Goal: Information Seeking & Learning: Learn about a topic

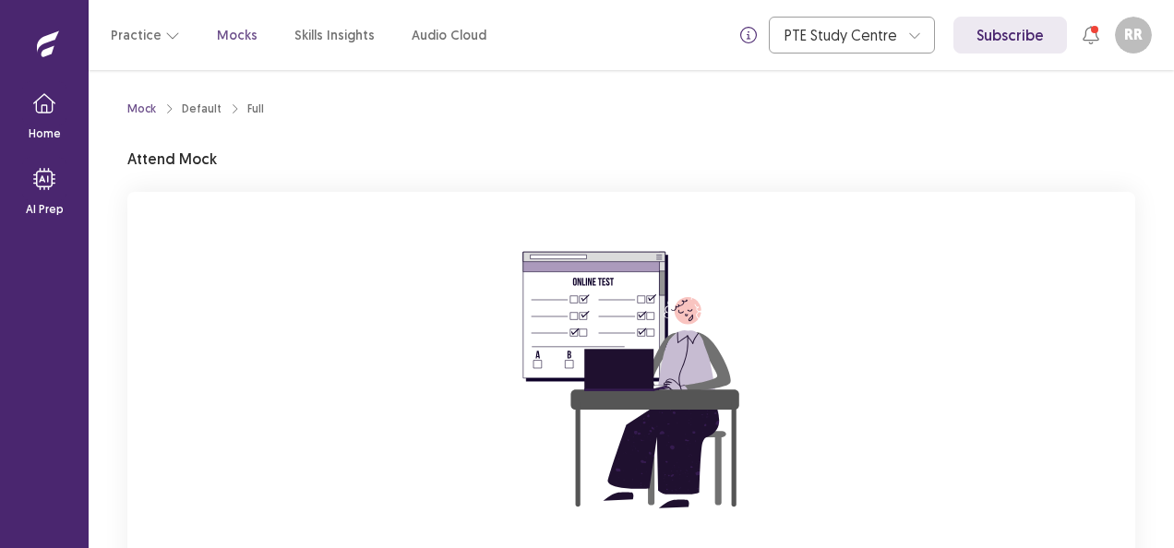
scroll to position [181, 0]
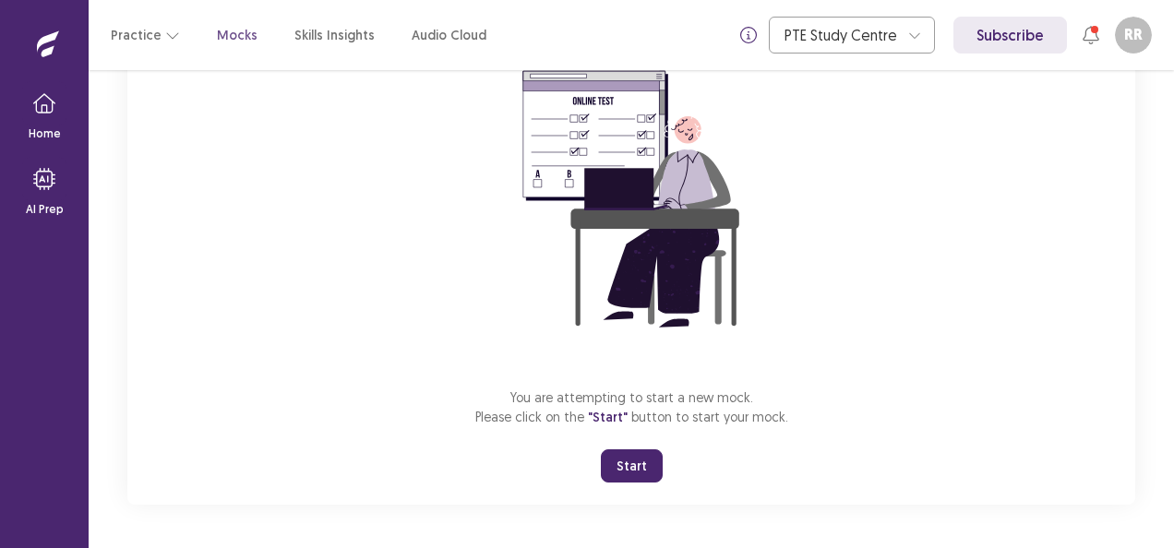
click at [635, 460] on button "Start" at bounding box center [632, 465] width 62 height 33
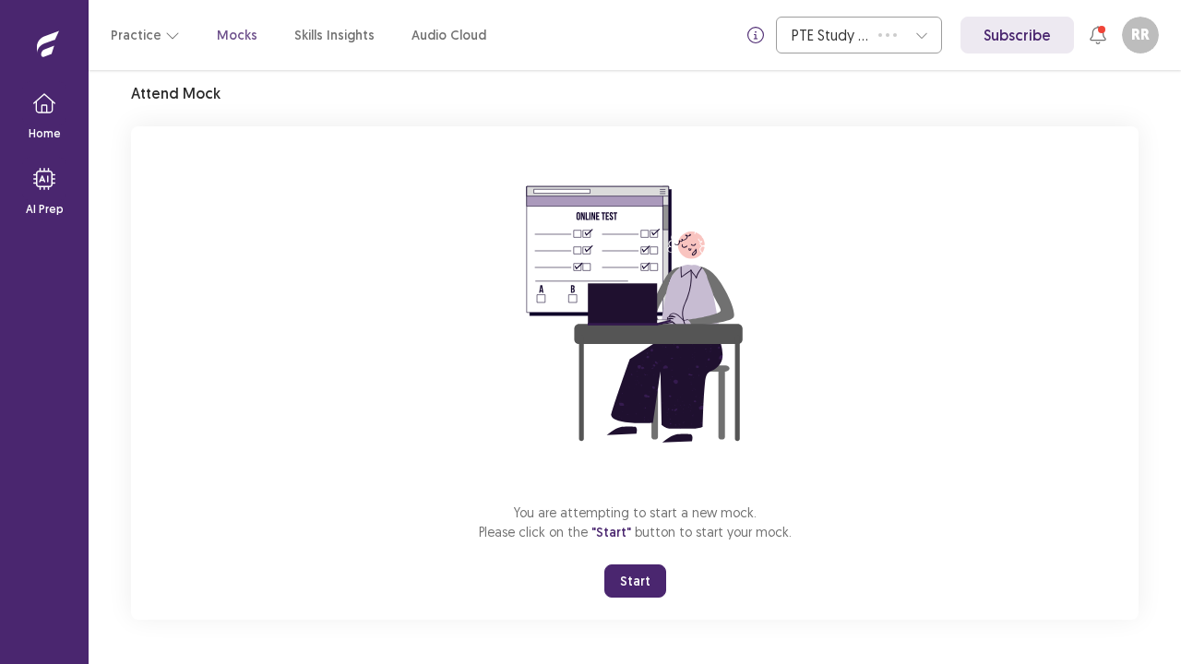
scroll to position [65, 0]
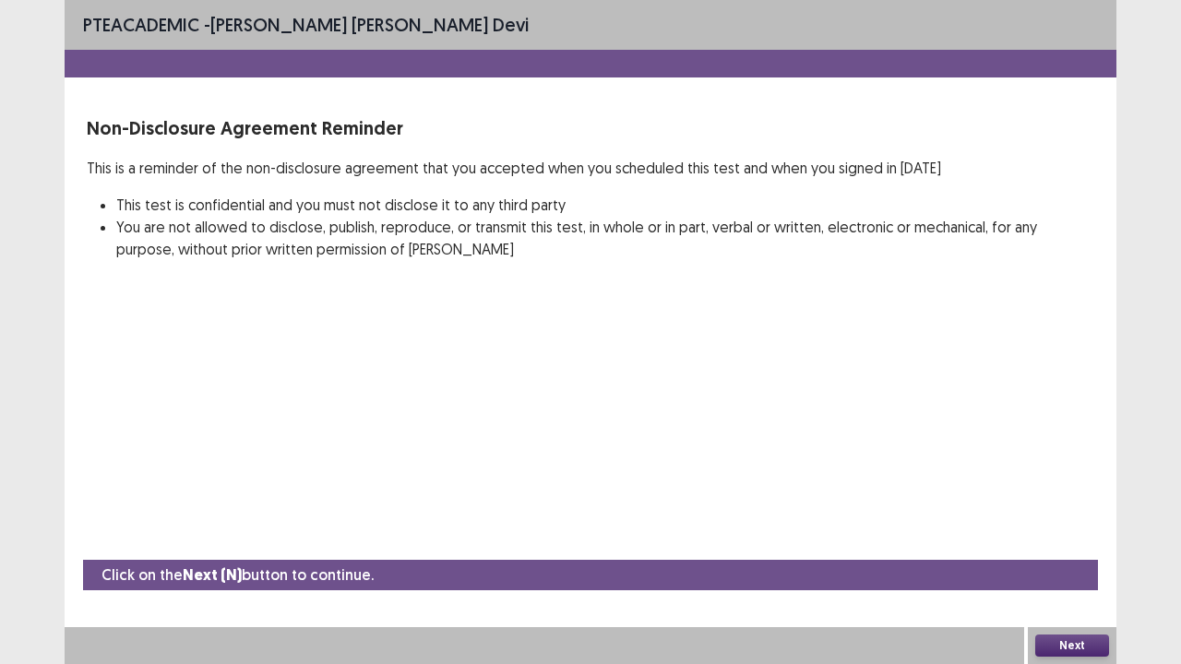
click at [1063, 547] on button "Next" at bounding box center [1072, 646] width 74 height 22
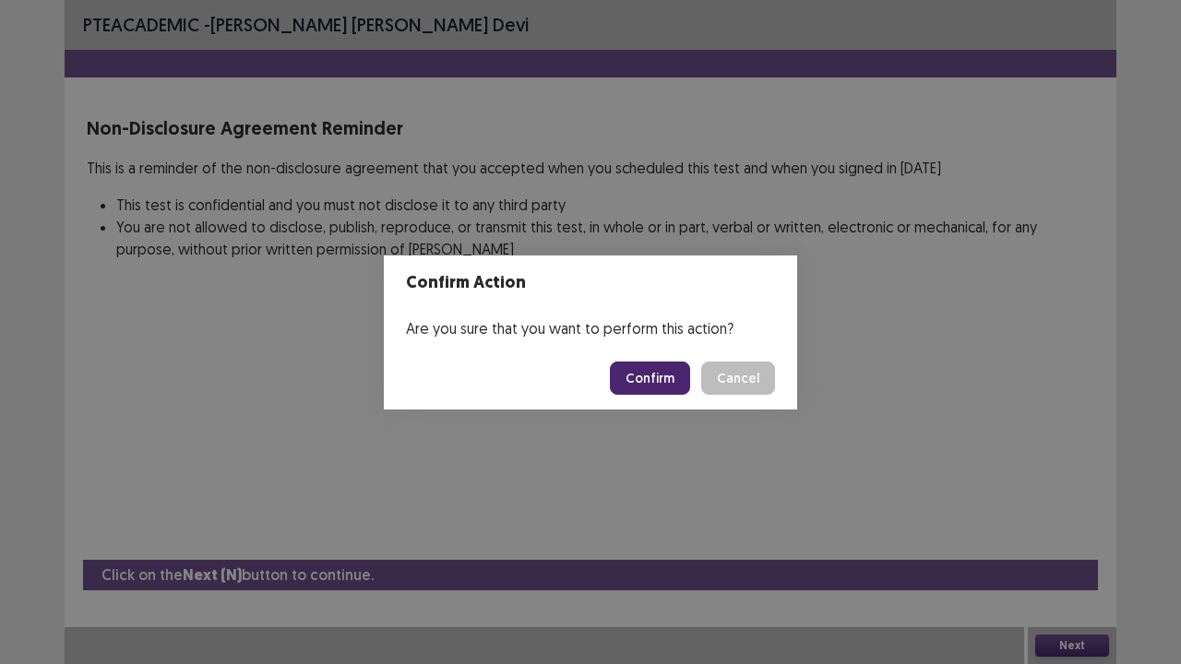
click at [675, 380] on button "Confirm" at bounding box center [650, 378] width 80 height 33
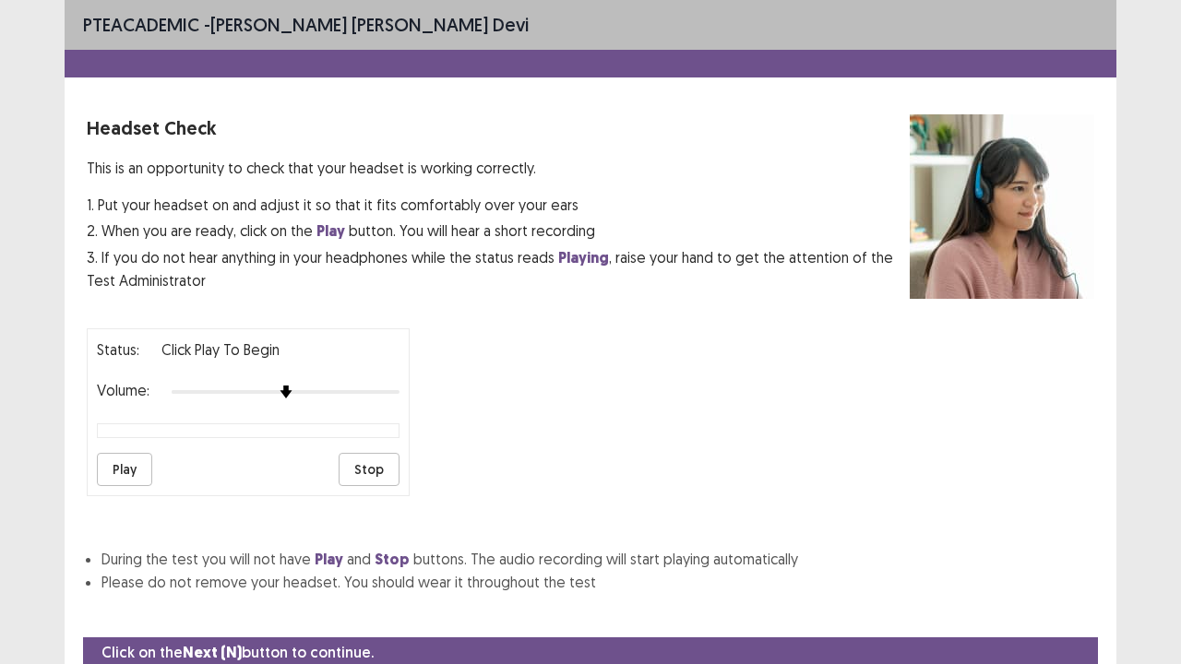
scroll to position [68, 0]
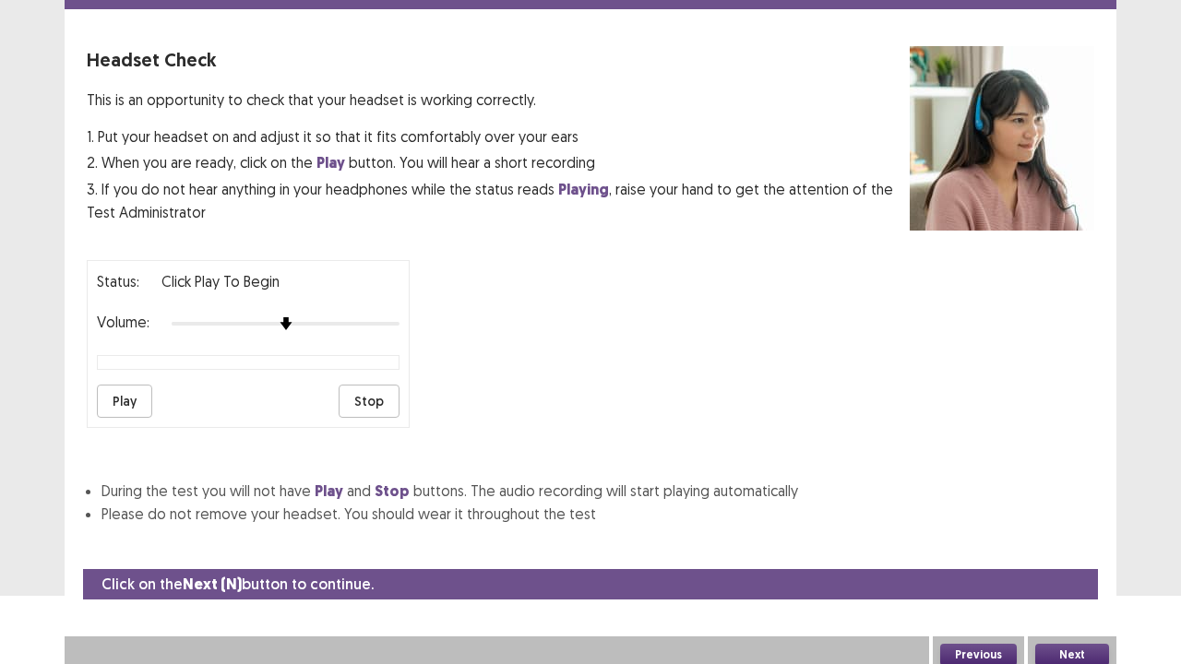
click at [125, 390] on button "Play" at bounding box center [124, 401] width 55 height 33
click at [1068, 547] on button "Next" at bounding box center [1072, 655] width 74 height 22
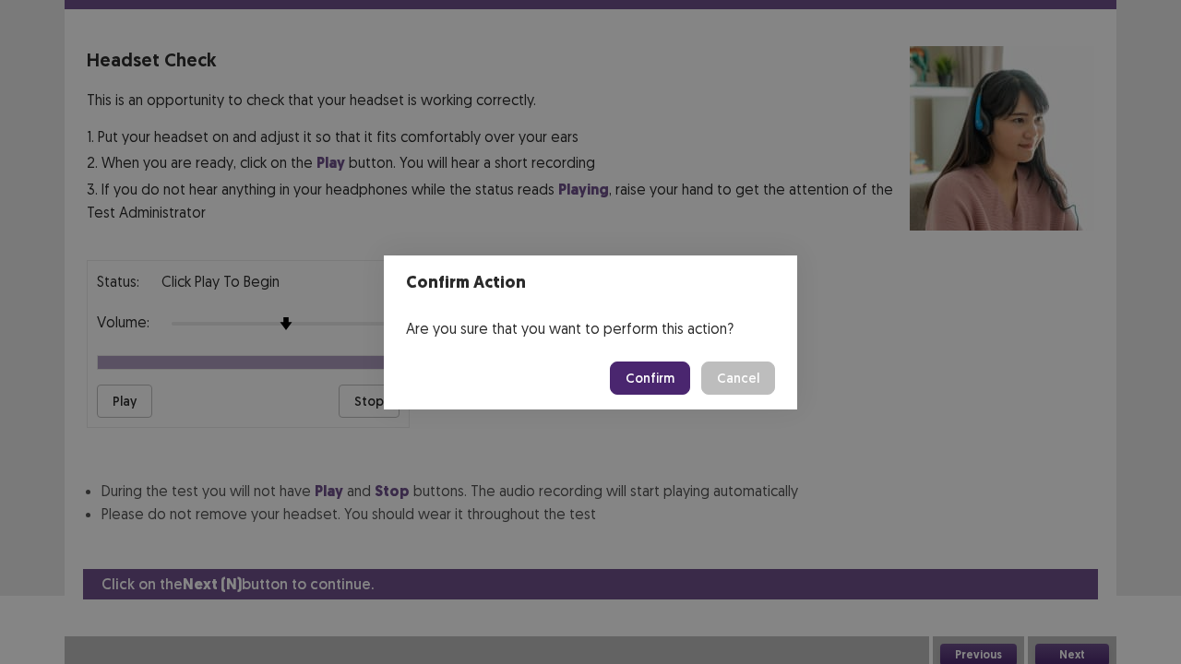
click at [674, 386] on button "Confirm" at bounding box center [650, 378] width 80 height 33
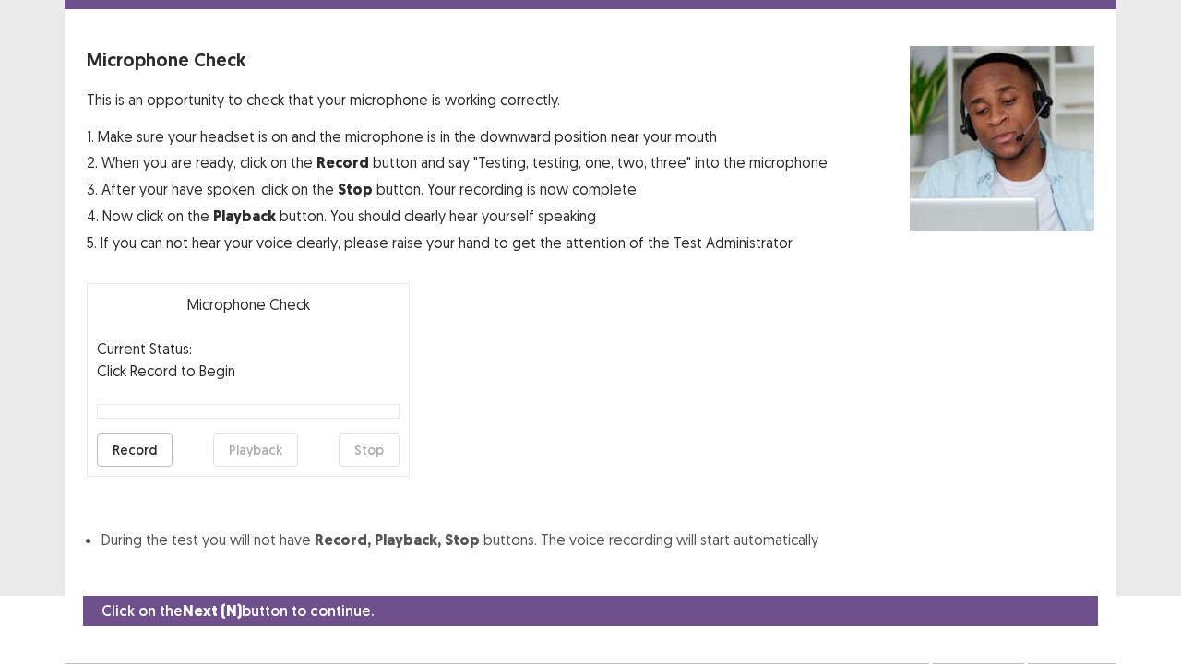
scroll to position [102, 0]
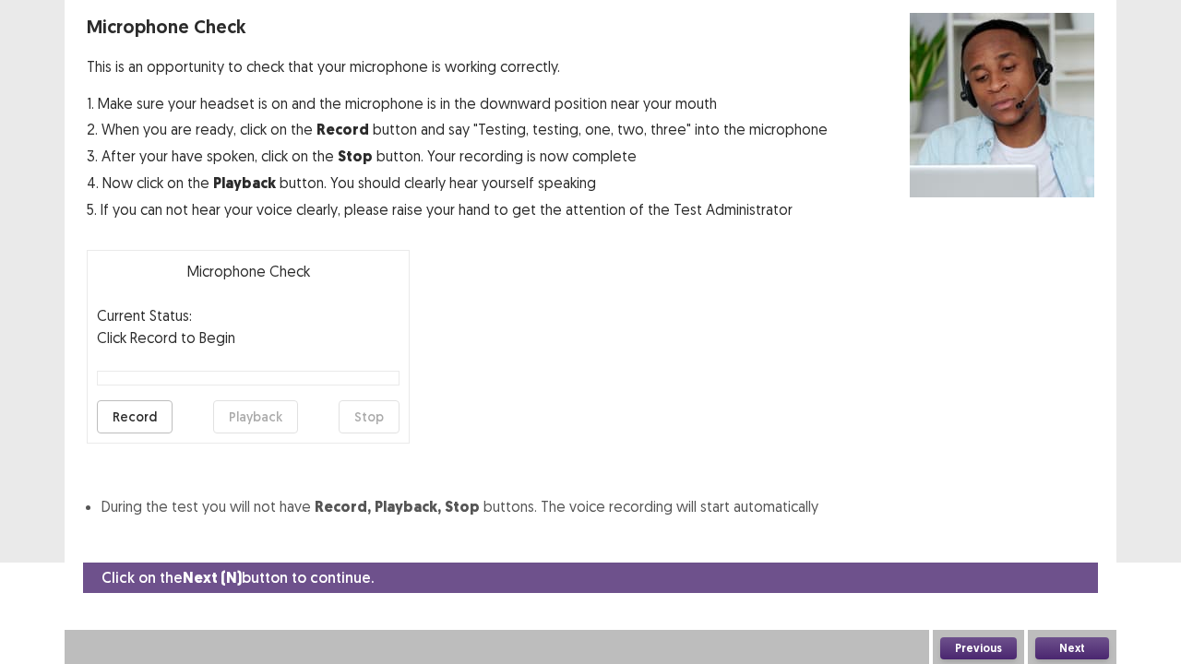
click at [147, 410] on button "Record" at bounding box center [135, 417] width 76 height 33
click at [143, 418] on button "Record" at bounding box center [135, 417] width 76 height 33
click at [362, 420] on button "Stop" at bounding box center [369, 417] width 61 height 33
click at [238, 410] on button "Playback" at bounding box center [255, 417] width 85 height 33
click at [1059, 547] on button "Next" at bounding box center [1072, 649] width 74 height 22
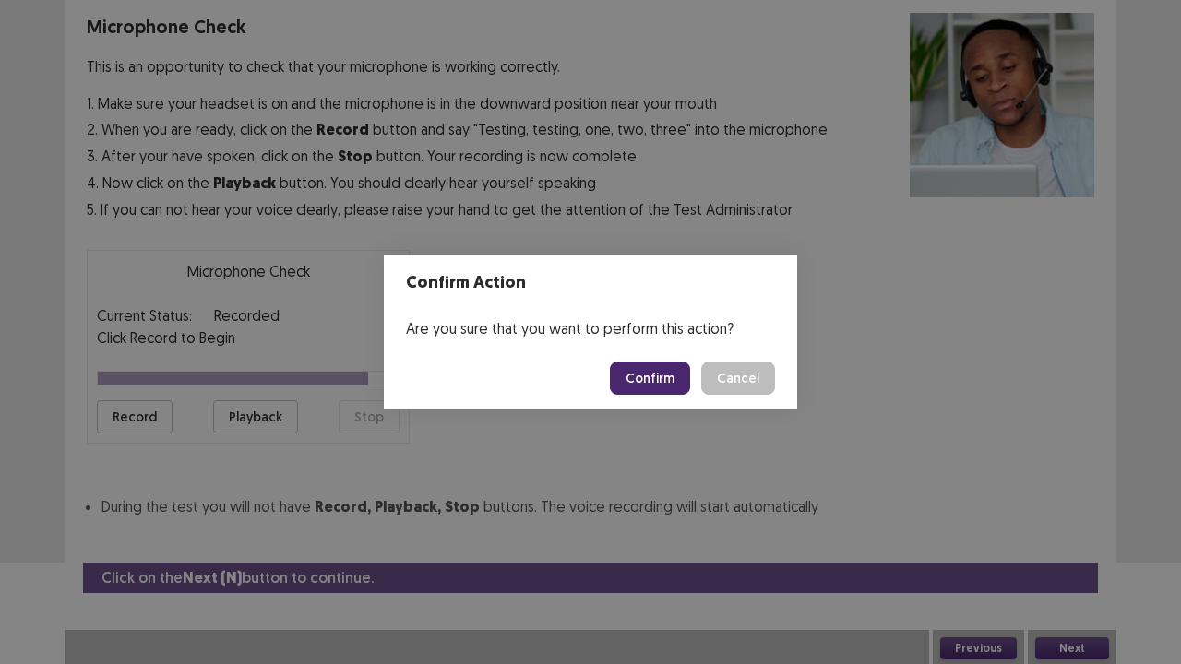
click at [659, 375] on button "Confirm" at bounding box center [650, 378] width 80 height 33
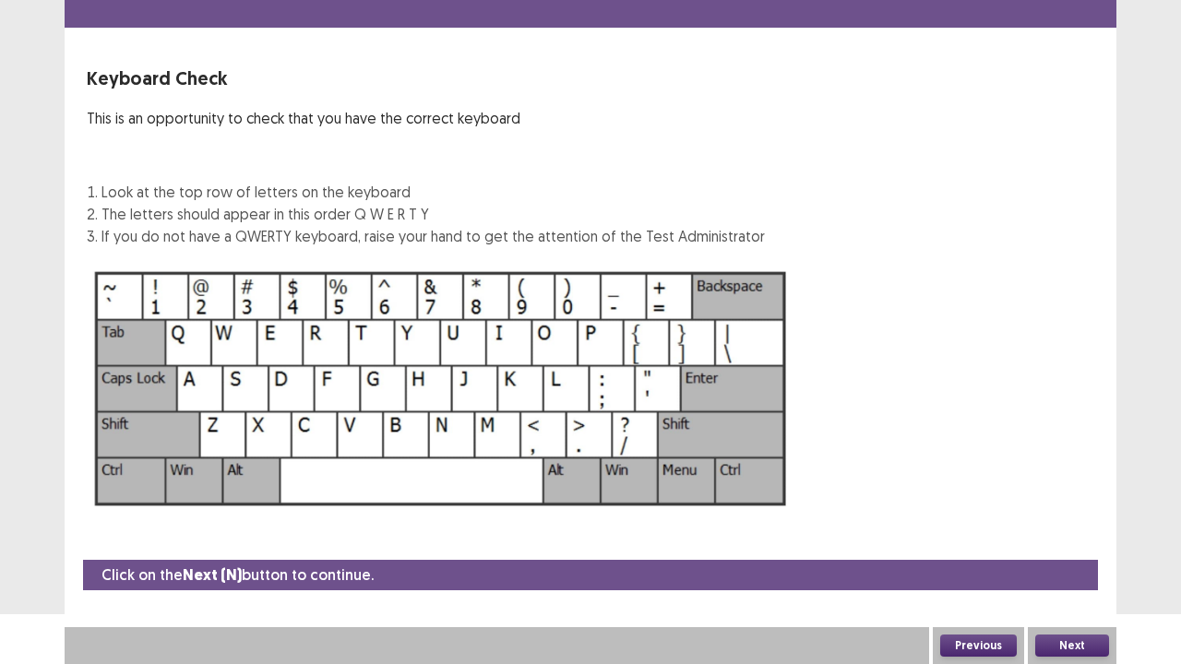
scroll to position [50, 0]
click at [1063, 547] on button "Next" at bounding box center [1072, 646] width 74 height 22
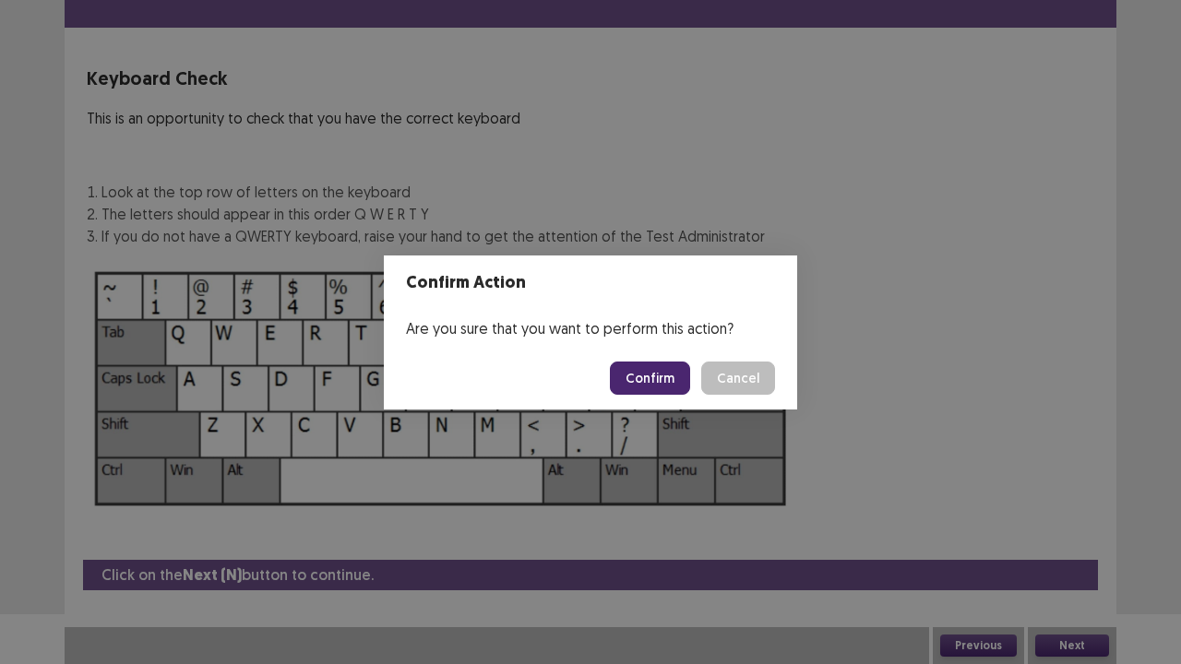
click at [653, 367] on button "Confirm" at bounding box center [650, 378] width 80 height 33
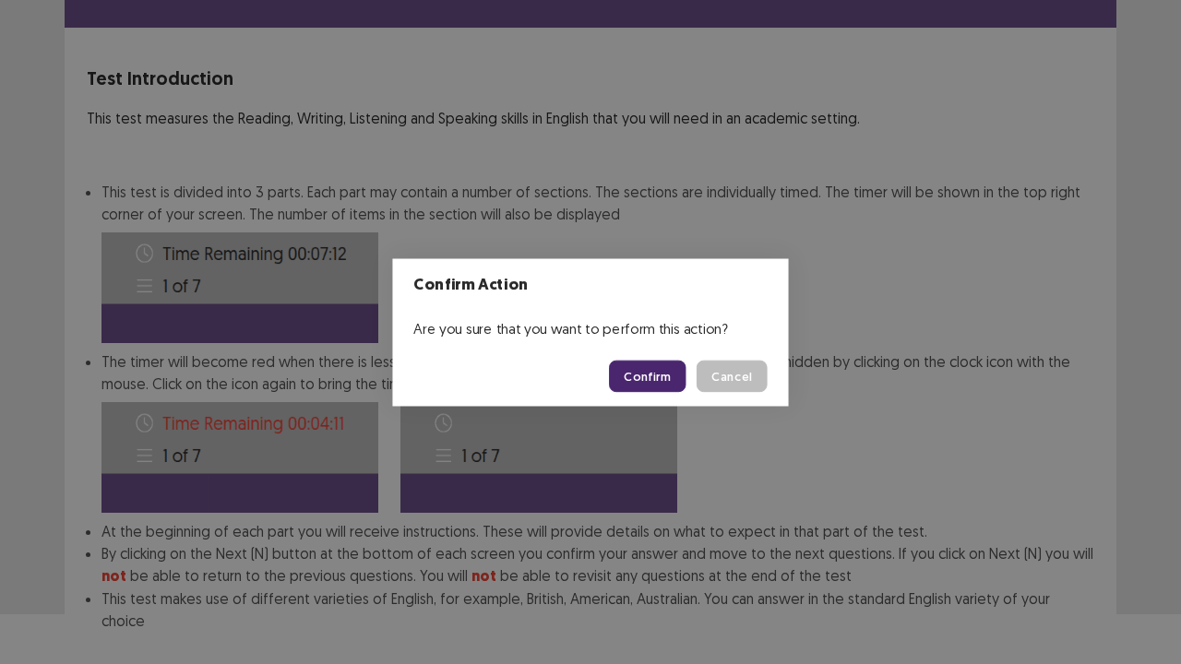
scroll to position [143, 0]
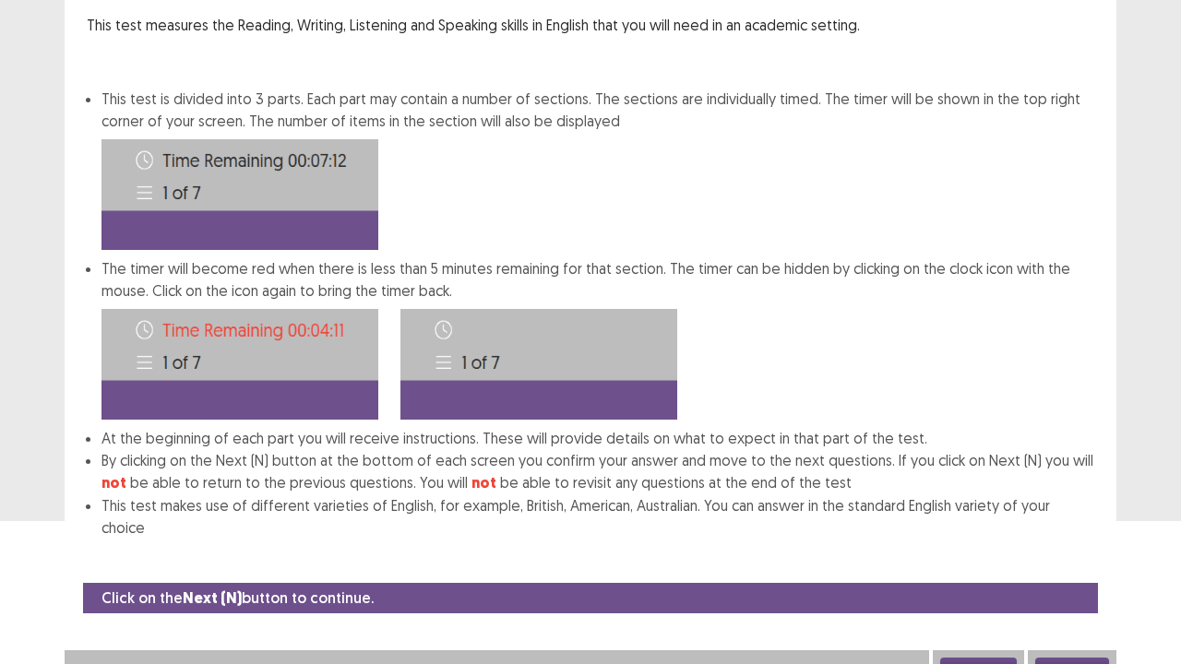
click at [1072, 547] on button "Next" at bounding box center [1072, 669] width 74 height 22
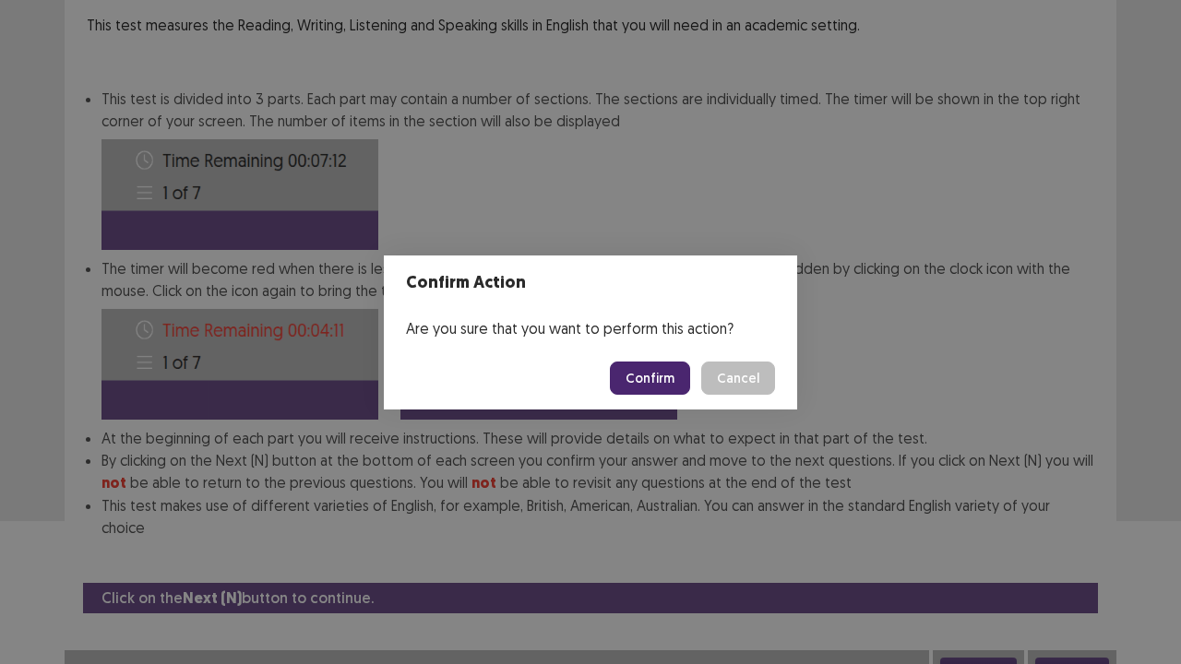
click at [666, 368] on button "Confirm" at bounding box center [650, 378] width 80 height 33
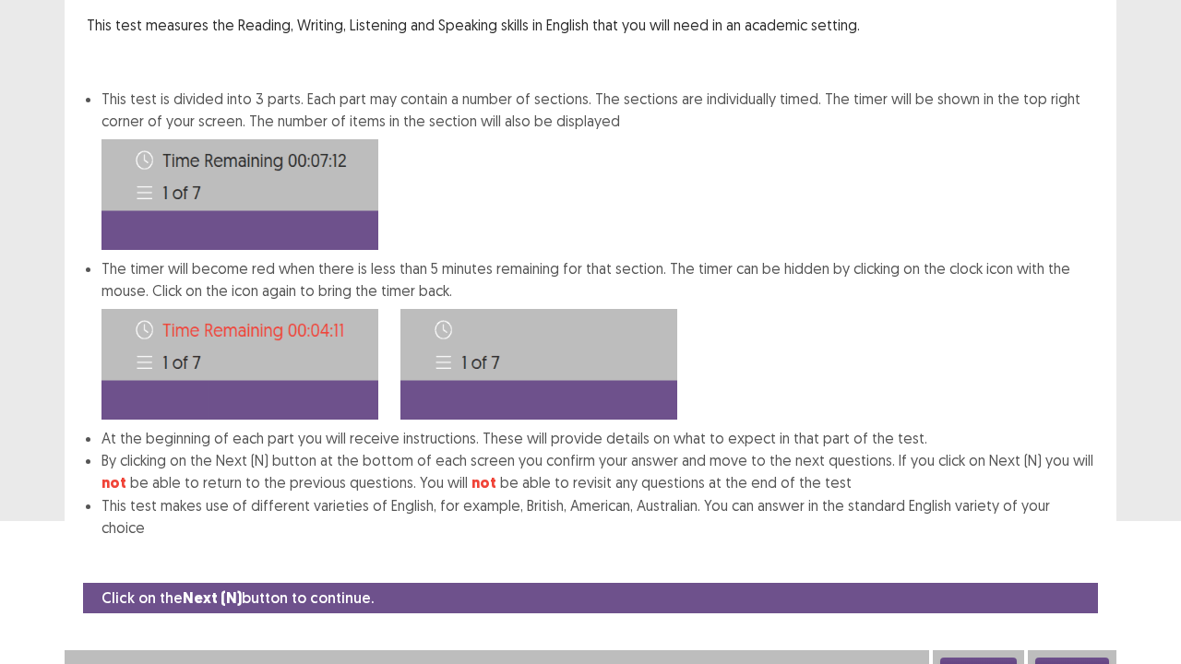
scroll to position [0, 0]
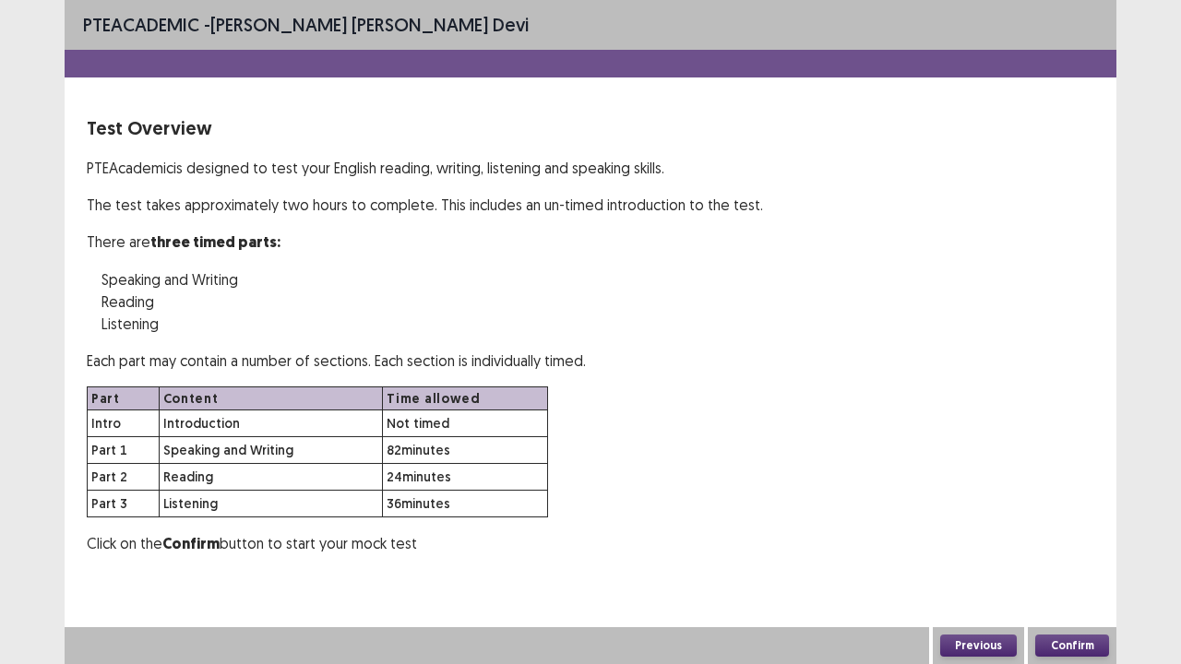
click at [1087, 547] on button "Confirm" at bounding box center [1072, 646] width 74 height 22
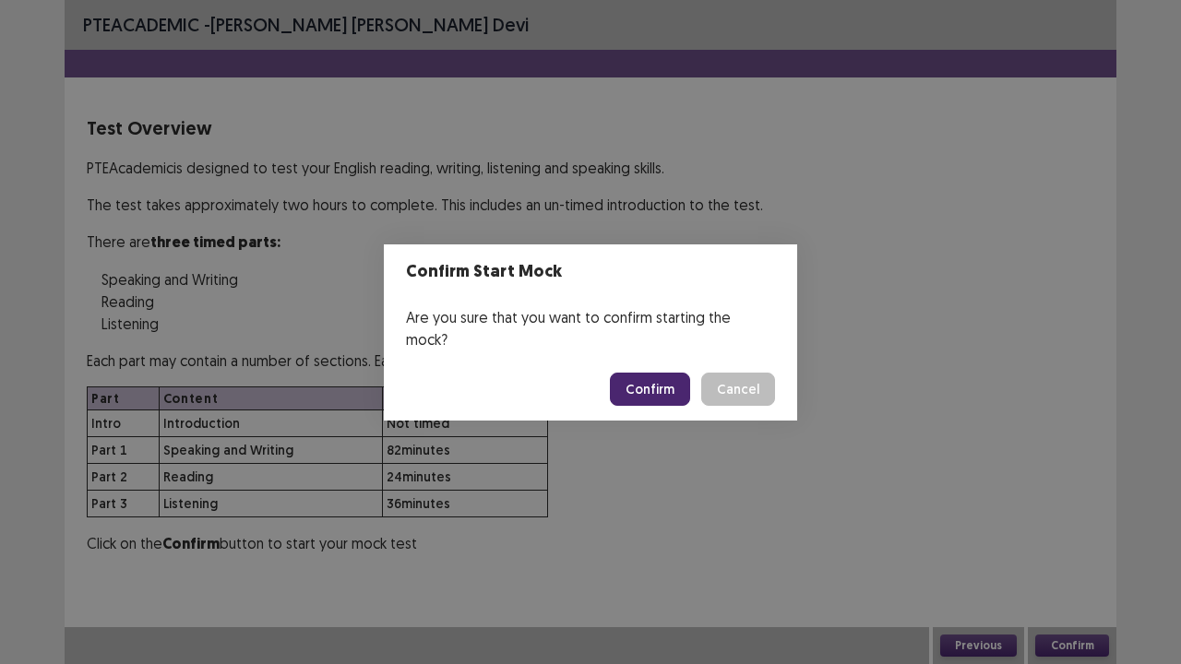
click at [664, 373] on button "Confirm" at bounding box center [650, 389] width 80 height 33
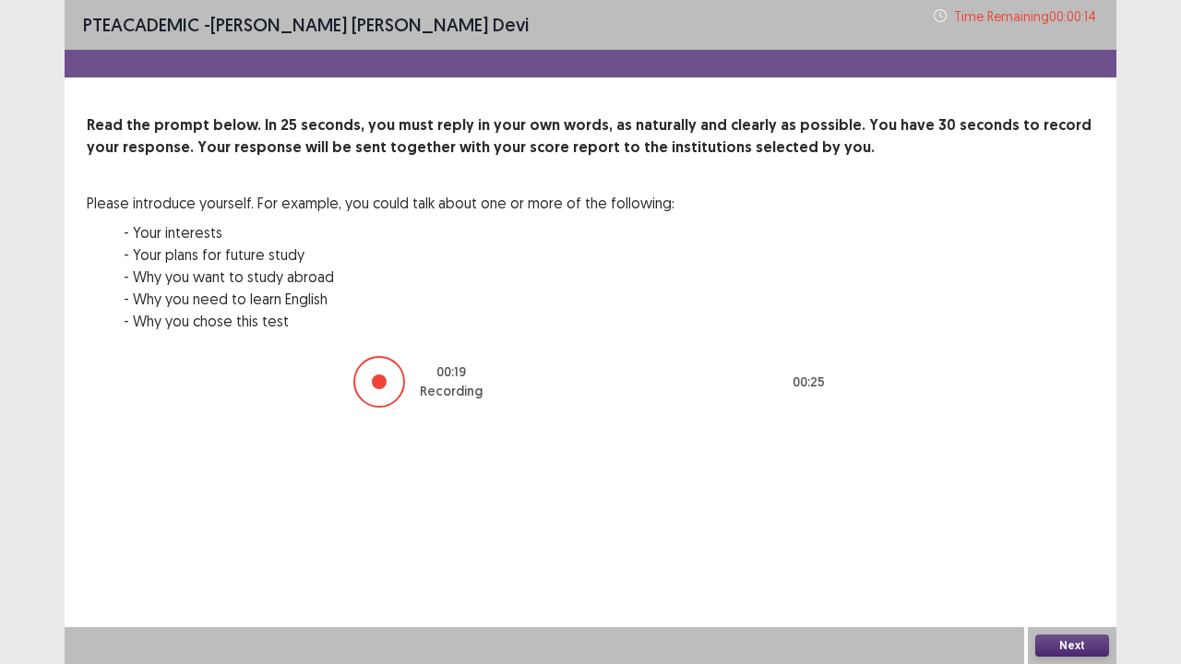
click at [1065, 547] on button "Next" at bounding box center [1072, 646] width 74 height 22
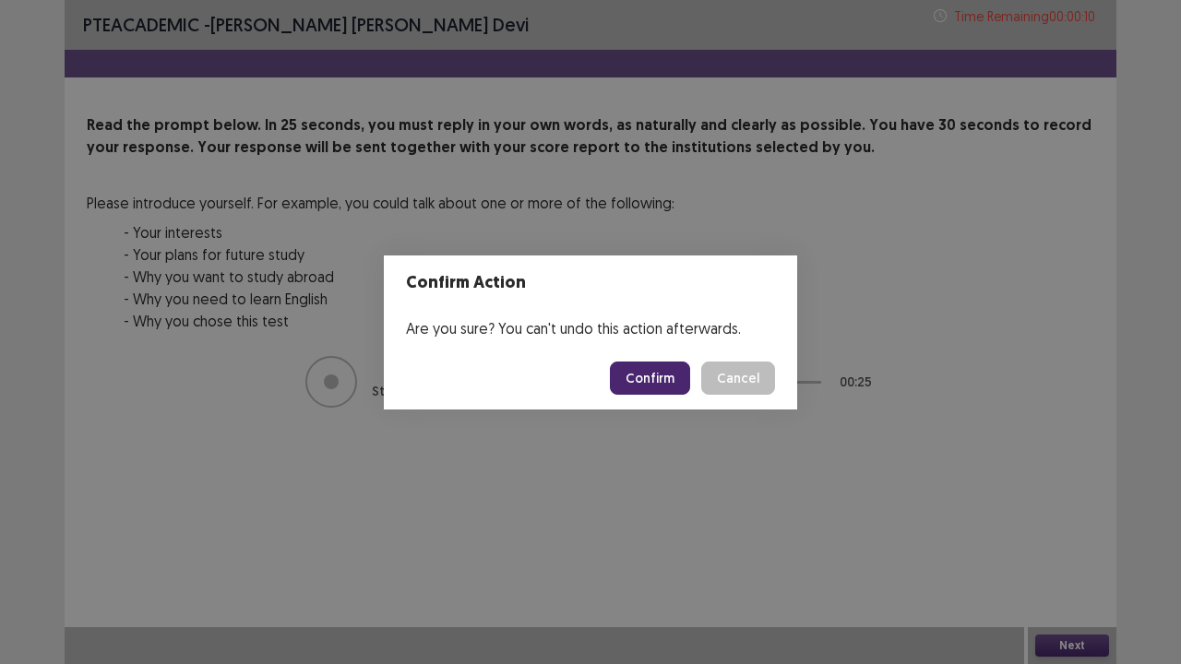
click at [666, 370] on button "Confirm" at bounding box center [650, 378] width 80 height 33
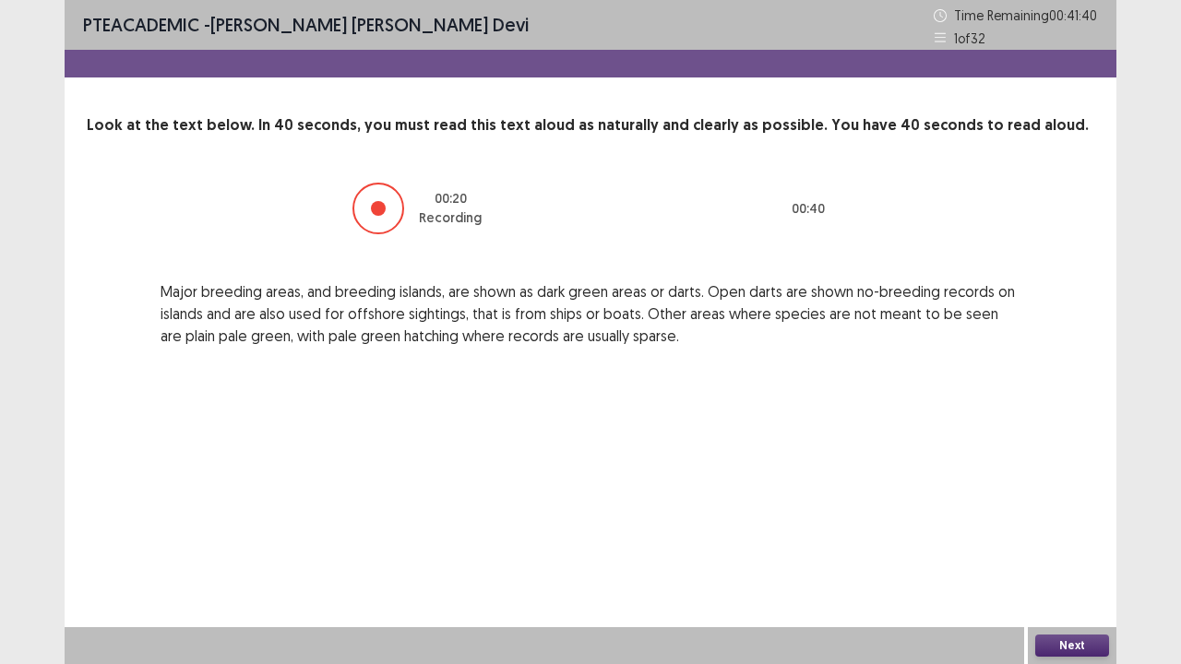
click at [1065, 547] on button "Next" at bounding box center [1072, 646] width 74 height 22
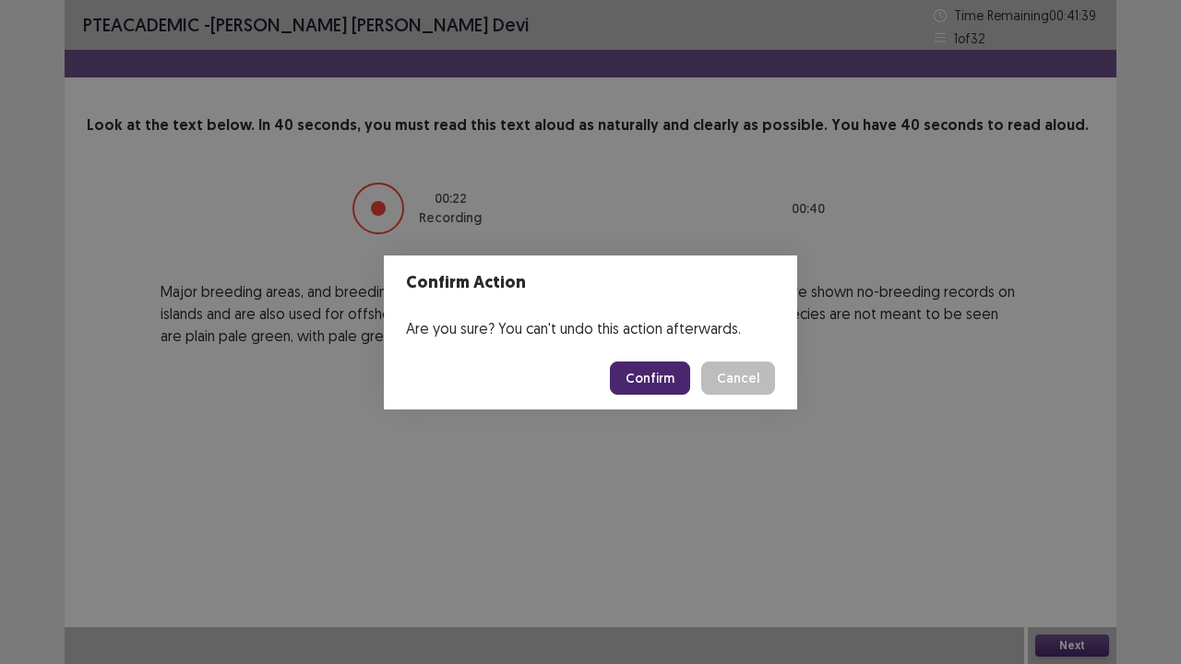
click at [658, 377] on button "Confirm" at bounding box center [650, 378] width 80 height 33
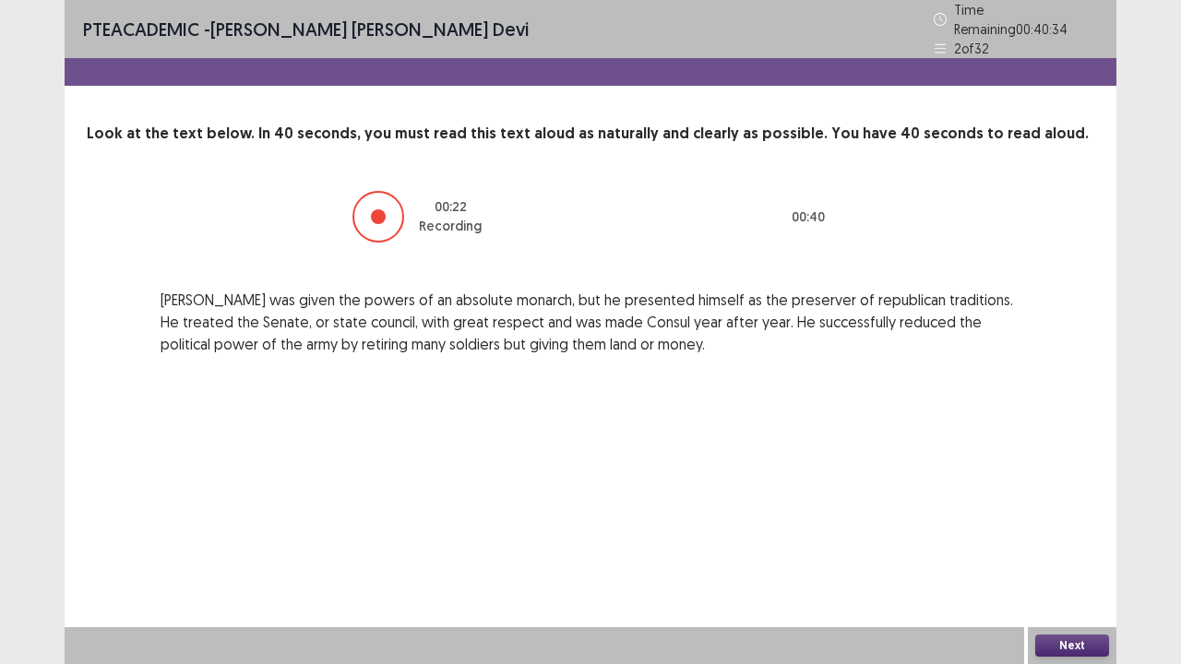
click at [1067, 547] on button "Next" at bounding box center [1072, 646] width 74 height 22
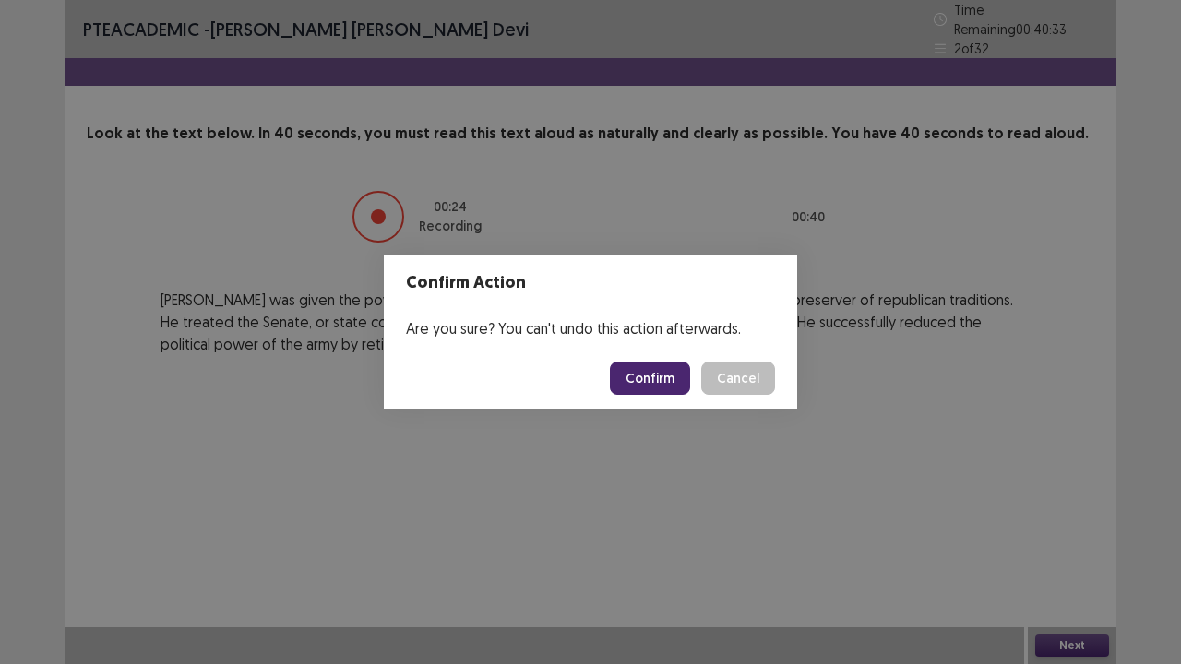
click at [637, 368] on button "Confirm" at bounding box center [650, 378] width 80 height 33
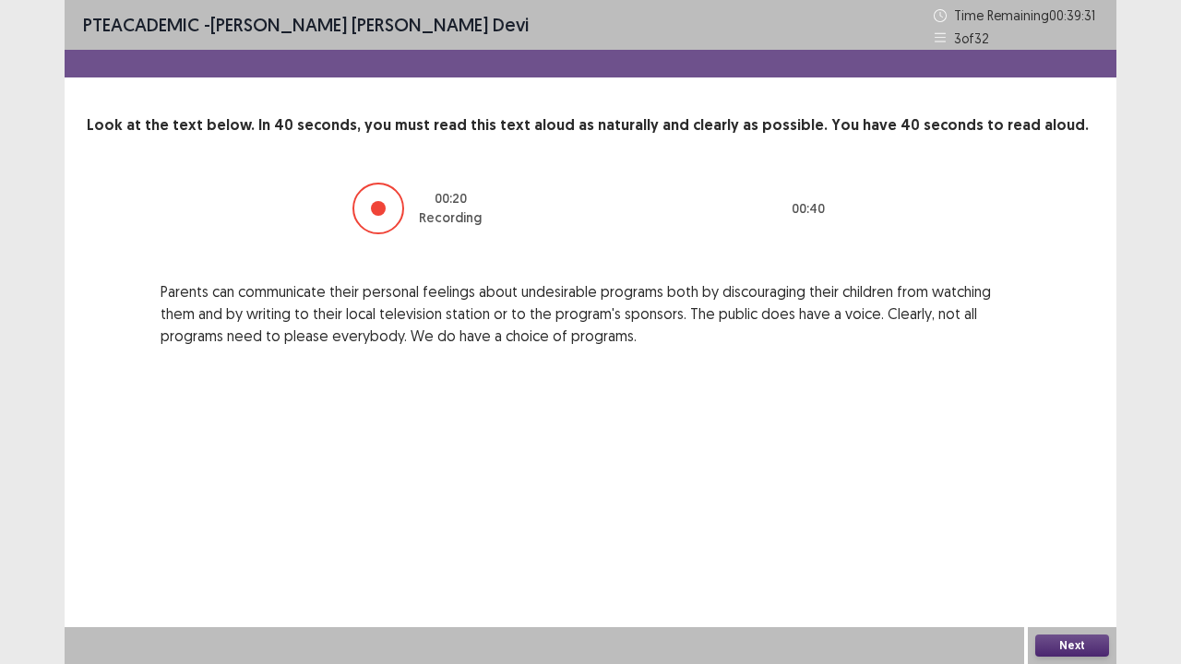
click at [1059, 547] on button "Next" at bounding box center [1072, 646] width 74 height 22
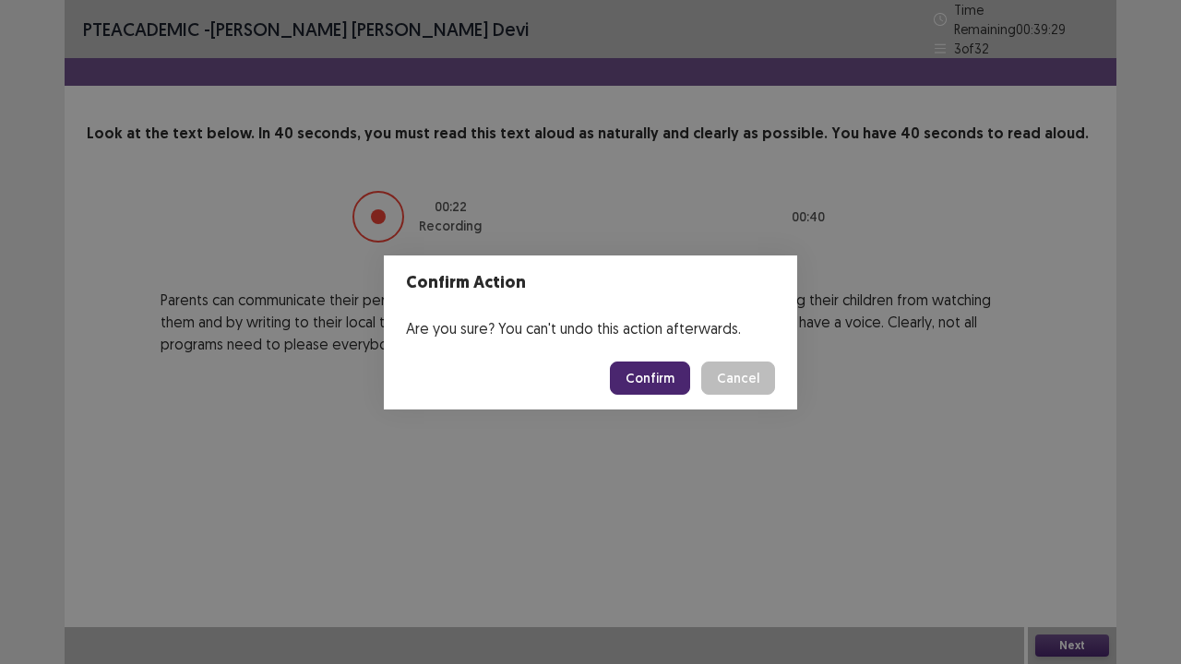
click at [642, 374] on button "Confirm" at bounding box center [650, 378] width 80 height 33
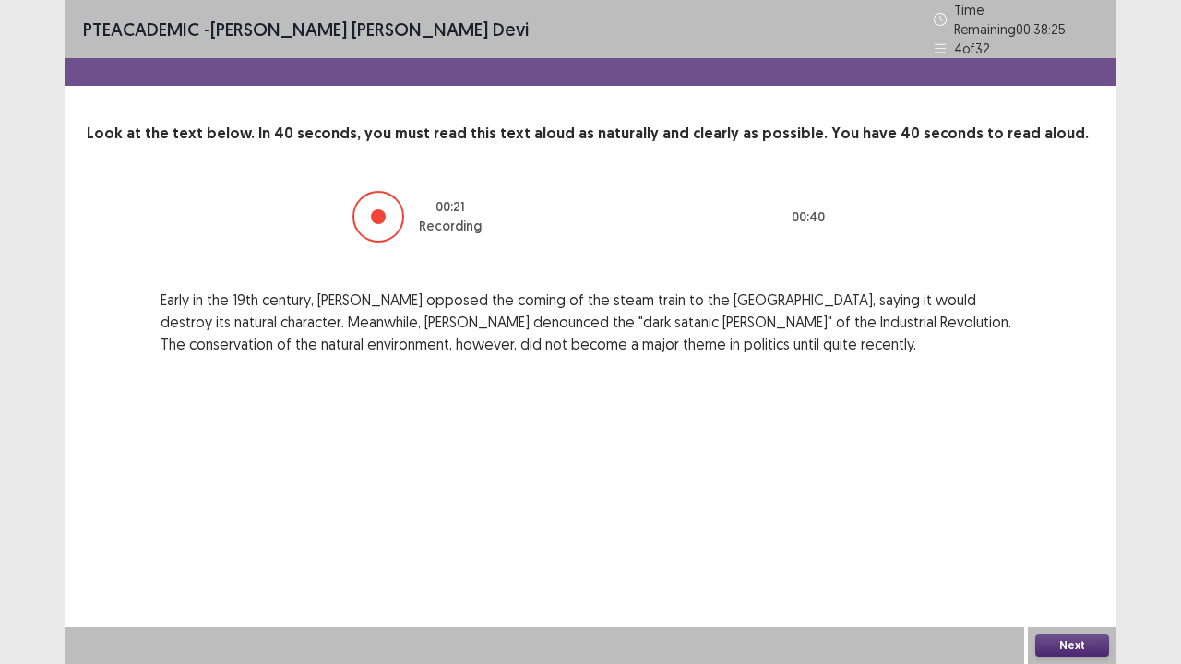
click at [1069, 547] on button "Next" at bounding box center [1072, 646] width 74 height 22
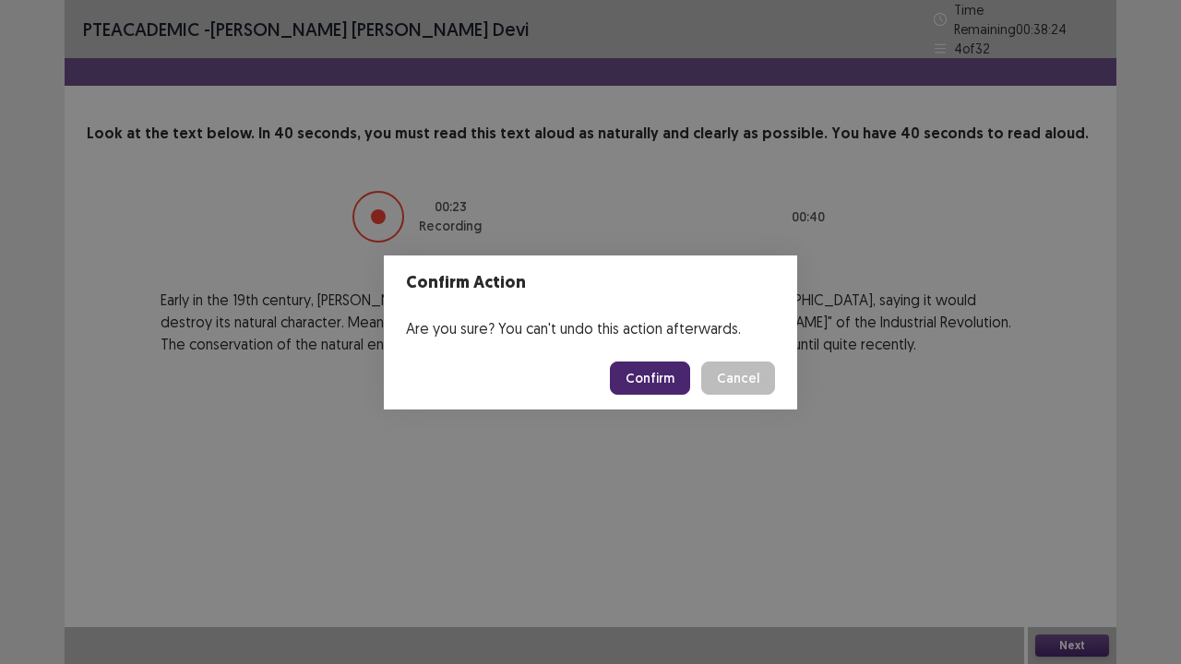
click at [640, 367] on button "Confirm" at bounding box center [650, 378] width 80 height 33
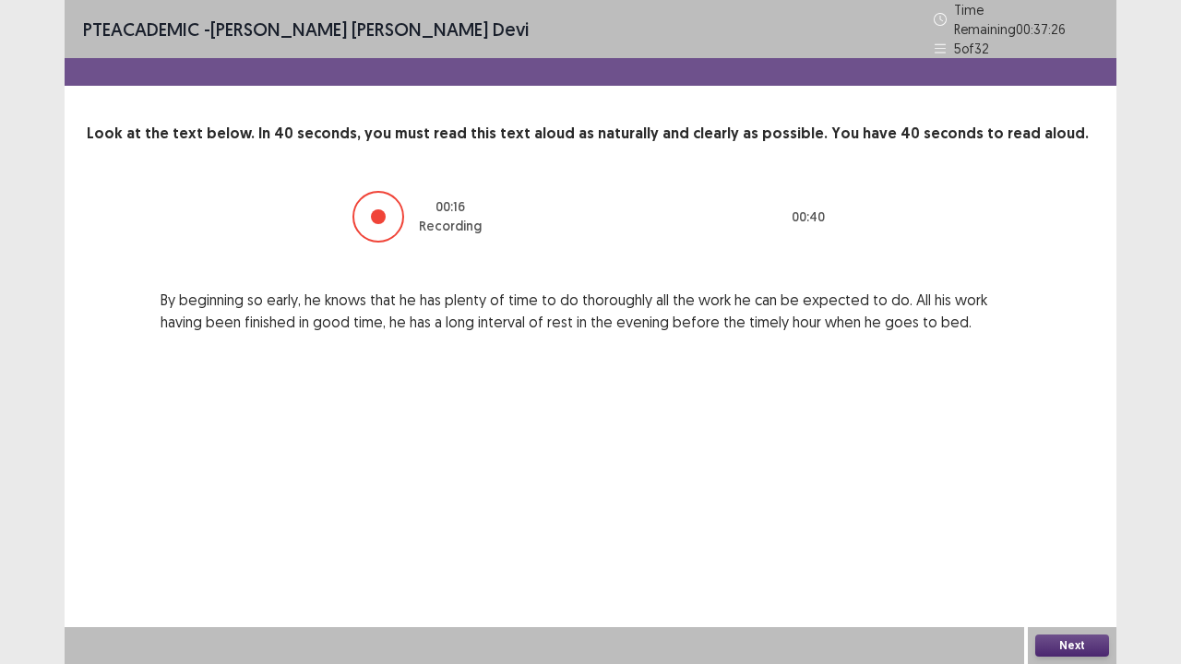
click at [1050, 547] on button "Next" at bounding box center [1072, 646] width 74 height 22
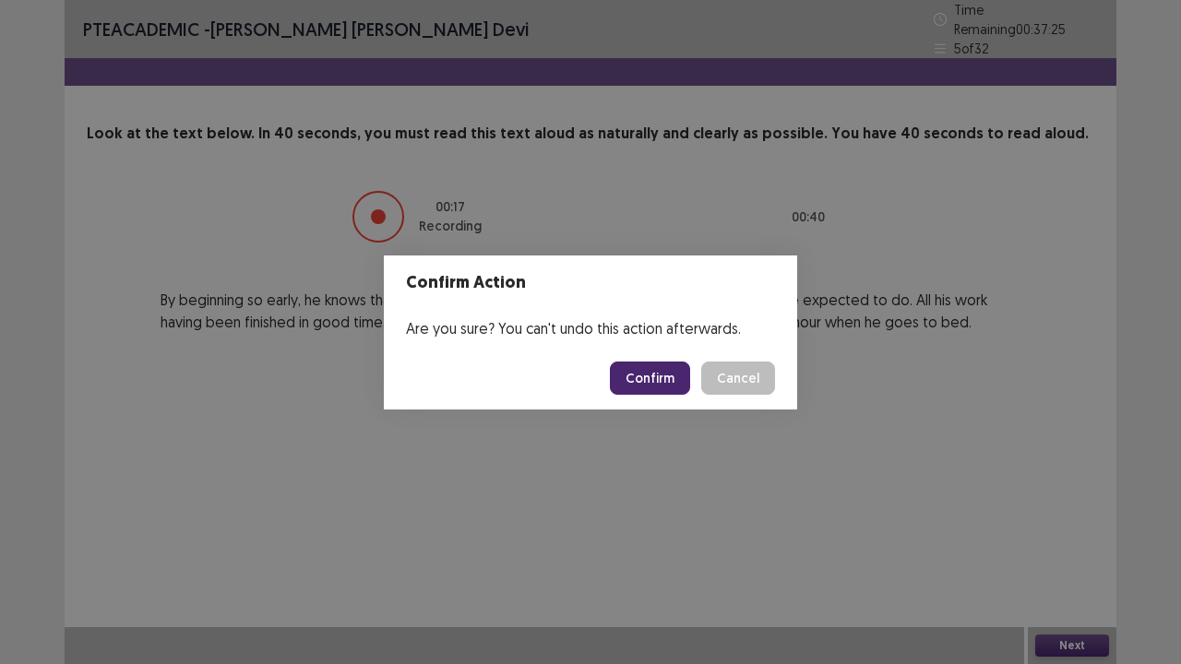
click at [658, 372] on button "Confirm" at bounding box center [650, 378] width 80 height 33
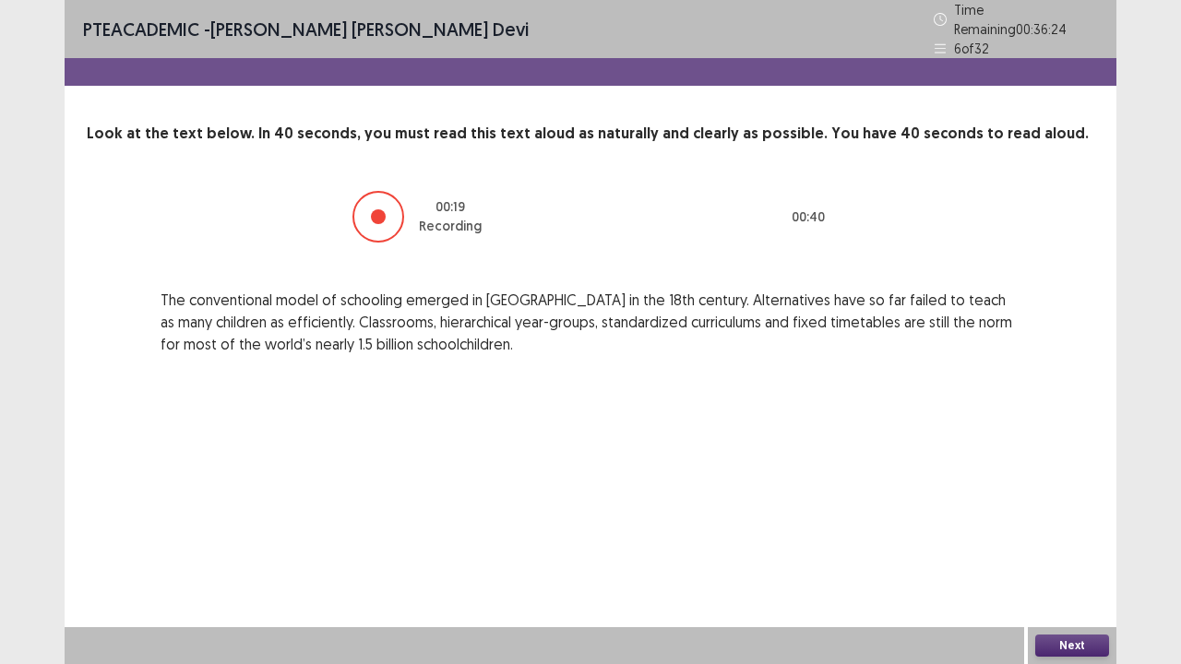
click at [1069, 547] on button "Next" at bounding box center [1072, 646] width 74 height 22
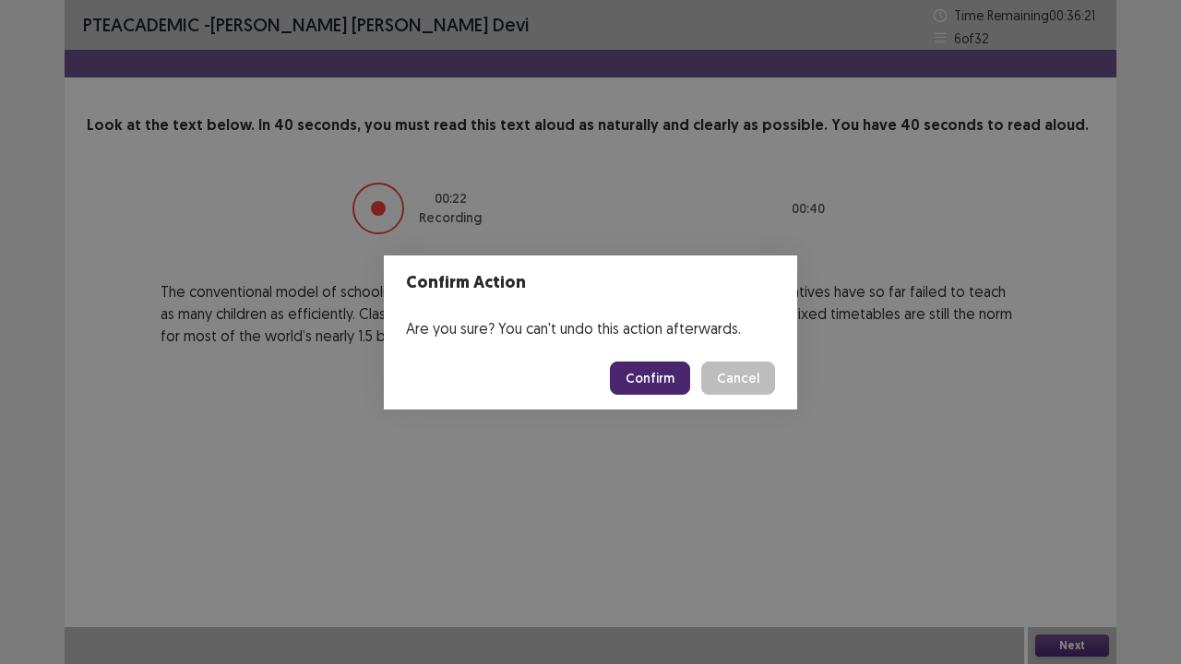
click at [674, 377] on button "Confirm" at bounding box center [650, 378] width 80 height 33
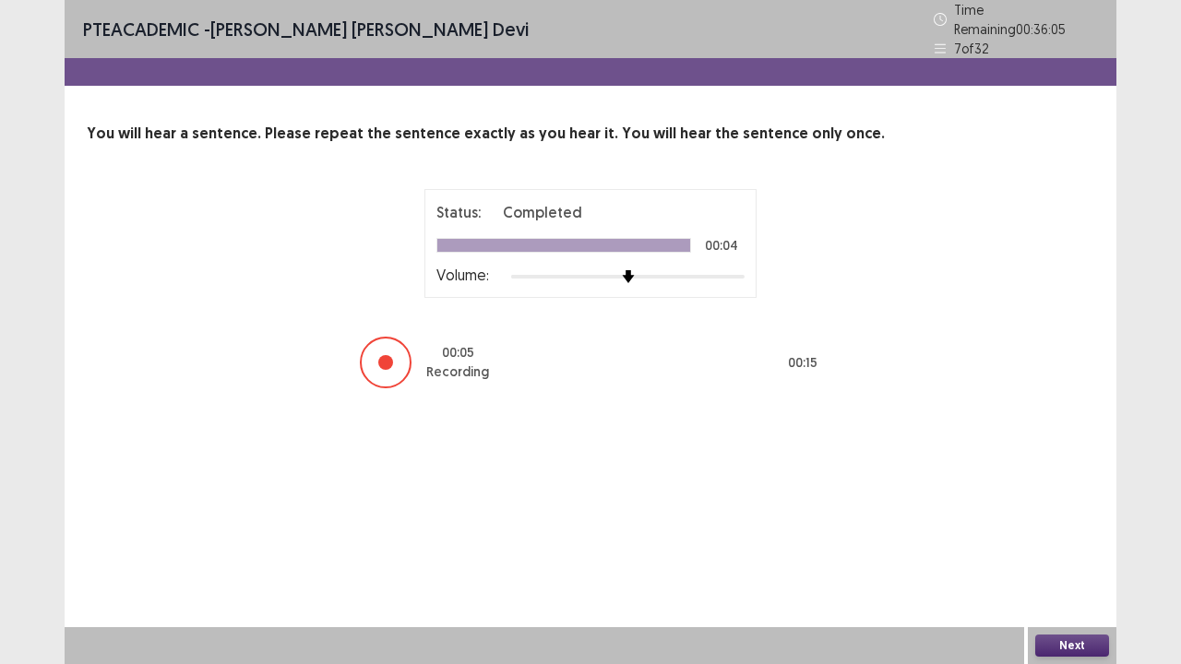
click at [1080, 547] on button "Next" at bounding box center [1072, 646] width 74 height 22
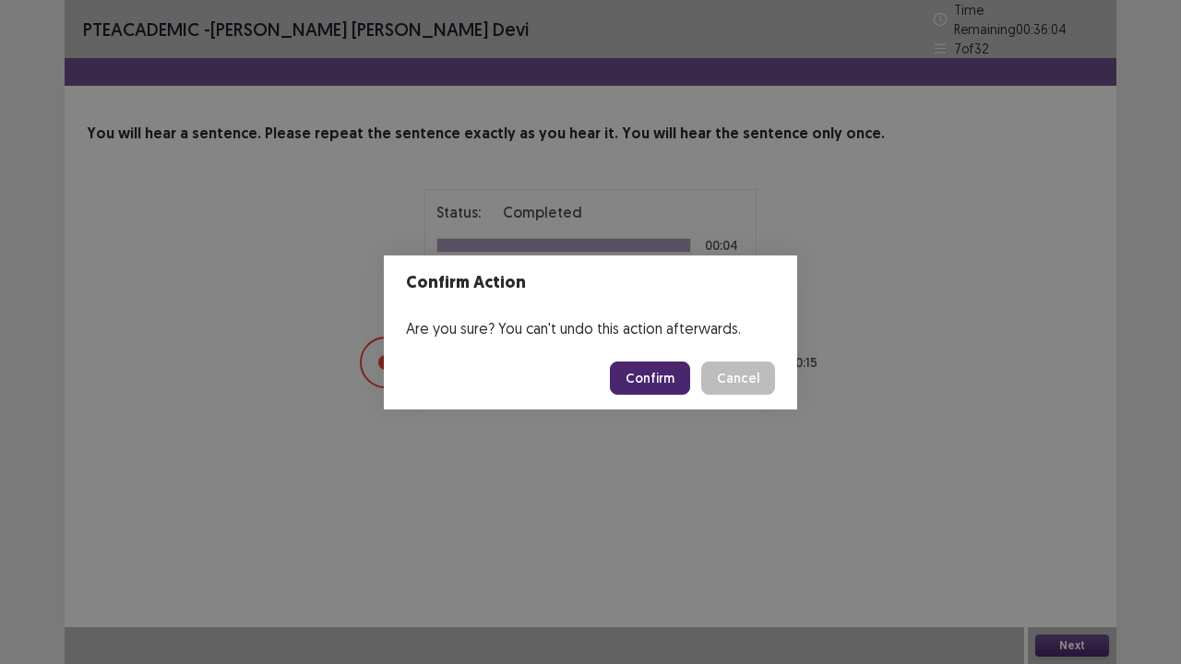
click at [666, 378] on button "Confirm" at bounding box center [650, 378] width 80 height 33
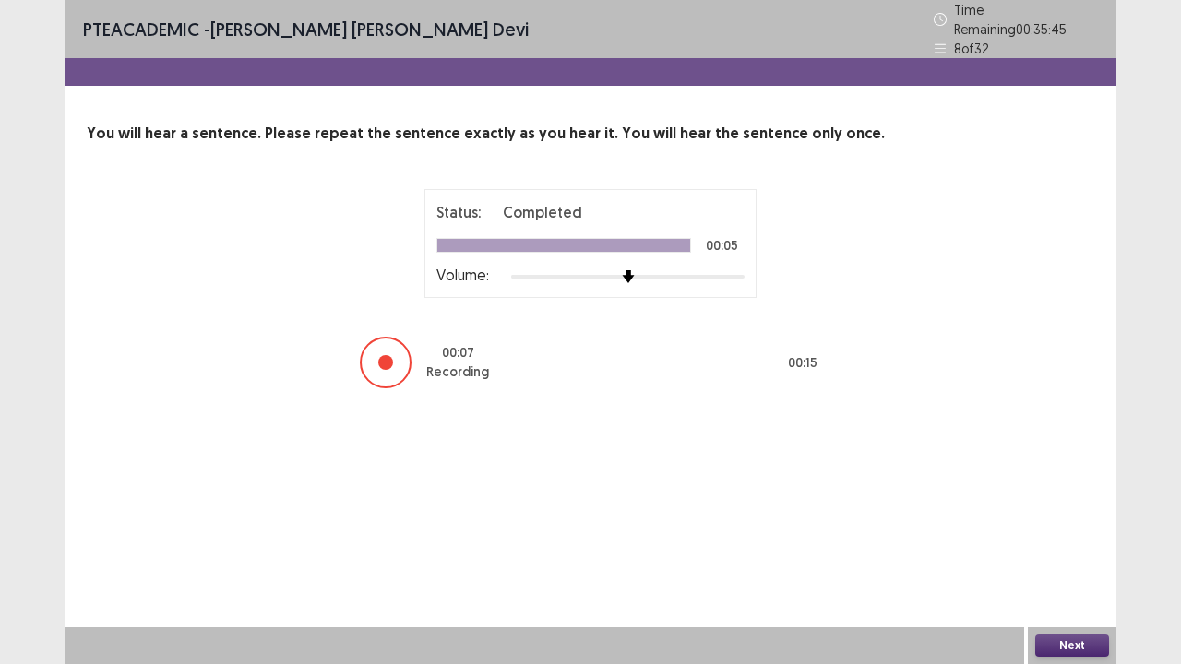
click at [1050, 547] on button "Next" at bounding box center [1072, 646] width 74 height 22
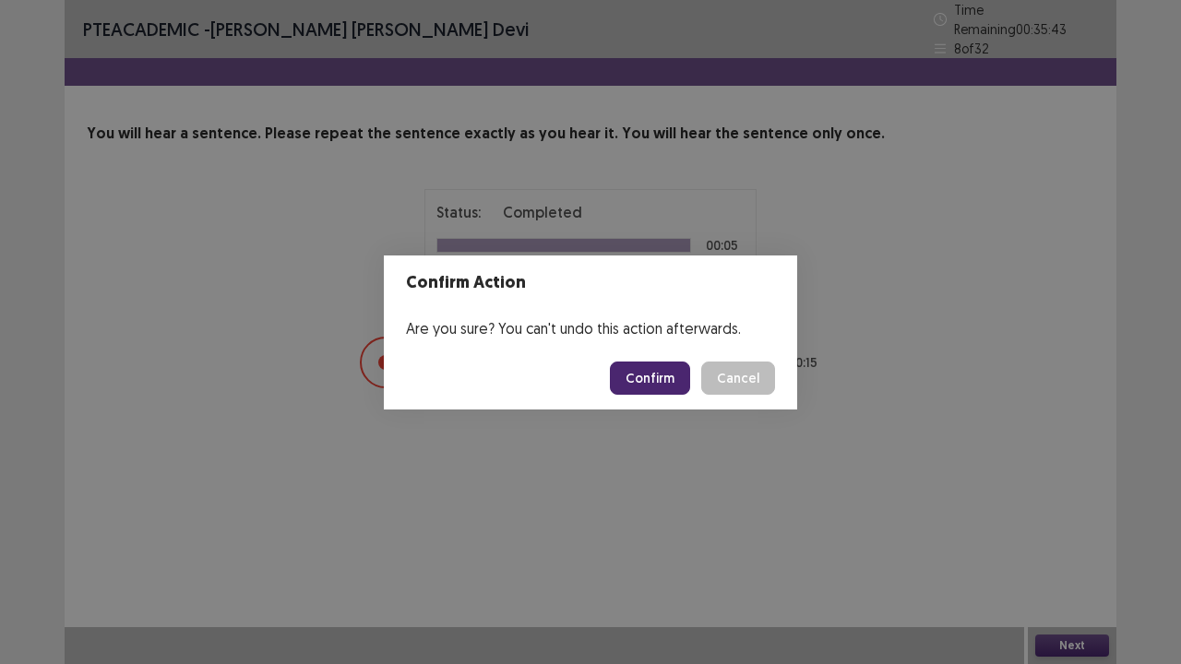
click at [670, 380] on button "Confirm" at bounding box center [650, 378] width 80 height 33
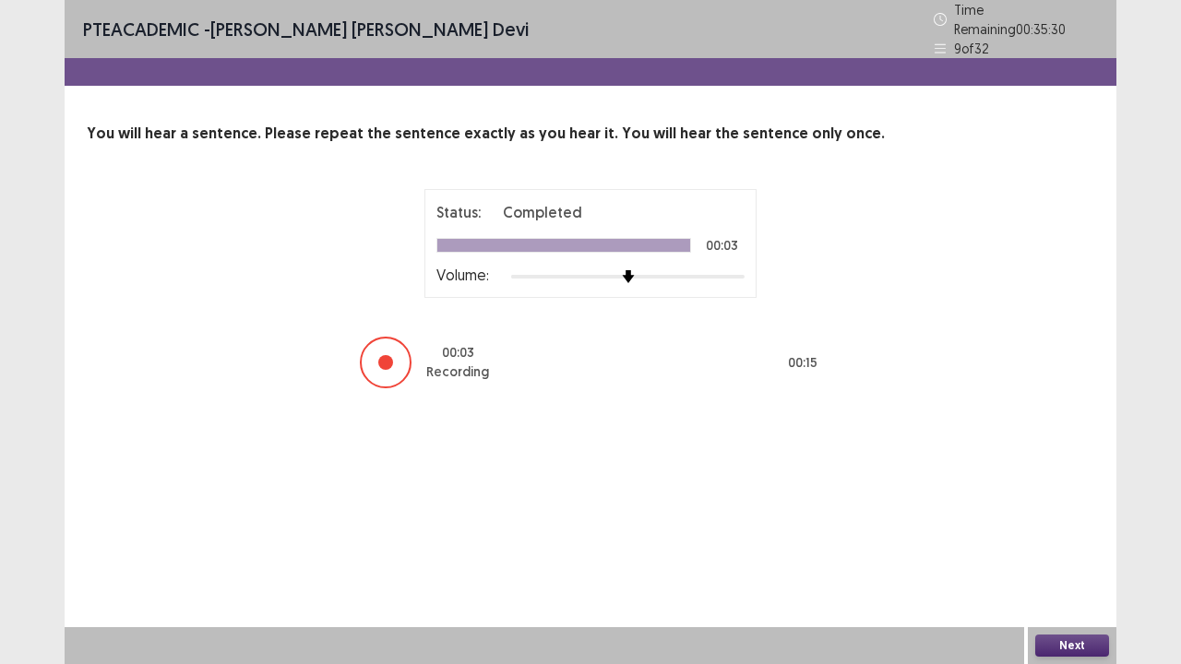
click at [1080, 547] on button "Next" at bounding box center [1072, 646] width 74 height 22
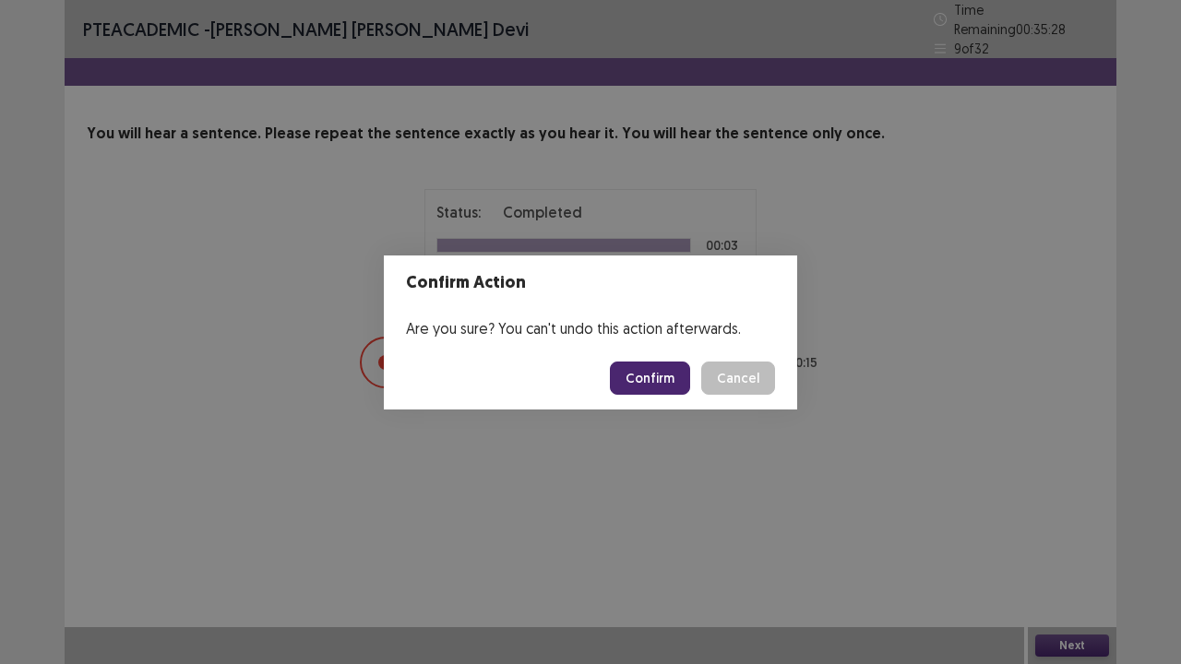
click at [656, 365] on button "Confirm" at bounding box center [650, 378] width 80 height 33
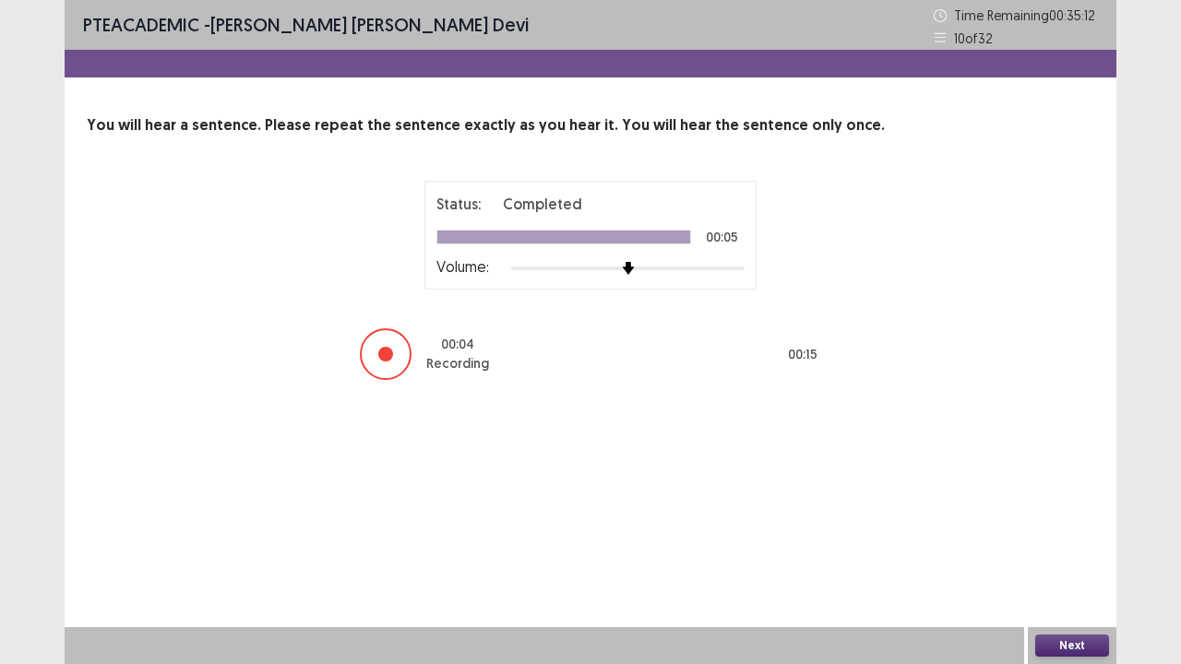
click at [1085, 547] on button "Next" at bounding box center [1072, 646] width 74 height 22
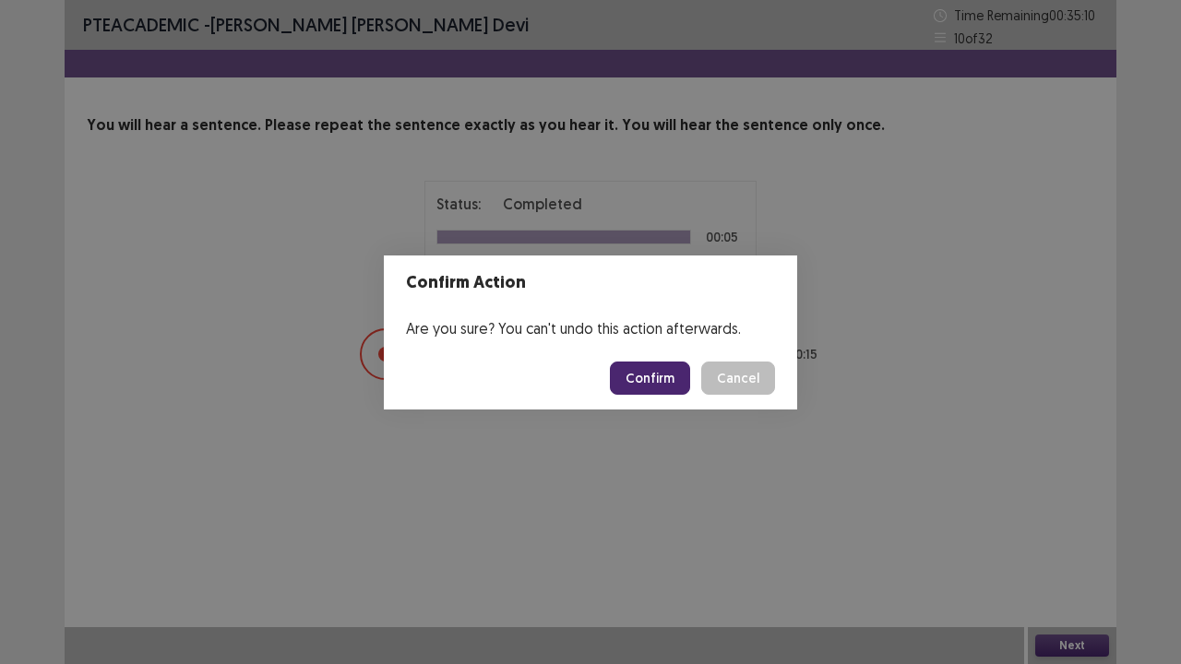
click at [680, 388] on button "Confirm" at bounding box center [650, 378] width 80 height 33
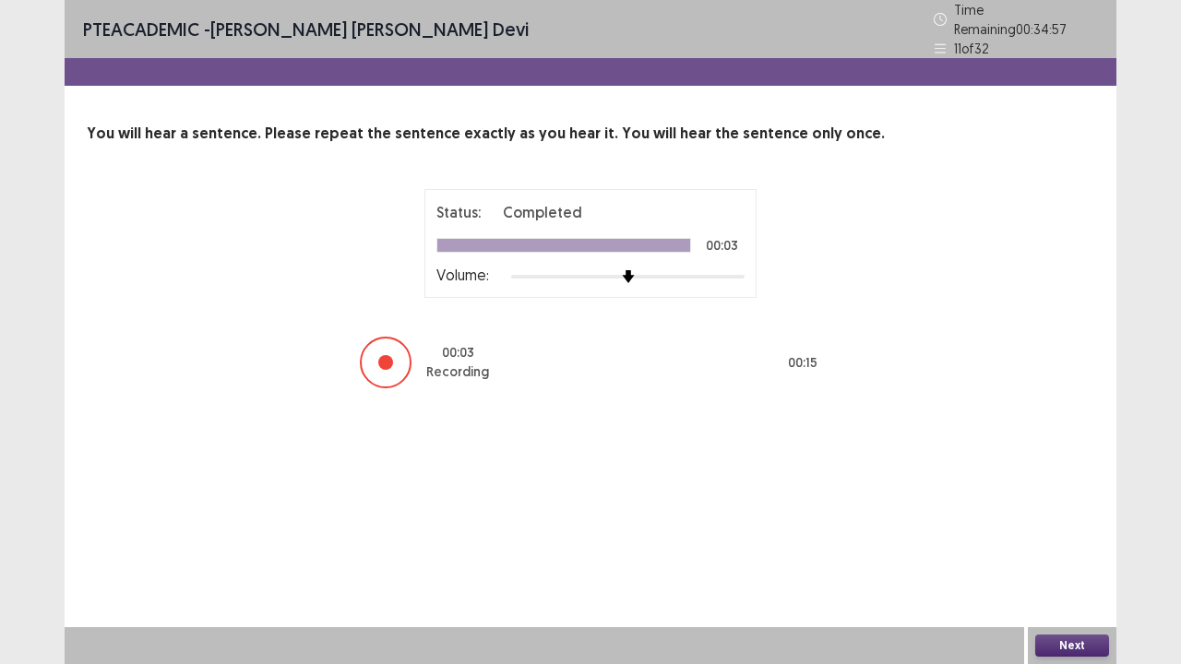
click at [1083, 547] on button "Next" at bounding box center [1072, 646] width 74 height 22
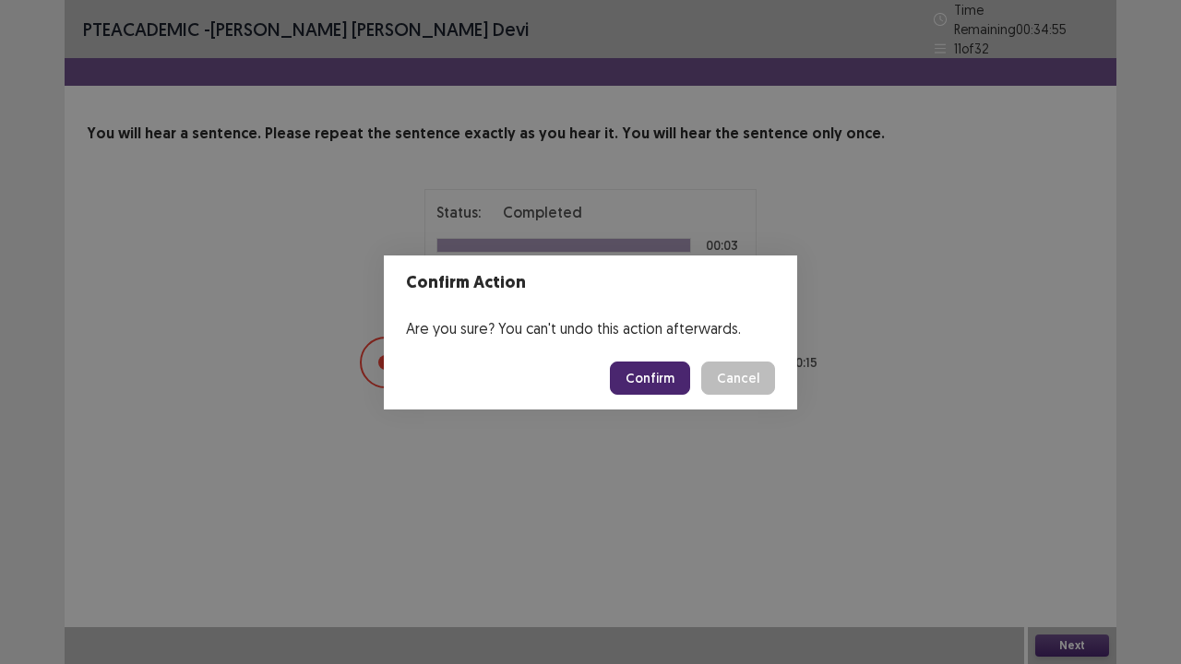
click at [648, 377] on button "Confirm" at bounding box center [650, 378] width 80 height 33
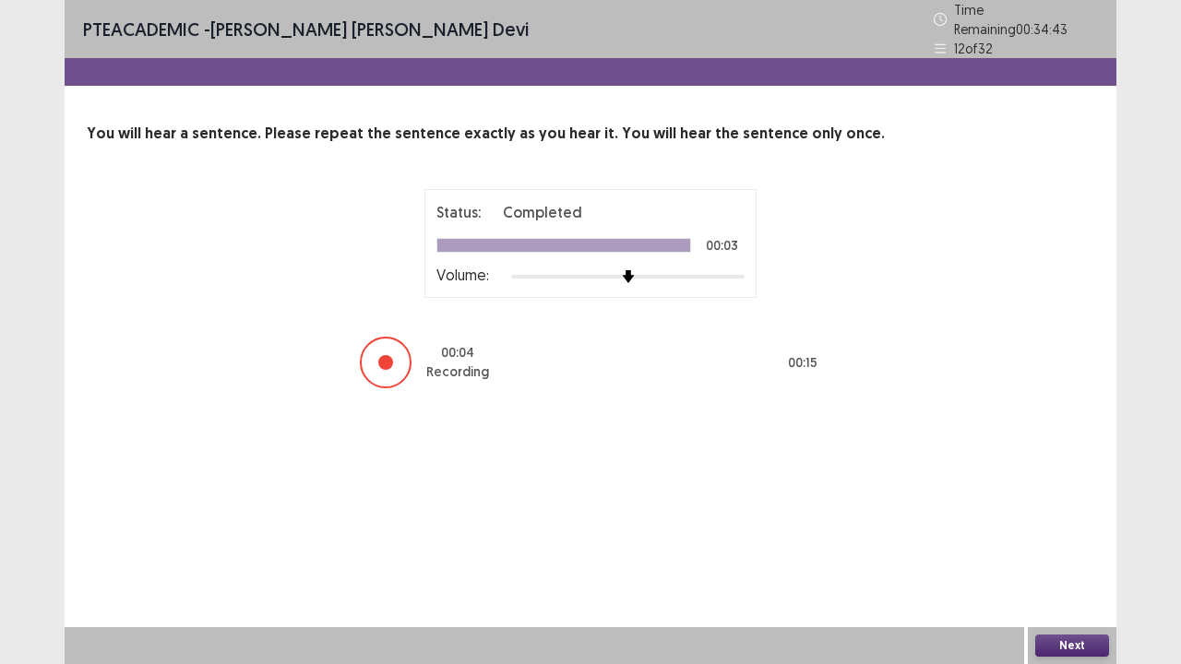
click at [1084, 547] on button "Next" at bounding box center [1072, 646] width 74 height 22
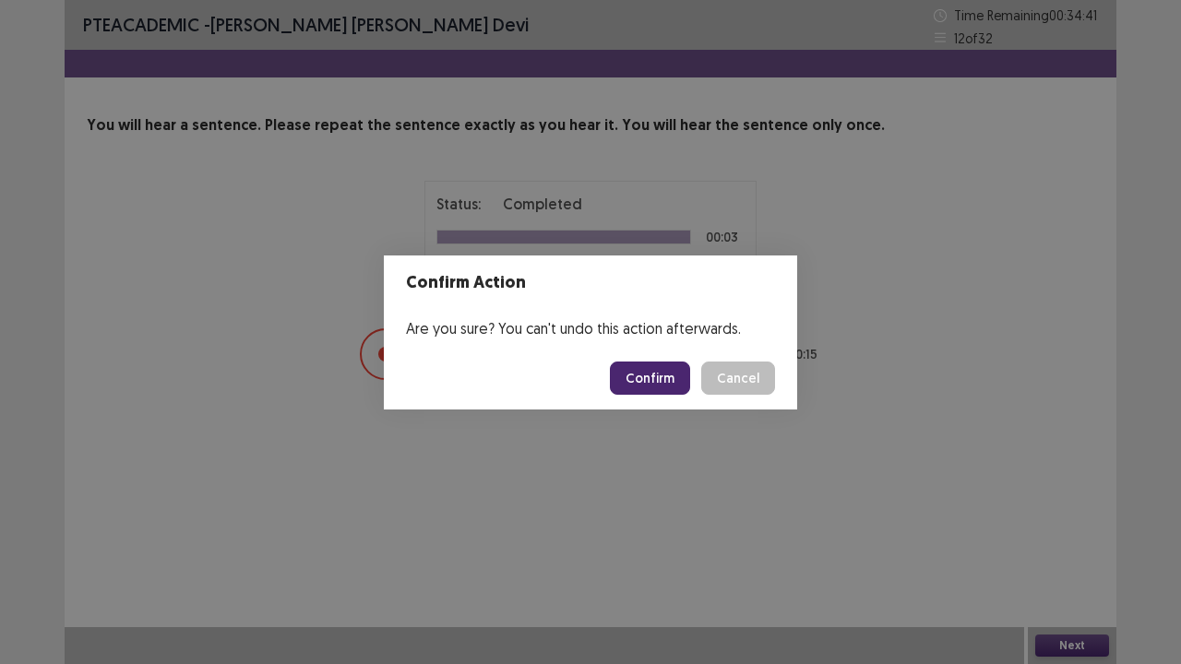
click at [669, 371] on button "Confirm" at bounding box center [650, 378] width 80 height 33
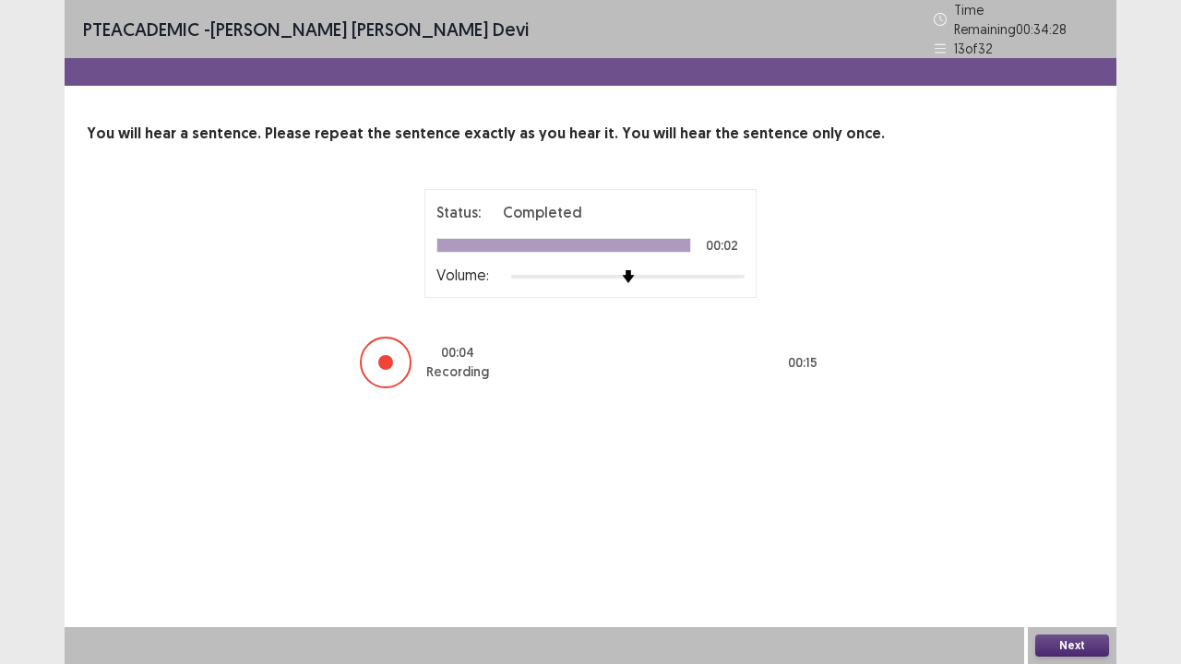
click at [1071, 547] on button "Next" at bounding box center [1072, 646] width 74 height 22
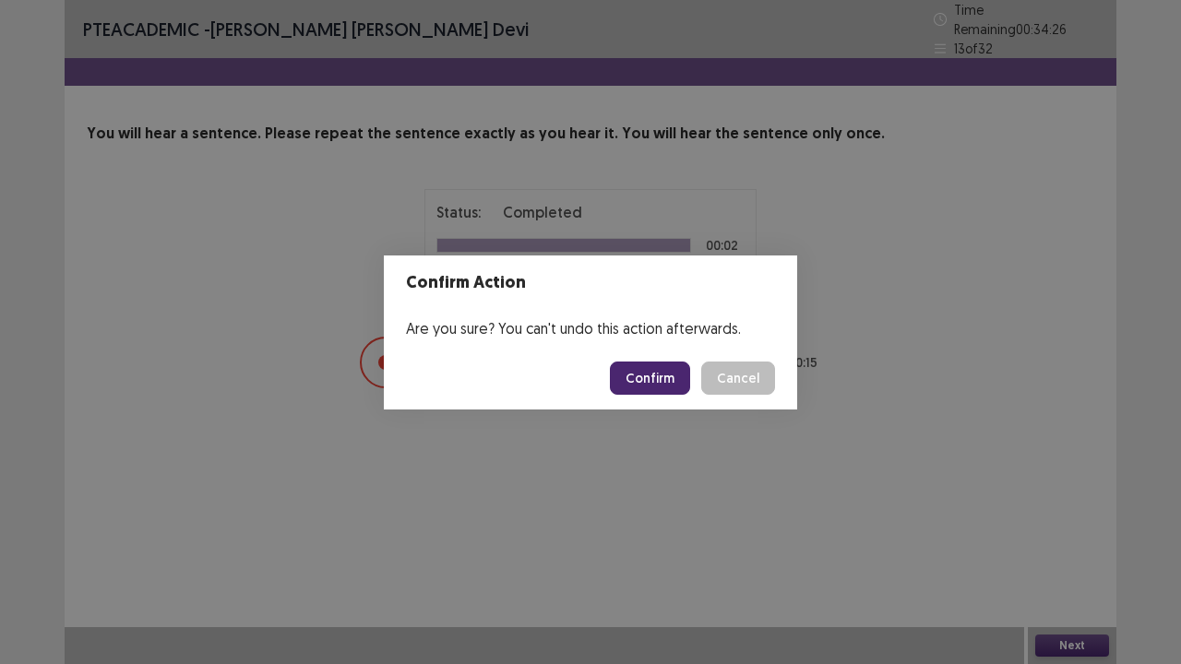
click at [642, 369] on button "Confirm" at bounding box center [650, 378] width 80 height 33
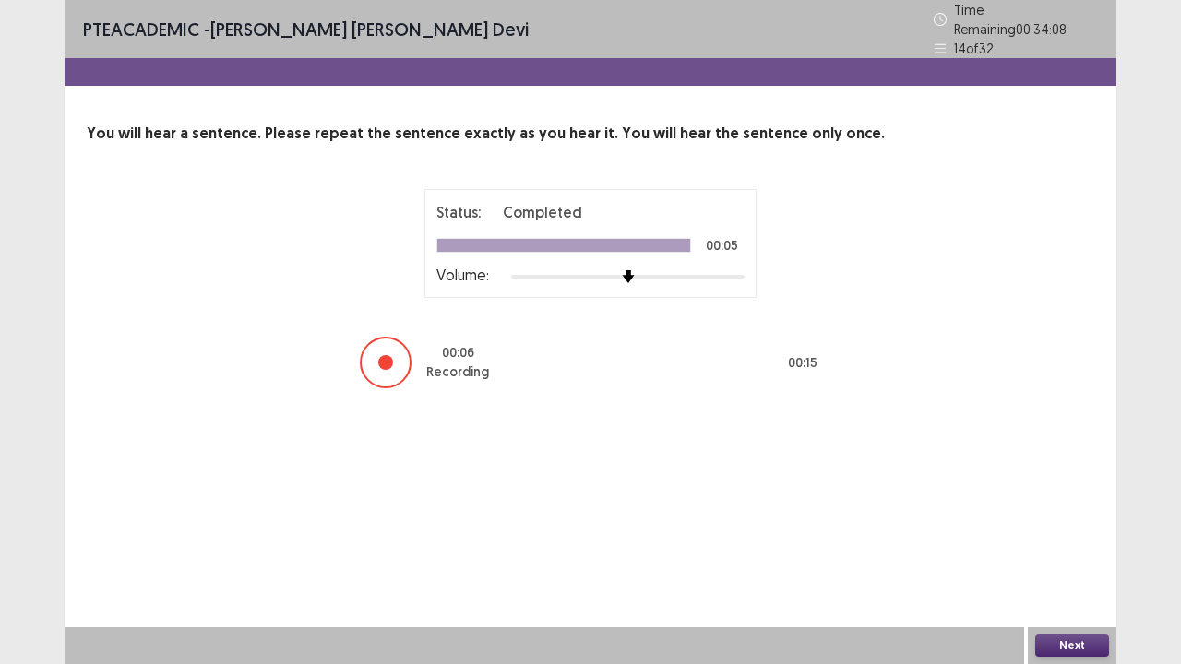
click at [1085, 547] on button "Next" at bounding box center [1072, 646] width 74 height 22
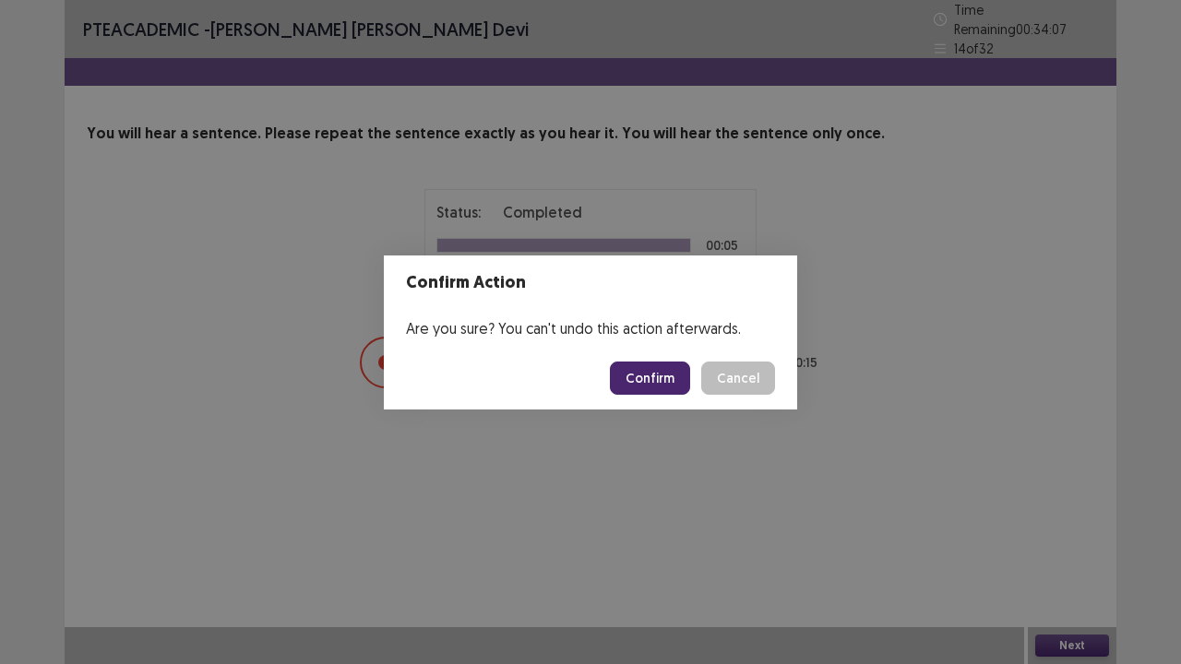
click at [643, 368] on button "Confirm" at bounding box center [650, 378] width 80 height 33
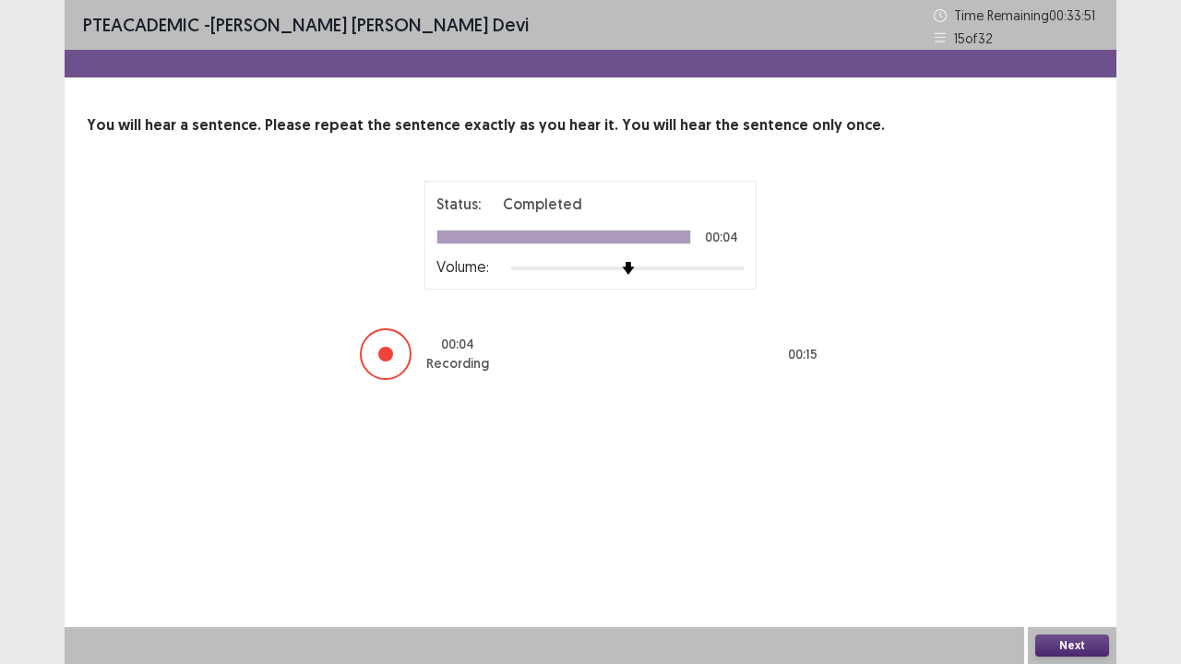
click at [1068, 547] on button "Next" at bounding box center [1072, 646] width 74 height 22
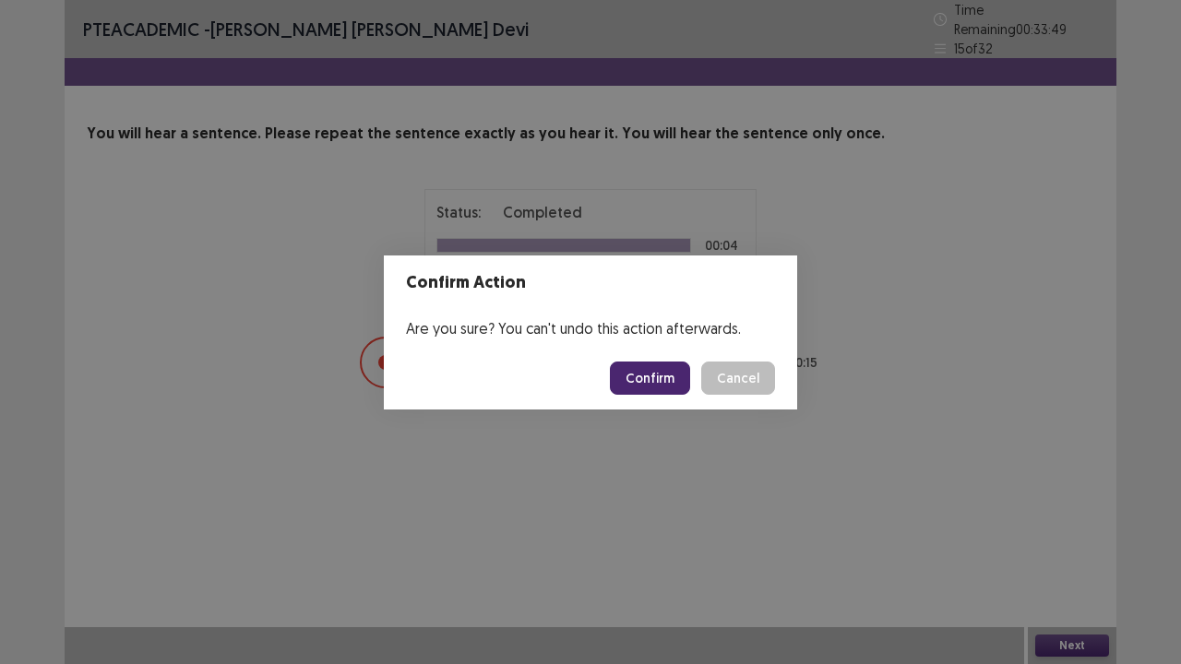
click at [659, 373] on button "Confirm" at bounding box center [650, 378] width 80 height 33
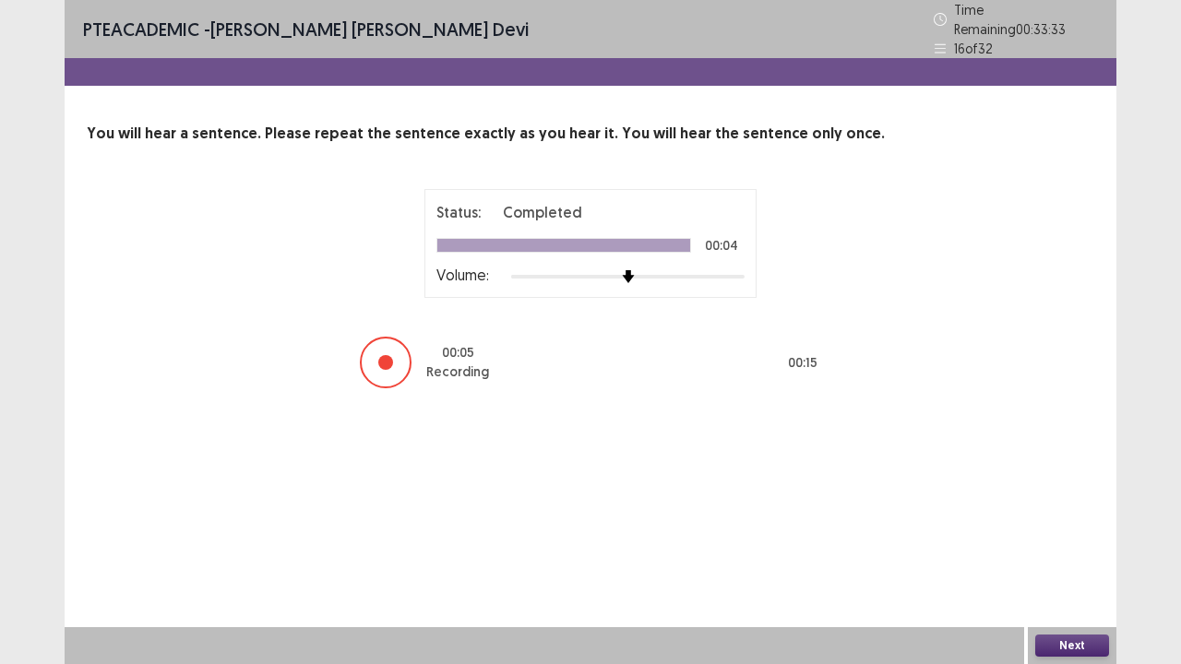
click at [1082, 547] on button "Next" at bounding box center [1072, 646] width 74 height 22
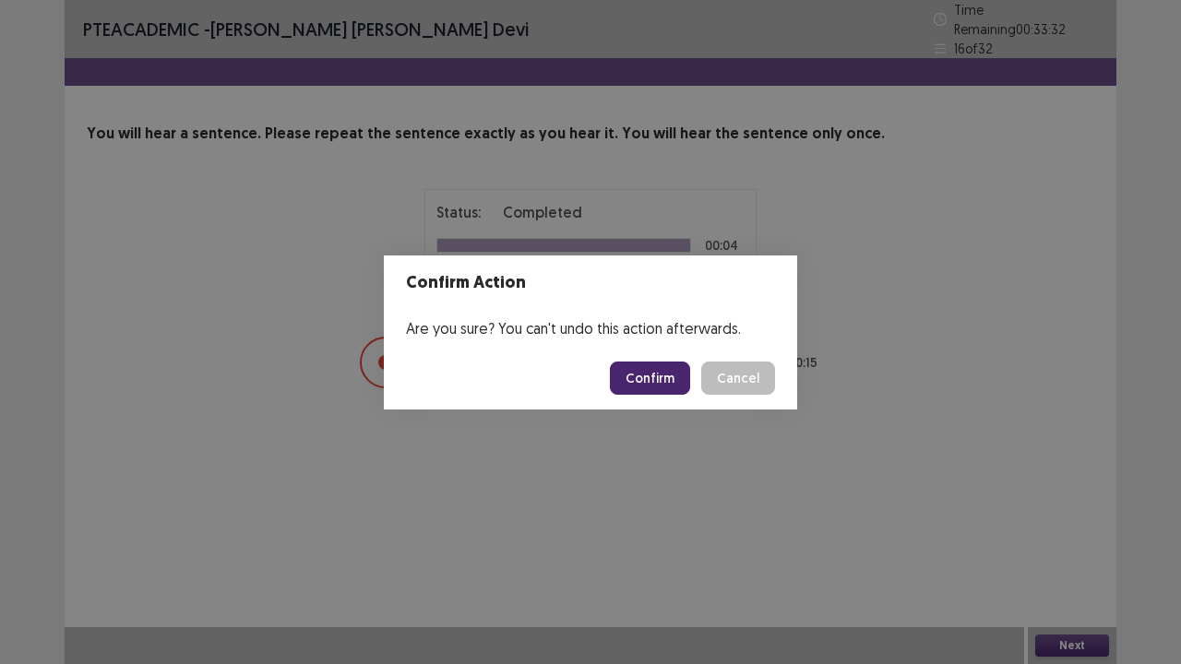
click at [653, 369] on button "Confirm" at bounding box center [650, 378] width 80 height 33
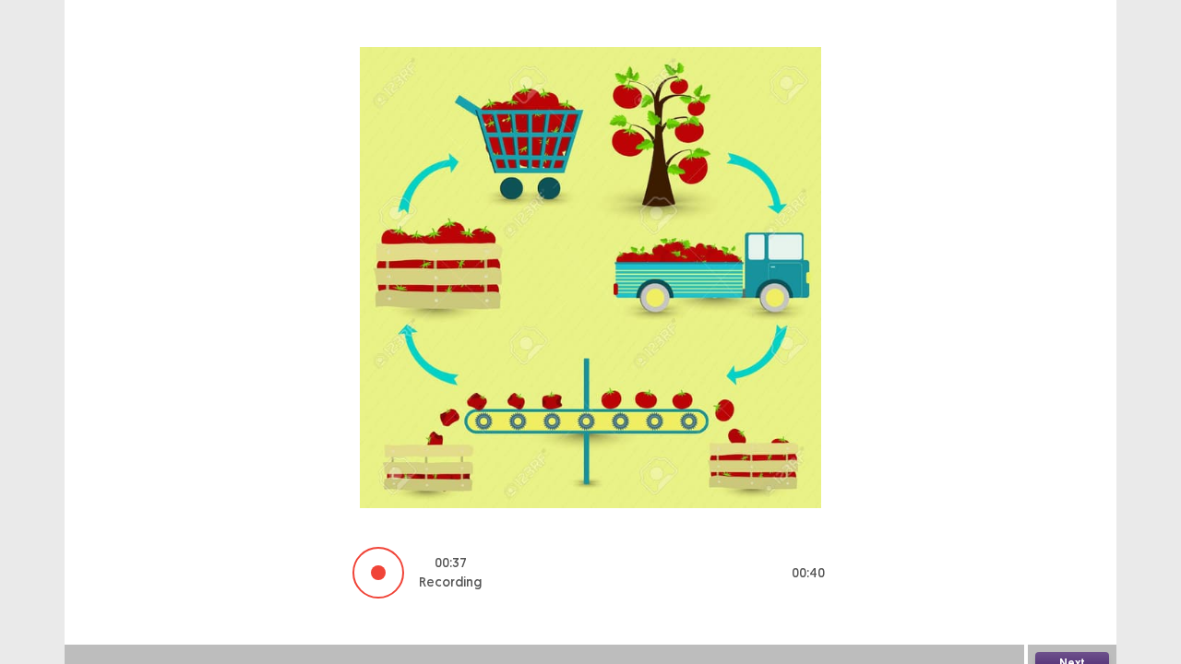
scroll to position [174, 0]
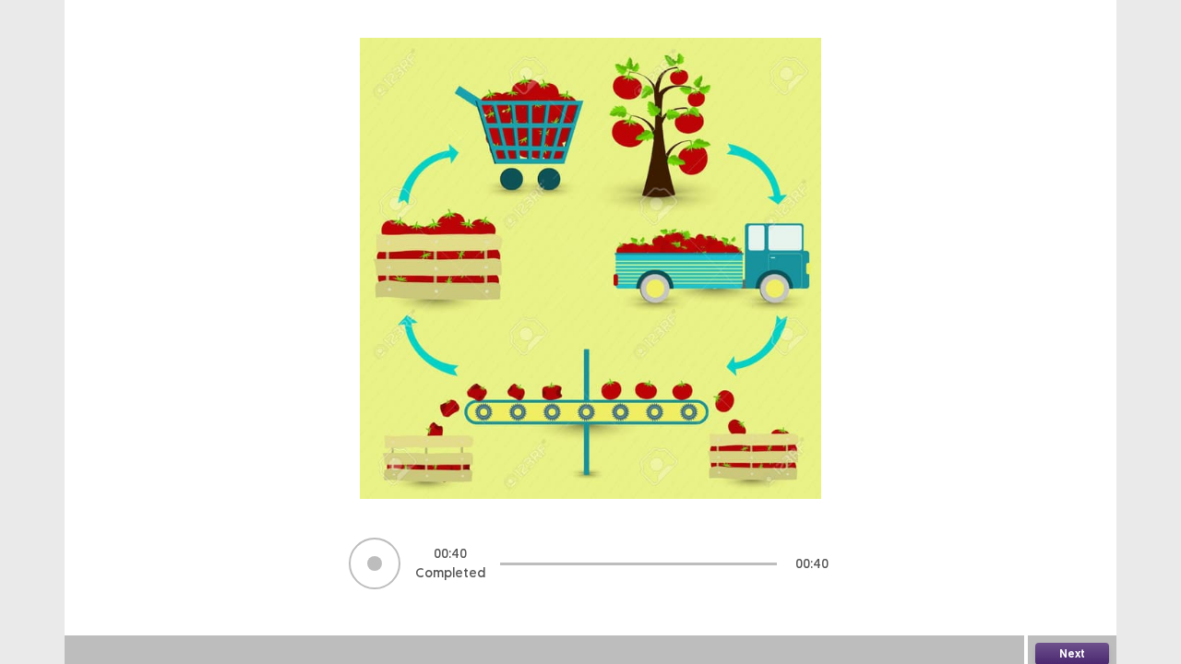
click at [1083, 547] on button "Next" at bounding box center [1072, 654] width 74 height 22
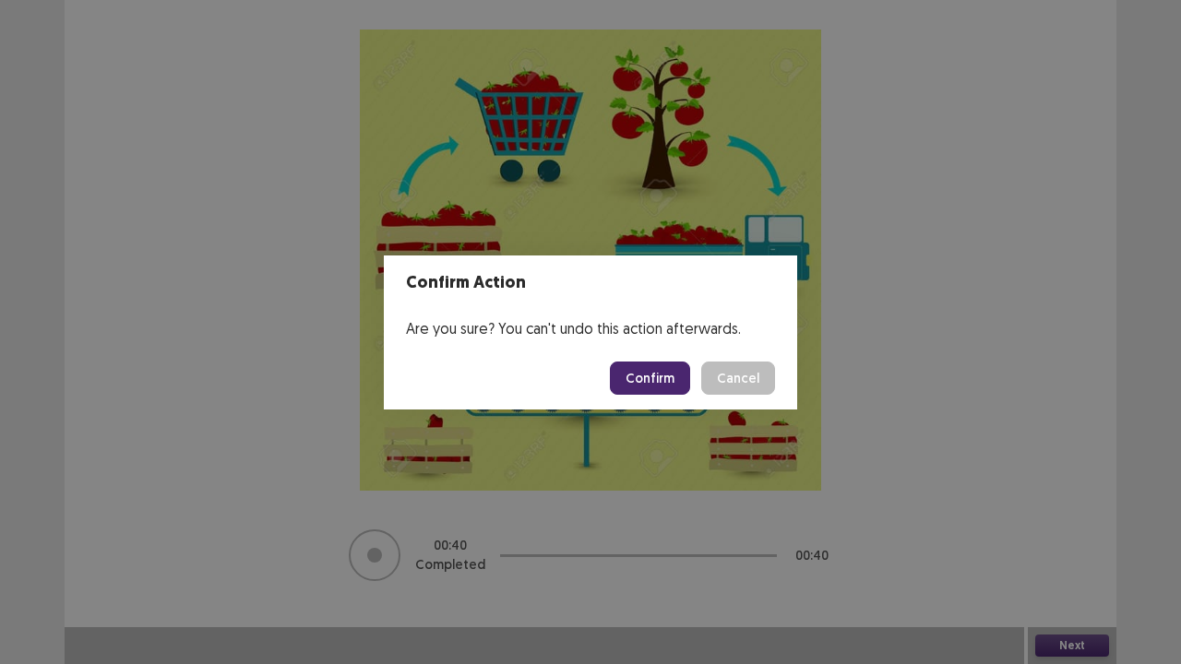
click at [662, 371] on button "Confirm" at bounding box center [650, 378] width 80 height 33
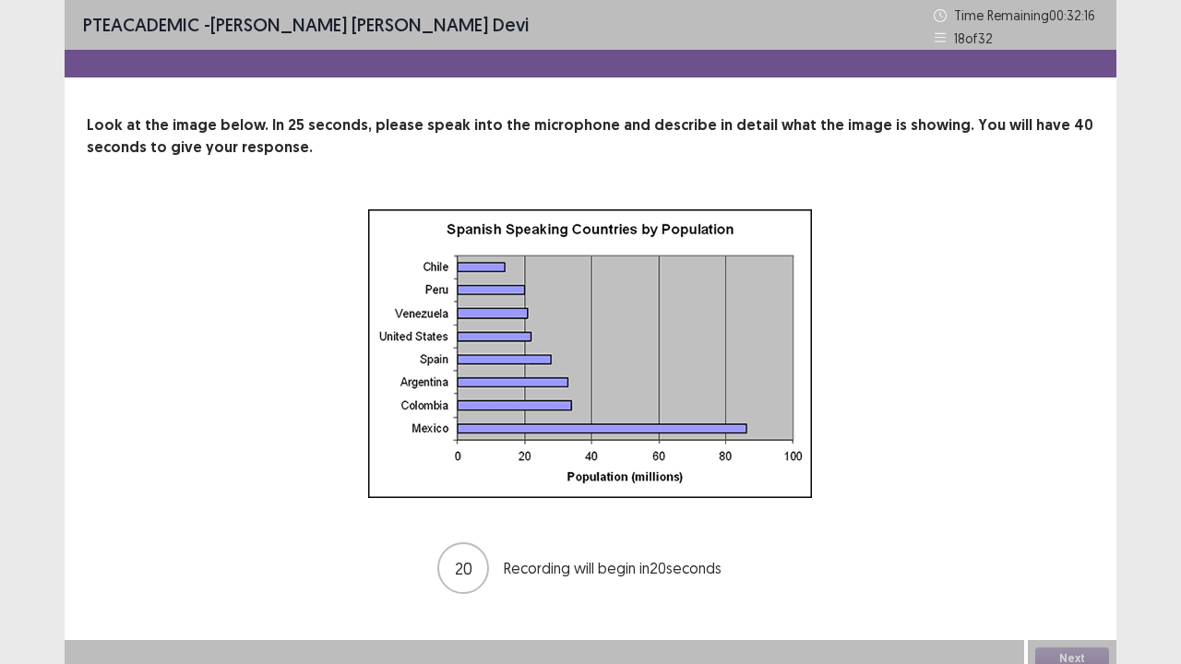
scroll to position [13, 0]
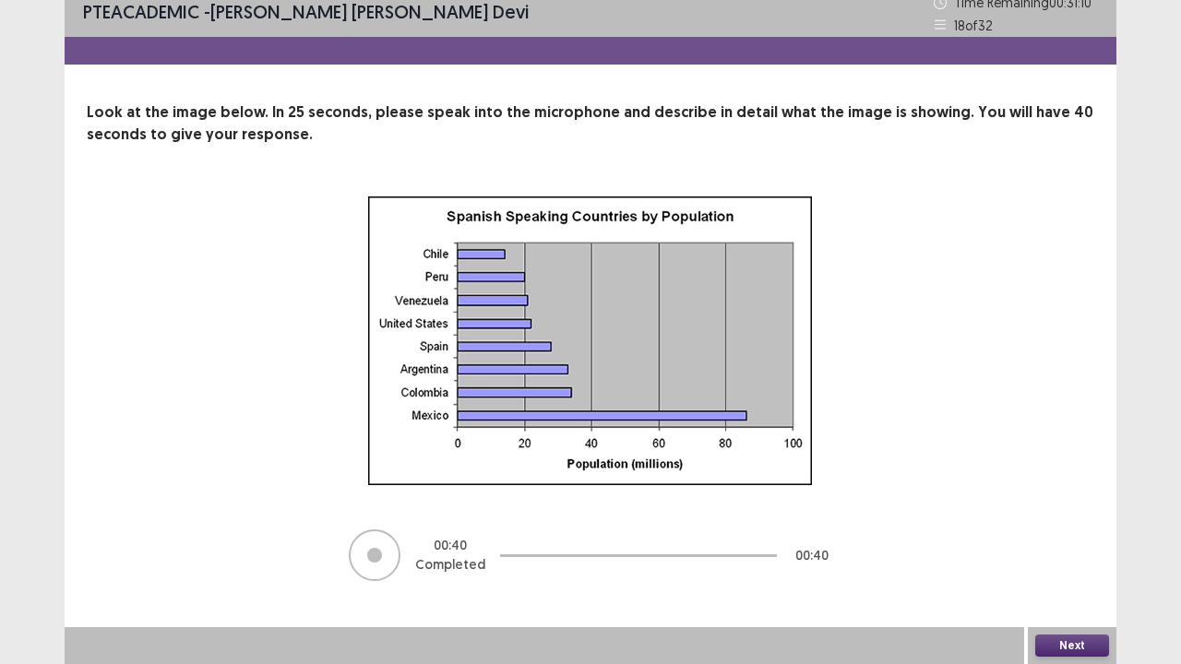
click at [1045, 547] on button "Next" at bounding box center [1072, 646] width 74 height 22
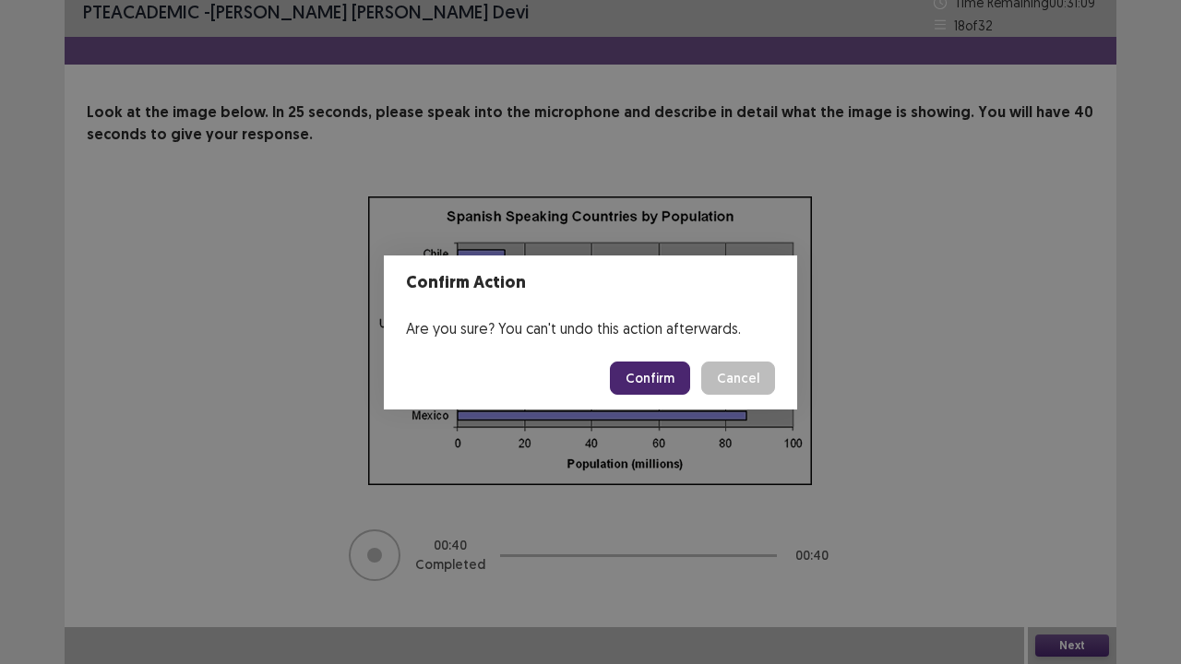
click at [641, 365] on button "Confirm" at bounding box center [650, 378] width 80 height 33
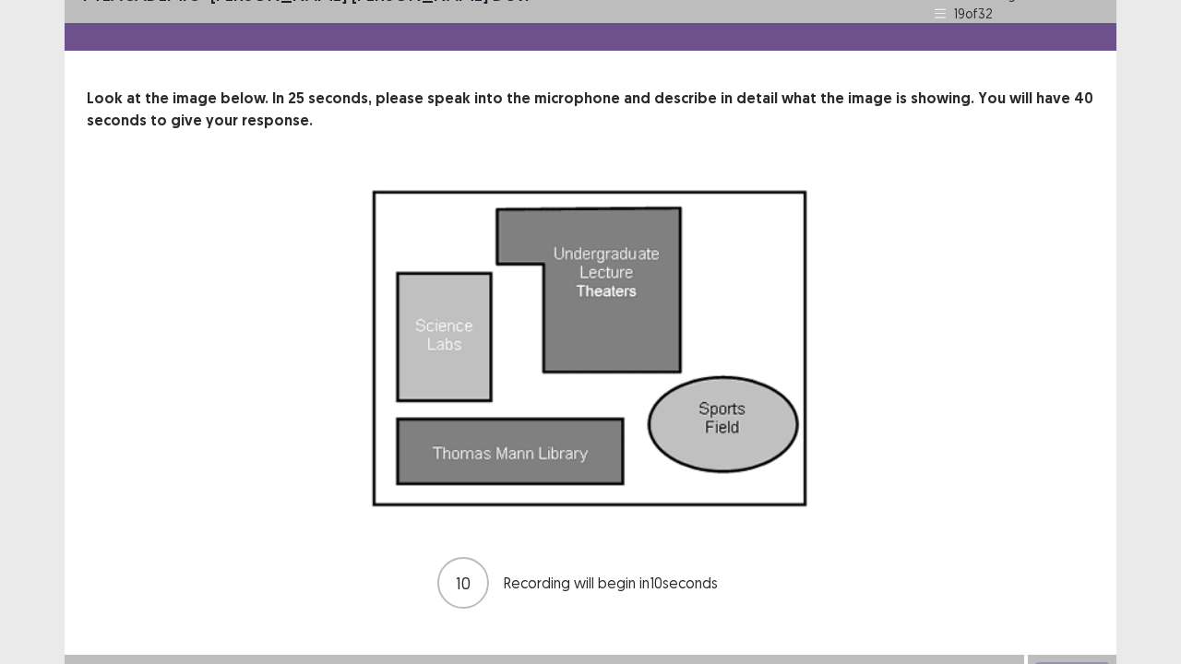
scroll to position [54, 0]
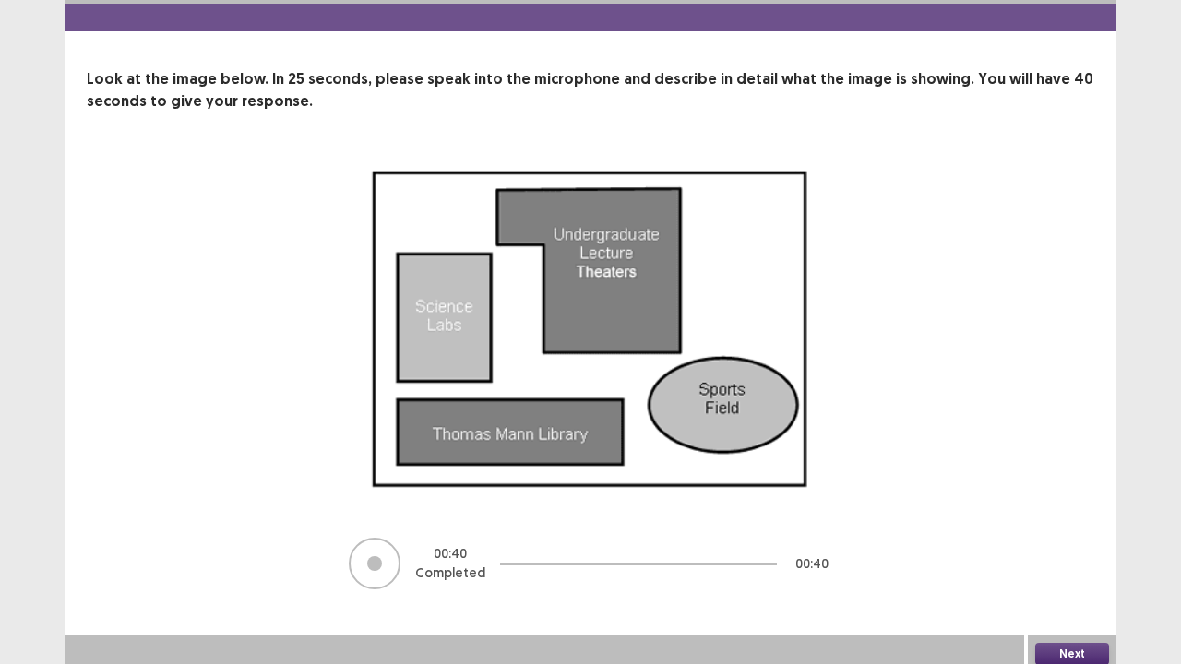
click at [1080, 547] on button "Next" at bounding box center [1072, 654] width 74 height 22
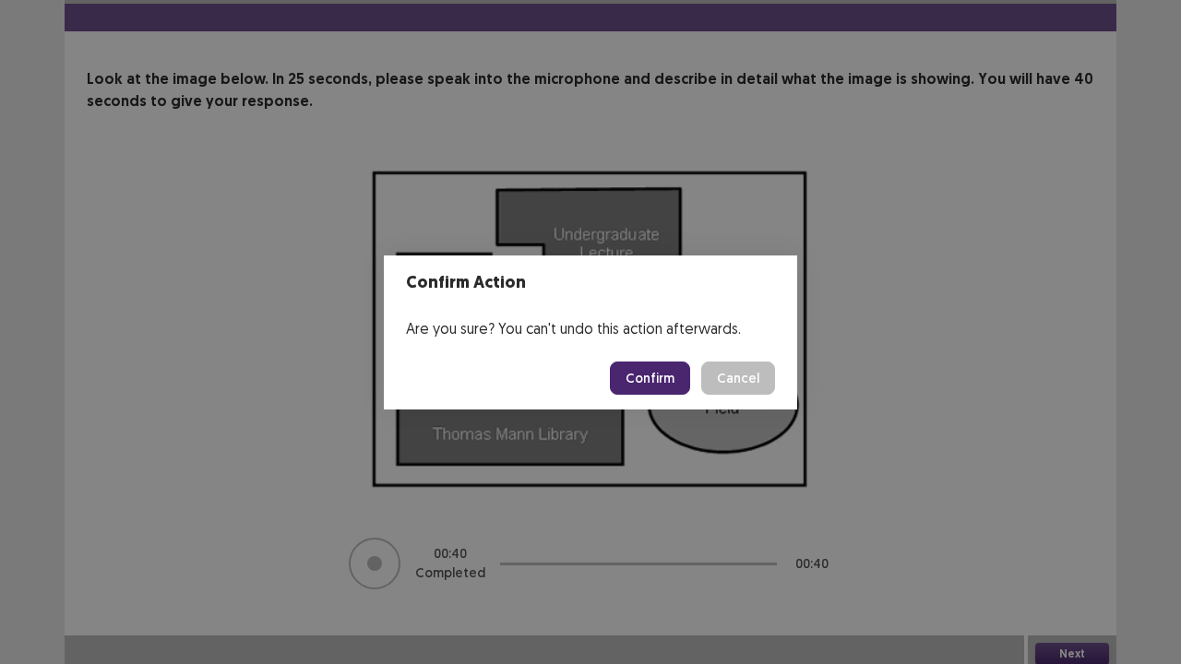
click at [650, 380] on button "Confirm" at bounding box center [650, 378] width 80 height 33
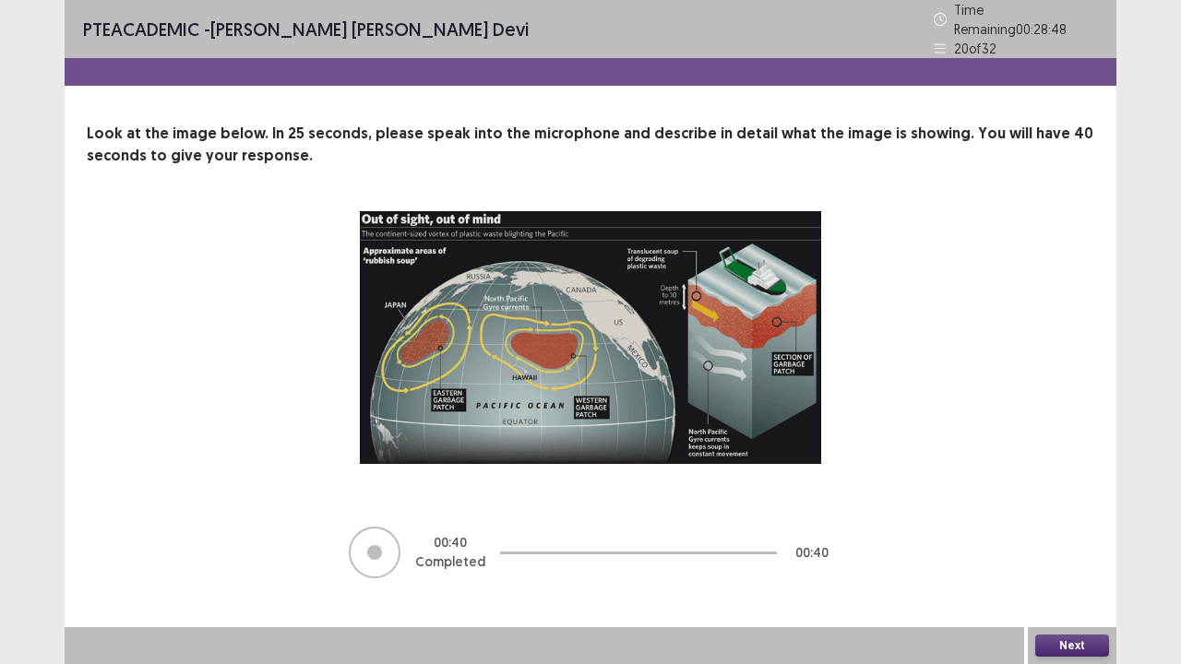
click at [1061, 547] on button "Next" at bounding box center [1072, 646] width 74 height 22
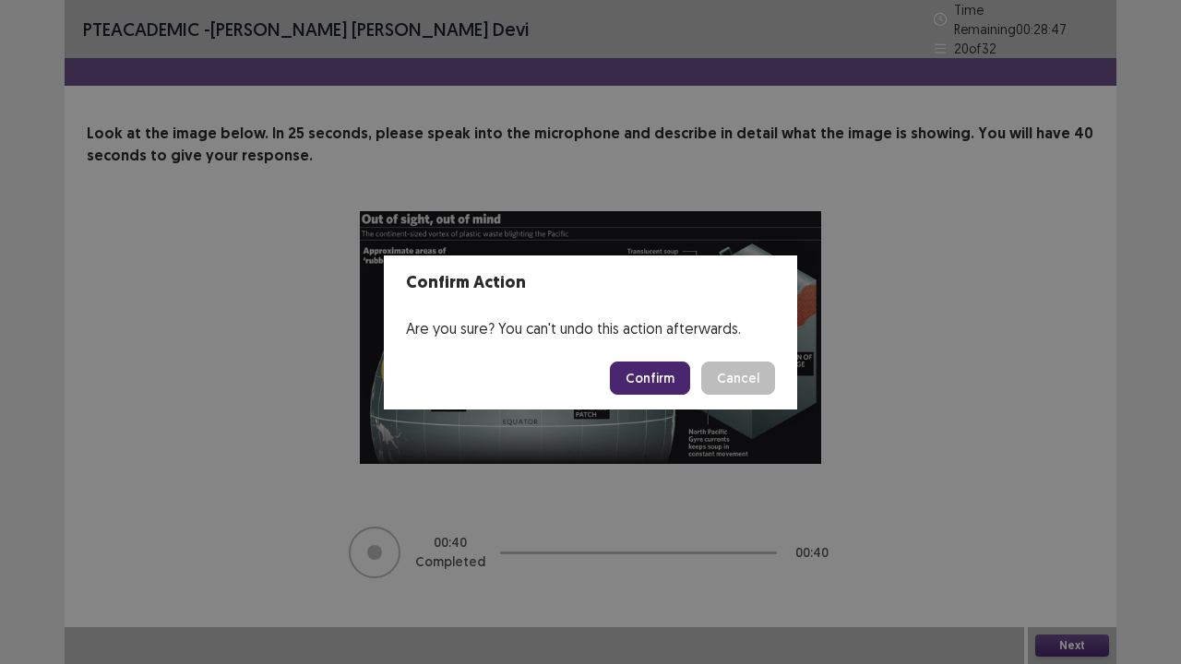
click at [652, 377] on button "Confirm" at bounding box center [650, 378] width 80 height 33
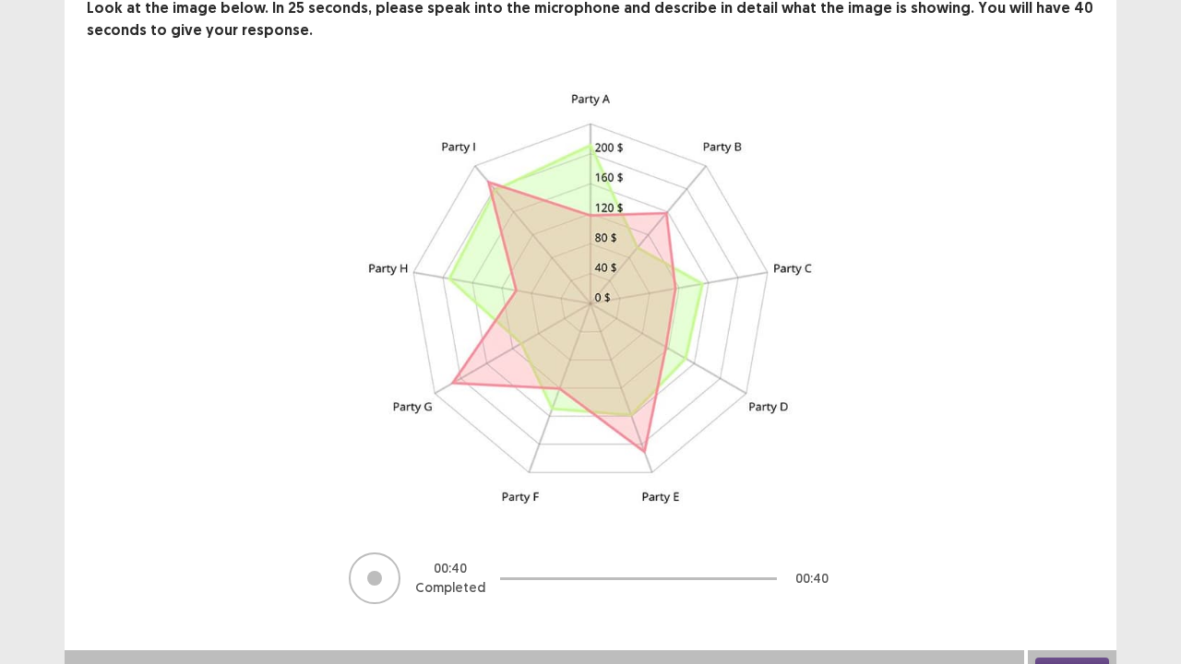
scroll to position [140, 0]
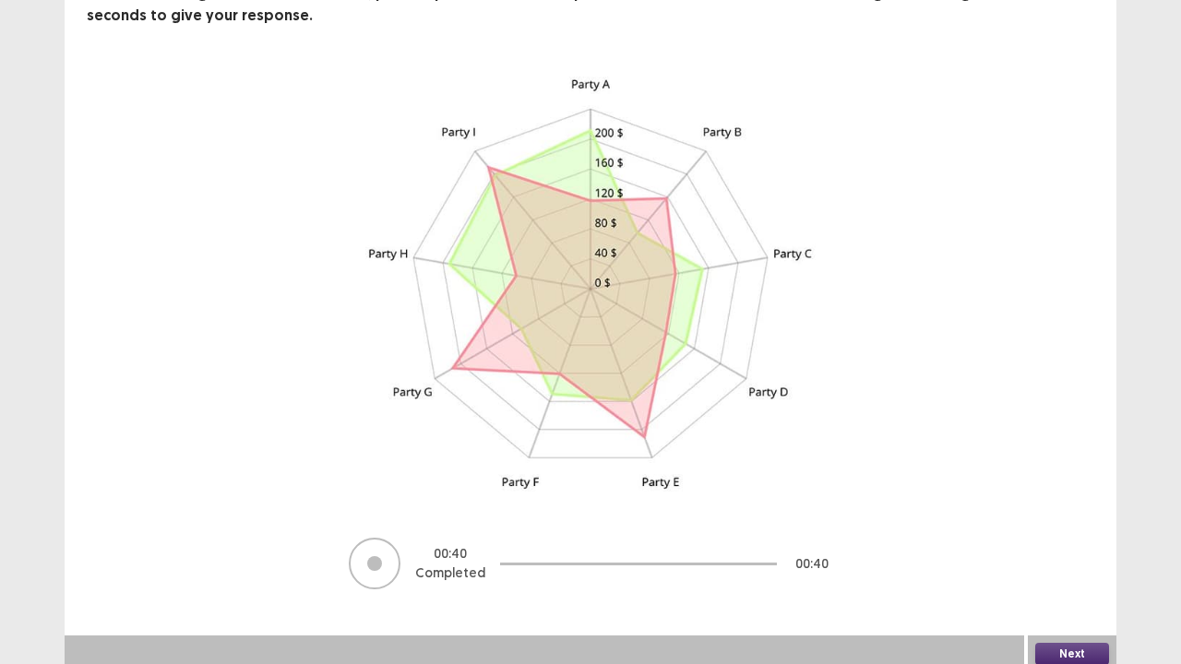
click at [1082, 547] on button "Next" at bounding box center [1072, 654] width 74 height 22
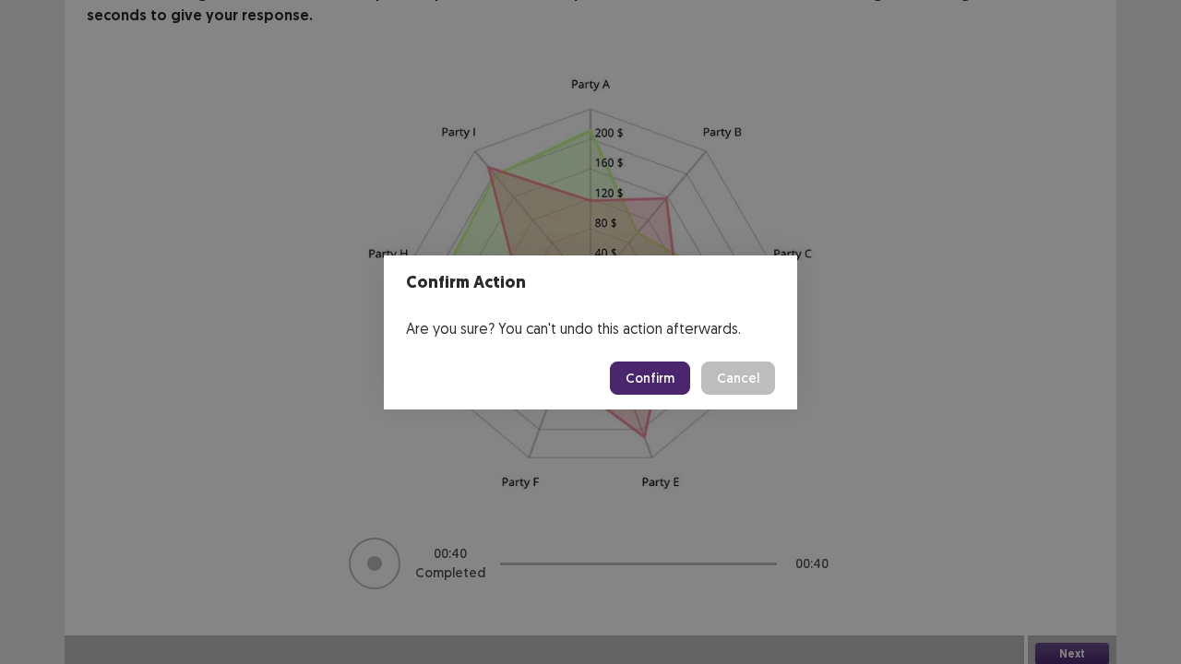
click at [656, 380] on button "Confirm" at bounding box center [650, 378] width 80 height 33
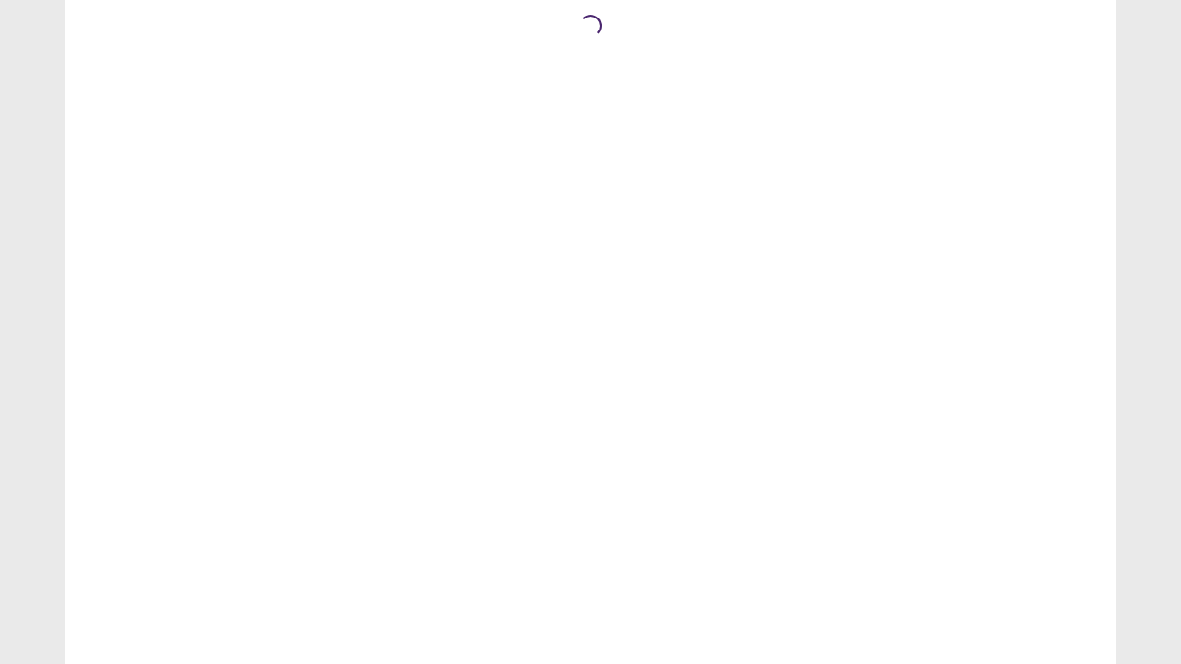
scroll to position [0, 0]
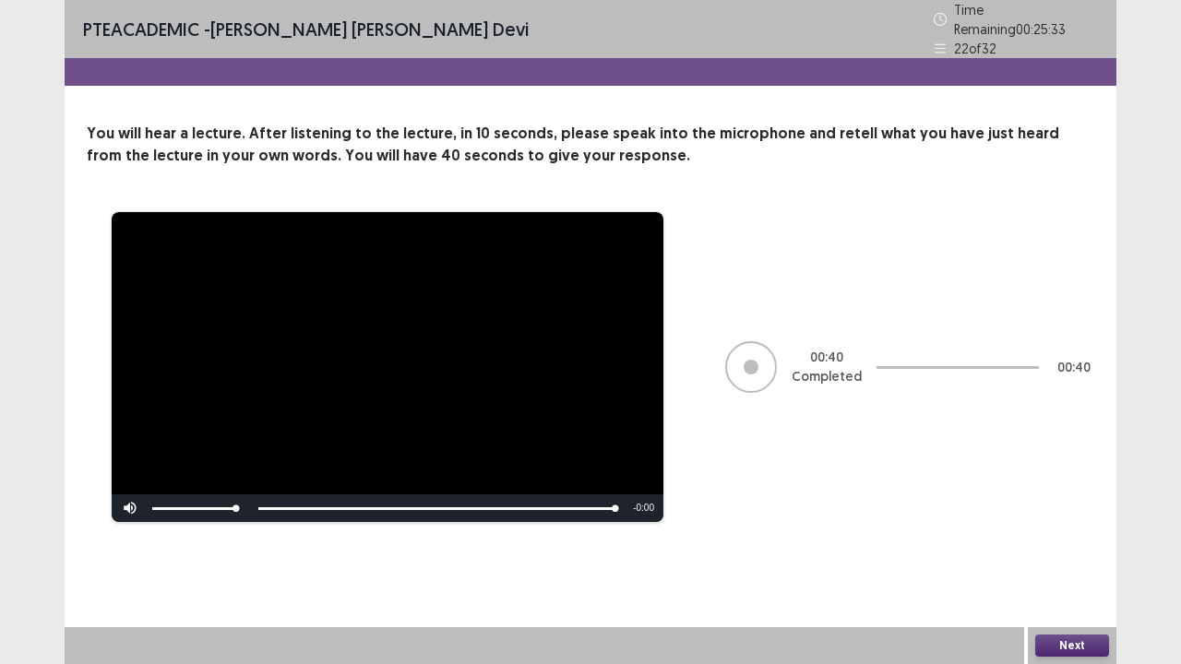
click at [1048, 547] on button "Next" at bounding box center [1072, 646] width 74 height 22
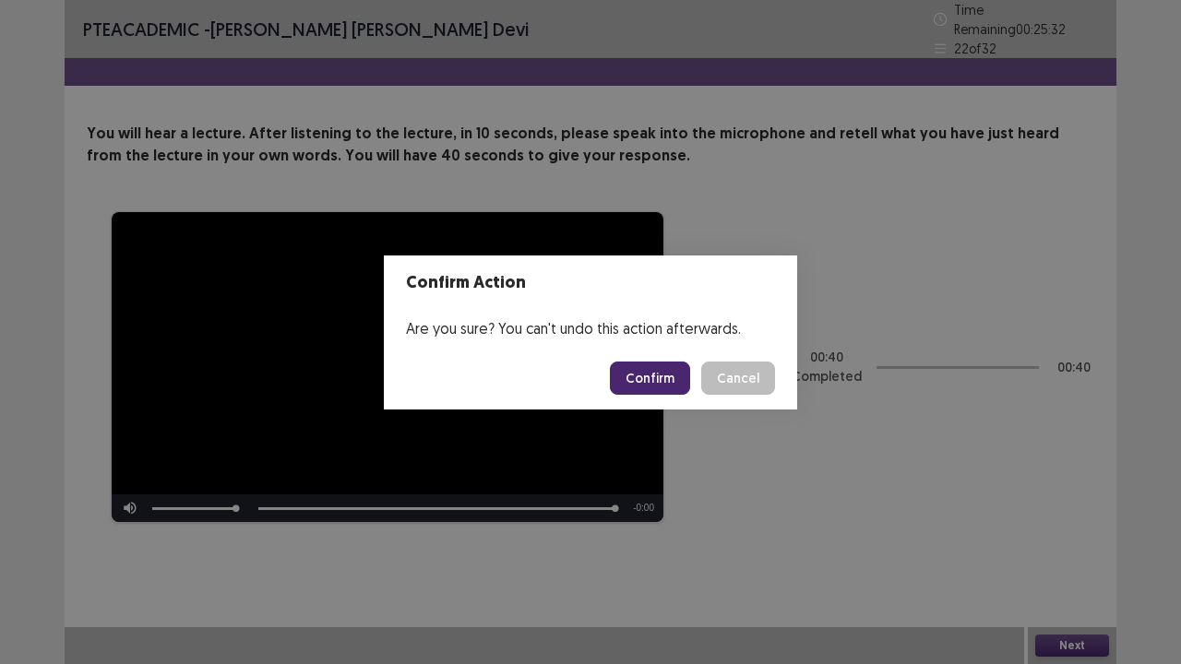
click at [644, 364] on button "Confirm" at bounding box center [650, 378] width 80 height 33
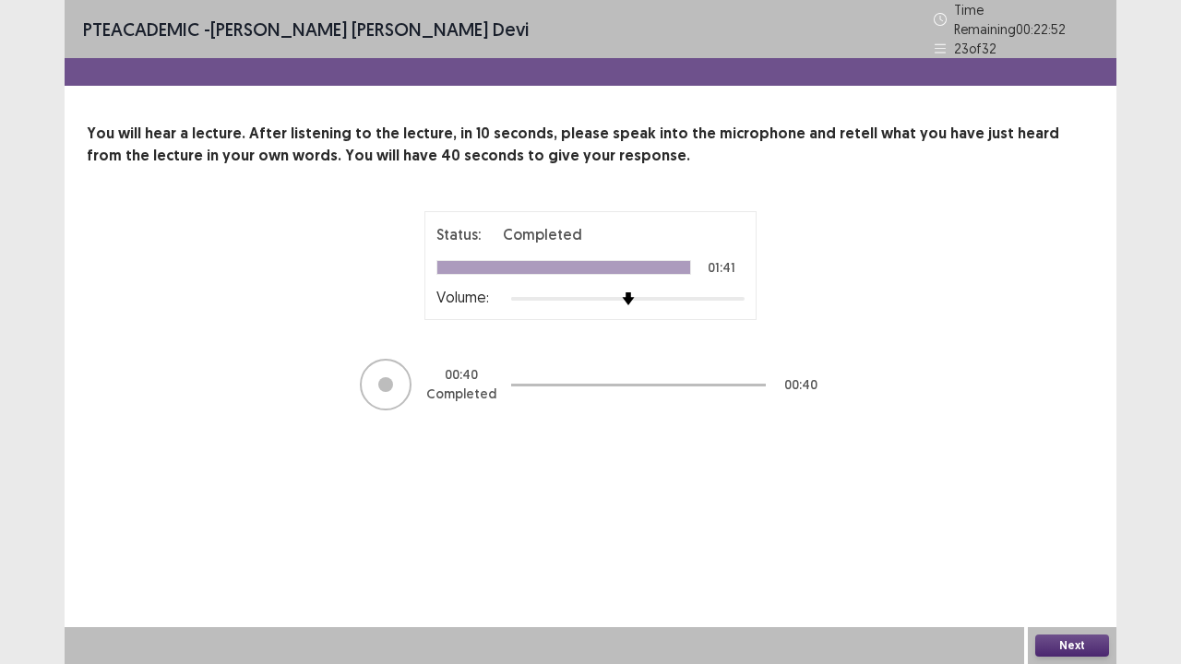
click at [1065, 547] on button "Next" at bounding box center [1072, 646] width 74 height 22
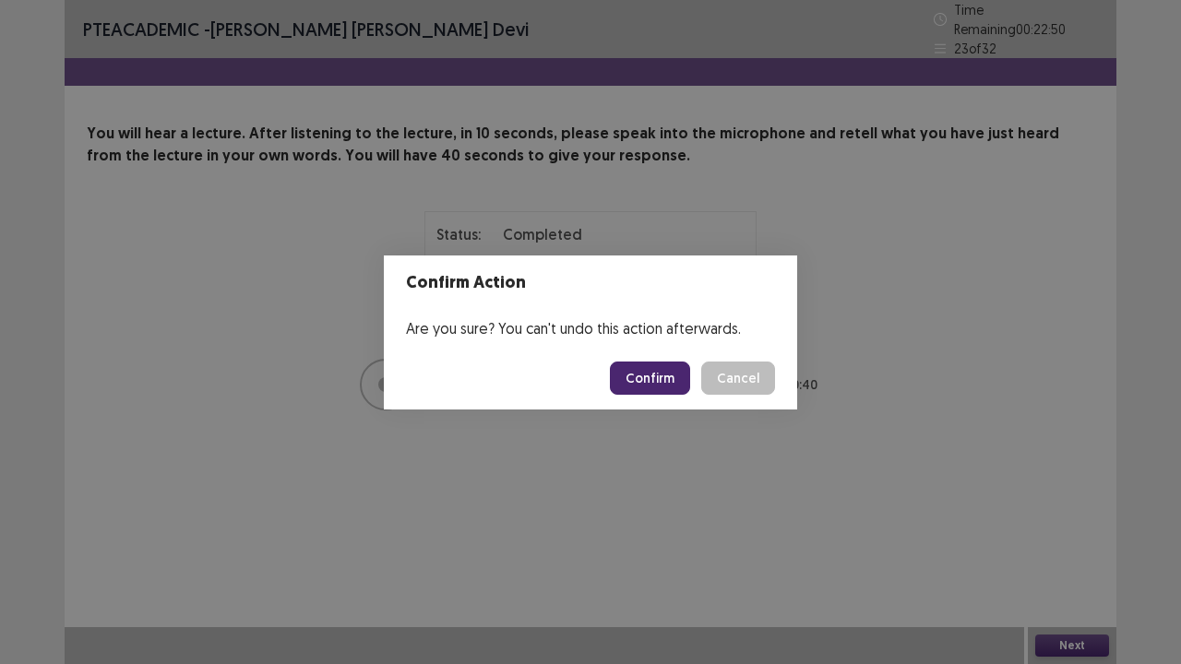
click at [624, 382] on button "Confirm" at bounding box center [650, 378] width 80 height 33
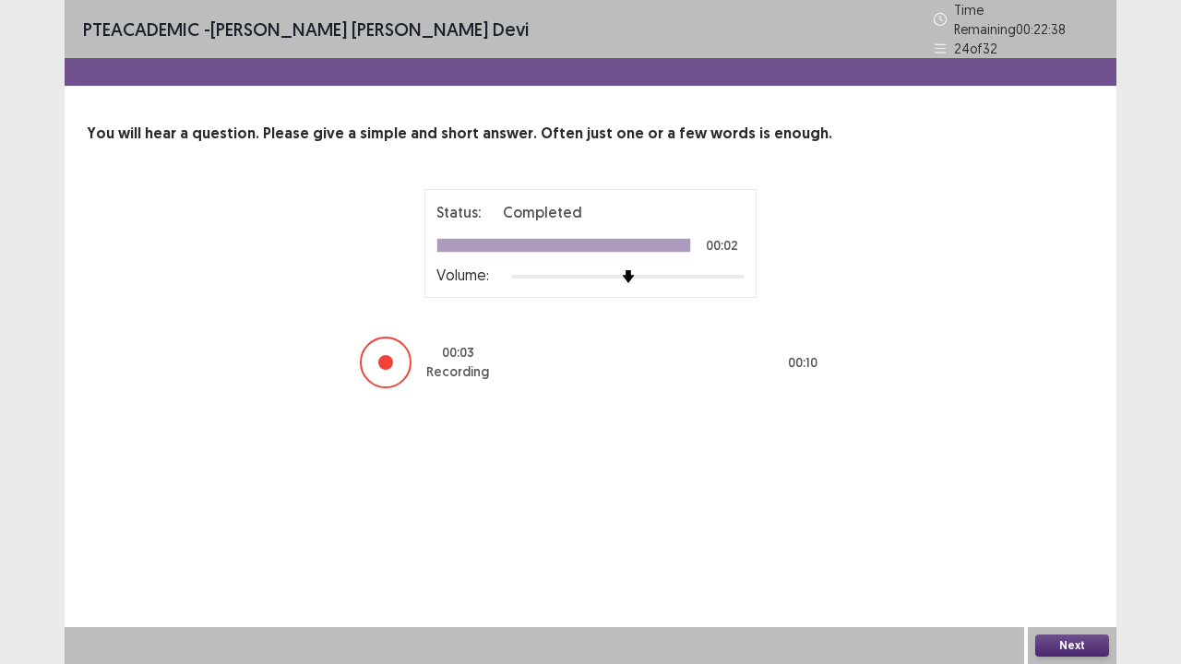
click at [1063, 547] on button "Next" at bounding box center [1072, 646] width 74 height 22
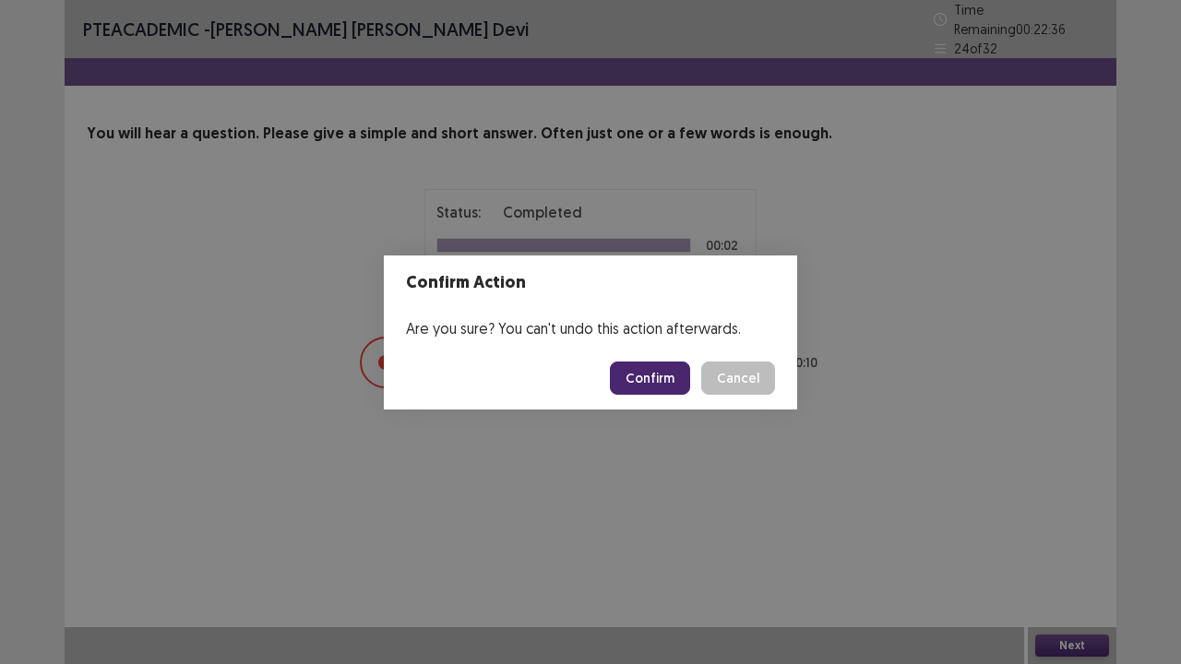
click at [661, 371] on button "Confirm" at bounding box center [650, 378] width 80 height 33
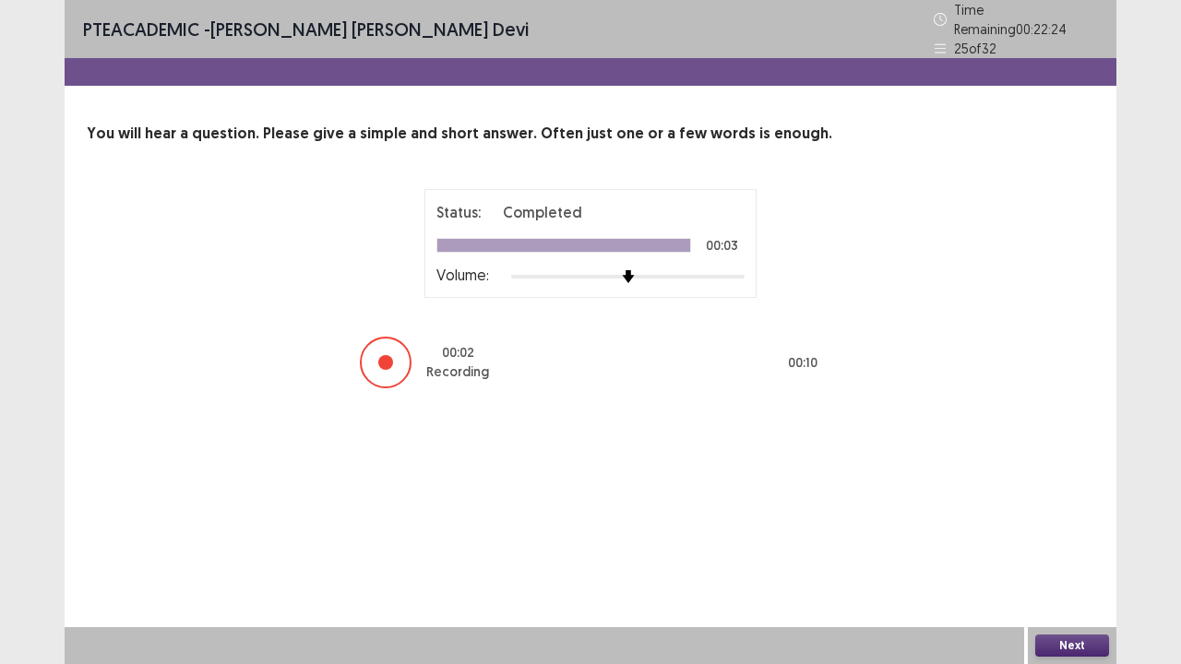
click at [1072, 547] on button "Next" at bounding box center [1072, 646] width 74 height 22
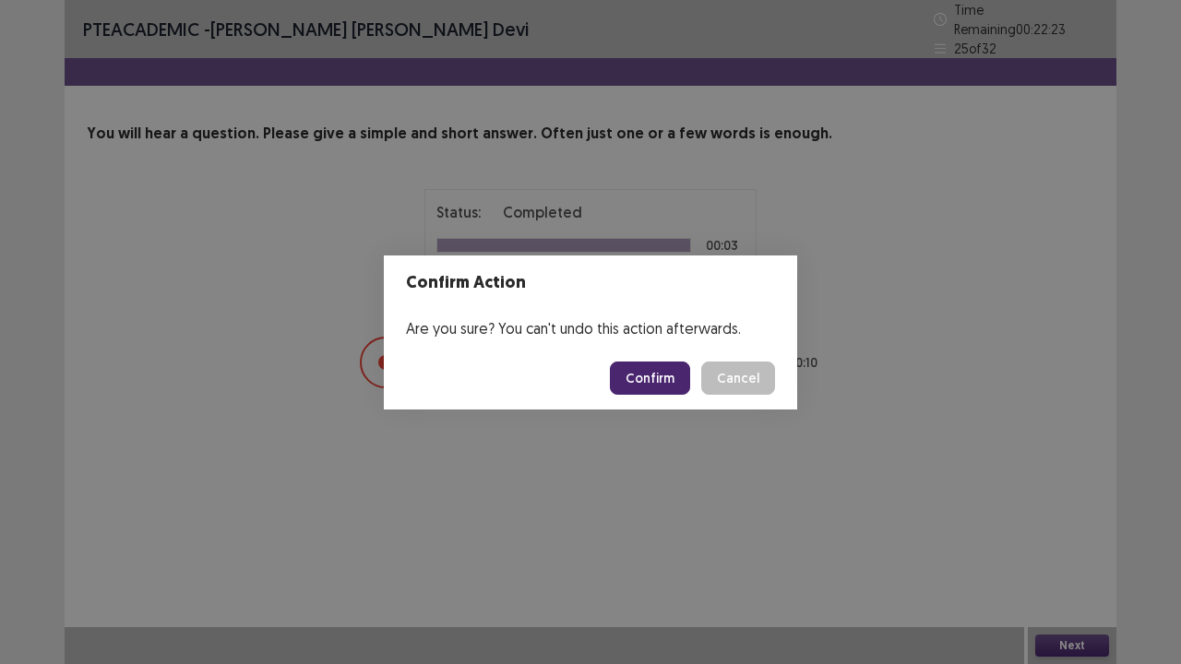
click at [660, 377] on button "Confirm" at bounding box center [650, 378] width 80 height 33
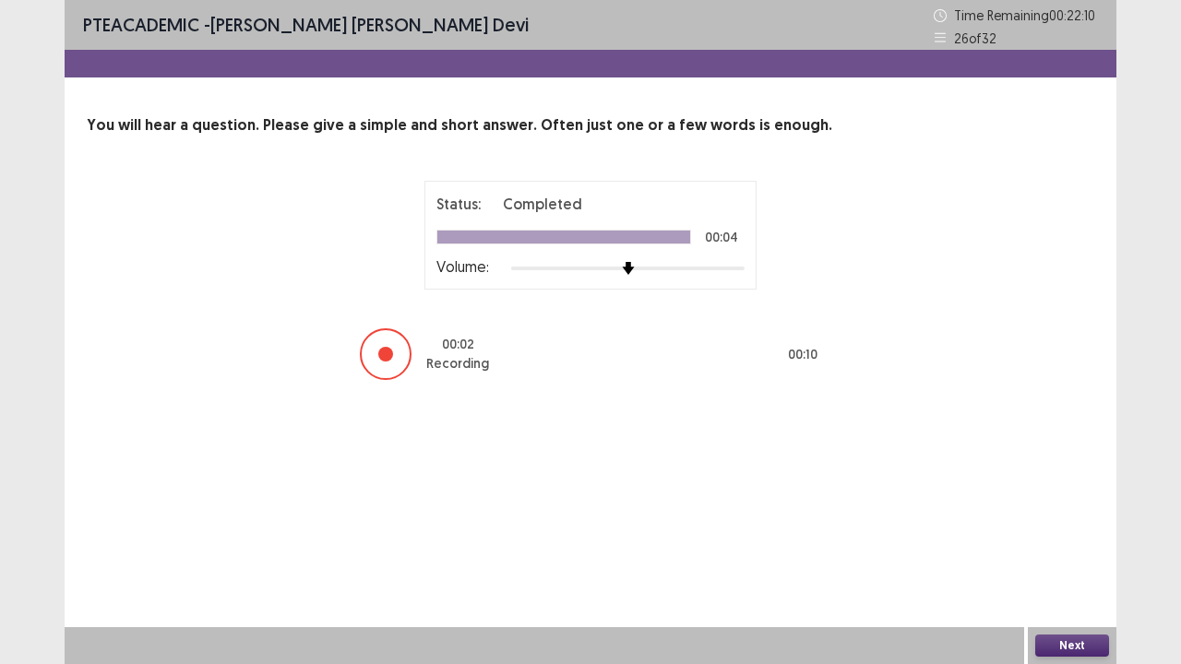
click at [1074, 547] on button "Next" at bounding box center [1072, 646] width 74 height 22
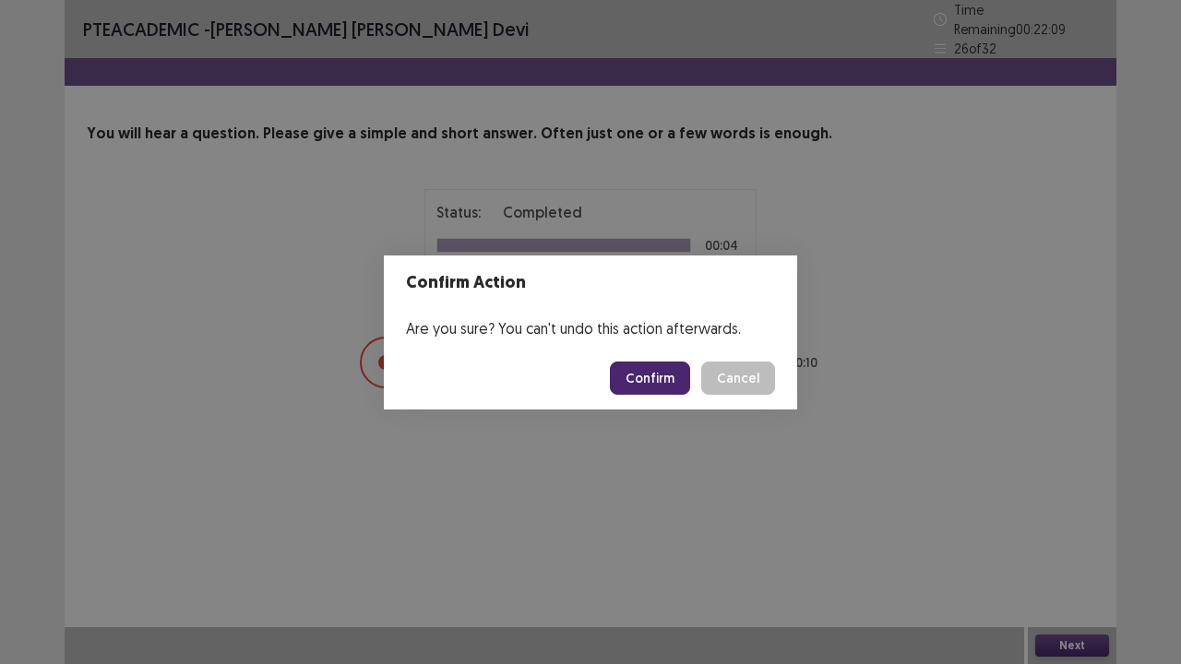
click at [646, 376] on button "Confirm" at bounding box center [650, 378] width 80 height 33
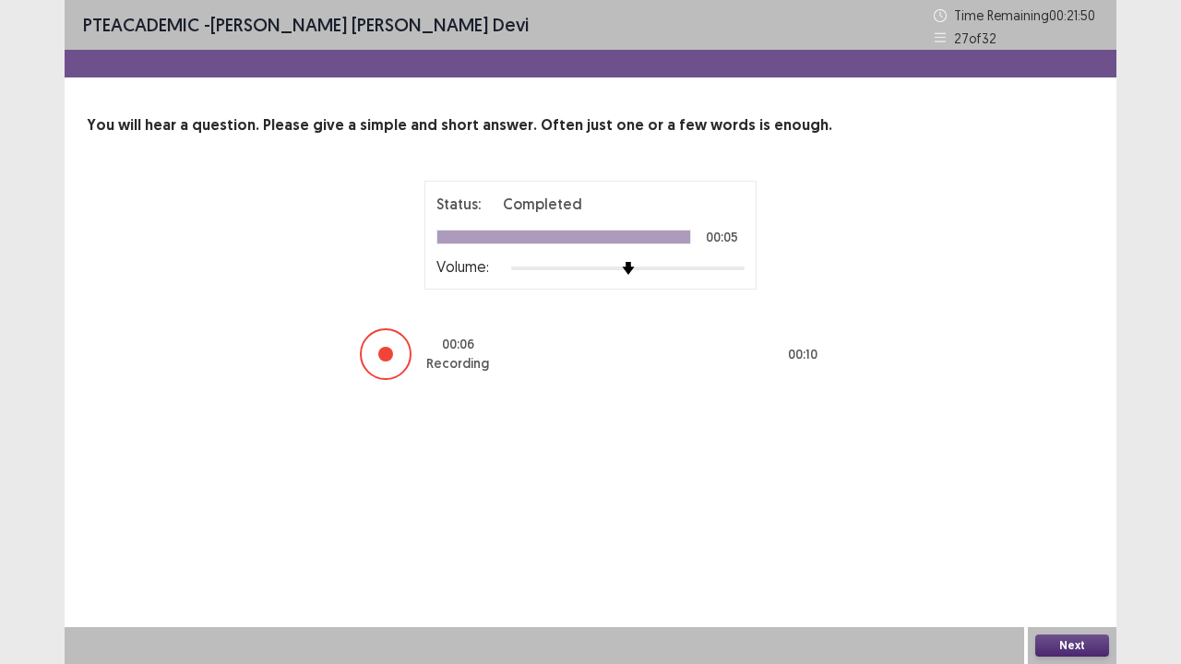
click at [1071, 547] on button "Next" at bounding box center [1072, 646] width 74 height 22
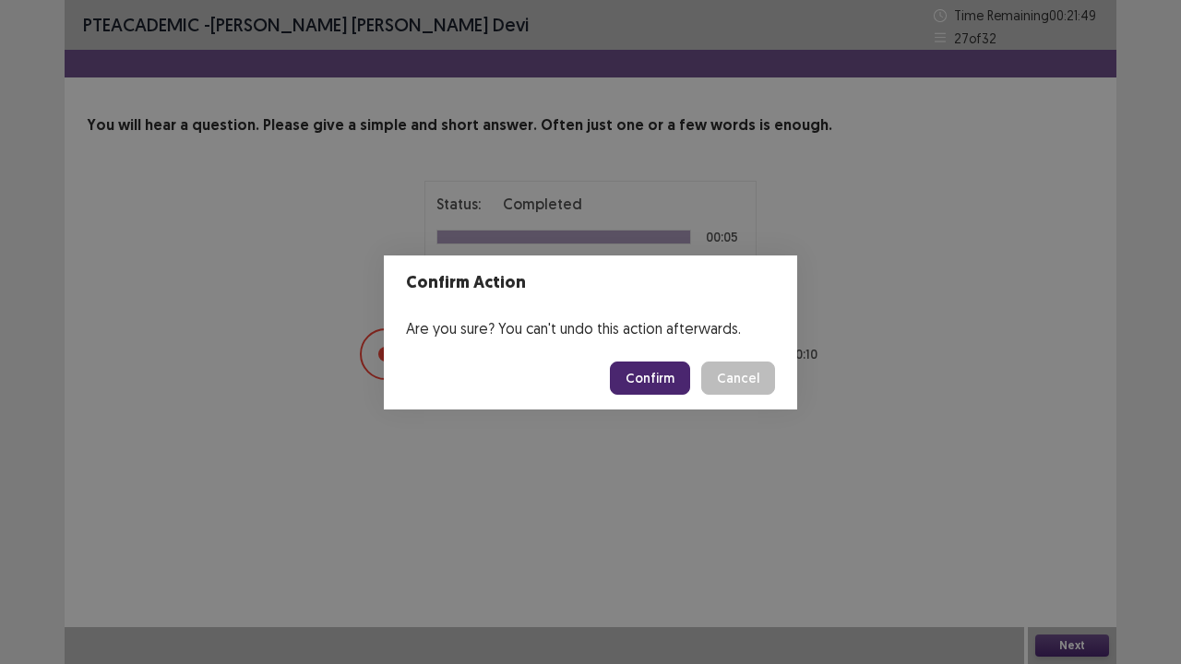
click at [659, 380] on button "Confirm" at bounding box center [650, 378] width 80 height 33
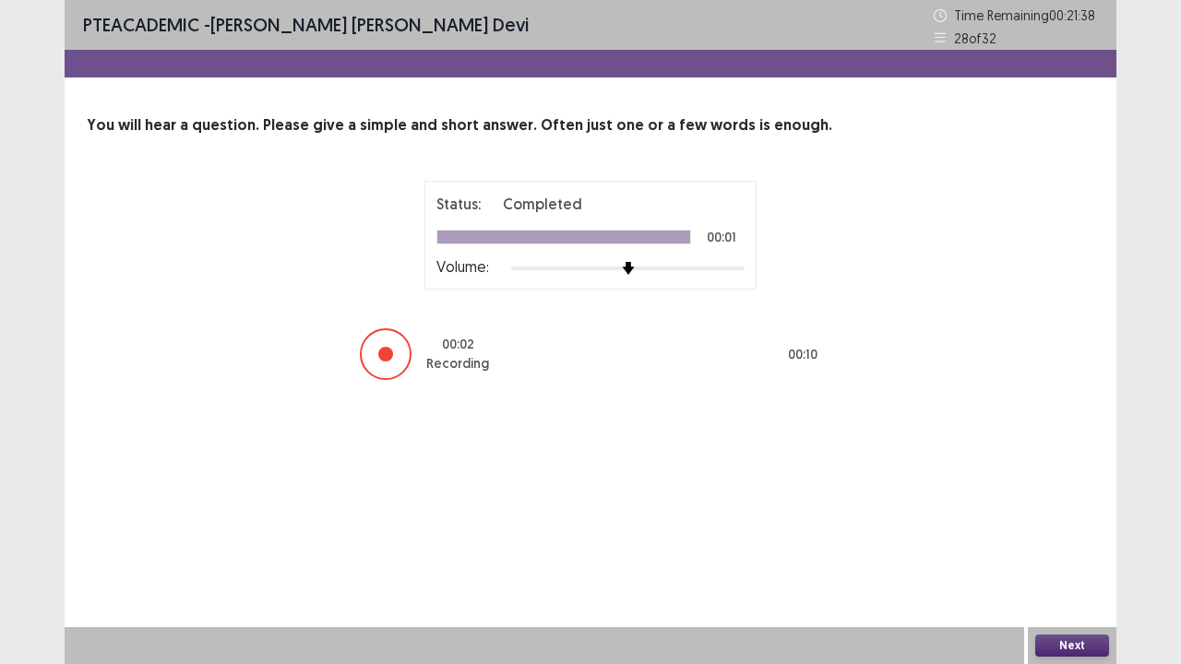
click at [1079, 547] on button "Next" at bounding box center [1072, 646] width 74 height 22
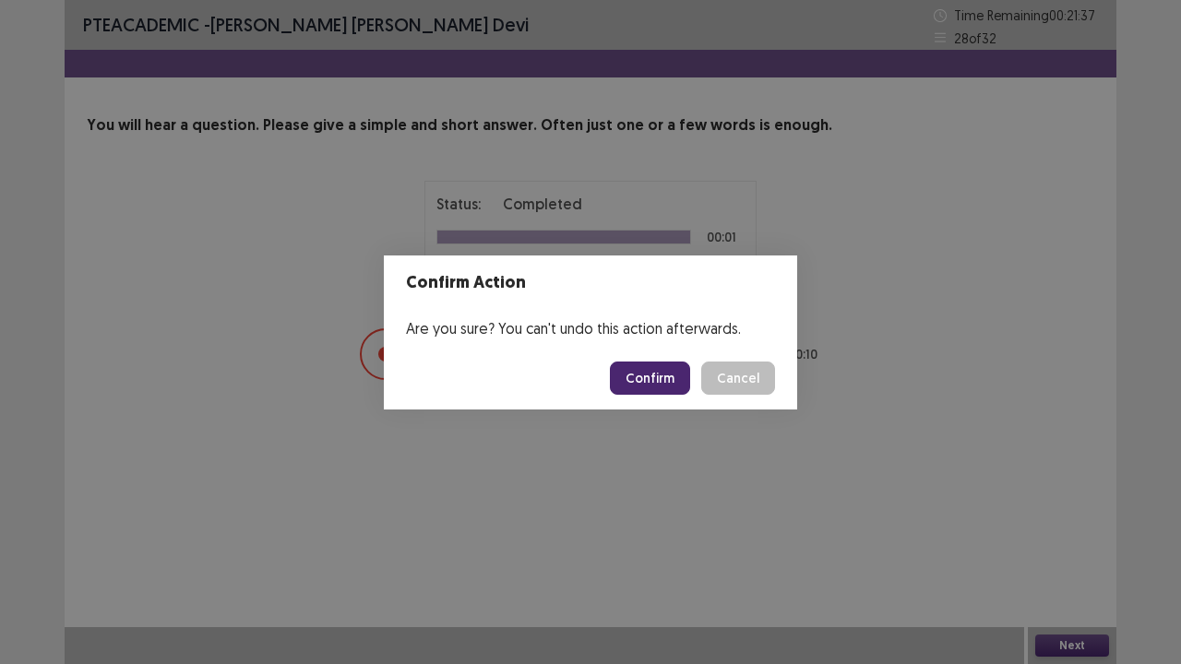
click at [637, 374] on button "Confirm" at bounding box center [650, 378] width 80 height 33
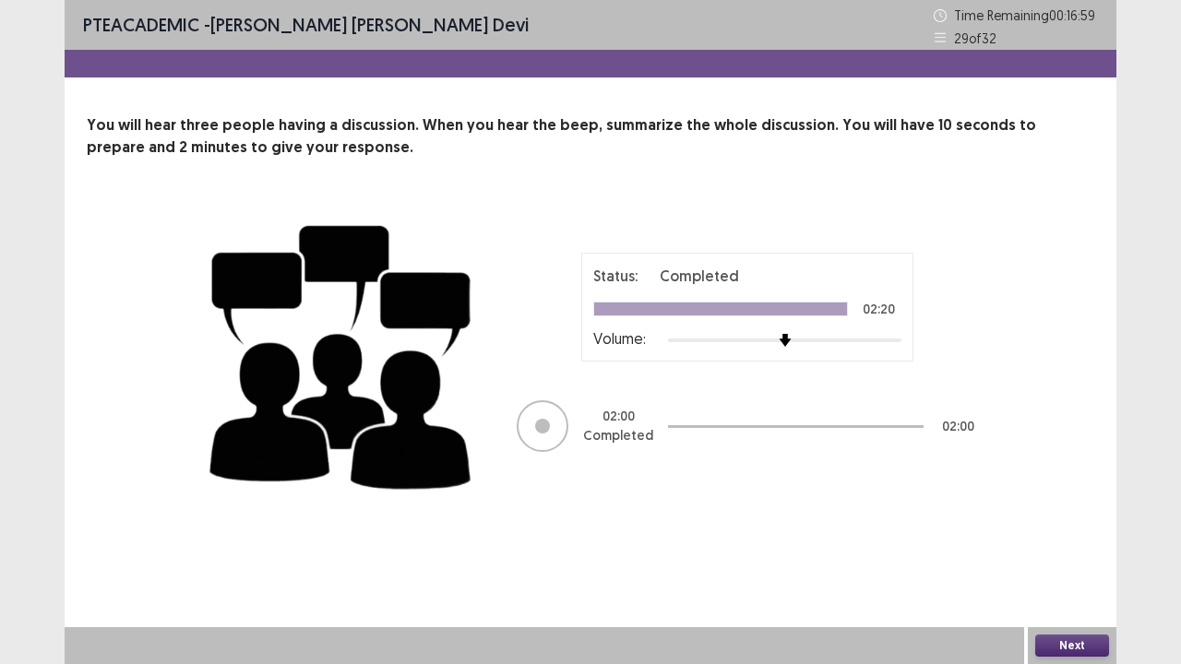
click at [1061, 547] on button "Next" at bounding box center [1072, 646] width 74 height 22
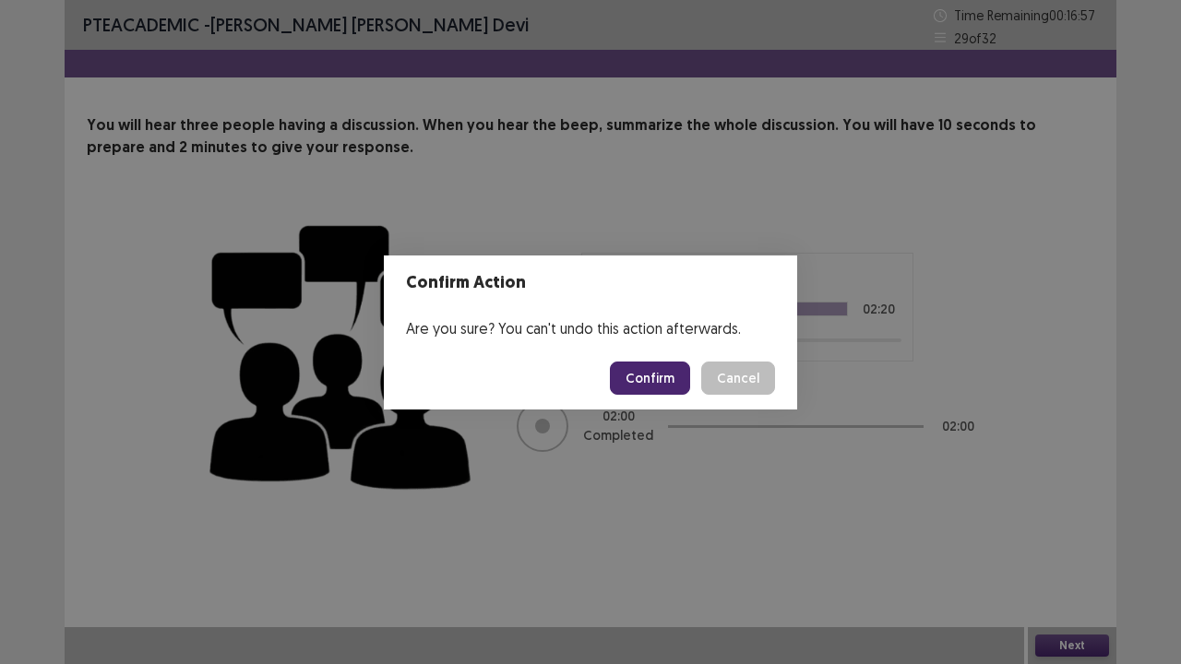
click at [644, 385] on button "Confirm" at bounding box center [650, 378] width 80 height 33
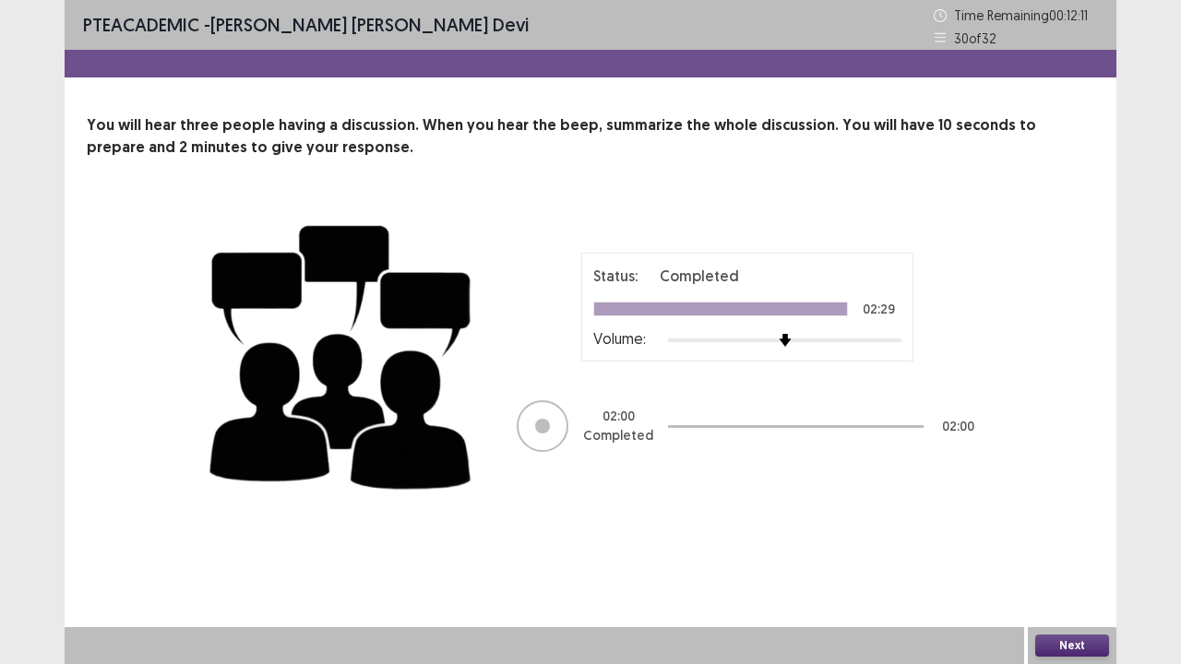
click at [1078, 547] on button "Next" at bounding box center [1072, 646] width 74 height 22
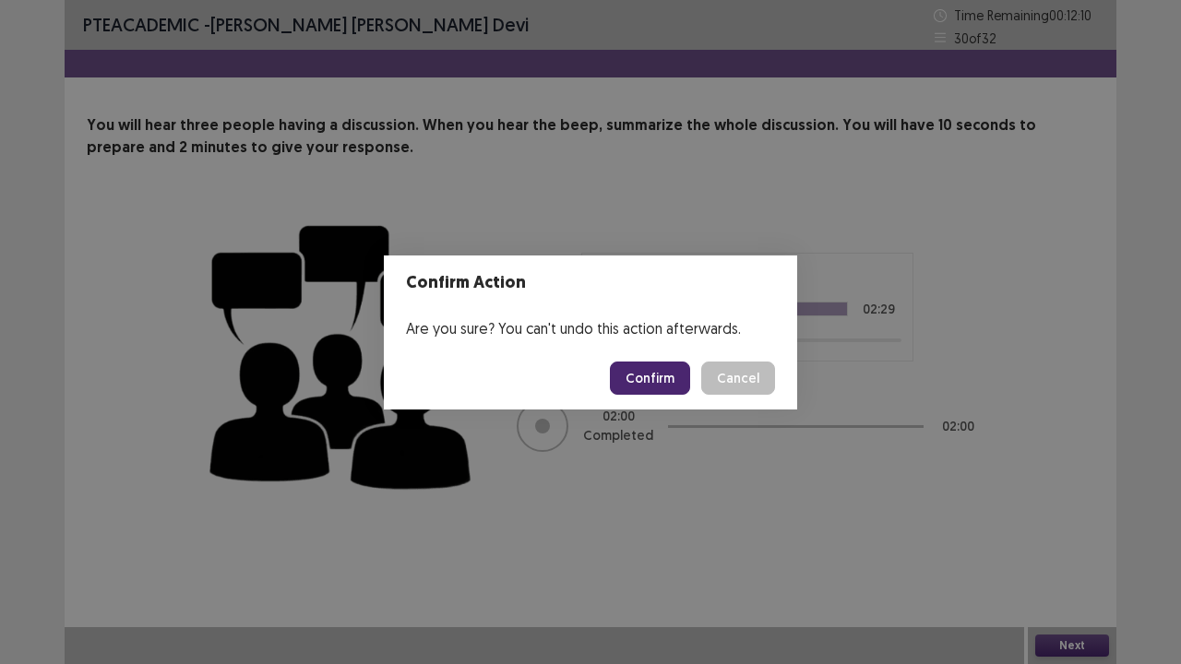
click at [649, 371] on button "Confirm" at bounding box center [650, 378] width 80 height 33
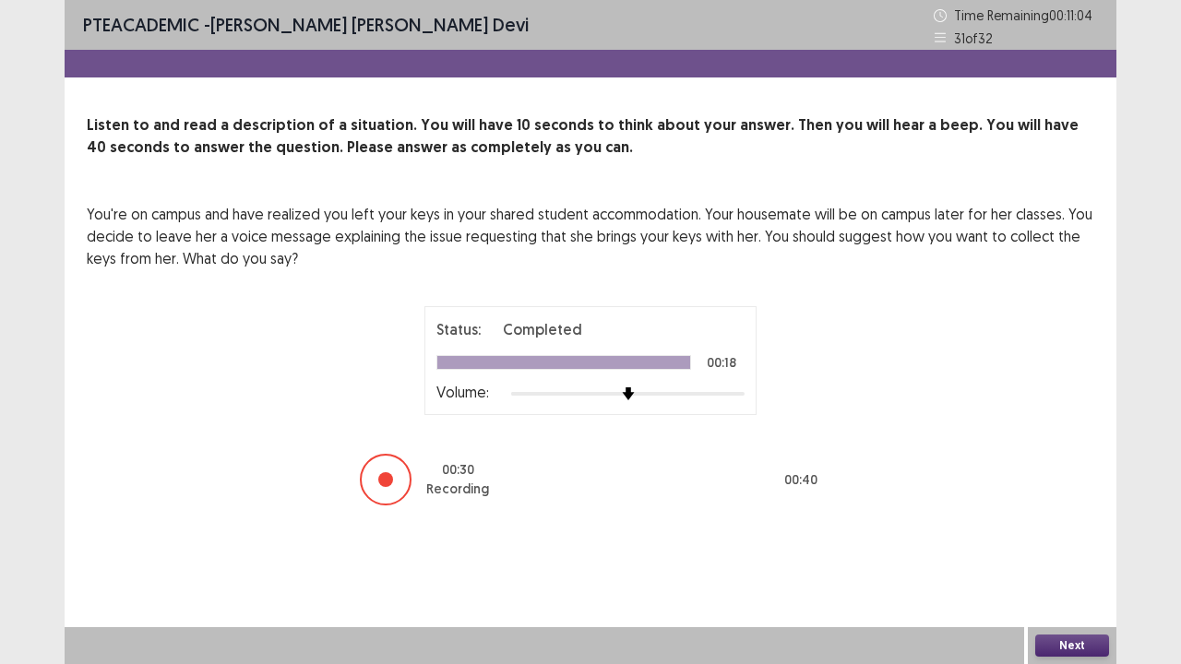
click at [1069, 547] on button "Next" at bounding box center [1072, 646] width 74 height 22
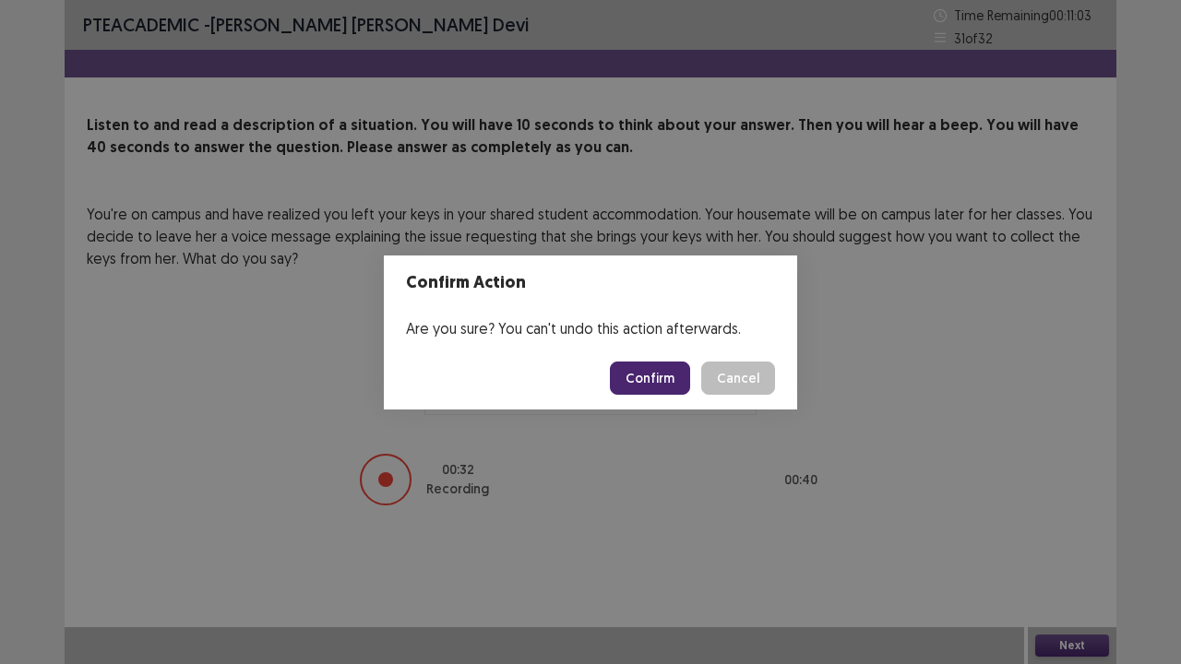
click at [667, 367] on button "Confirm" at bounding box center [650, 378] width 80 height 33
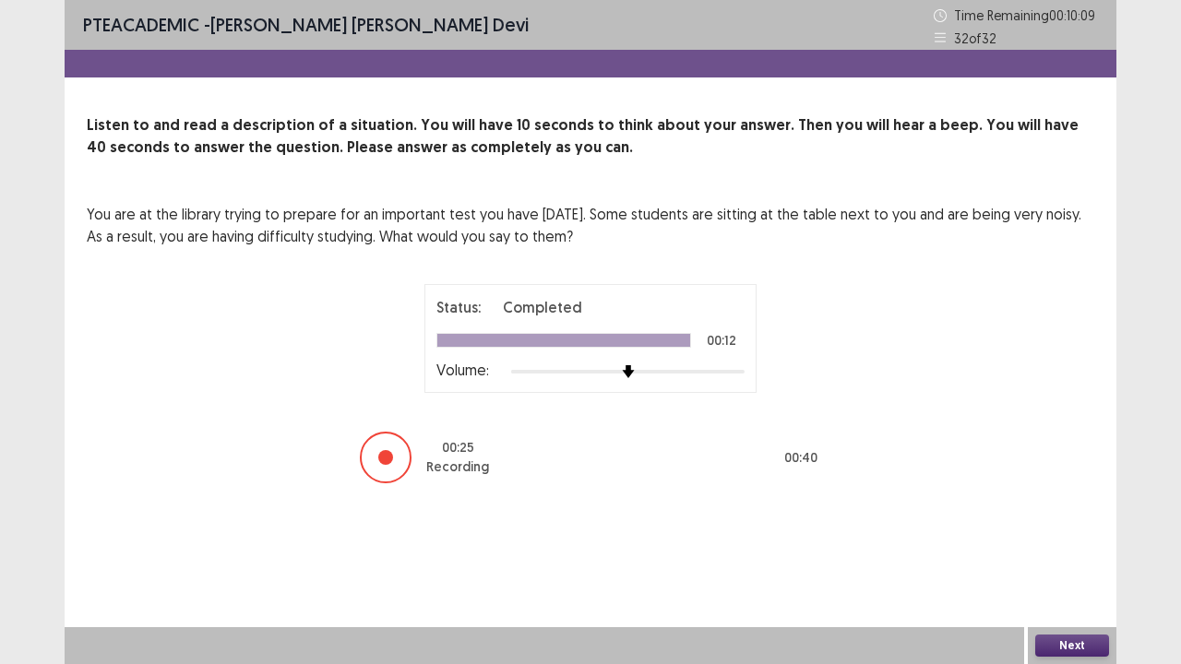
click at [1070, 547] on button "Next" at bounding box center [1072, 646] width 74 height 22
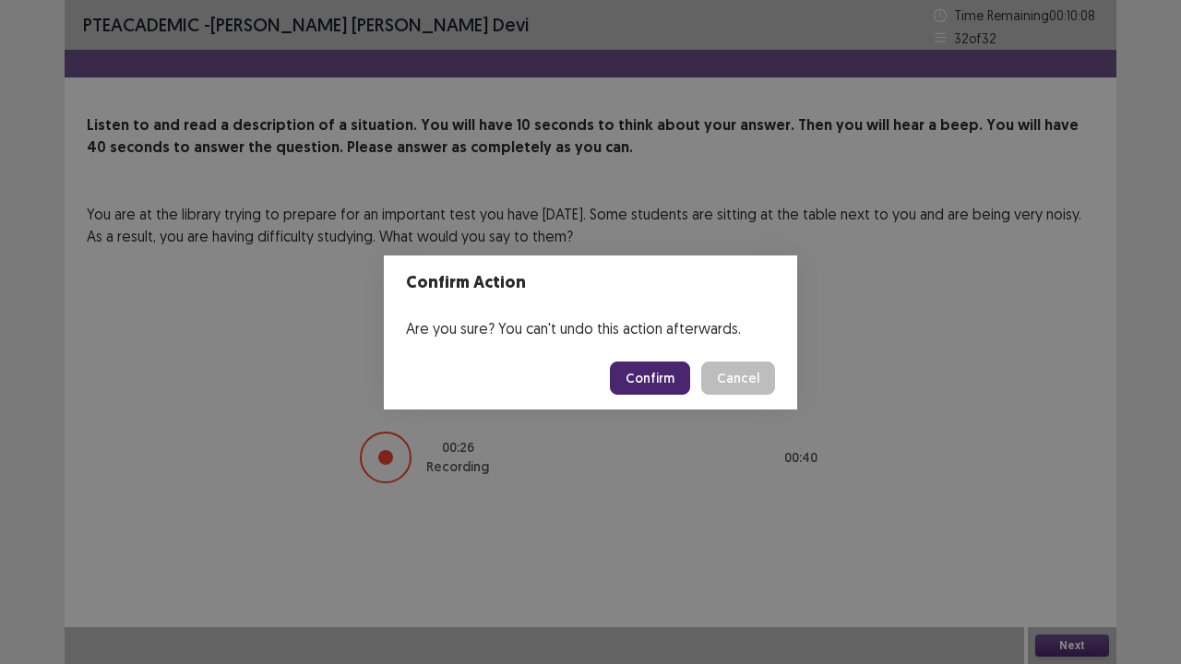
click at [628, 378] on button "Confirm" at bounding box center [650, 378] width 80 height 33
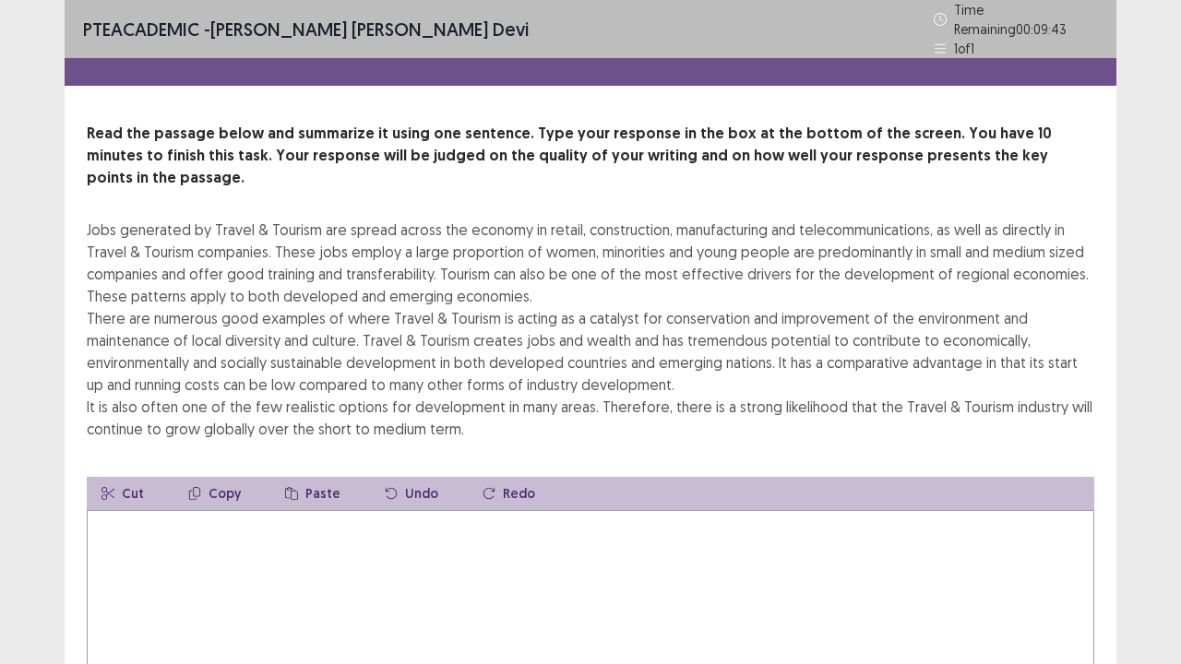
drag, startPoint x: 84, startPoint y: 192, endPoint x: 100, endPoint y: 144, distance: 50.5
click at [111, 245] on div "Read the passage below and summarize it using one sentence. Type your response …" at bounding box center [591, 435] width 1052 height 624
drag, startPoint x: 86, startPoint y: 196, endPoint x: 636, endPoint y: 321, distance: 564.2
click at [636, 321] on div "Read the passage below and summarize it using one sentence. Type your response …" at bounding box center [591, 435] width 1052 height 624
click at [124, 510] on textarea at bounding box center [591, 611] width 1008 height 203
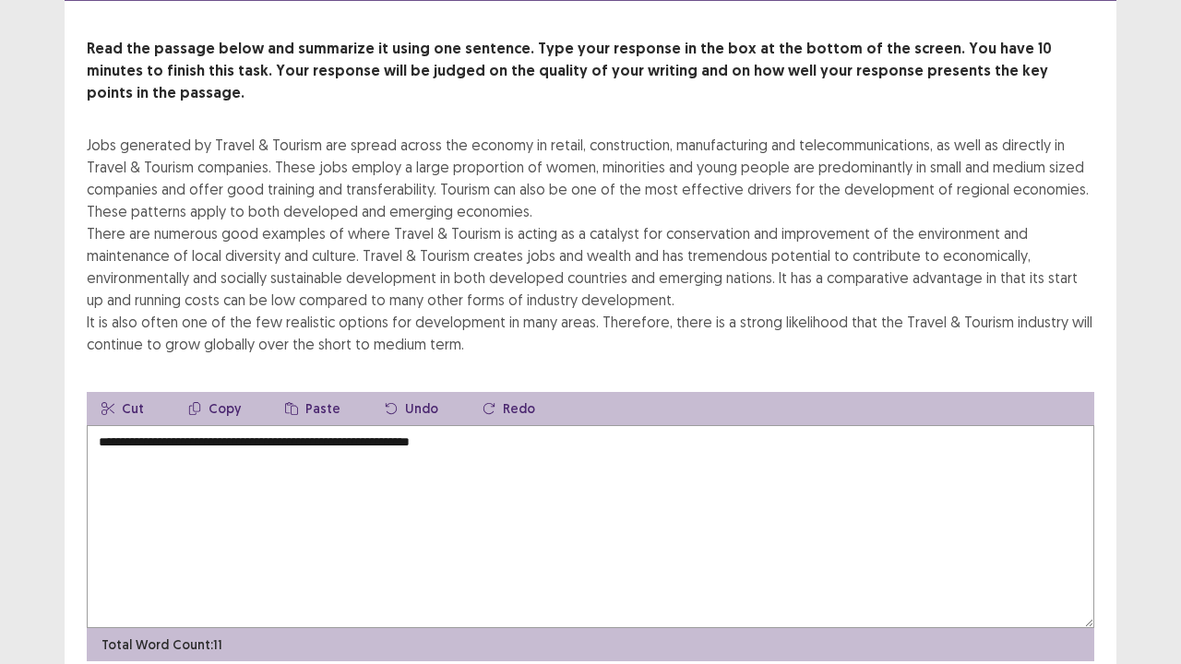
scroll to position [133, 0]
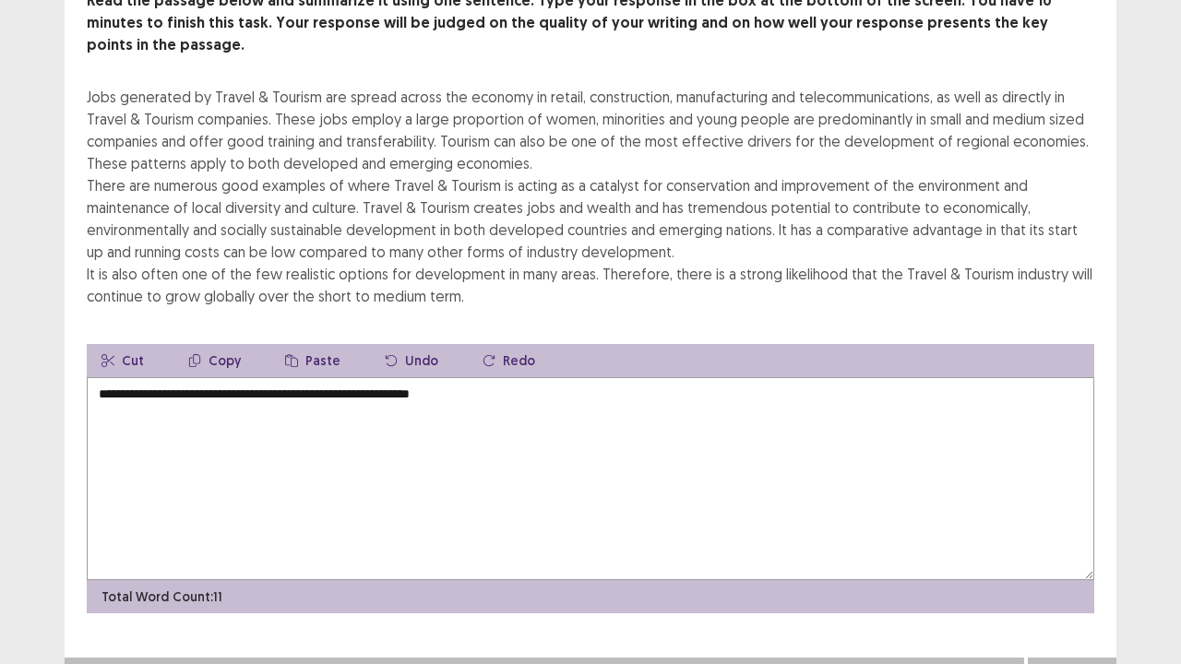
click at [347, 377] on textarea "**********" at bounding box center [591, 478] width 1008 height 203
click at [533, 377] on textarea "**********" at bounding box center [591, 478] width 1008 height 203
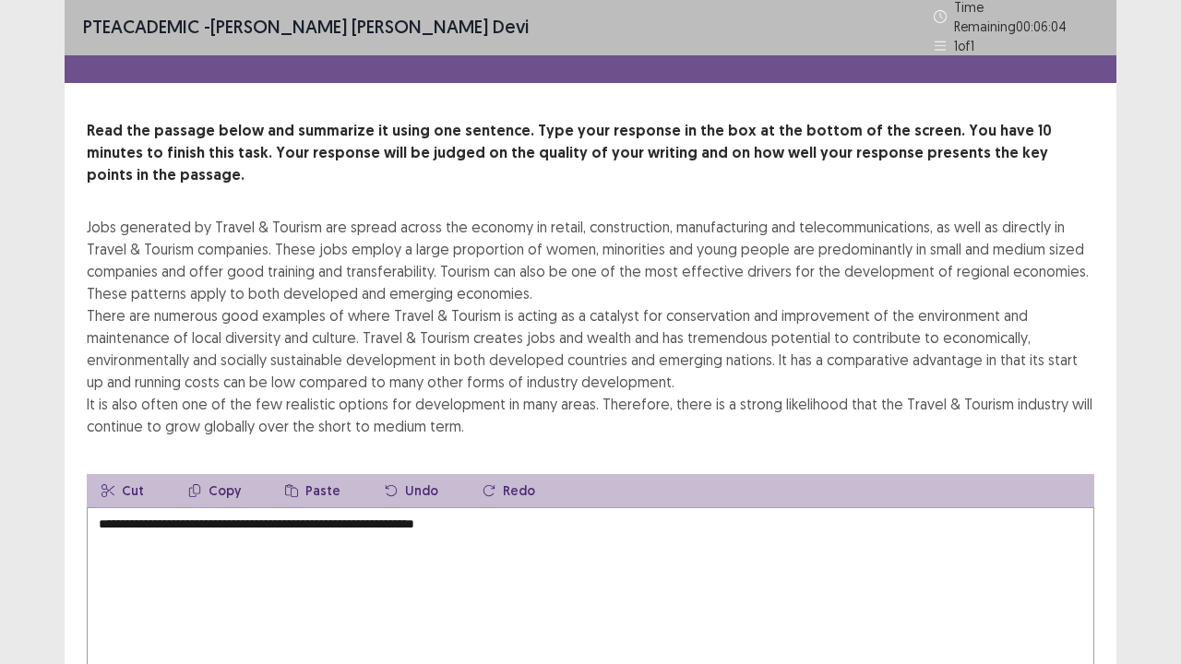
scroll to position [0, 0]
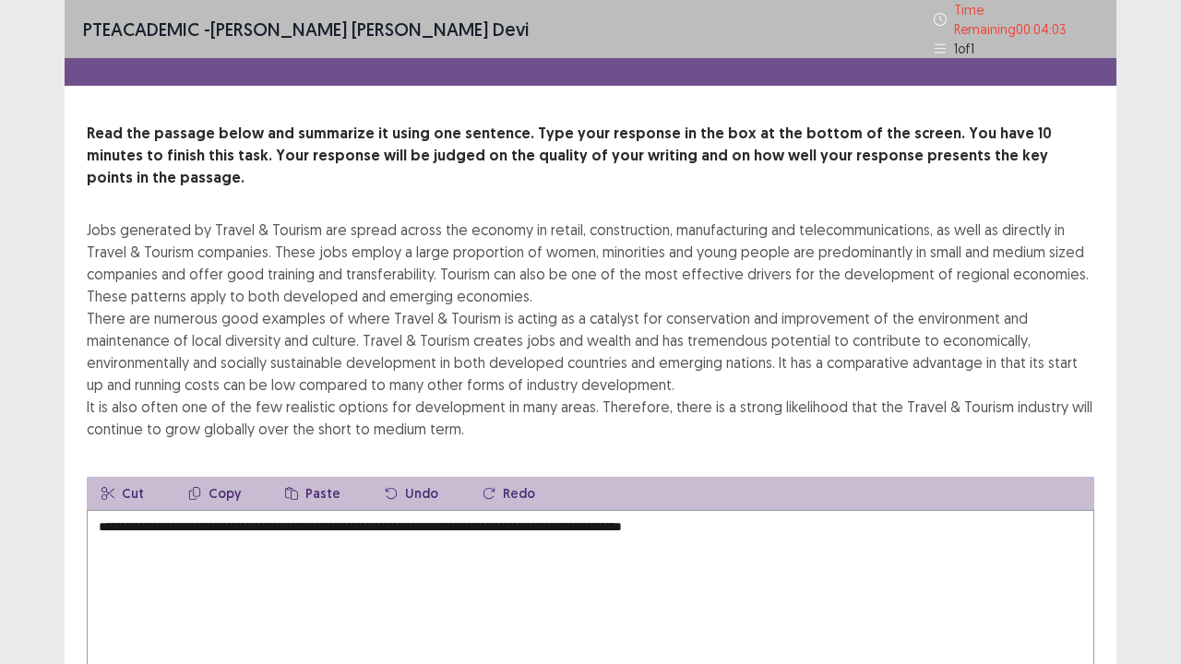
click at [532, 510] on textarea "**********" at bounding box center [591, 611] width 1008 height 203
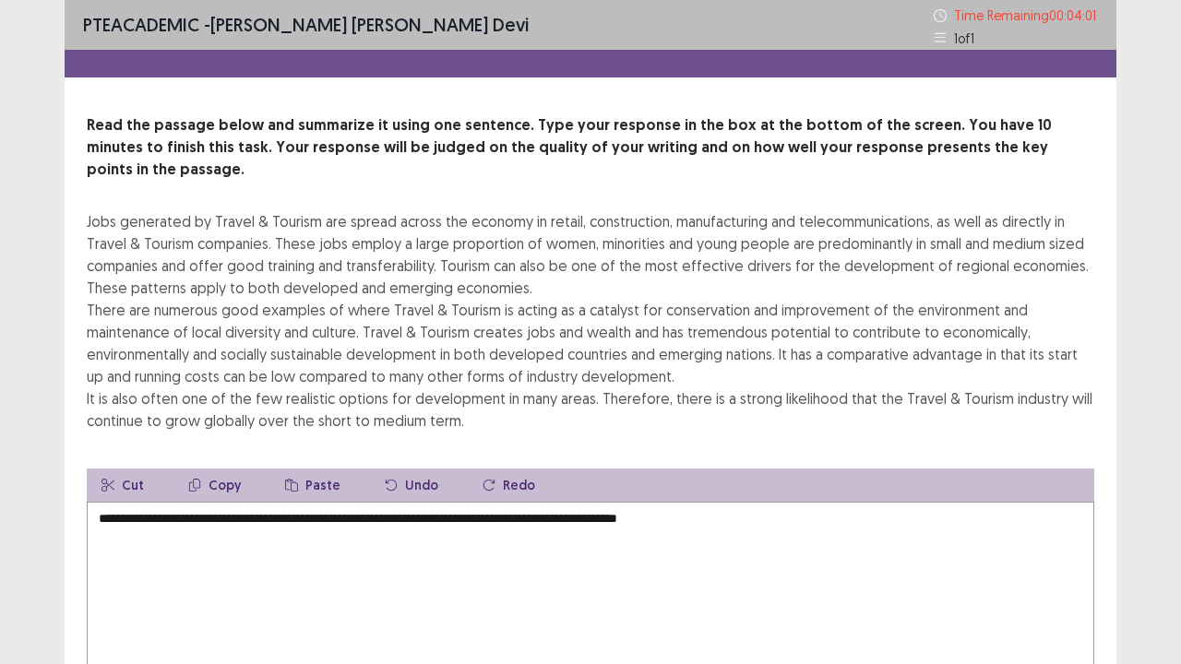
click at [768, 502] on textarea "**********" at bounding box center [591, 603] width 1008 height 203
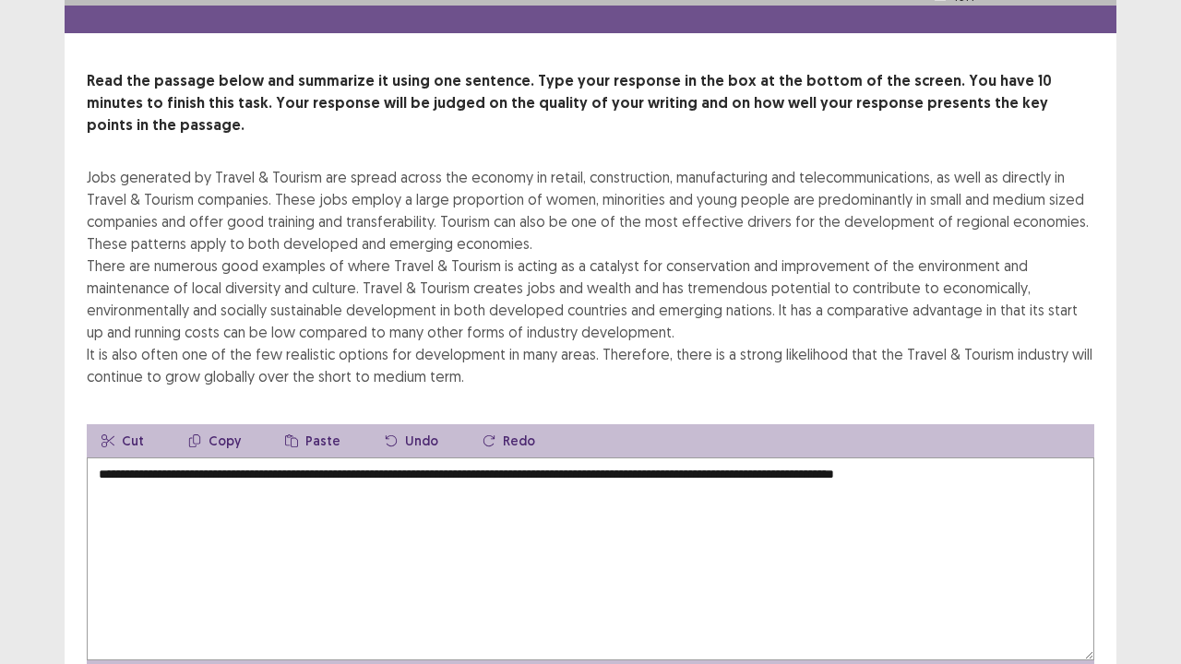
scroll to position [133, 0]
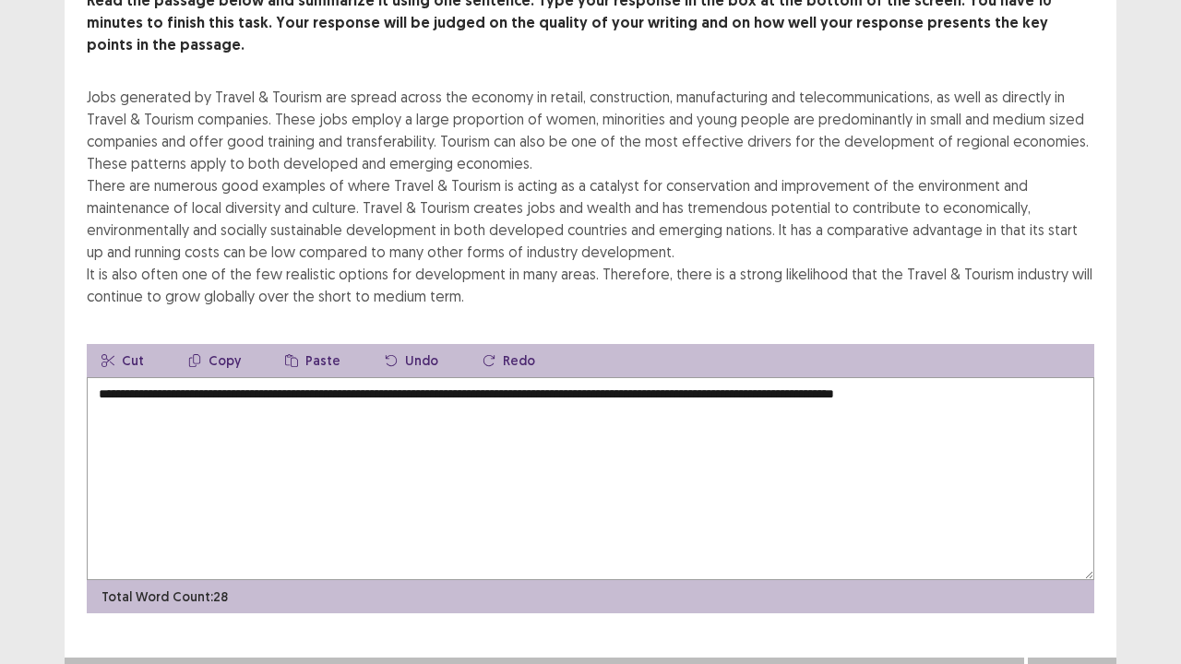
type textarea "**********"
click at [1083, 547] on button "Next" at bounding box center [1072, 676] width 74 height 22
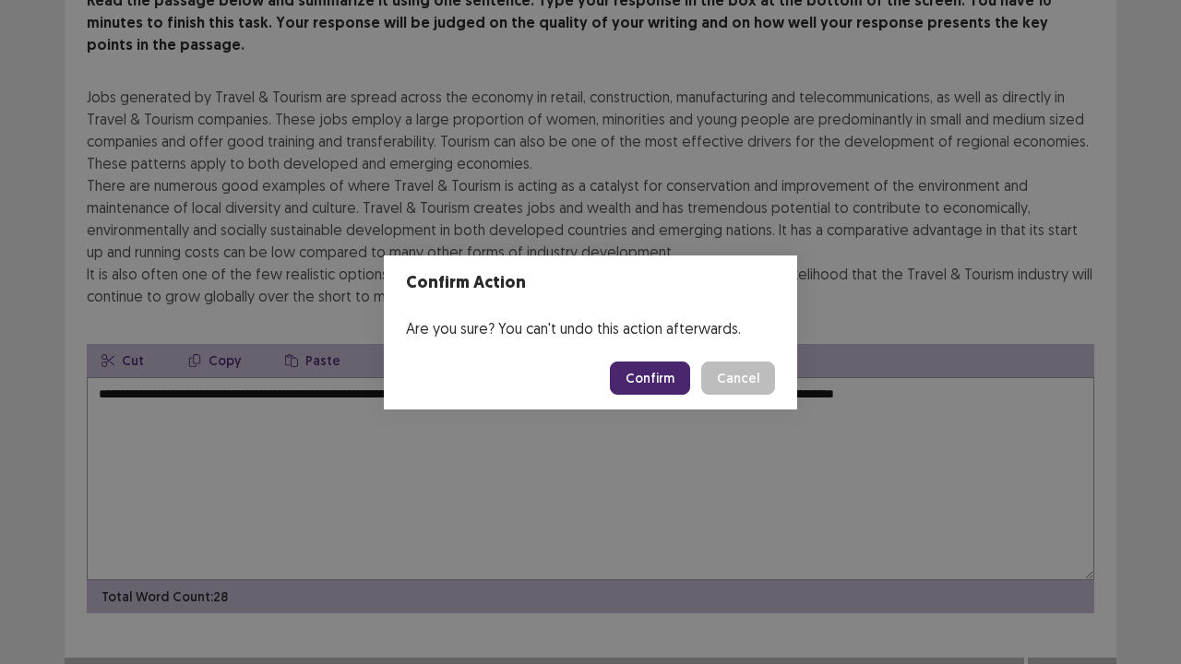
click at [676, 377] on button "Confirm" at bounding box center [650, 378] width 80 height 33
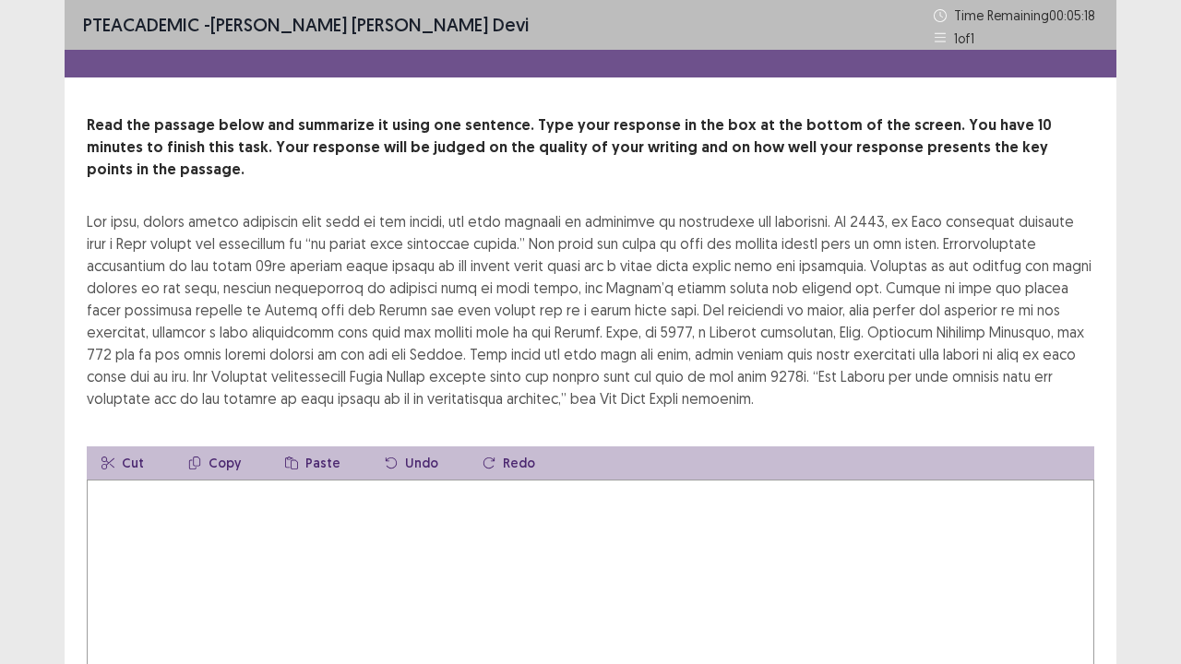
click at [148, 480] on textarea at bounding box center [591, 581] width 1008 height 203
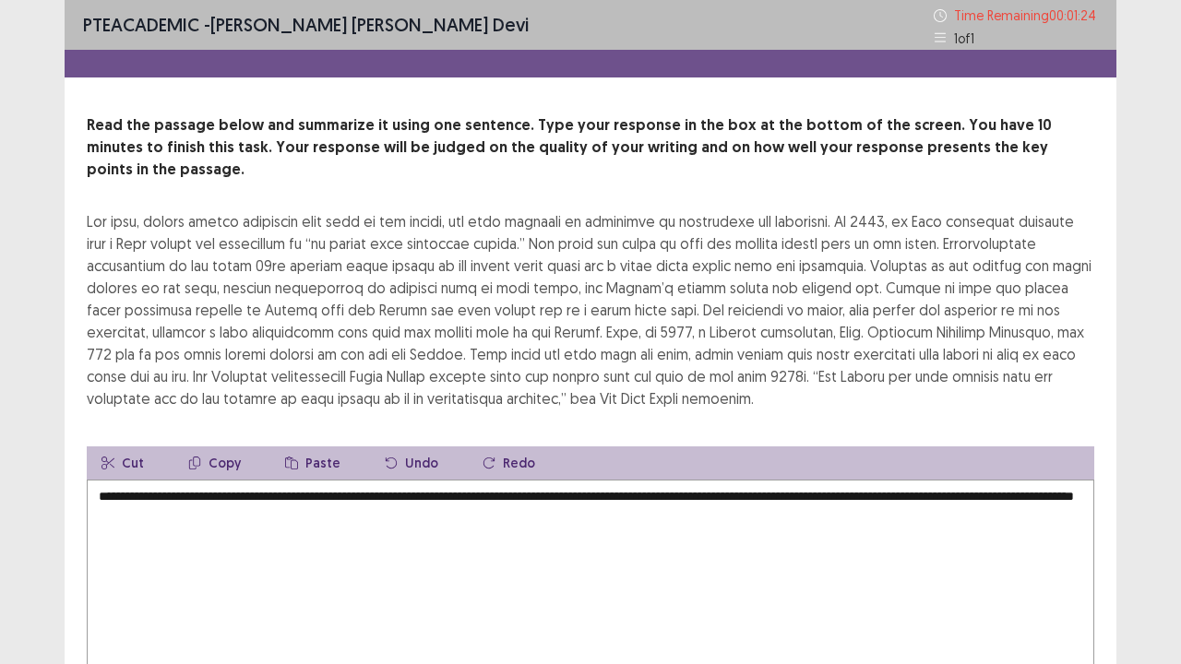
click at [255, 495] on textarea "**********" at bounding box center [591, 581] width 1008 height 203
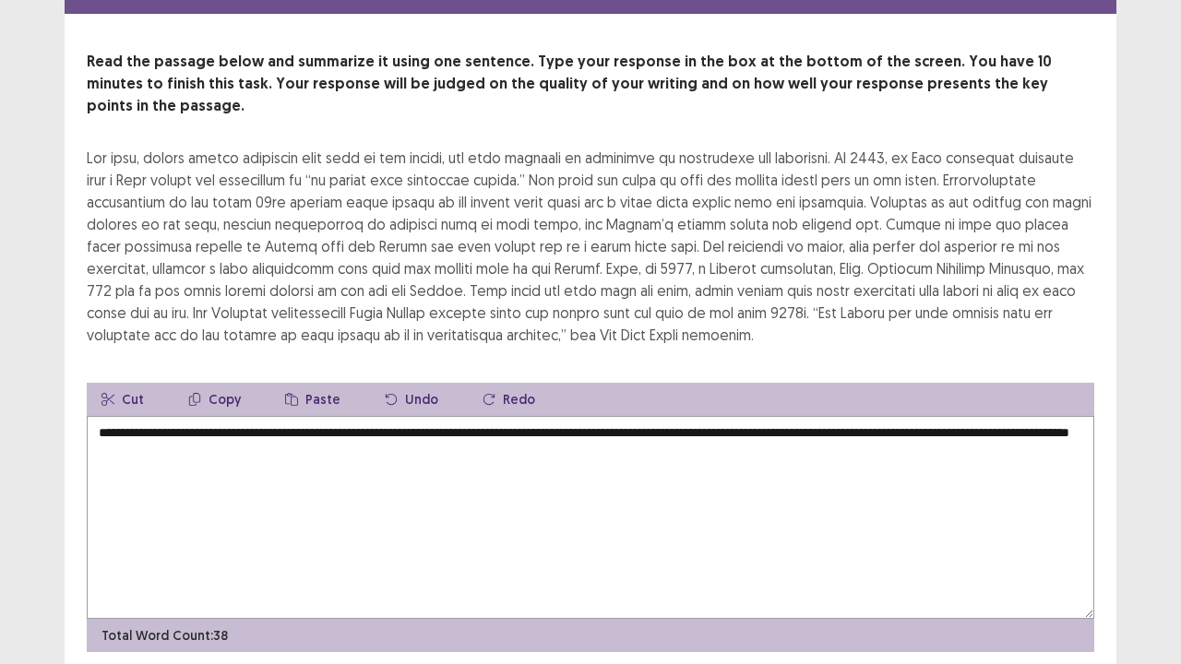
scroll to position [111, 0]
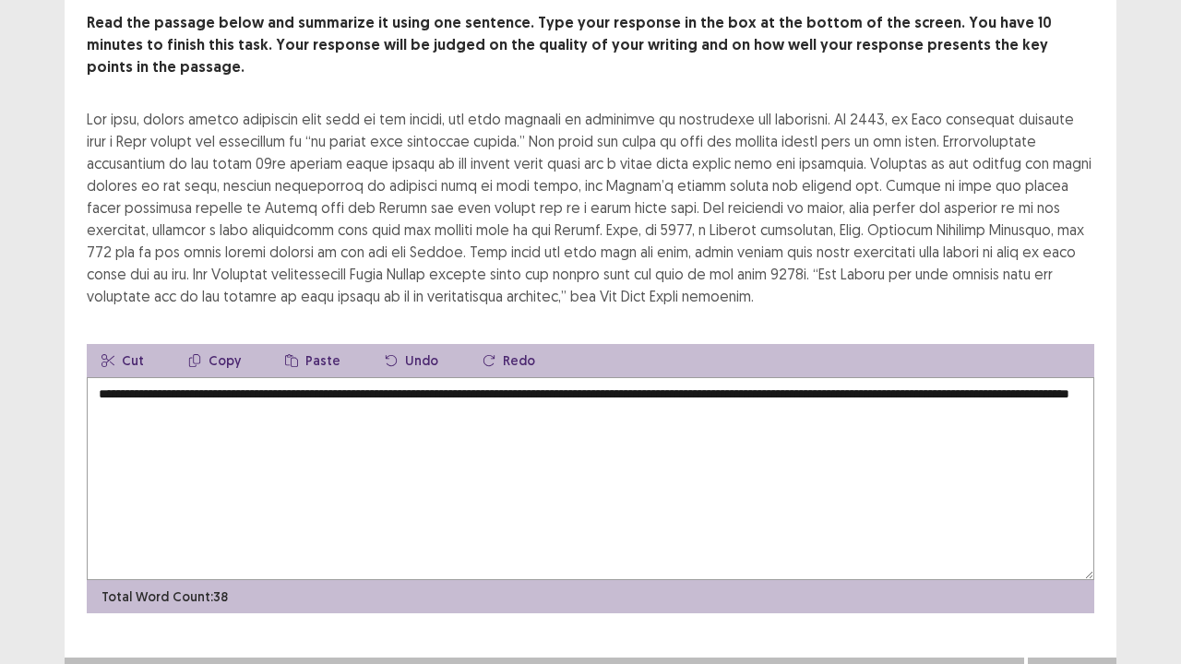
type textarea "**********"
click at [1075, 547] on button "Next" at bounding box center [1072, 676] width 74 height 22
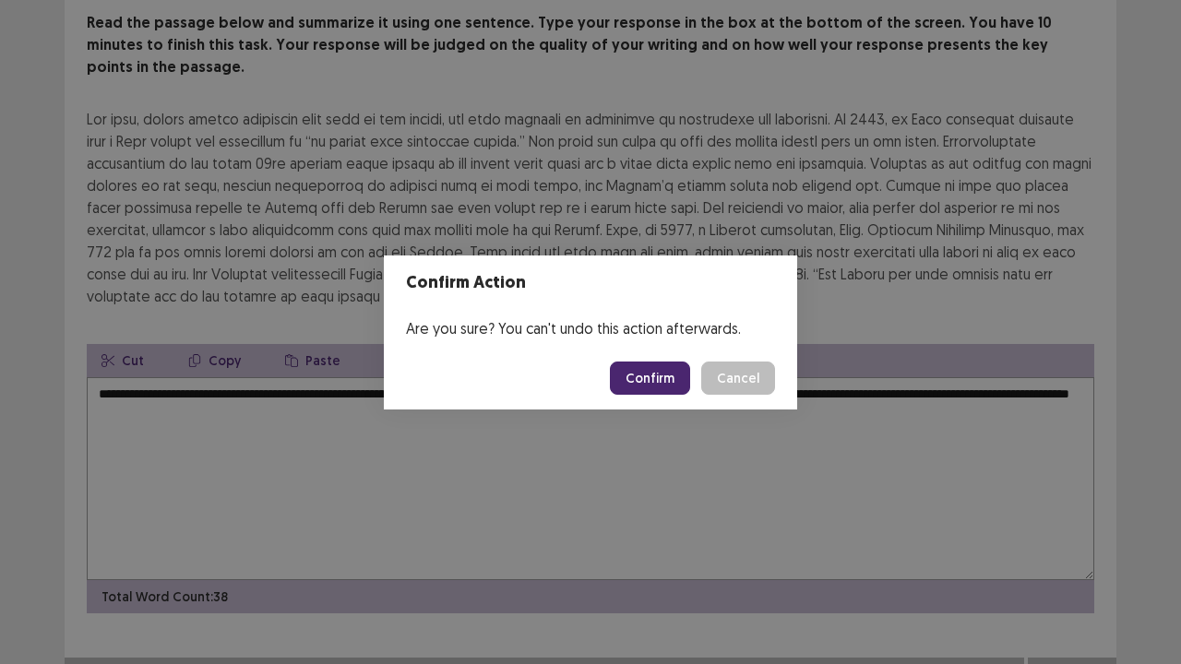
click at [648, 377] on button "Confirm" at bounding box center [650, 378] width 80 height 33
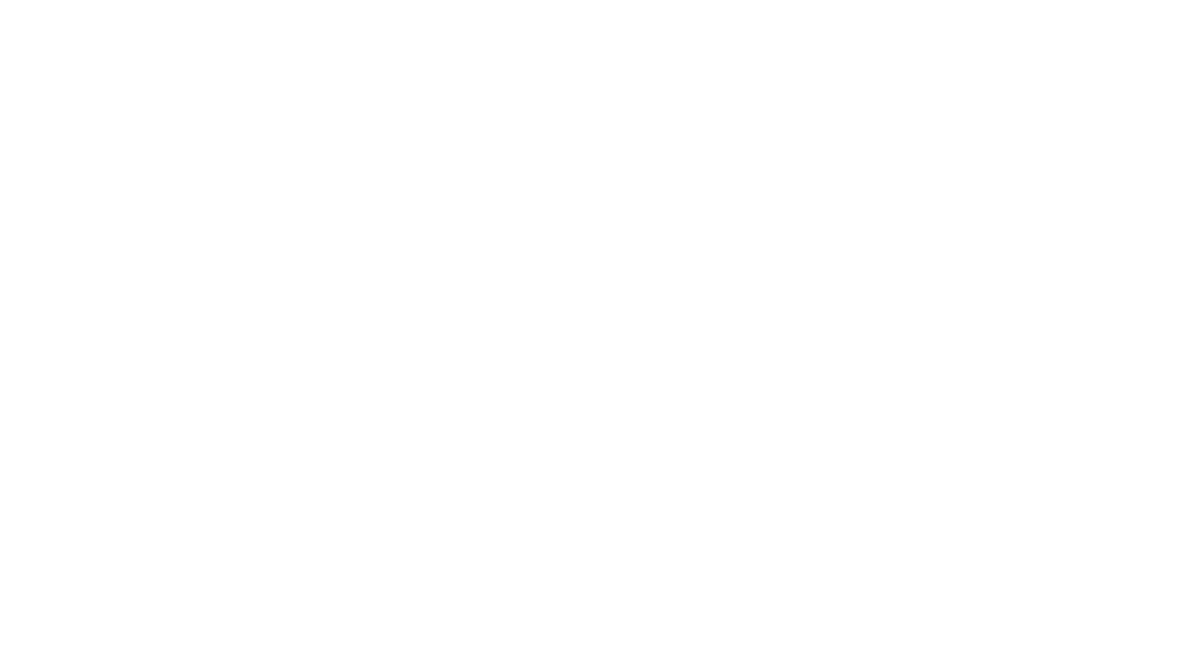
scroll to position [0, 0]
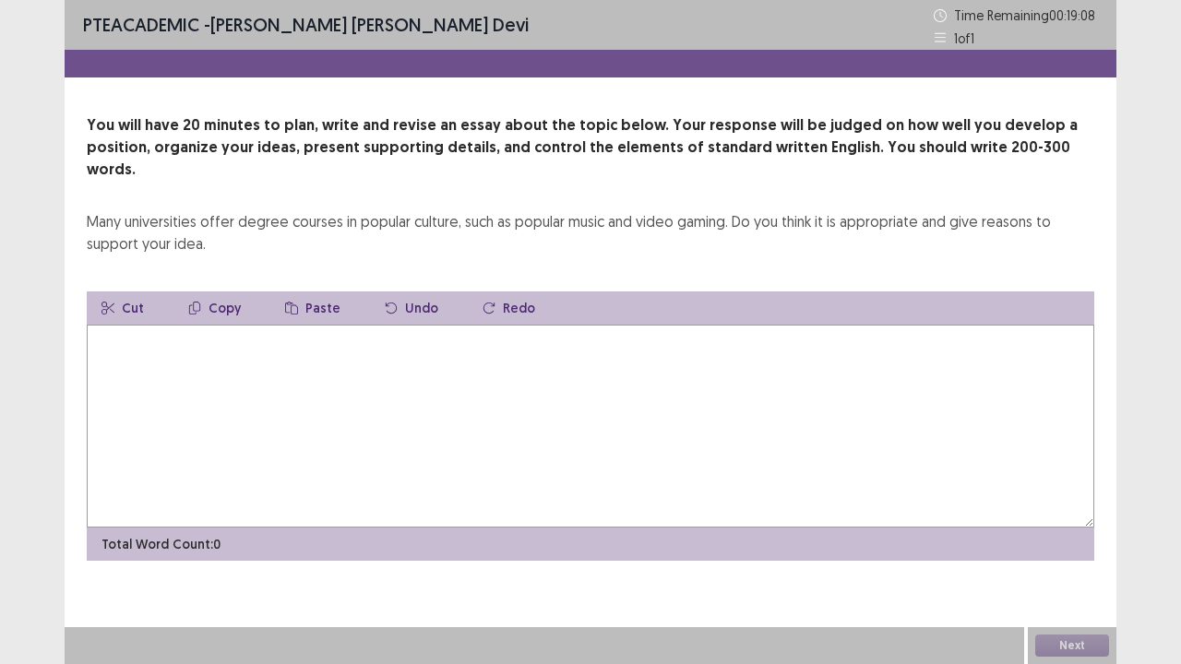
click at [184, 335] on textarea at bounding box center [591, 426] width 1008 height 203
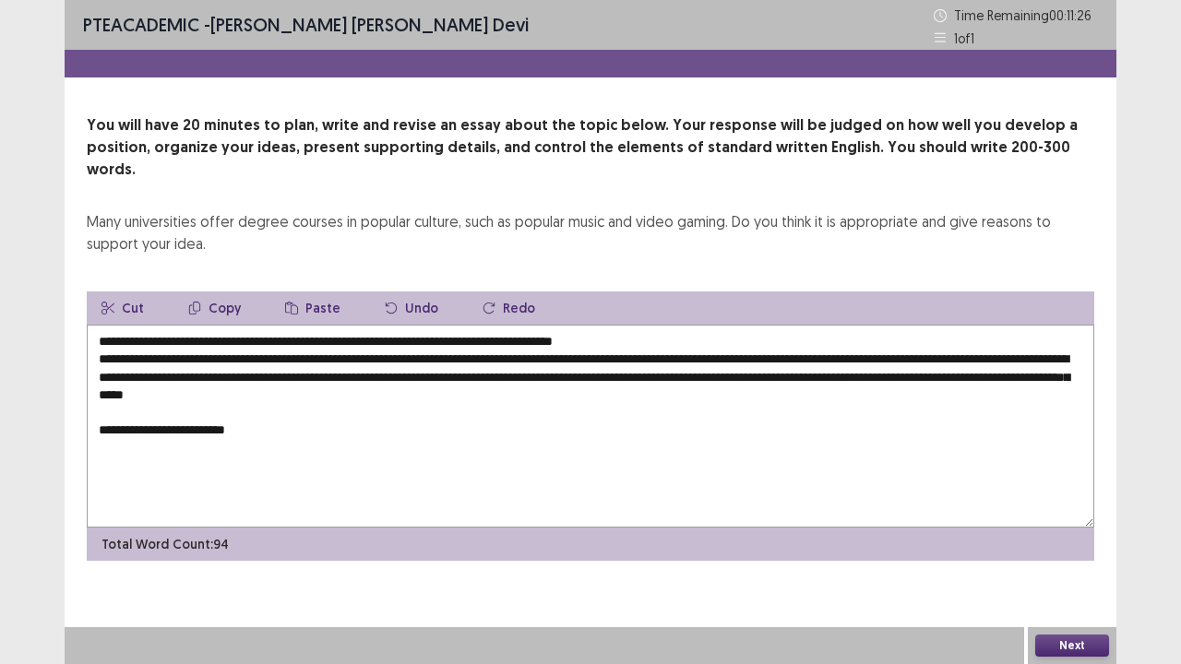
click at [145, 409] on textarea "**********" at bounding box center [591, 426] width 1008 height 203
click at [319, 408] on textarea "**********" at bounding box center [591, 426] width 1008 height 203
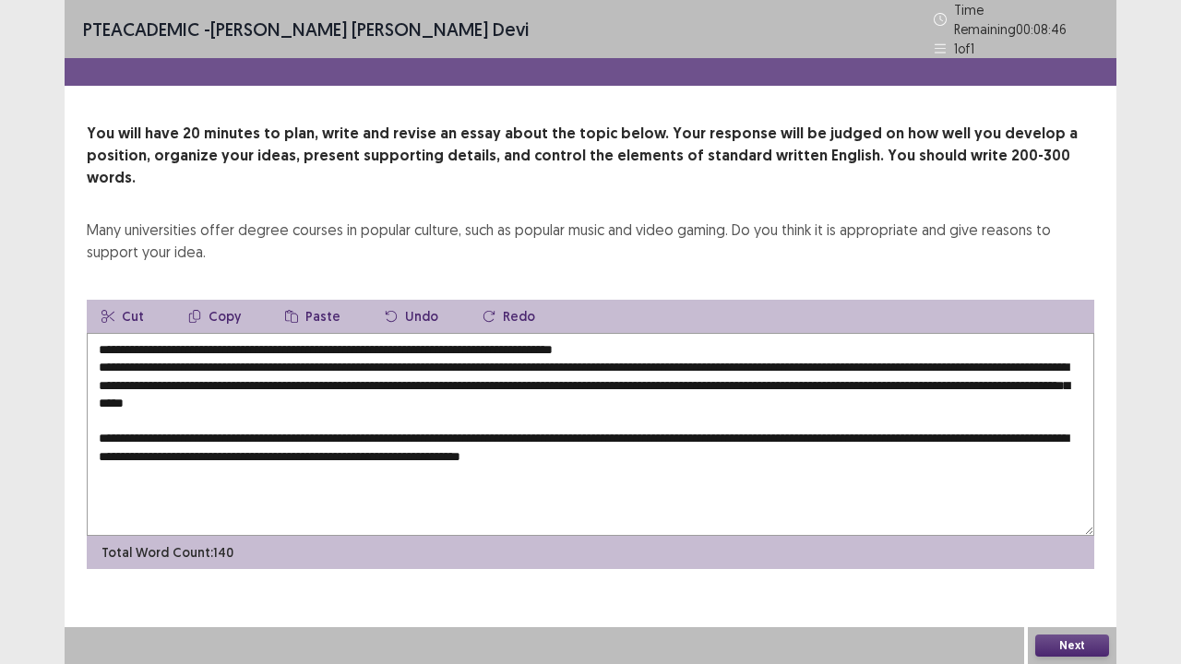
click at [485, 424] on textarea "**********" at bounding box center [591, 434] width 1008 height 203
click at [522, 423] on textarea "**********" at bounding box center [591, 434] width 1008 height 203
click at [767, 436] on textarea "**********" at bounding box center [591, 434] width 1008 height 203
click at [180, 462] on textarea "**********" at bounding box center [591, 434] width 1008 height 203
click at [122, 473] on textarea "**********" at bounding box center [591, 434] width 1008 height 203
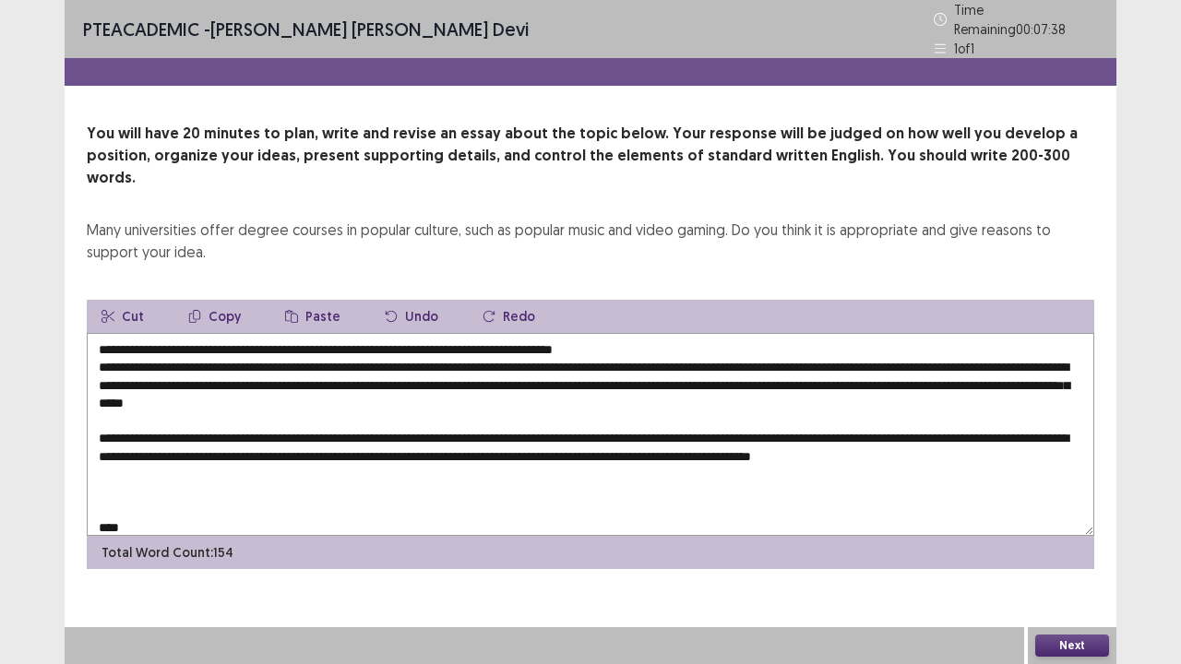
scroll to position [26, 0]
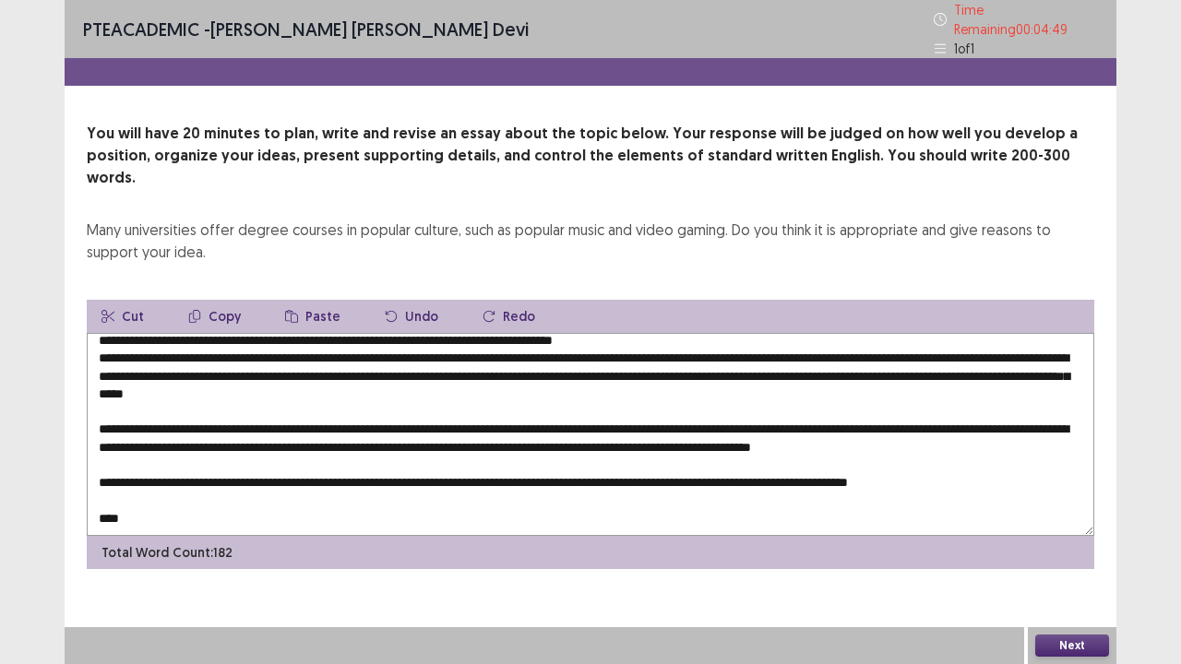
click at [529, 333] on textarea at bounding box center [591, 434] width 1008 height 203
click at [149, 494] on textarea at bounding box center [591, 434] width 1008 height 203
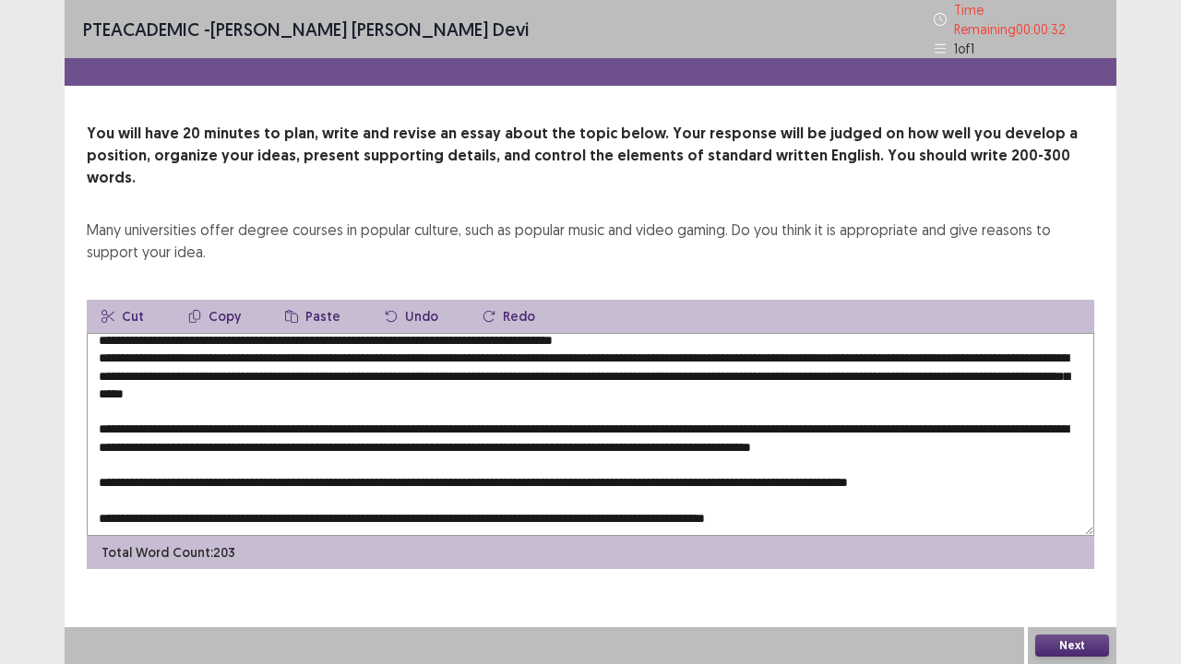
click at [782, 487] on textarea at bounding box center [591, 434] width 1008 height 203
click at [778, 480] on textarea at bounding box center [591, 434] width 1008 height 203
type textarea "**********"
click at [1074, 547] on button "Next" at bounding box center [1072, 646] width 74 height 22
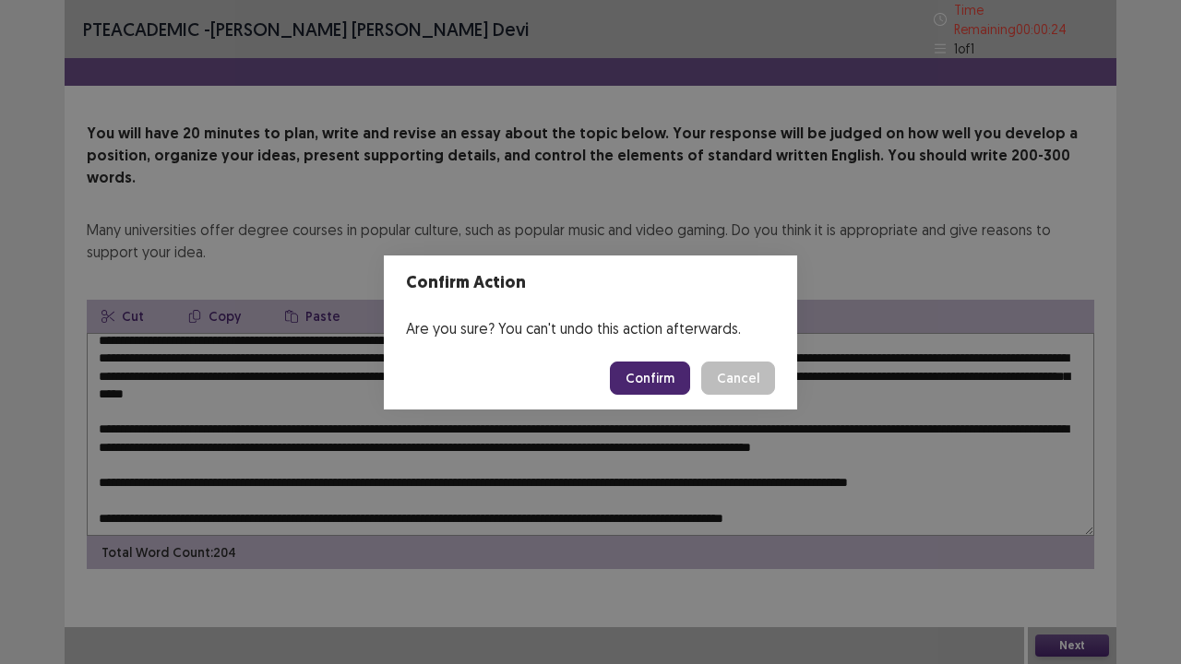
click at [644, 362] on button "Confirm" at bounding box center [650, 378] width 80 height 33
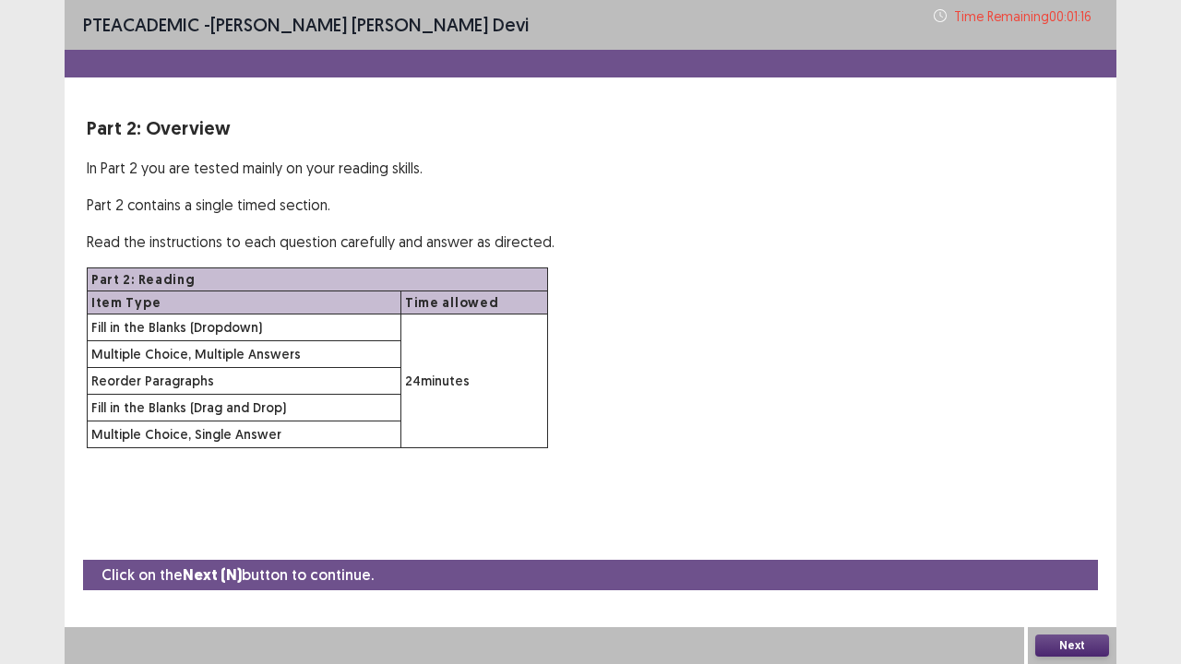
click at [1054, 547] on button "Next" at bounding box center [1072, 646] width 74 height 22
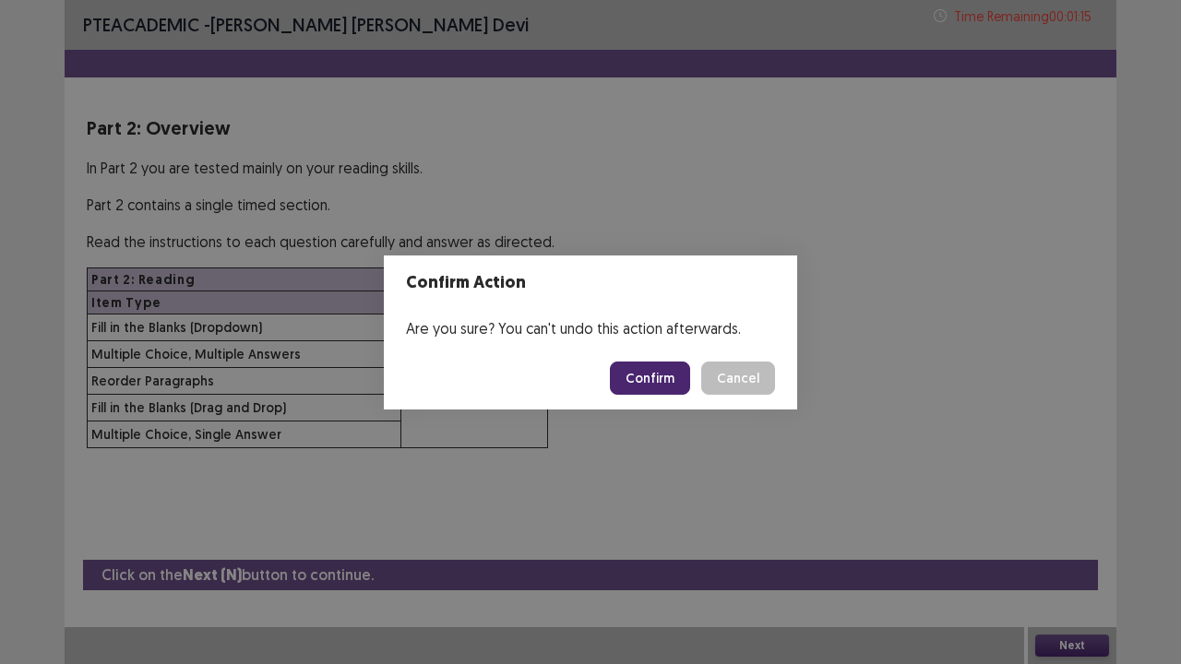
click at [663, 383] on button "Confirm" at bounding box center [650, 378] width 80 height 33
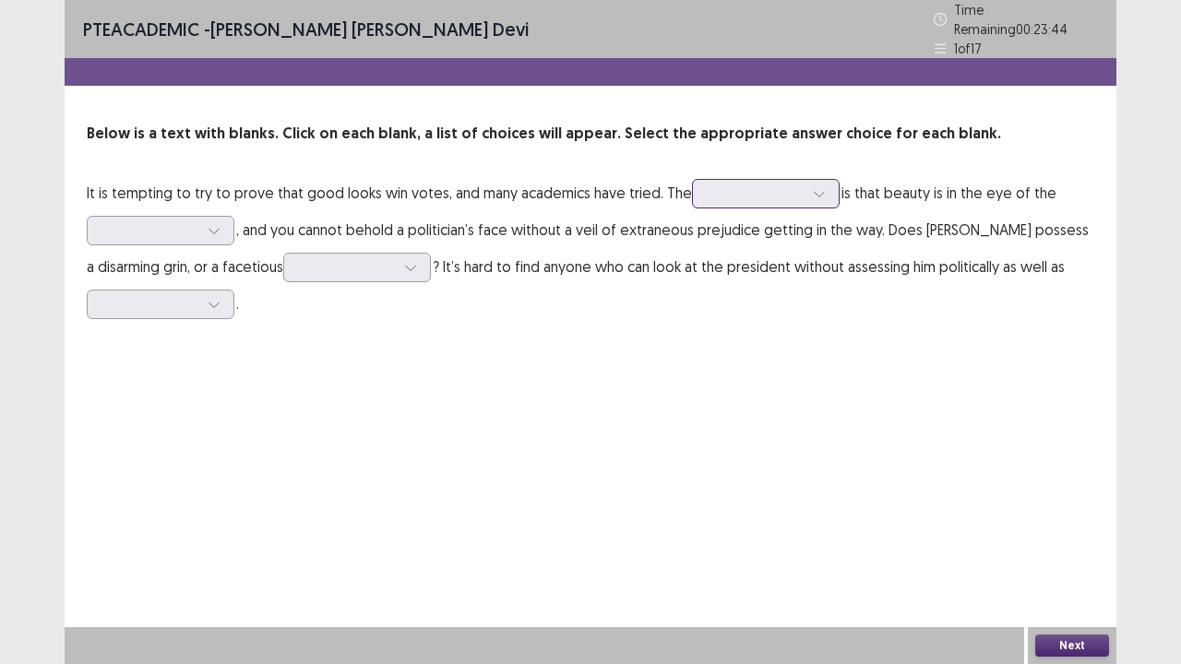
click at [813, 187] on icon at bounding box center [819, 193] width 13 height 13
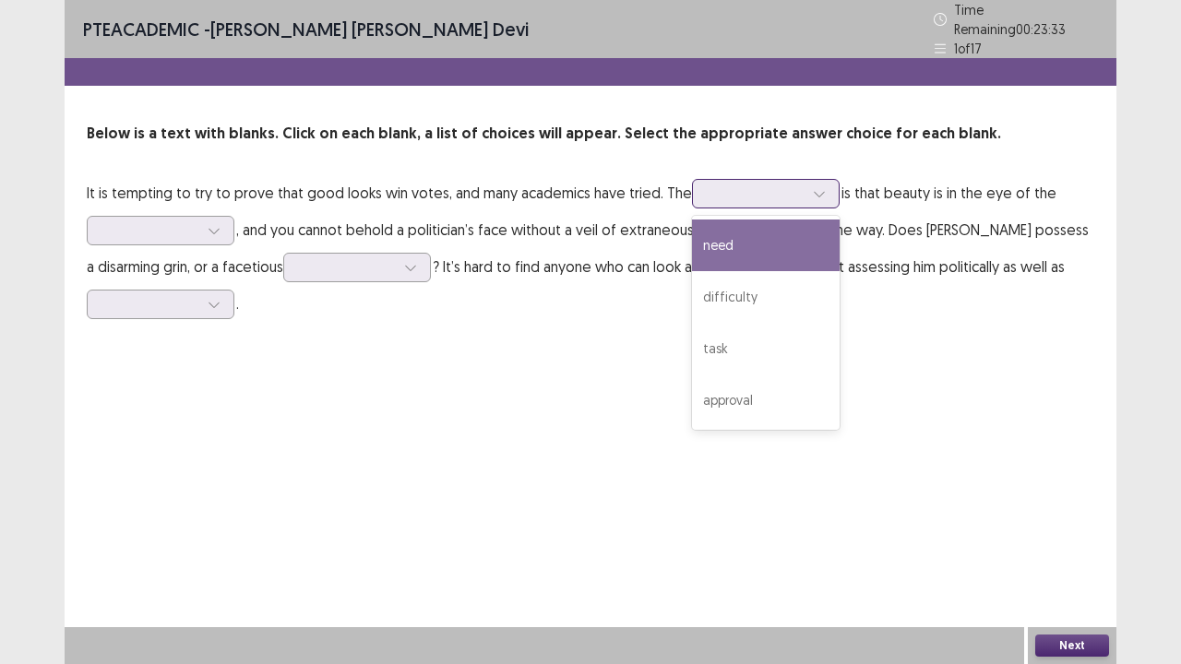
click at [797, 237] on div "need" at bounding box center [766, 246] width 148 height 52
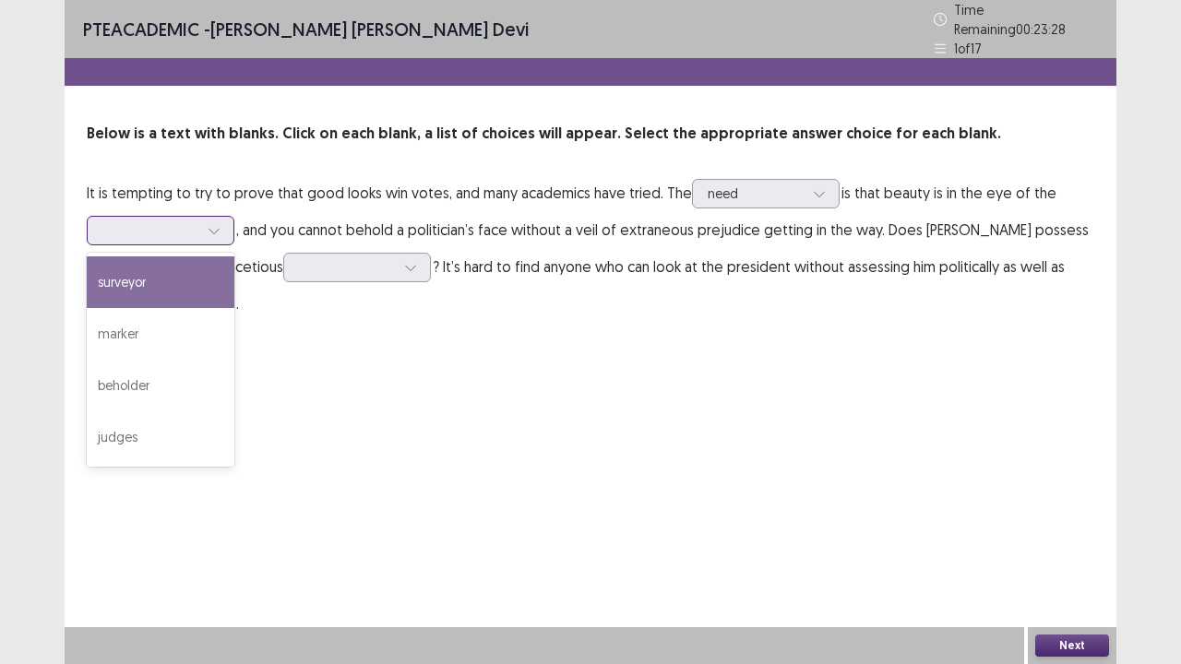
click at [175, 221] on div at bounding box center [150, 230] width 96 height 18
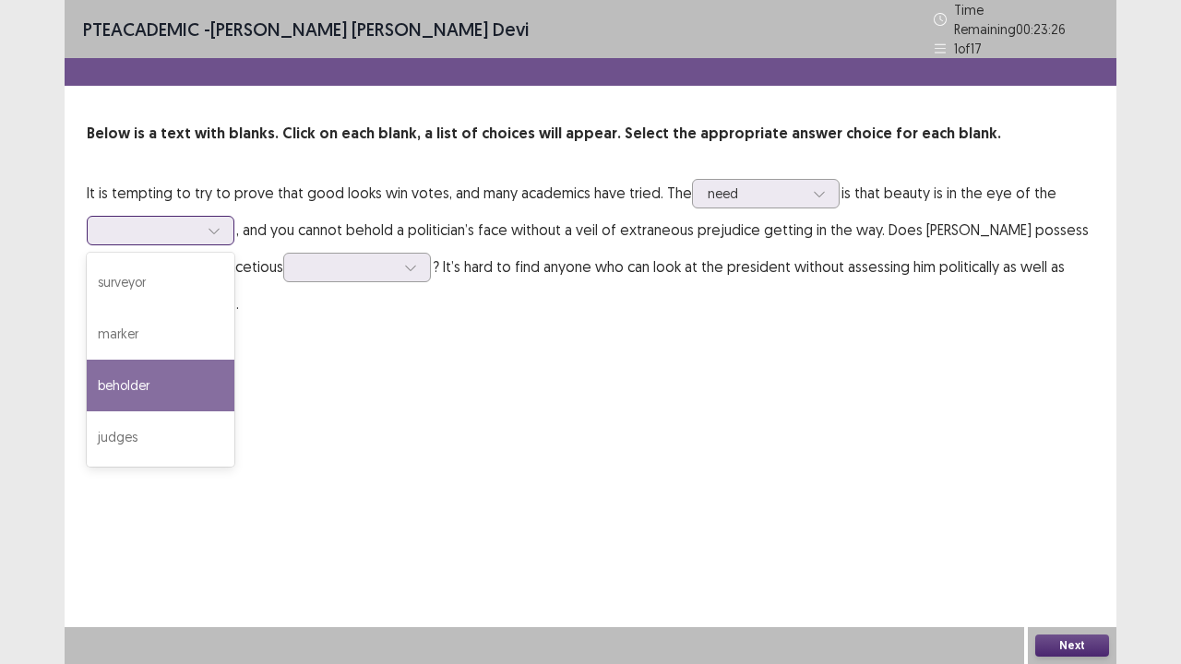
click at [166, 371] on div "beholder" at bounding box center [161, 386] width 148 height 52
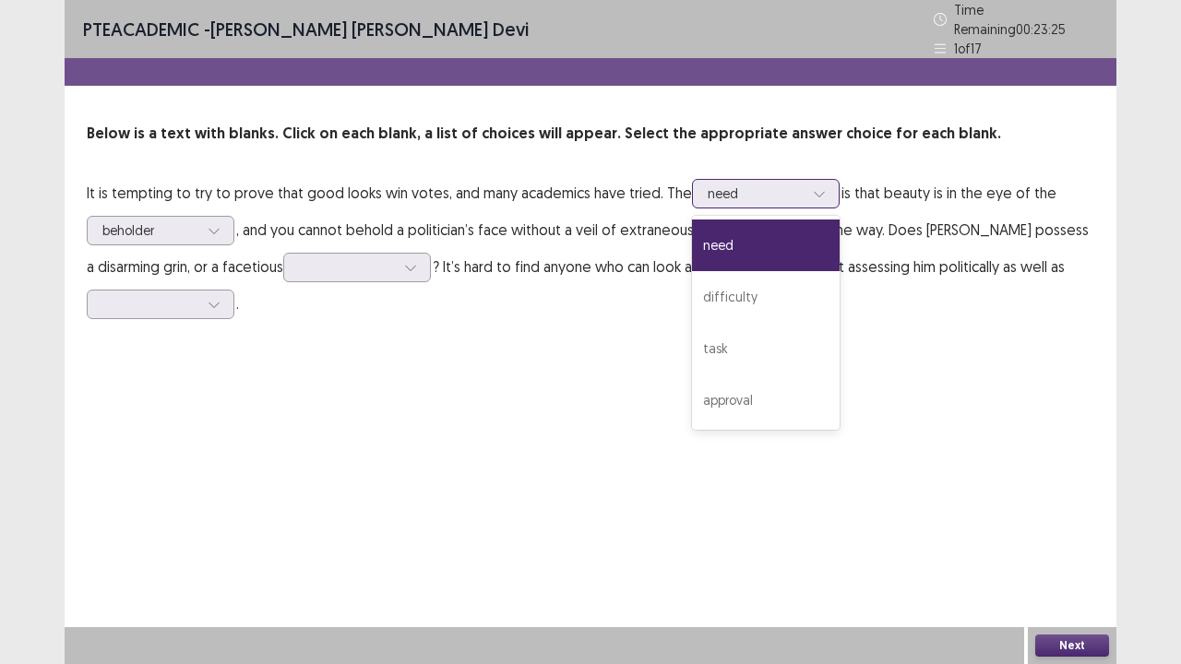
click at [785, 185] on div at bounding box center [756, 194] width 96 height 18
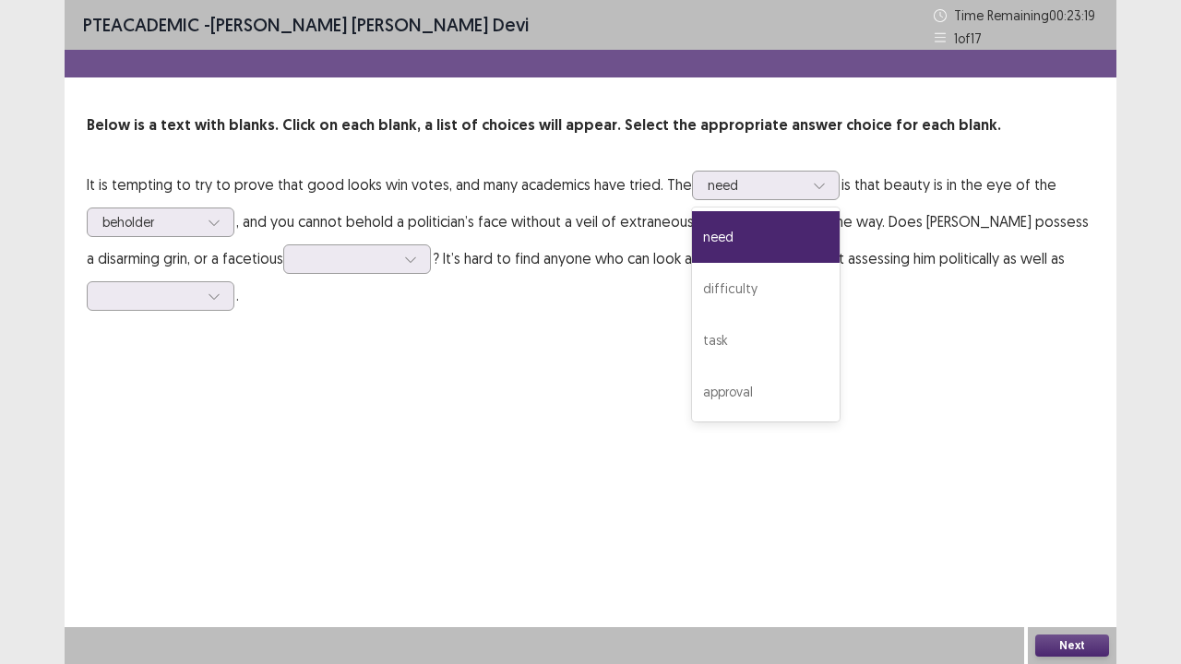
click at [432, 375] on div "PTE academic - [PERSON_NAME] [PERSON_NAME] Devi Time Remaining 00 : 23 : 19 1 o…" at bounding box center [591, 332] width 1052 height 664
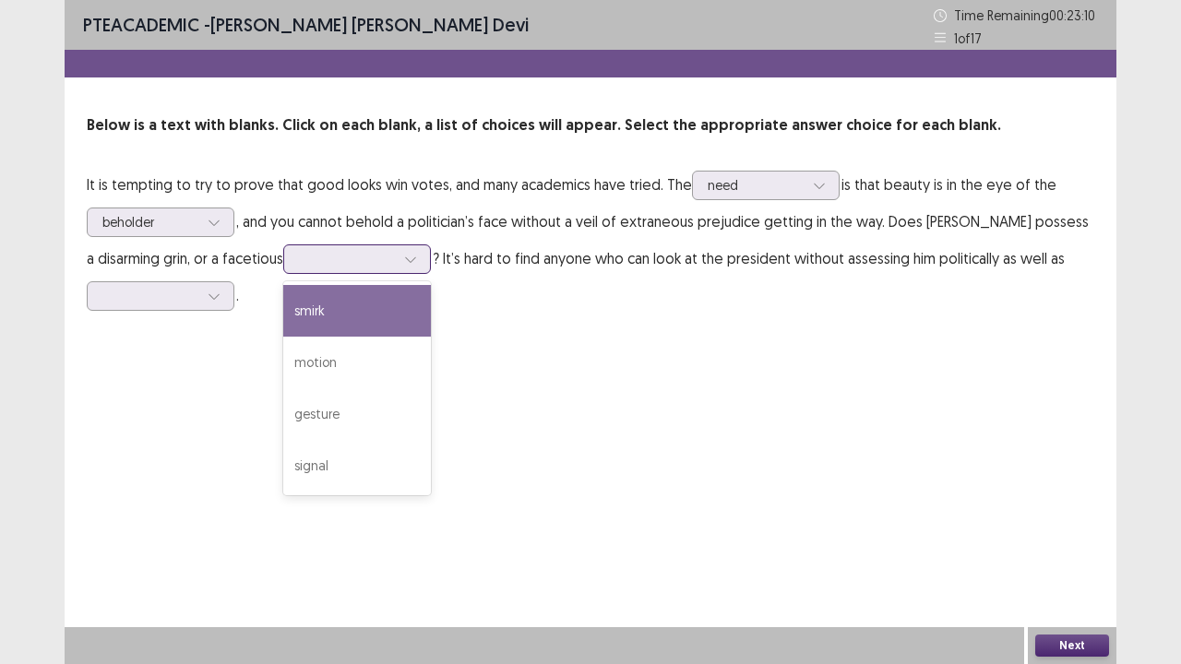
click at [405, 254] on icon at bounding box center [410, 259] width 13 height 13
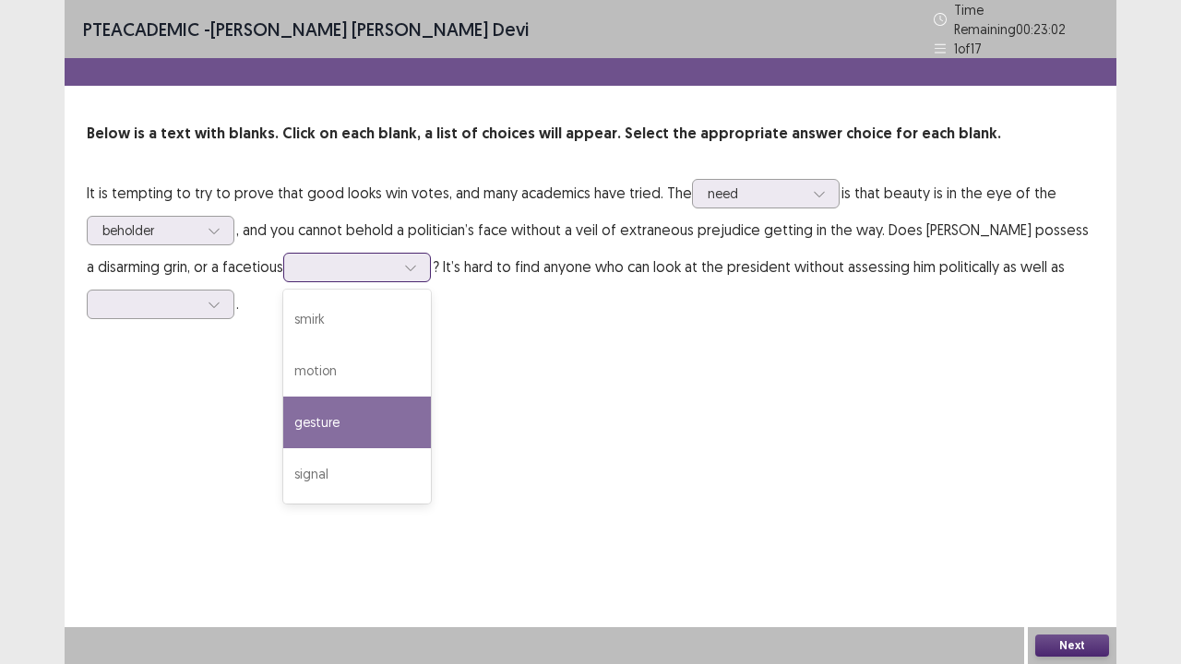
click at [356, 406] on div "gesture" at bounding box center [357, 423] width 148 height 52
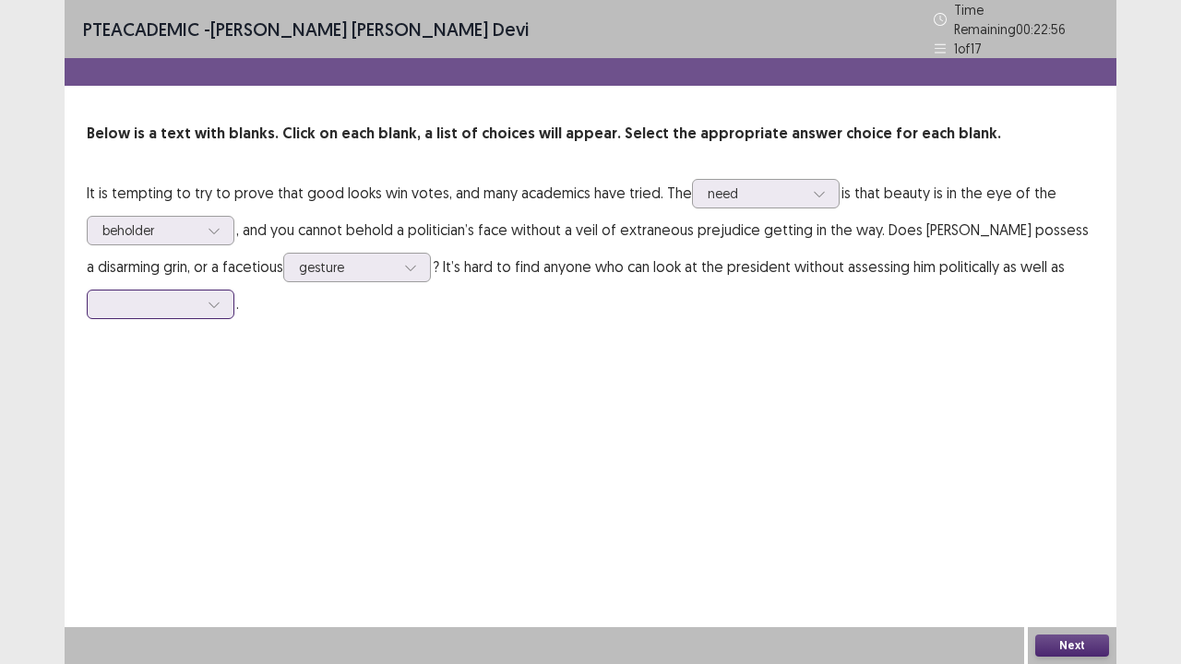
click at [198, 298] on div at bounding box center [151, 303] width 100 height 21
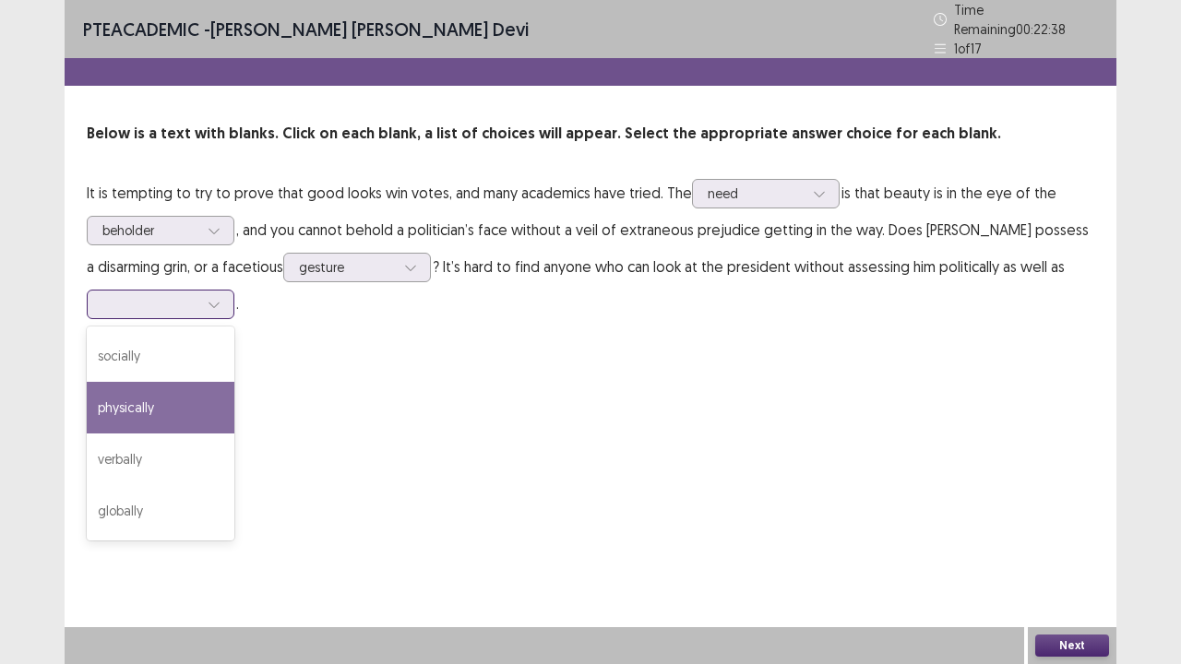
click at [186, 382] on div "physically" at bounding box center [161, 408] width 148 height 52
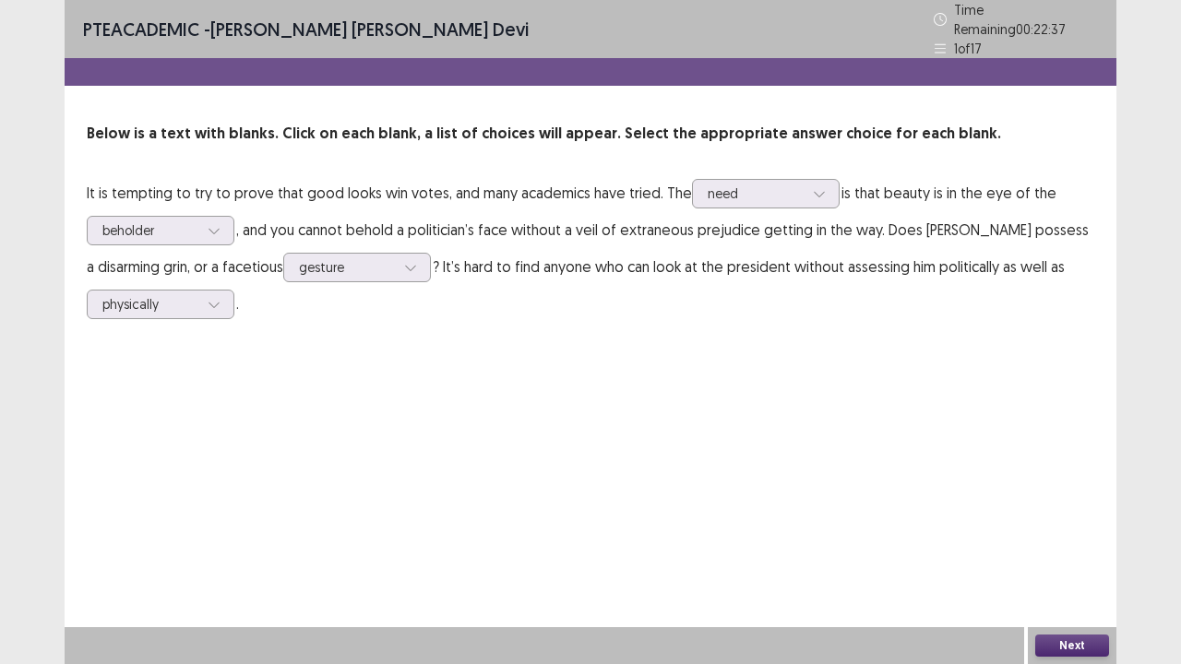
click at [1098, 547] on button "Next" at bounding box center [1072, 646] width 74 height 22
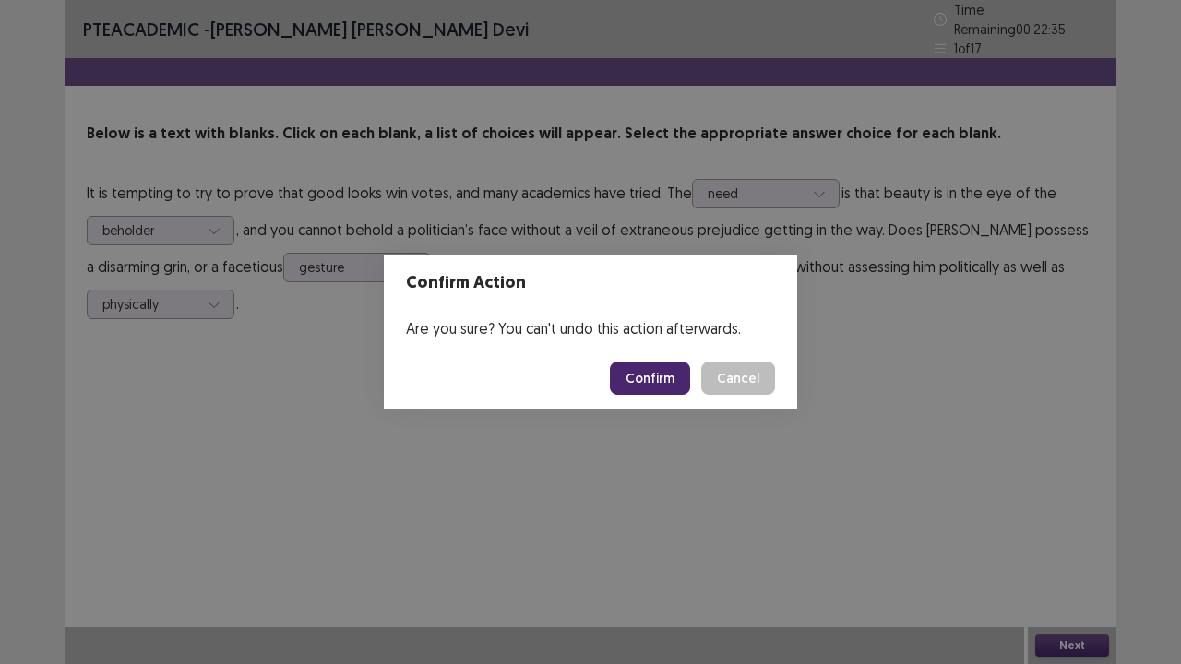
click at [665, 369] on button "Confirm" at bounding box center [650, 378] width 80 height 33
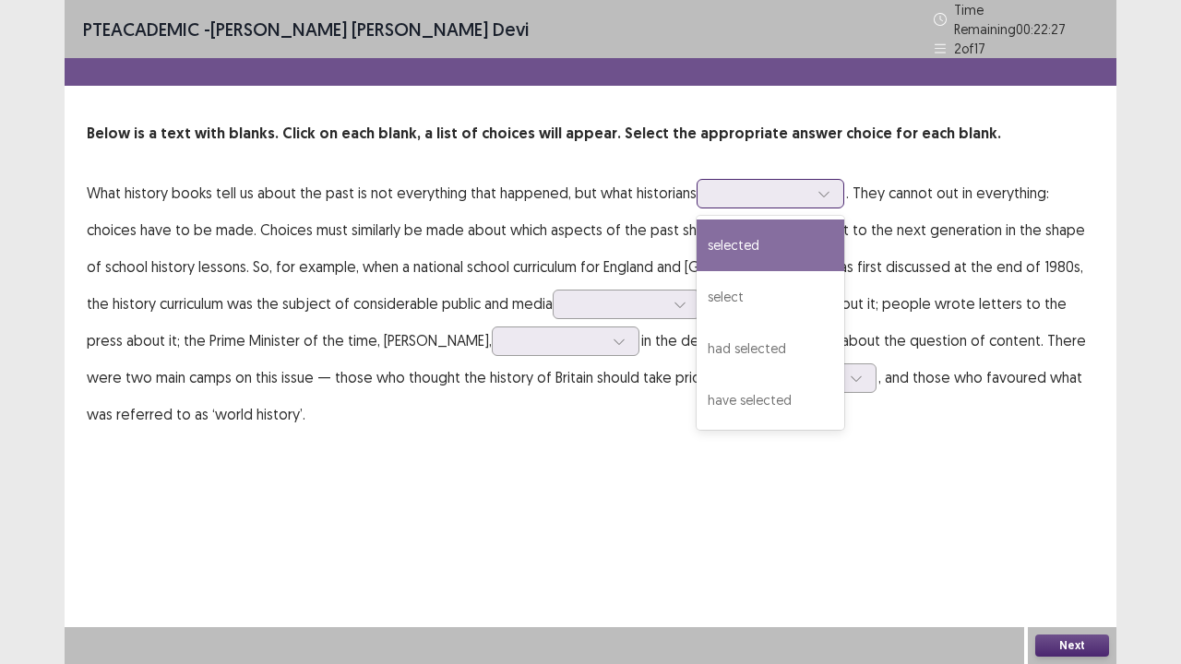
click at [810, 186] on div at bounding box center [824, 194] width 28 height 28
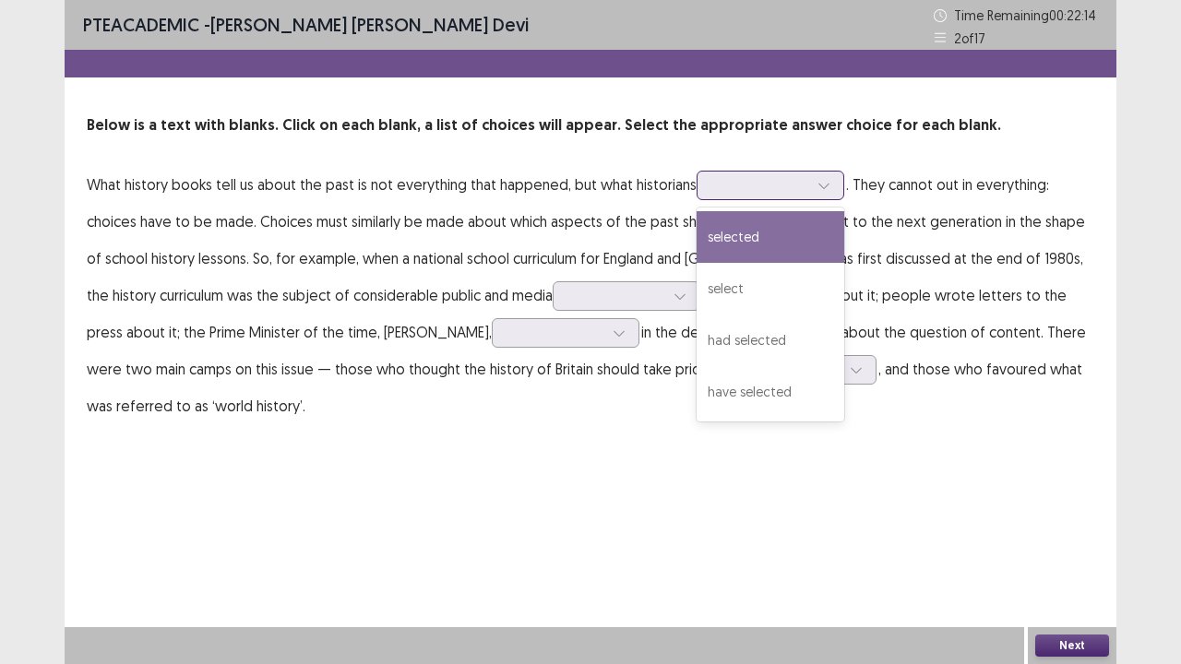
click at [789, 239] on div "selected" at bounding box center [771, 237] width 148 height 52
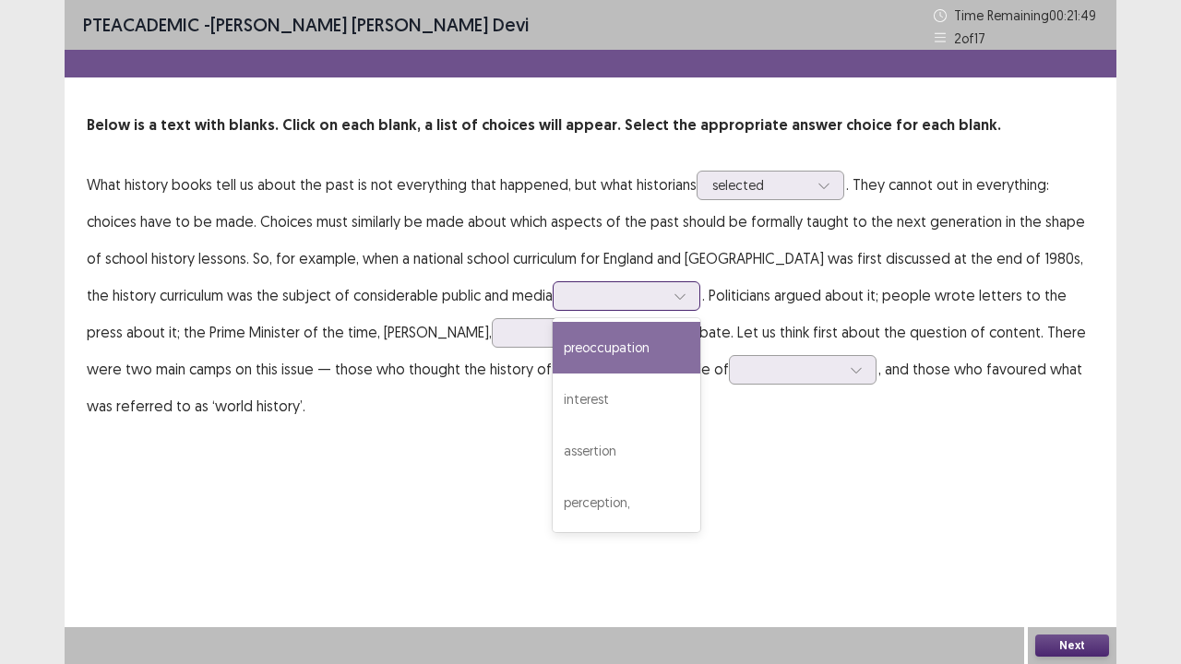
click at [581, 290] on div at bounding box center [617, 296] width 96 height 18
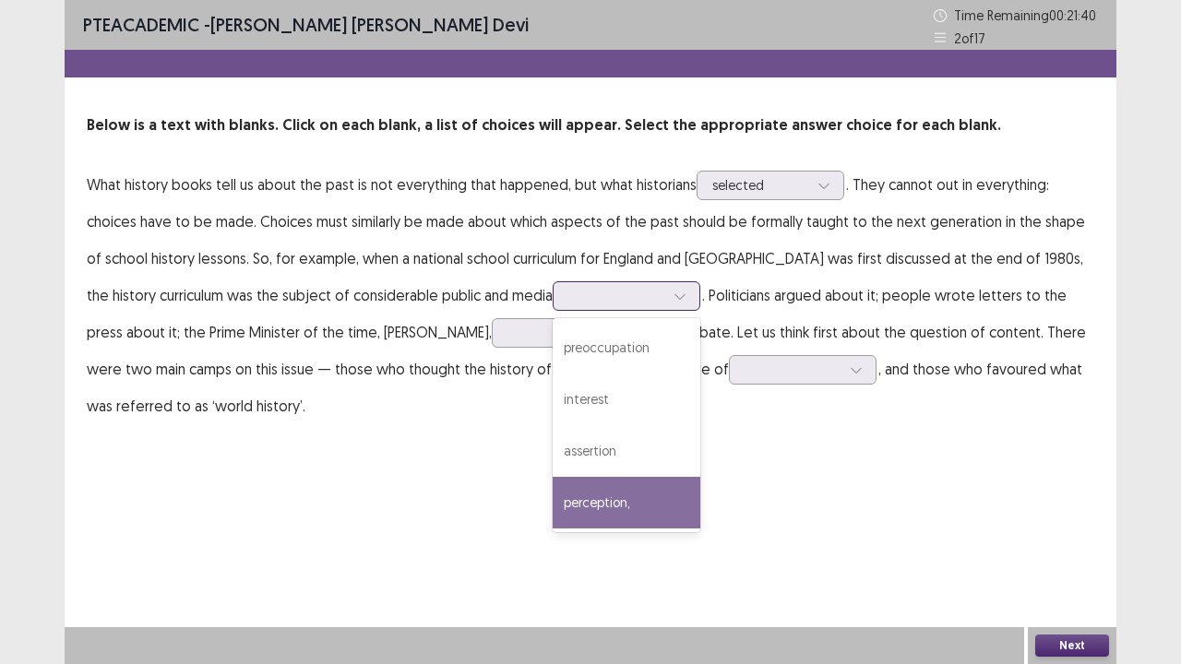
click at [577, 488] on div "perception," at bounding box center [627, 503] width 148 height 52
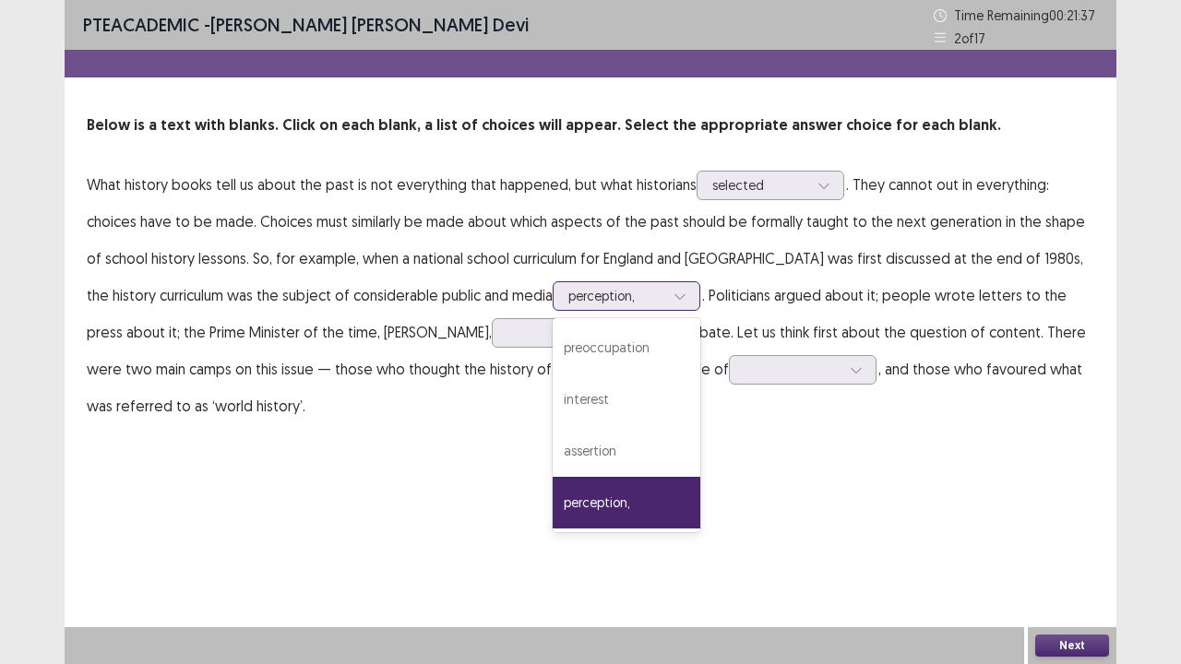
click at [666, 283] on div at bounding box center [680, 296] width 28 height 28
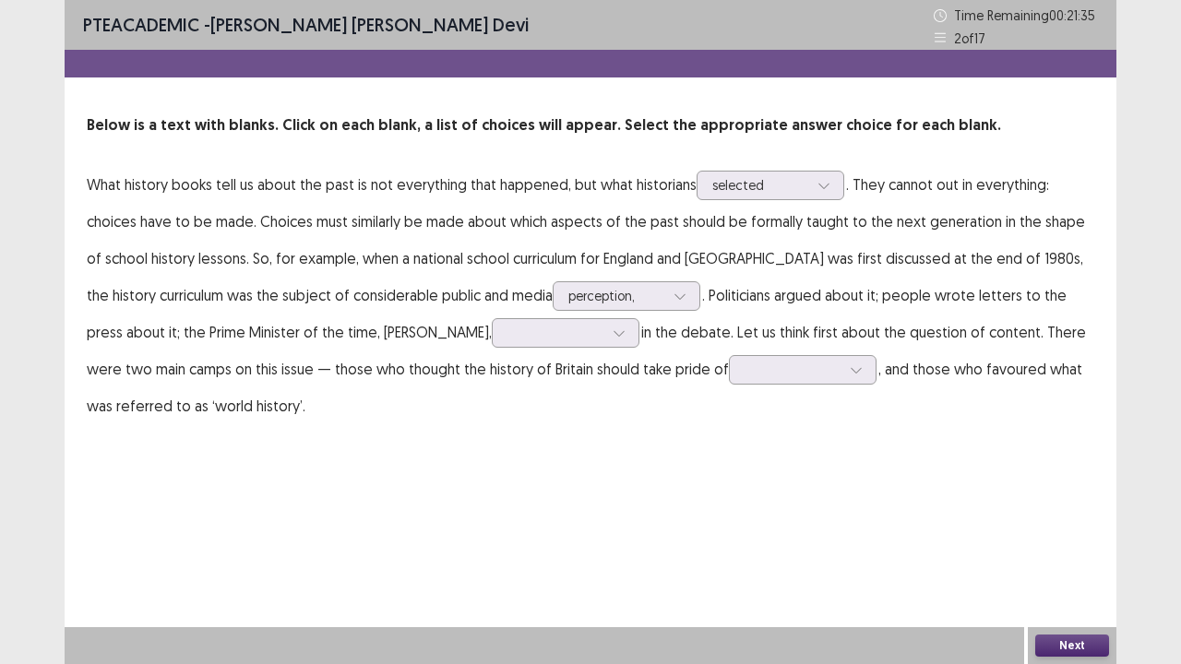
click at [729, 443] on div "PTE academic - [PERSON_NAME] [PERSON_NAME] Devi Time Remaining 00 : 21 : 35 2 o…" at bounding box center [591, 230] width 1052 height 461
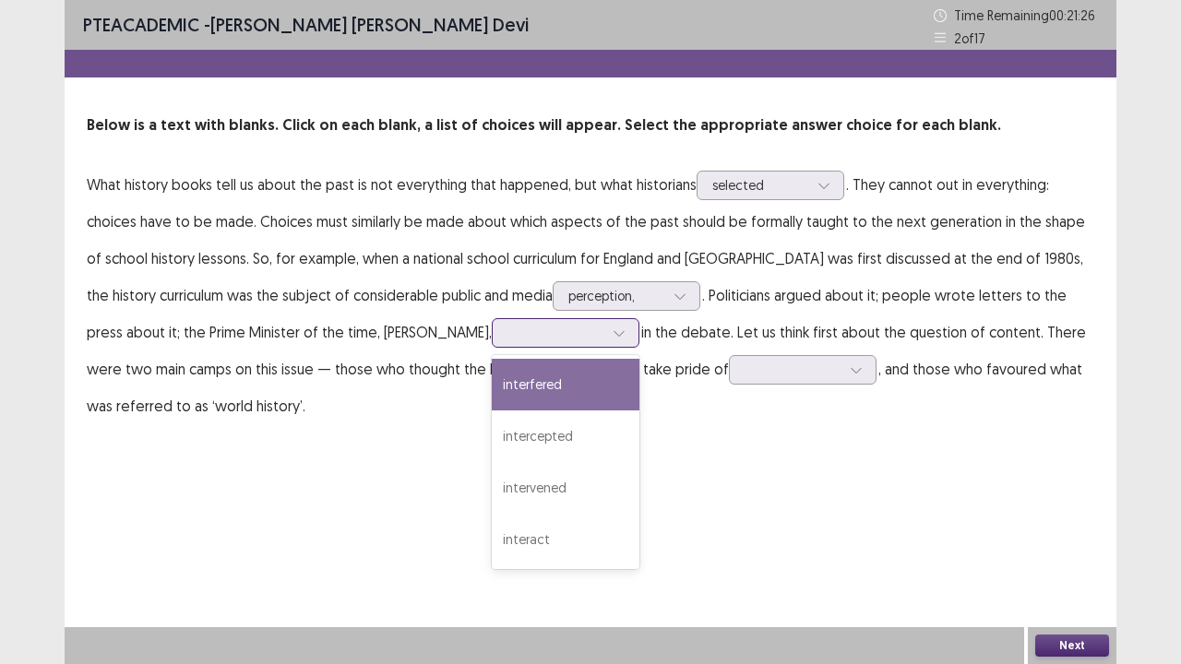
click at [515, 338] on div at bounding box center [556, 333] width 96 height 18
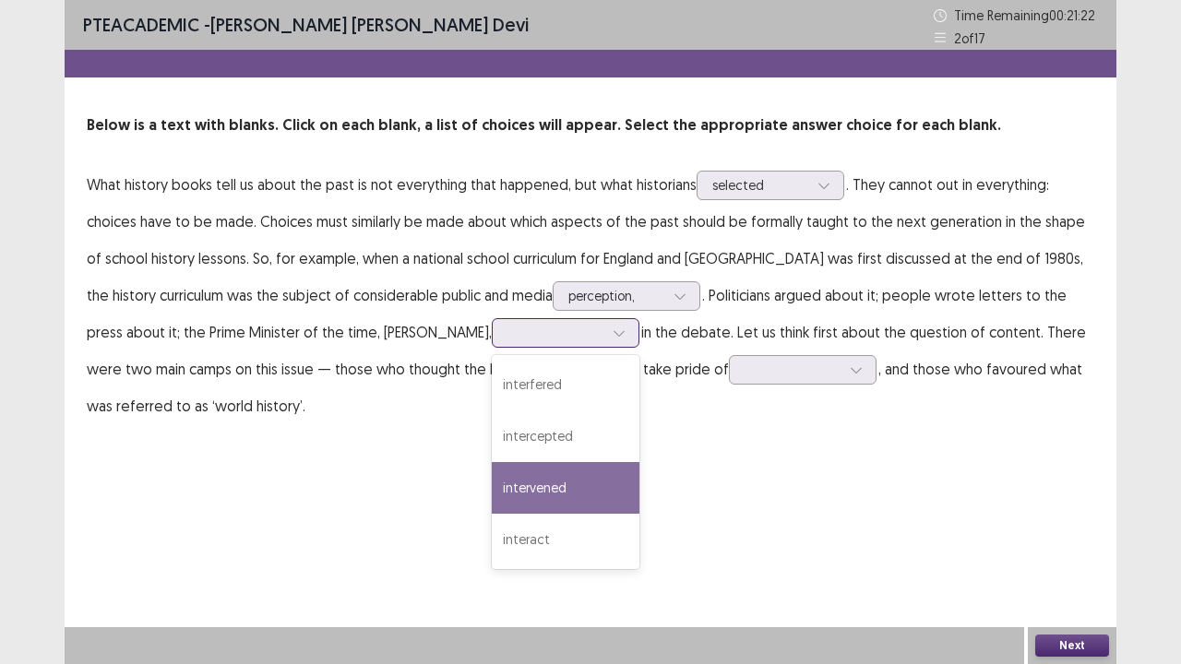
click at [515, 500] on div "intervened" at bounding box center [566, 488] width 148 height 52
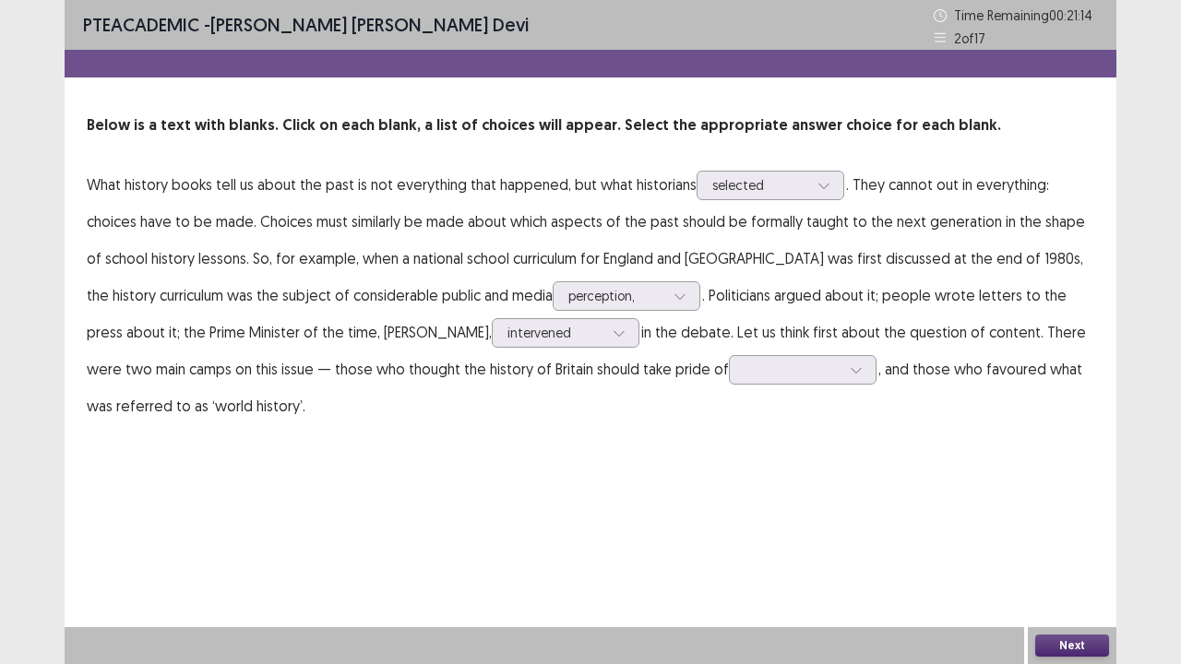
click at [524, 314] on p "What history books tell us about the past is not everything that happened, but …" at bounding box center [591, 295] width 1008 height 258
click at [605, 336] on div at bounding box center [619, 333] width 28 height 28
click at [751, 497] on div "PTE academic - [PERSON_NAME] [PERSON_NAME] Devi Time Remaining 00 : 21 : 12 2 o…" at bounding box center [591, 332] width 1052 height 664
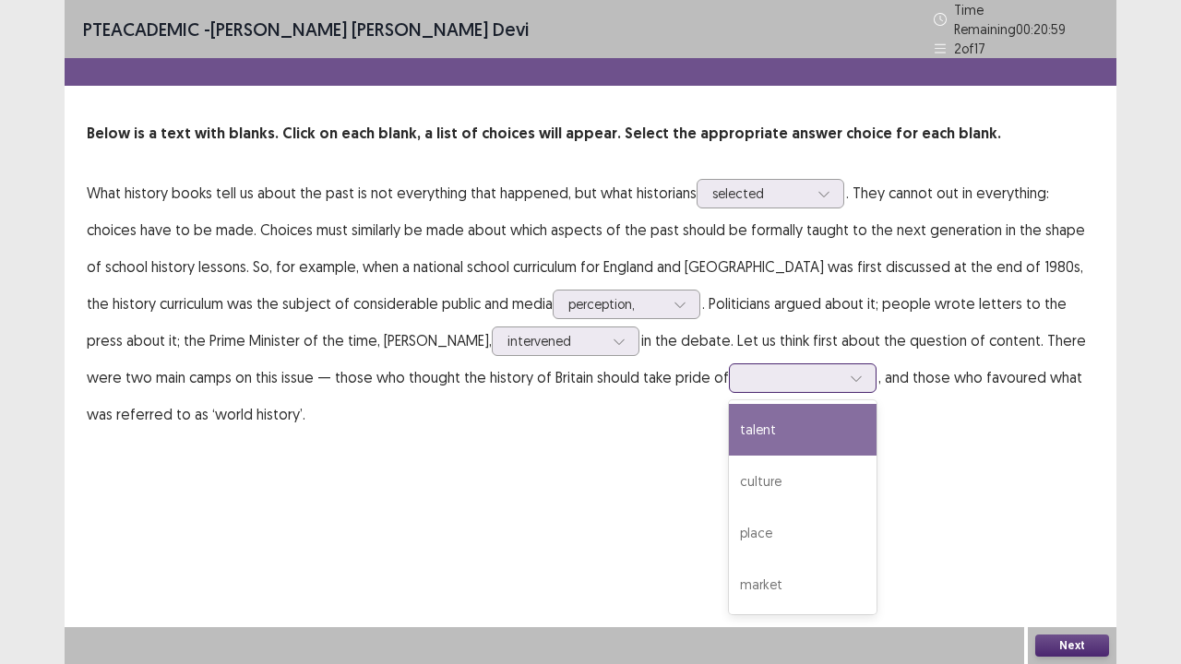
click at [745, 369] on div at bounding box center [793, 378] width 96 height 18
click at [731, 413] on div "talent" at bounding box center [803, 430] width 148 height 52
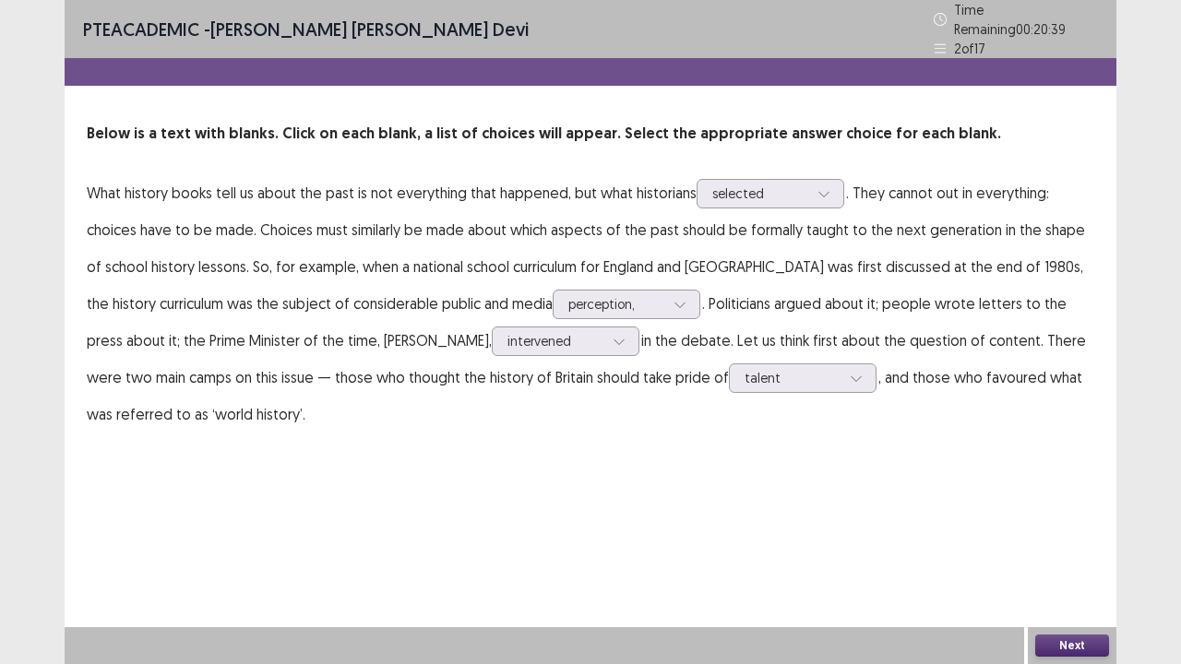
click at [1076, 547] on button "Next" at bounding box center [1072, 646] width 74 height 22
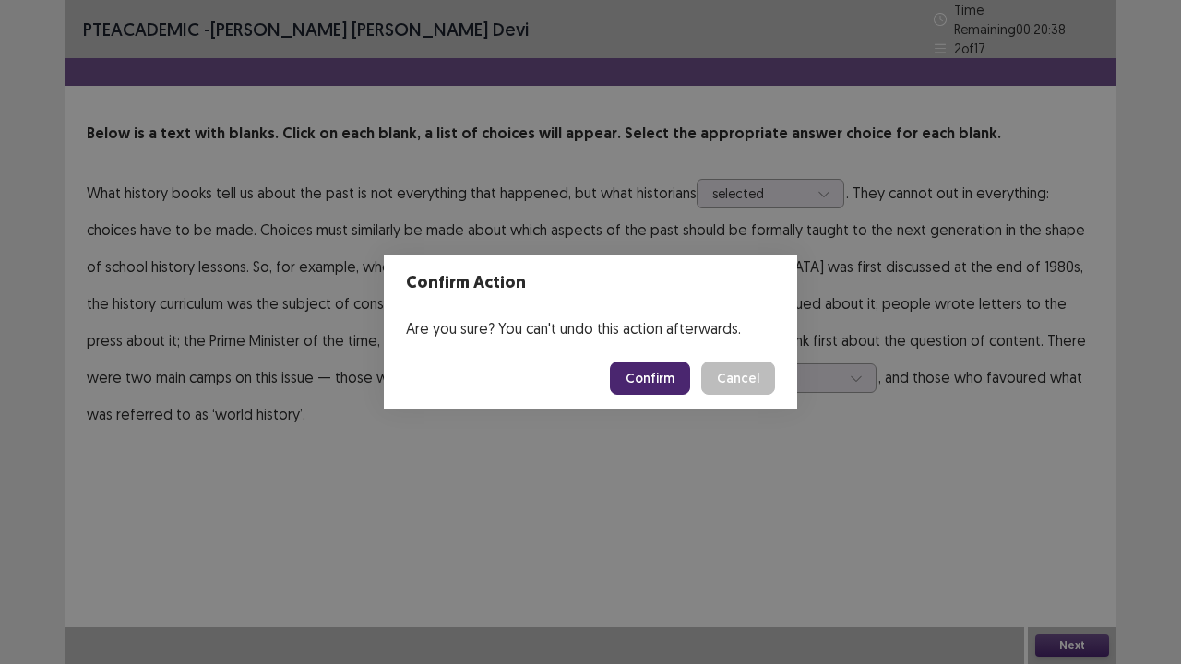
click at [644, 375] on button "Confirm" at bounding box center [650, 378] width 80 height 33
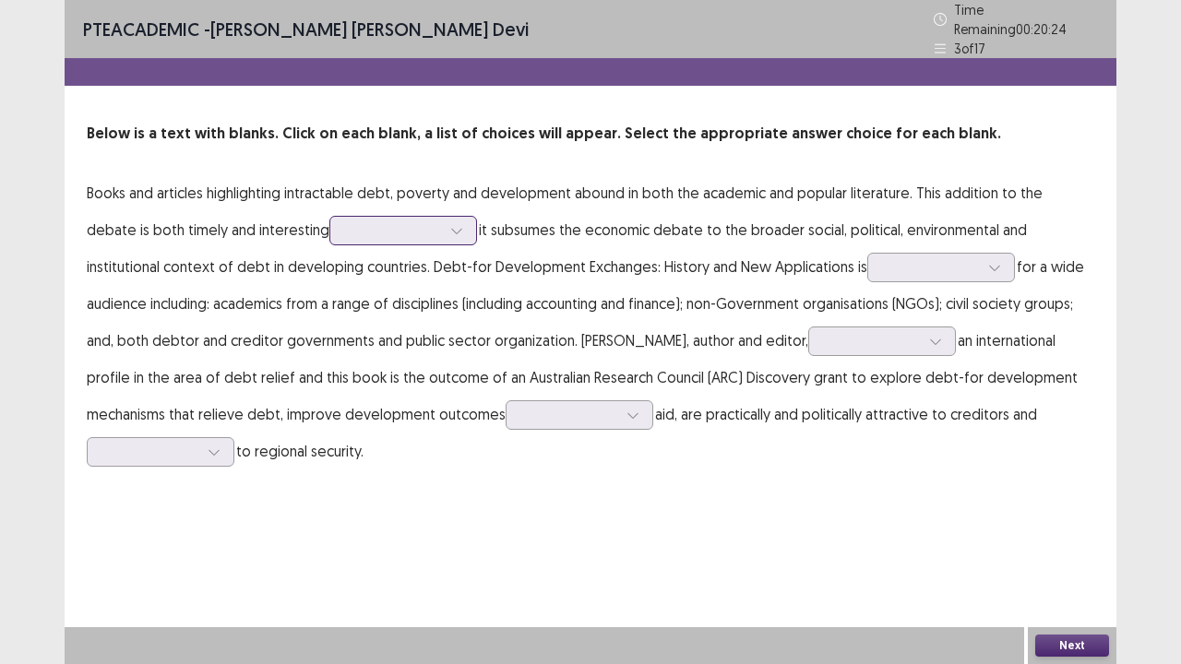
click at [443, 221] on div at bounding box center [457, 231] width 28 height 28
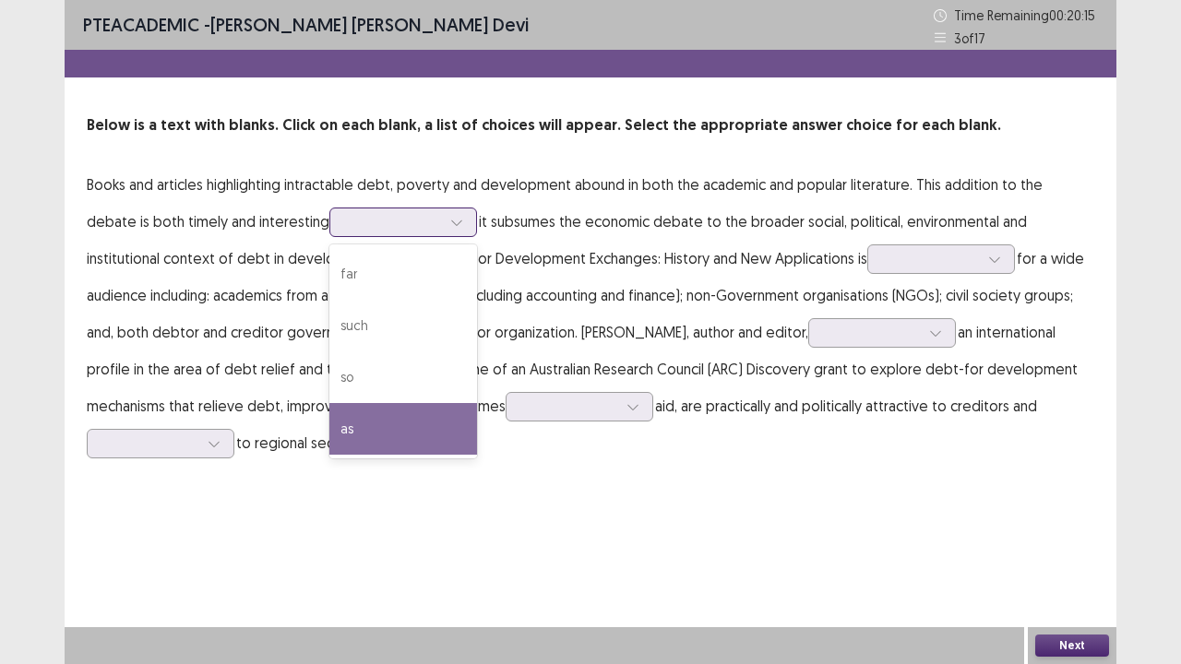
click at [341, 422] on div "as" at bounding box center [403, 429] width 148 height 52
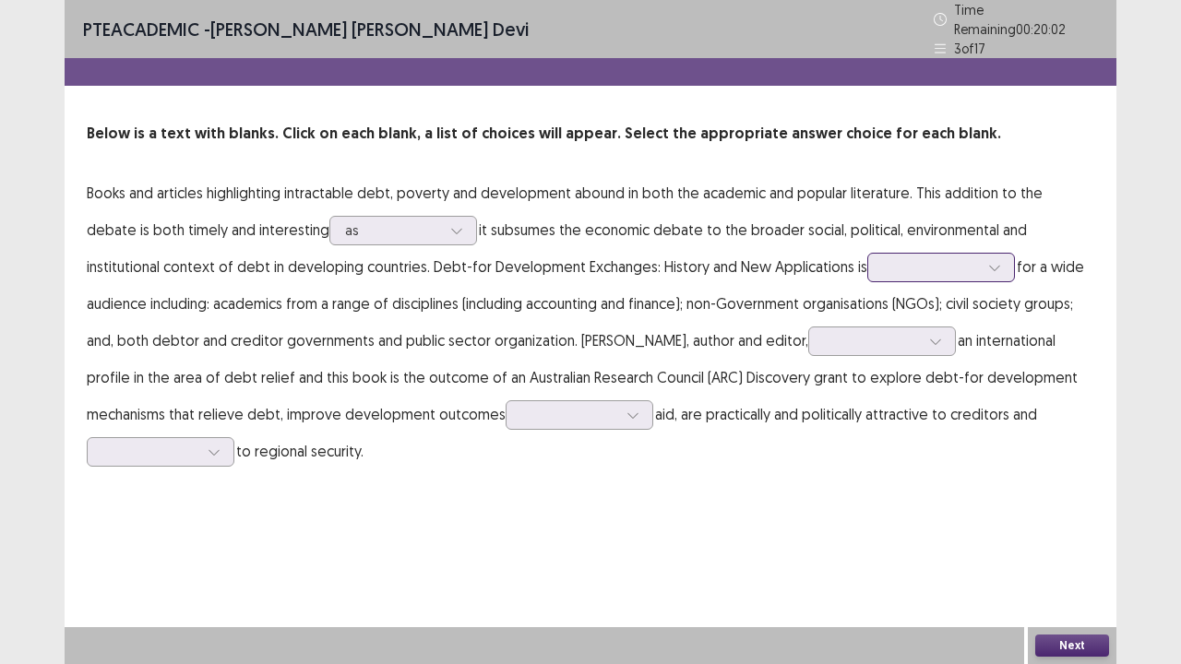
click at [981, 258] on div at bounding box center [995, 268] width 28 height 28
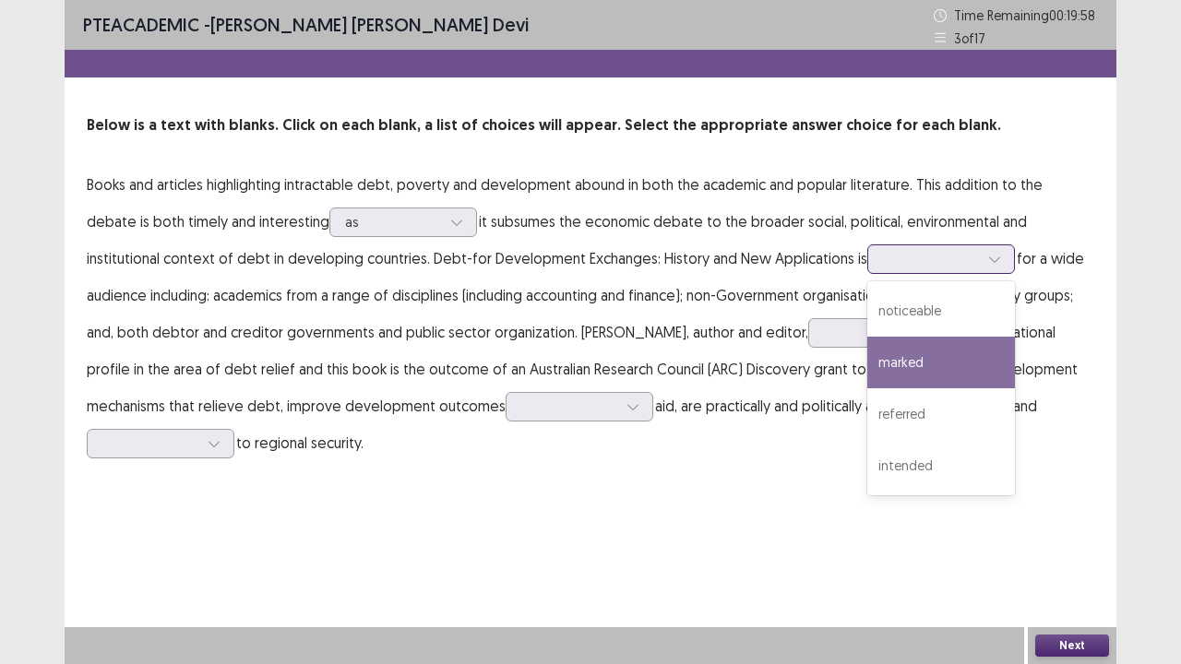
click at [868, 371] on div "marked" at bounding box center [942, 363] width 148 height 52
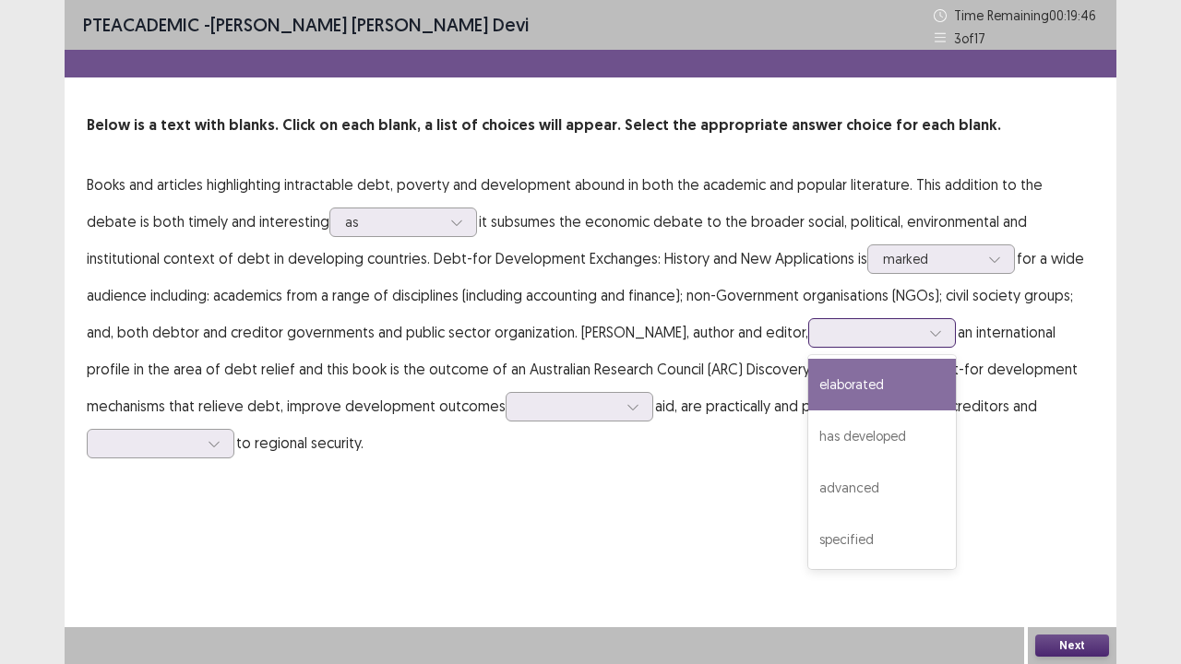
click at [922, 325] on div at bounding box center [936, 333] width 28 height 28
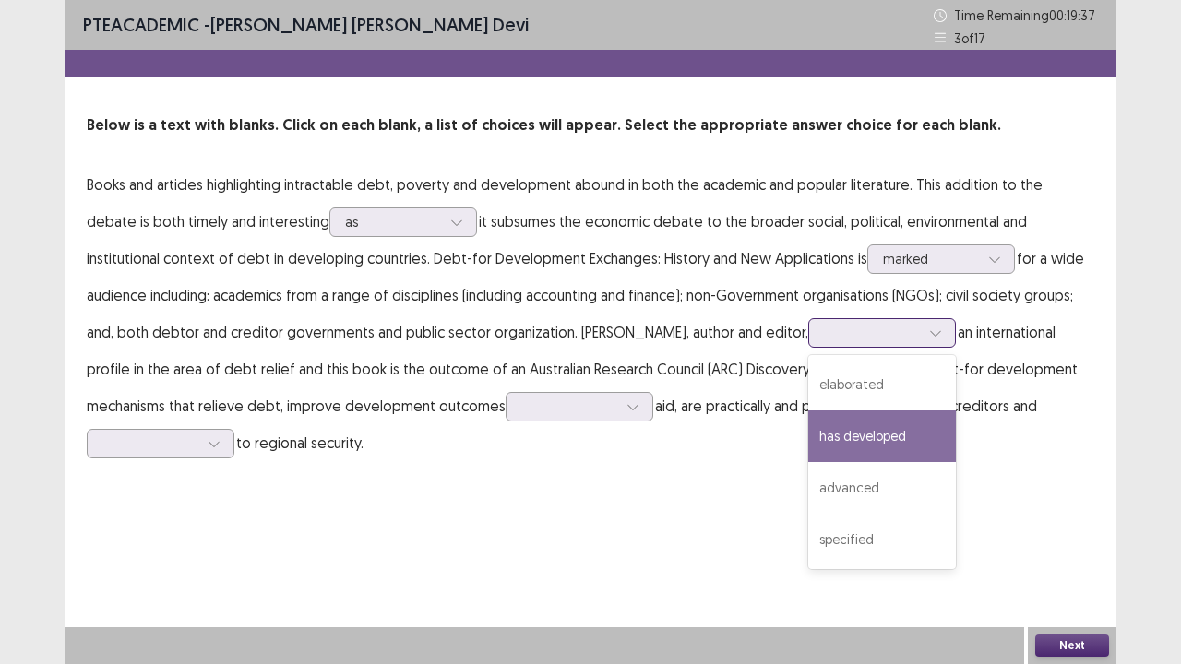
click at [881, 423] on div "has developed" at bounding box center [882, 437] width 148 height 52
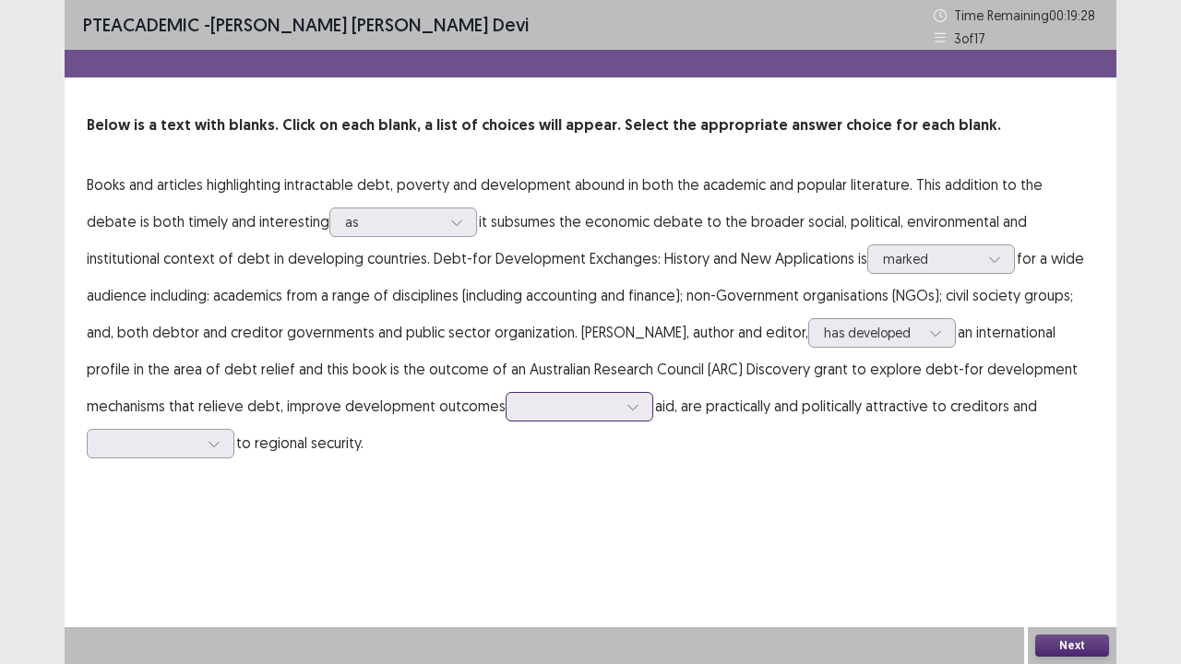
click at [619, 406] on div at bounding box center [633, 407] width 28 height 28
click at [581, 547] on div "from" at bounding box center [580, 614] width 148 height 52
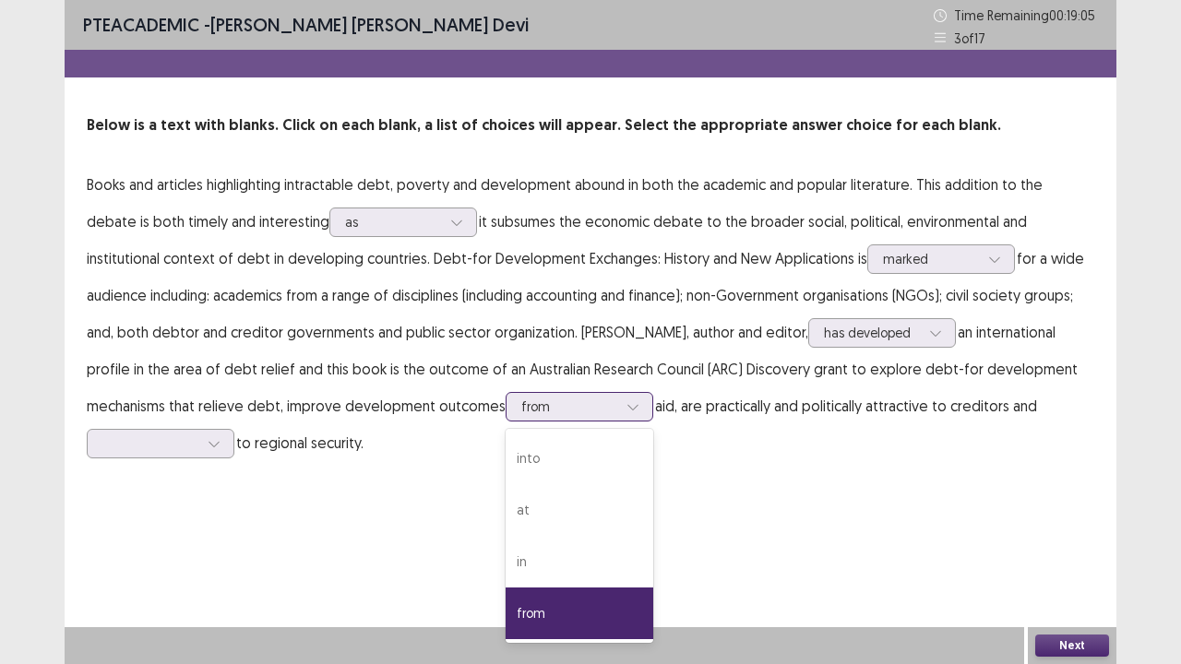
click at [606, 402] on div at bounding box center [569, 407] width 96 height 18
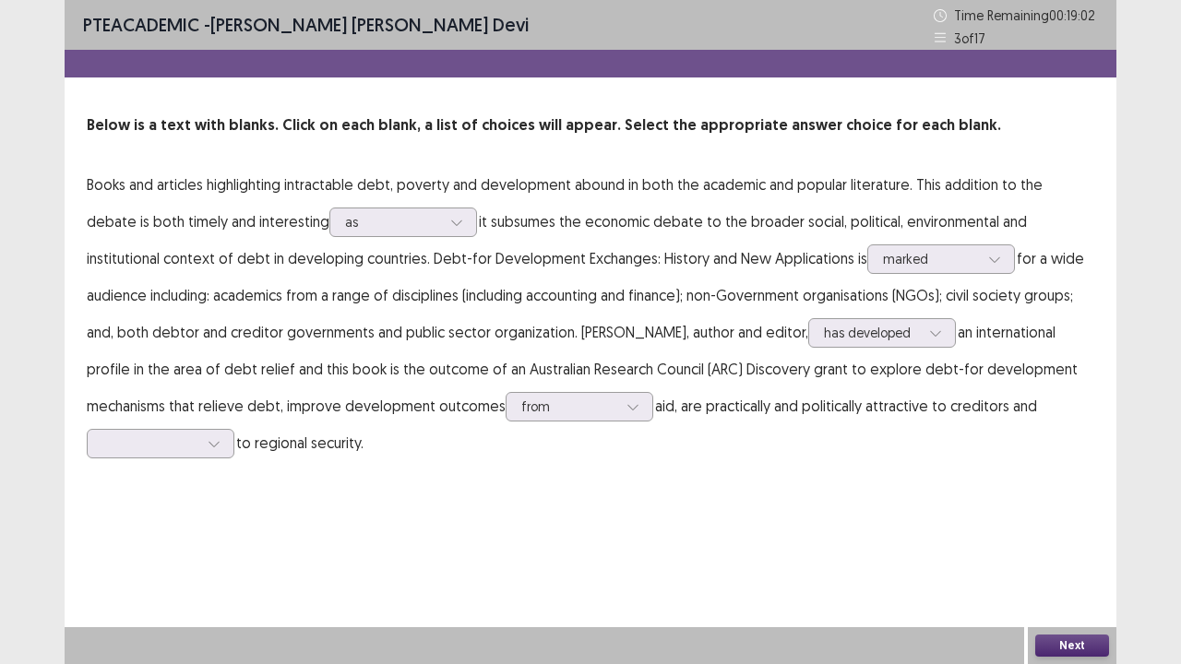
click at [707, 435] on p "Books and articles highlighting intractable debt, poverty and development aboun…" at bounding box center [591, 313] width 1008 height 295
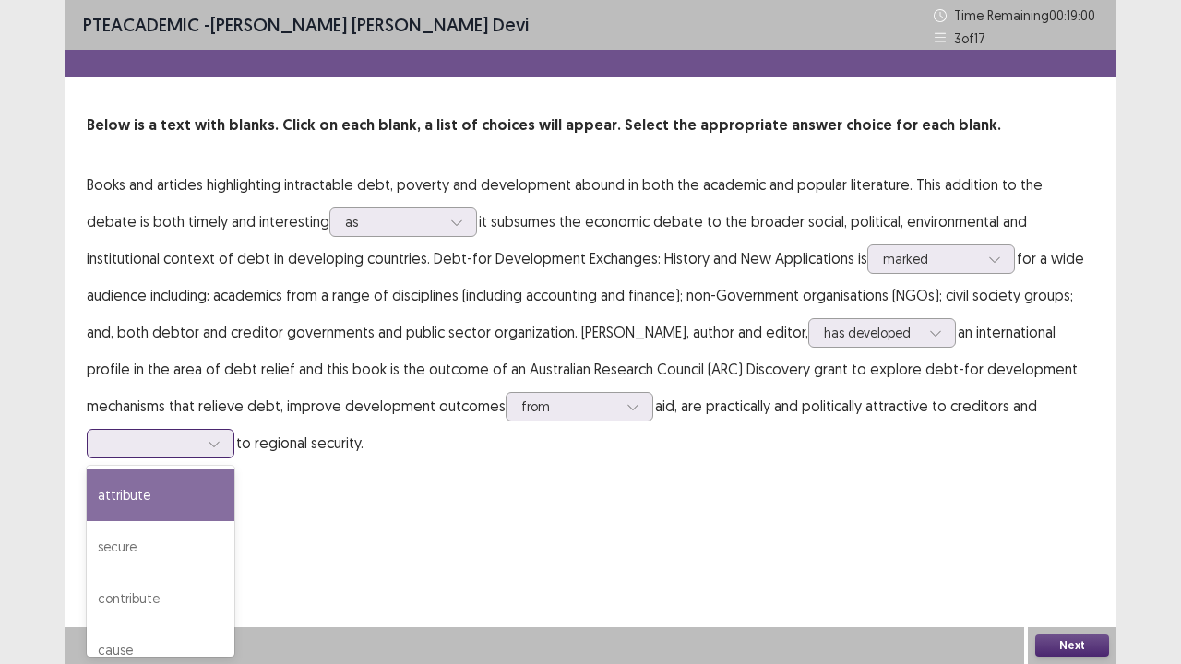
click at [186, 449] on div at bounding box center [150, 444] width 96 height 18
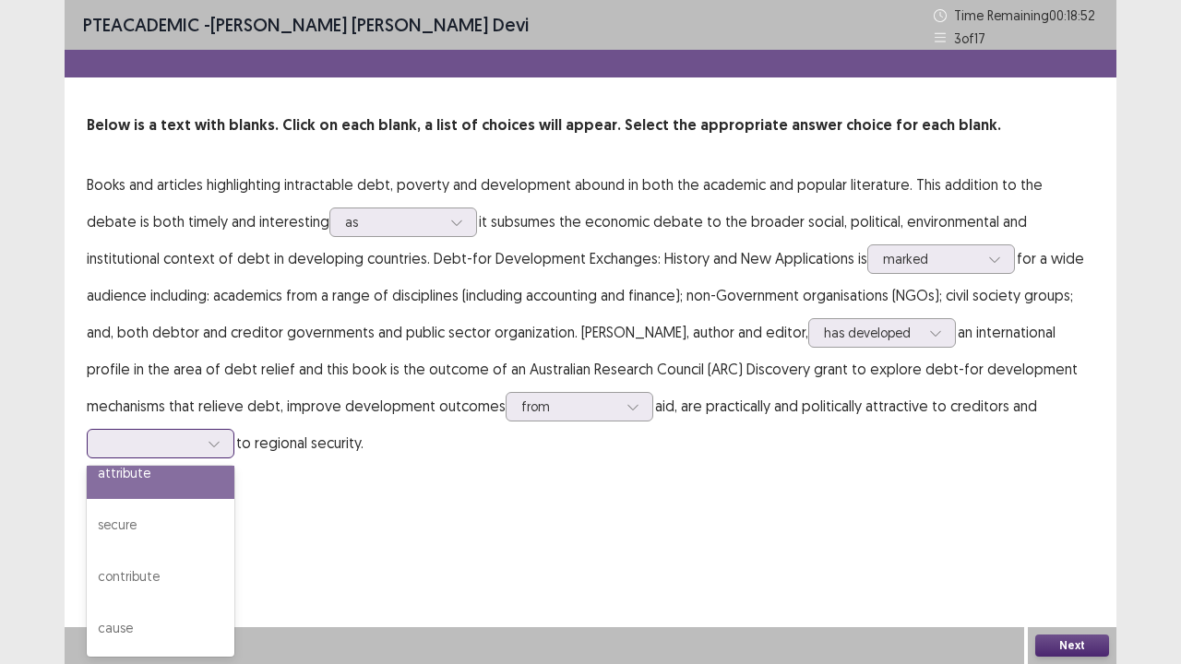
click at [169, 471] on div "attribute" at bounding box center [161, 474] width 148 height 52
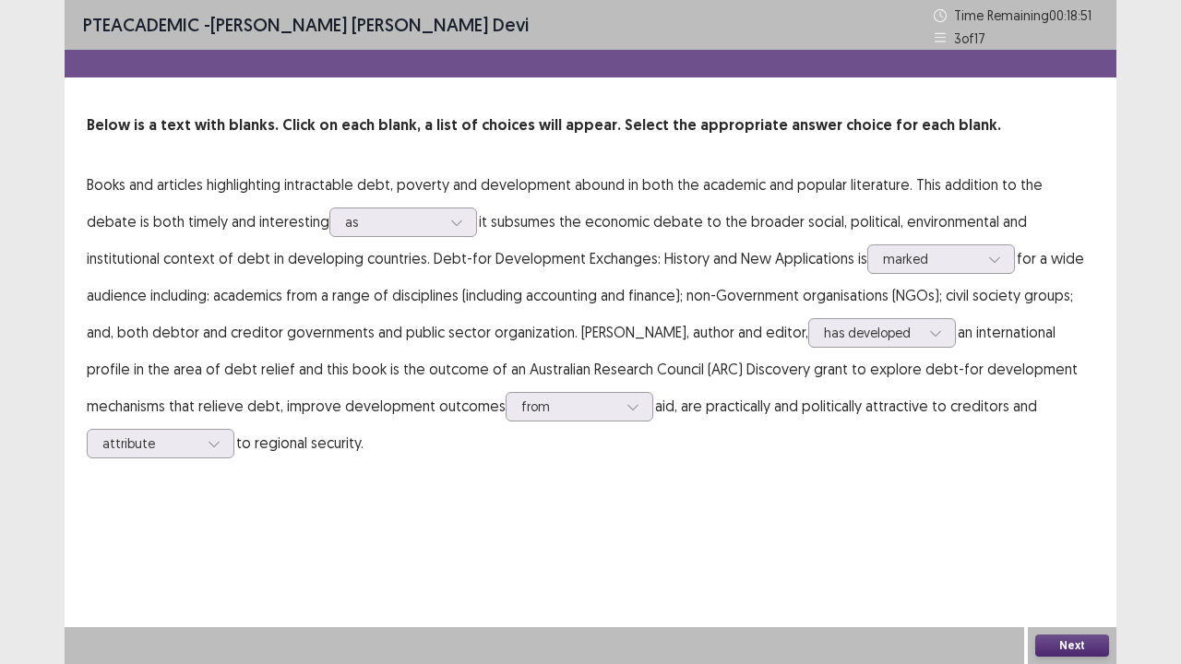
click at [1086, 547] on button "Next" at bounding box center [1072, 646] width 74 height 22
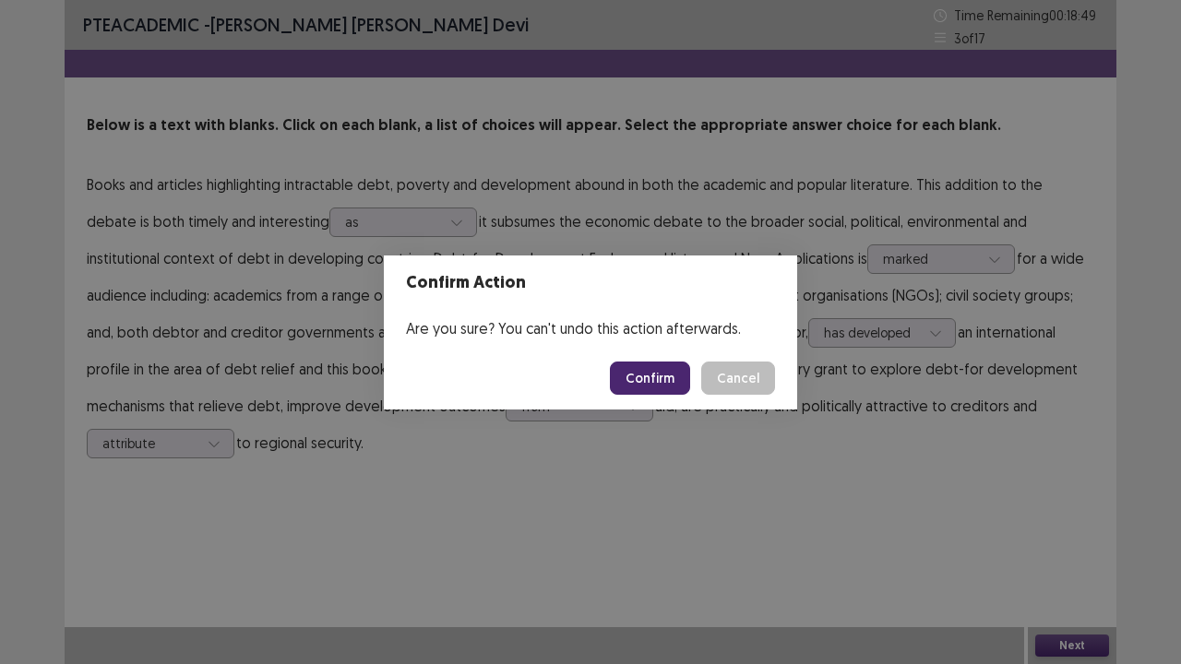
click at [650, 385] on button "Confirm" at bounding box center [650, 378] width 80 height 33
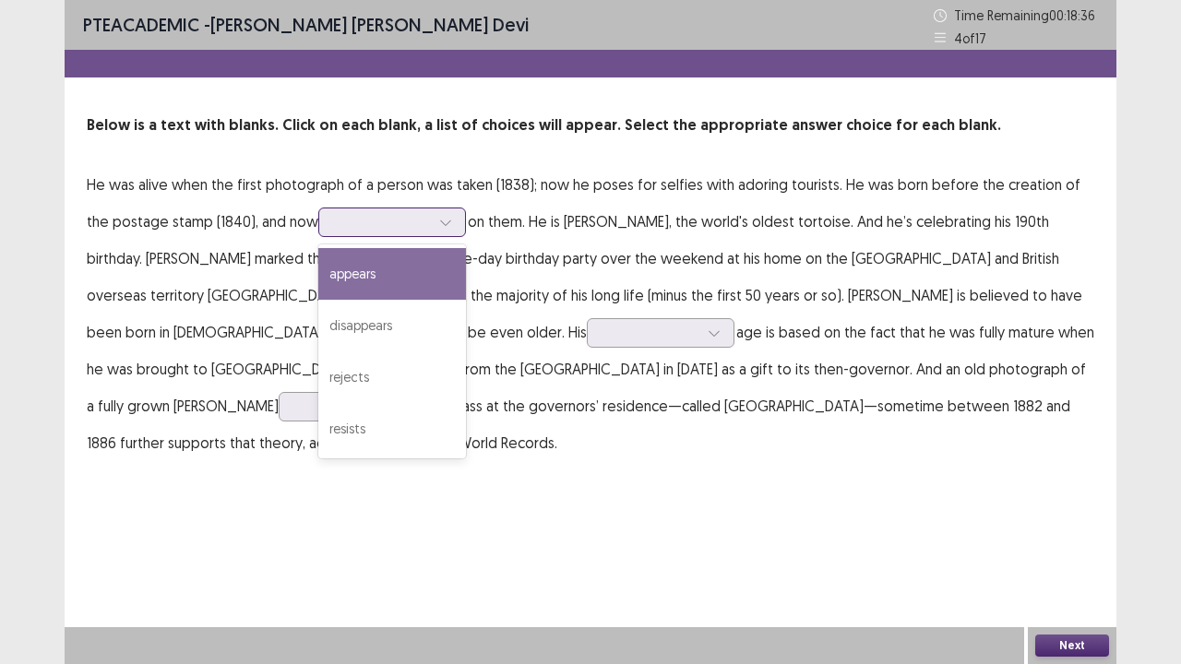
click at [432, 221] on div at bounding box center [446, 223] width 28 height 28
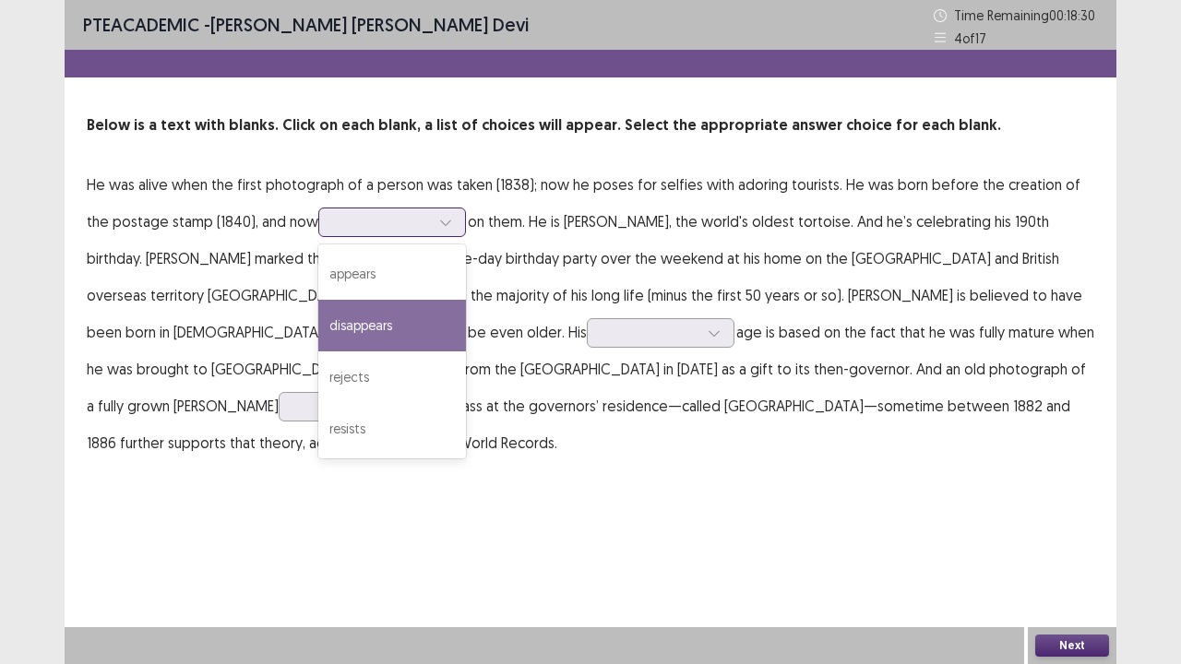
click at [356, 332] on div "disappears" at bounding box center [392, 326] width 148 height 52
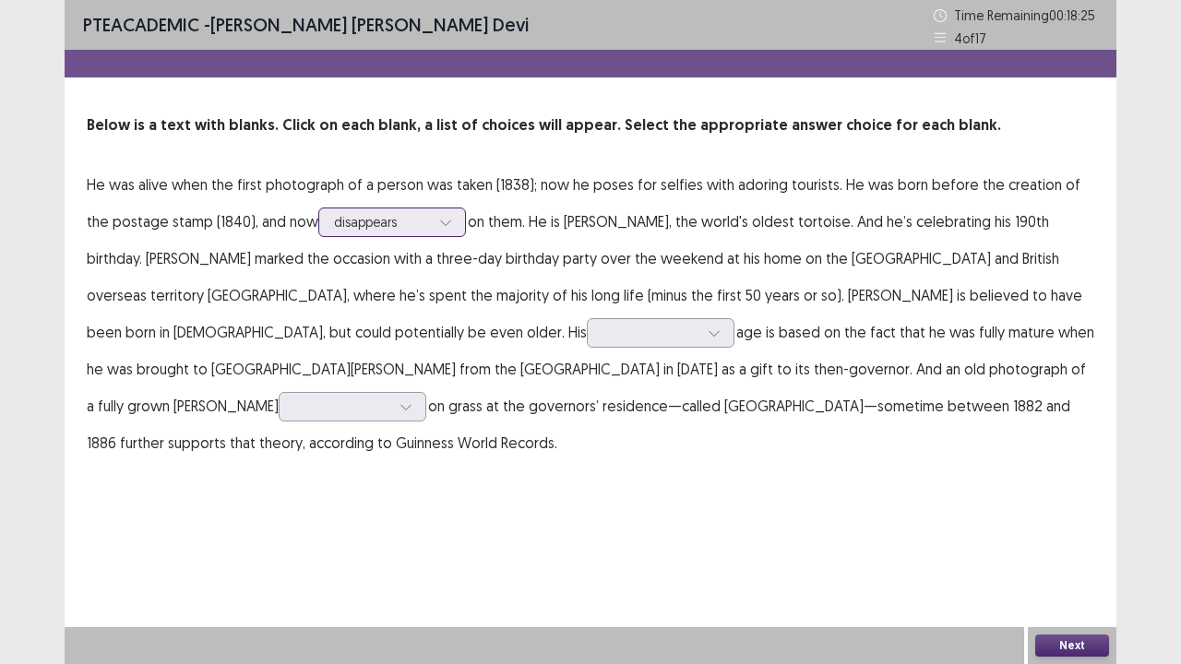
click at [385, 223] on div at bounding box center [382, 222] width 96 height 18
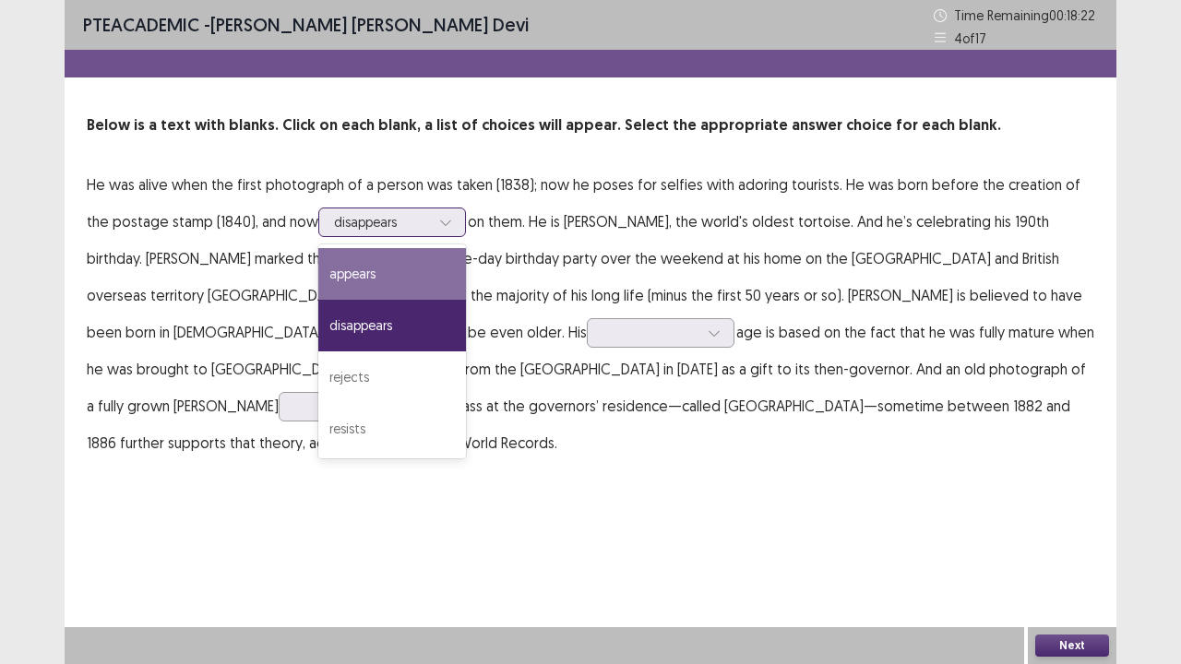
click at [372, 260] on div "appears" at bounding box center [392, 274] width 148 height 52
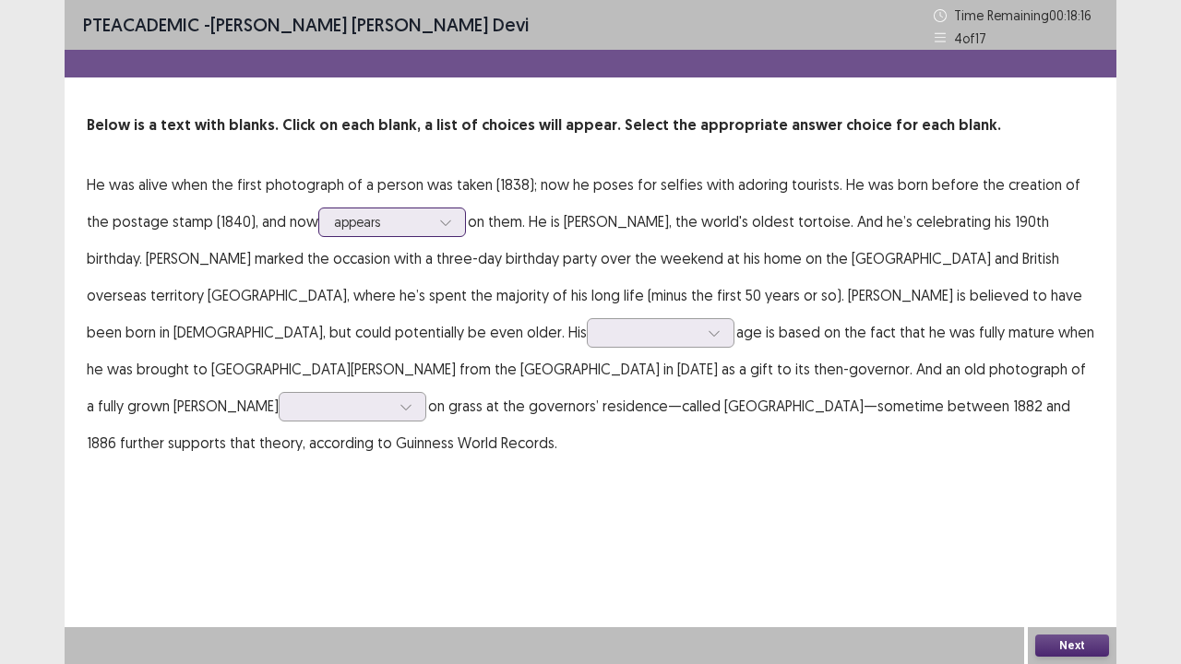
click at [384, 220] on div at bounding box center [382, 222] width 96 height 18
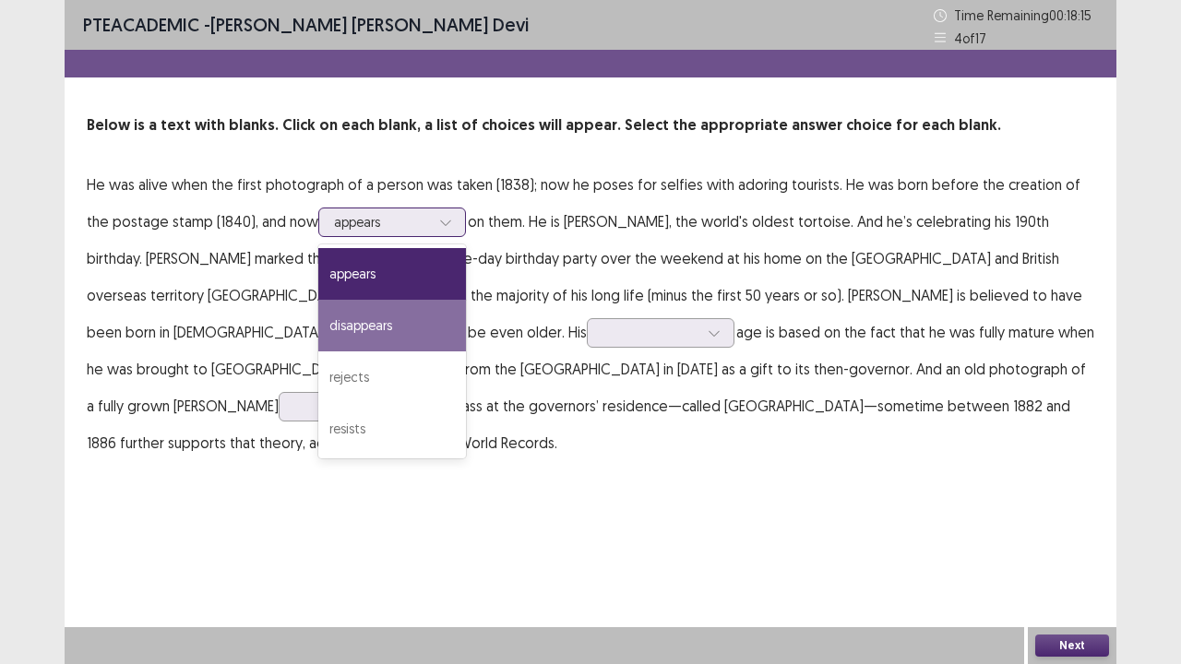
click at [342, 325] on div "disappears" at bounding box center [392, 326] width 148 height 52
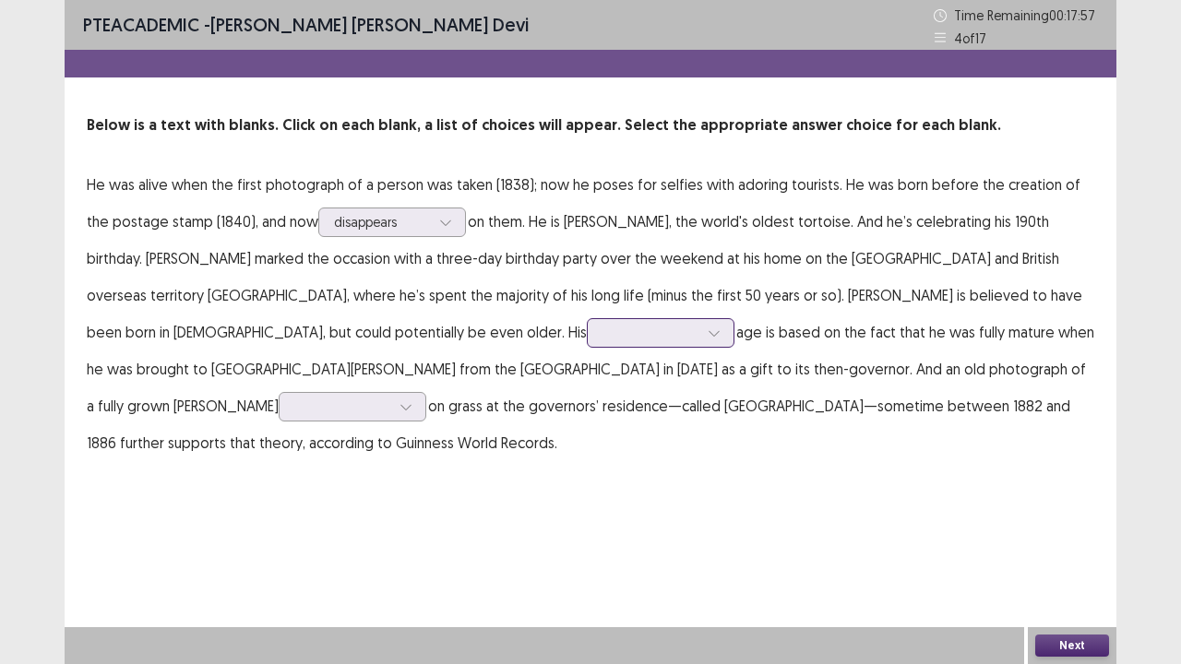
click at [708, 329] on icon at bounding box center [714, 333] width 13 height 13
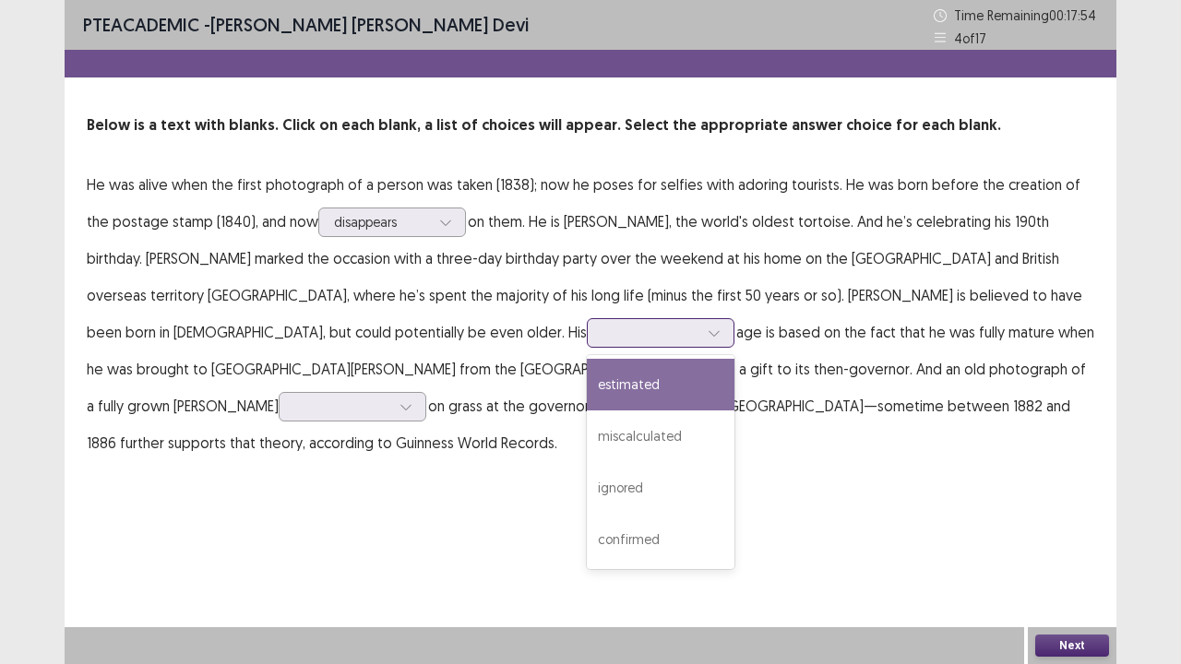
click at [587, 389] on div "estimated" at bounding box center [661, 385] width 148 height 52
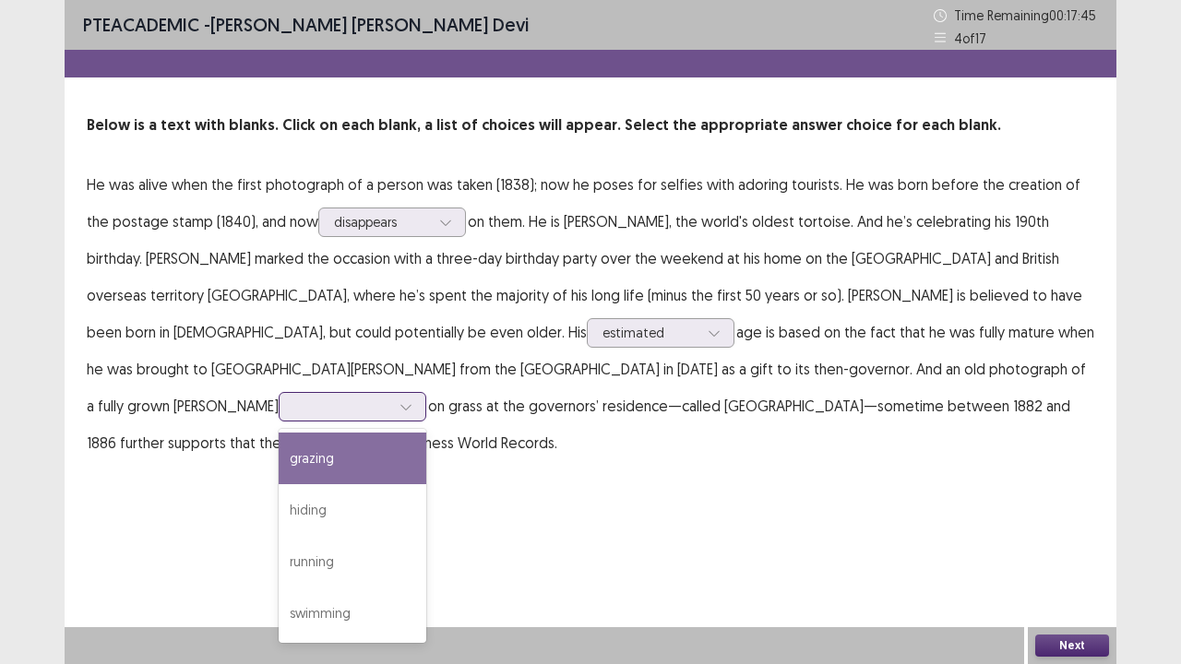
click at [390, 398] on div at bounding box center [342, 407] width 96 height 18
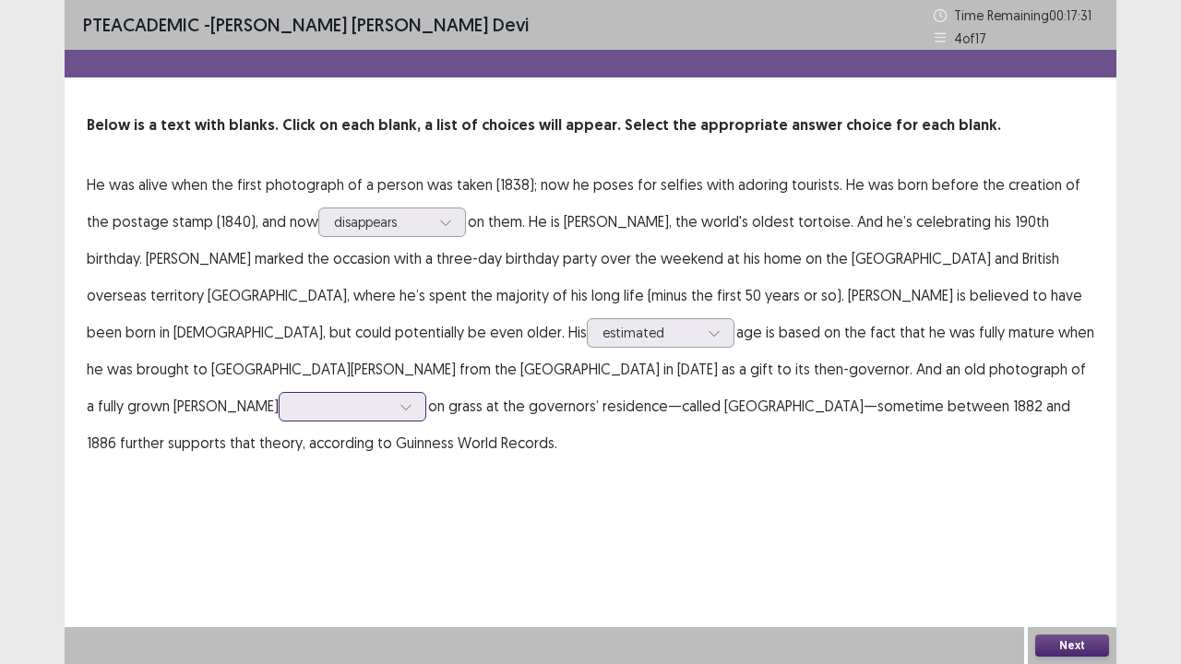
click at [390, 398] on div at bounding box center [342, 407] width 96 height 18
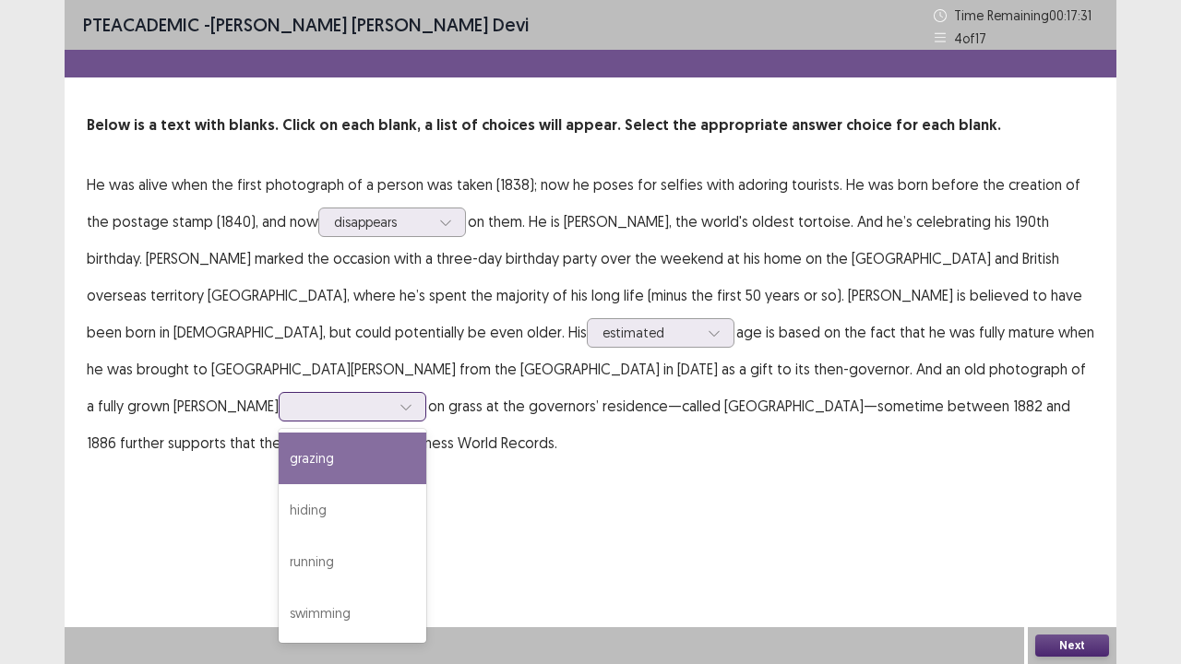
click at [390, 398] on div at bounding box center [342, 407] width 96 height 18
click at [426, 433] on div "grazing" at bounding box center [353, 459] width 148 height 52
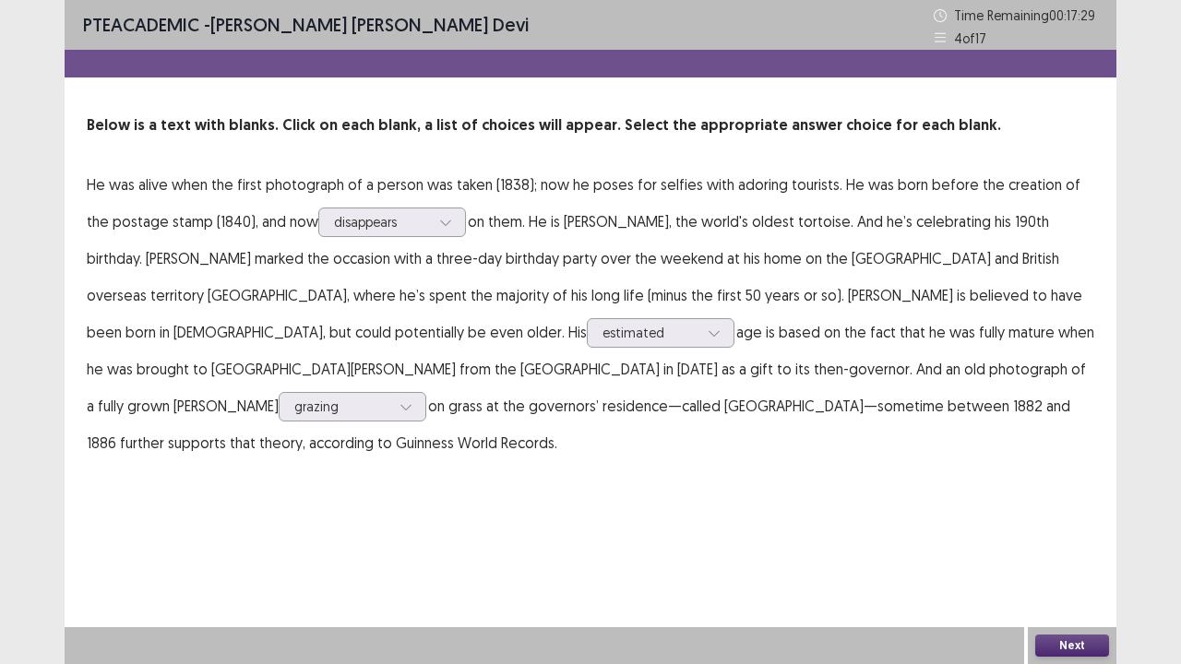
click at [1080, 547] on button "Next" at bounding box center [1072, 646] width 74 height 22
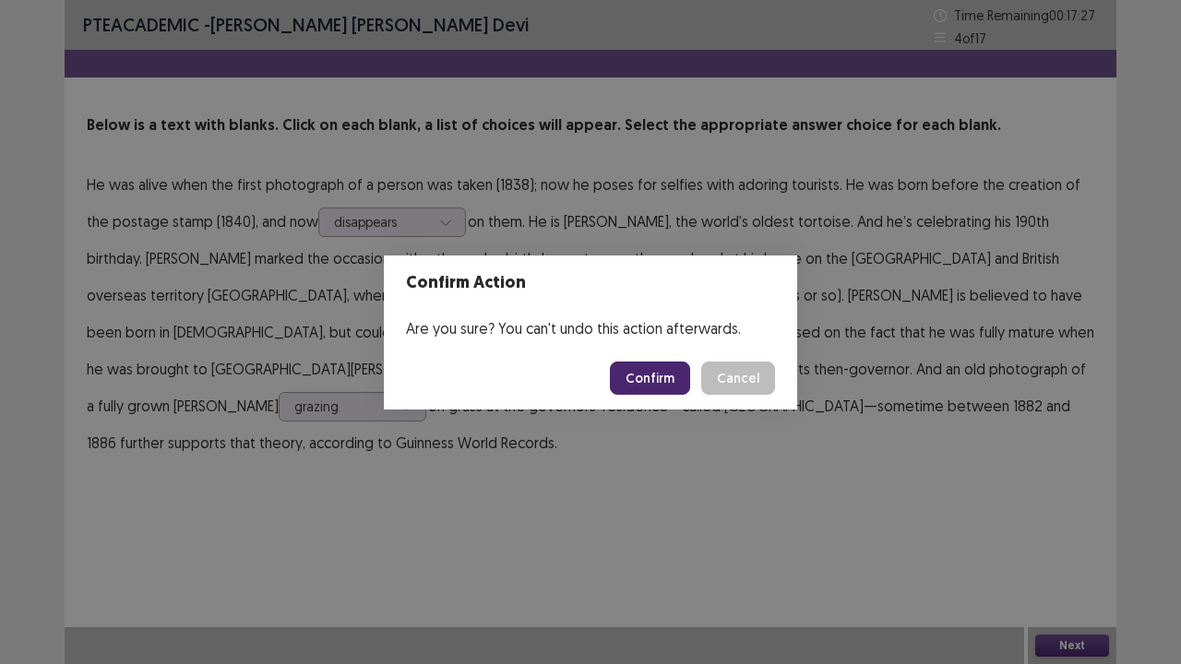
click at [644, 382] on button "Confirm" at bounding box center [650, 378] width 80 height 33
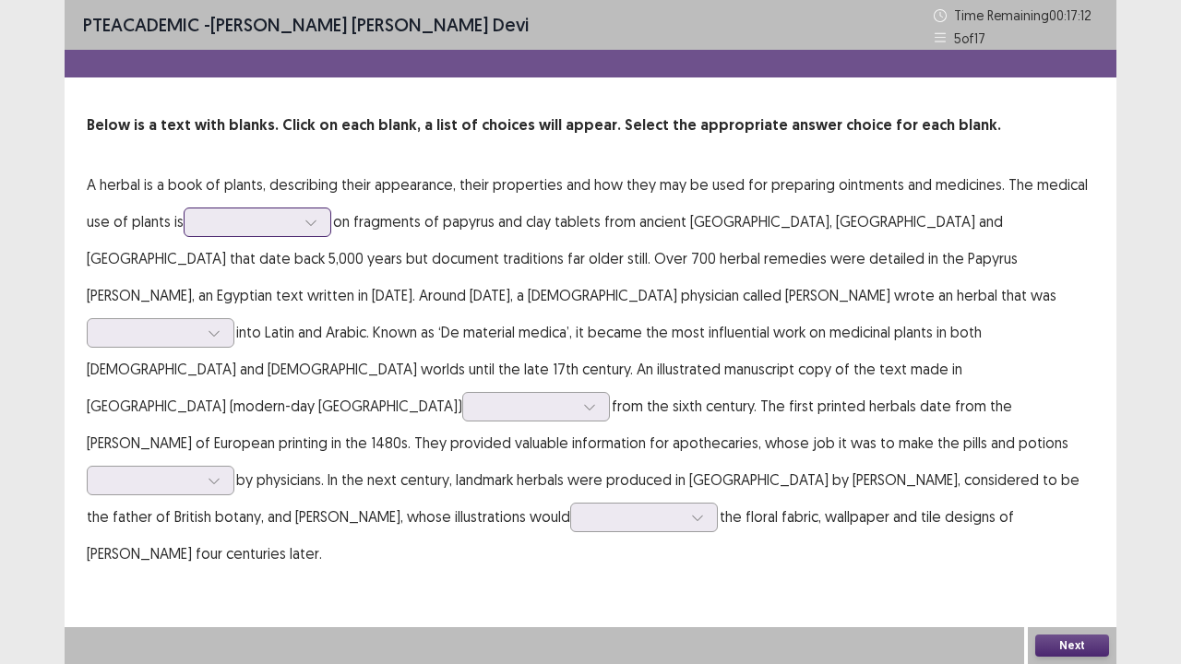
click at [310, 222] on icon at bounding box center [310, 224] width 10 height 6
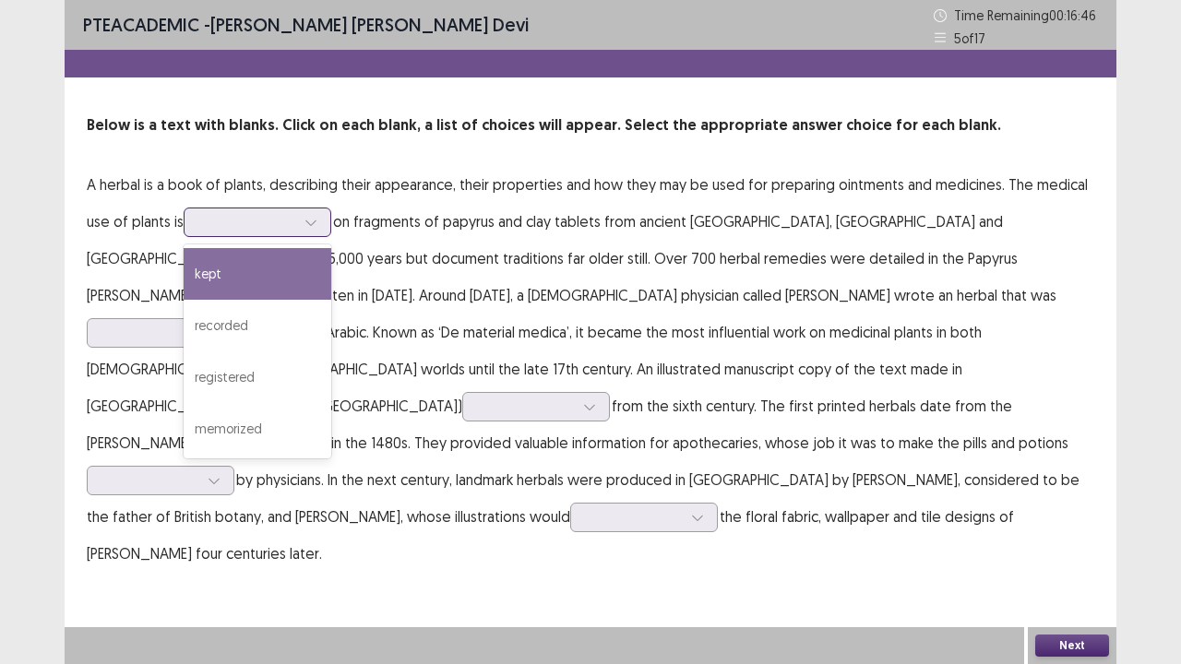
click at [274, 268] on div "kept" at bounding box center [258, 274] width 148 height 52
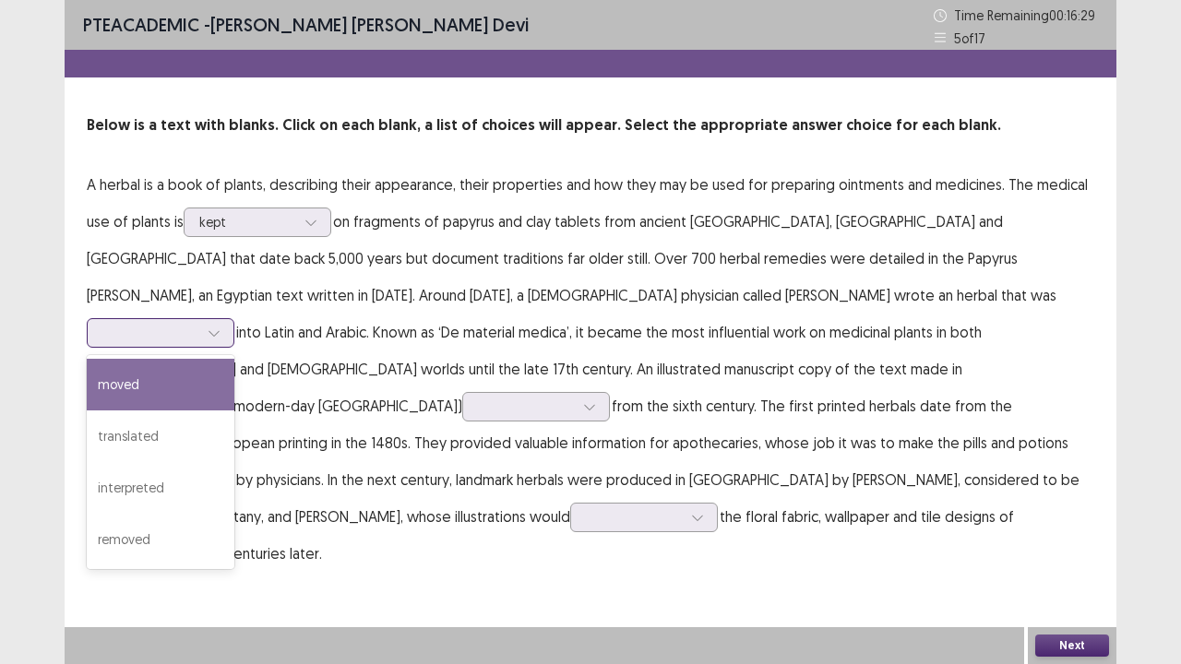
click at [221, 327] on icon at bounding box center [214, 333] width 13 height 13
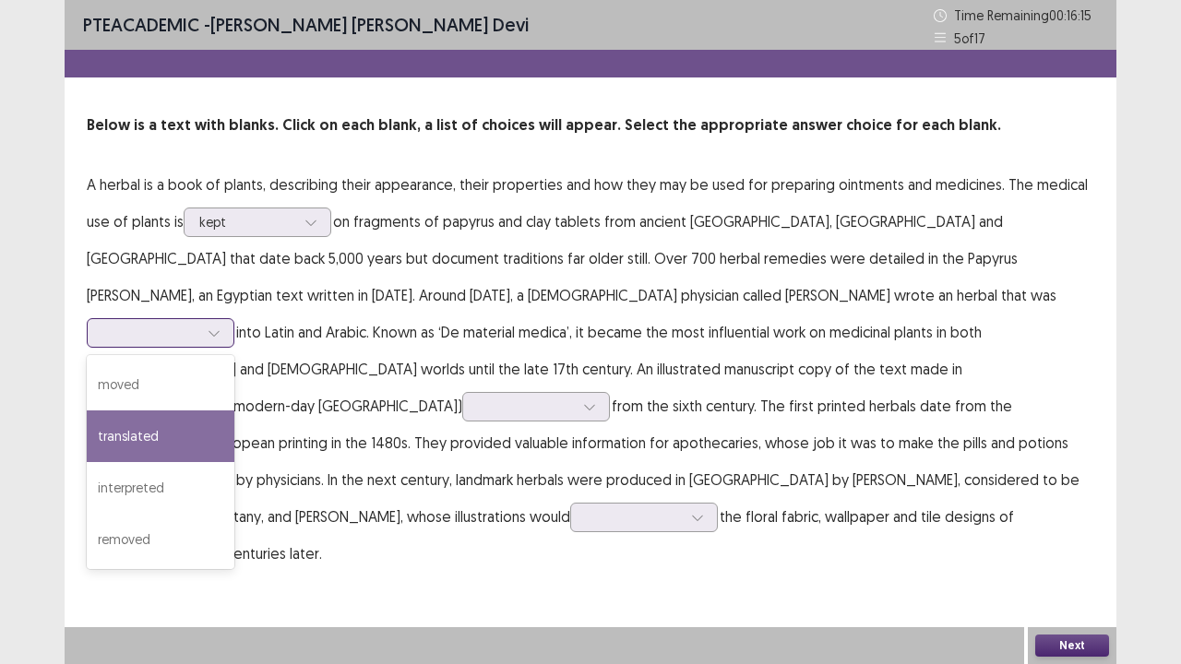
click at [234, 411] on div "translated" at bounding box center [161, 437] width 148 height 52
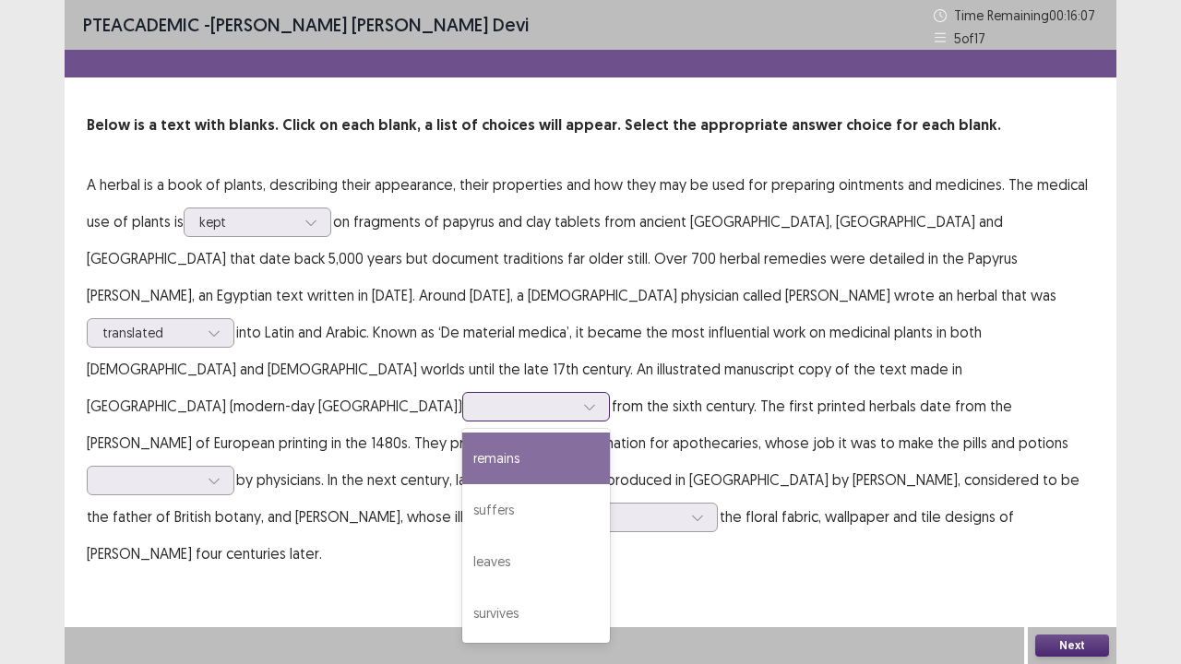
click at [583, 401] on icon at bounding box center [589, 407] width 13 height 13
click at [462, 433] on div "remains" at bounding box center [536, 459] width 148 height 52
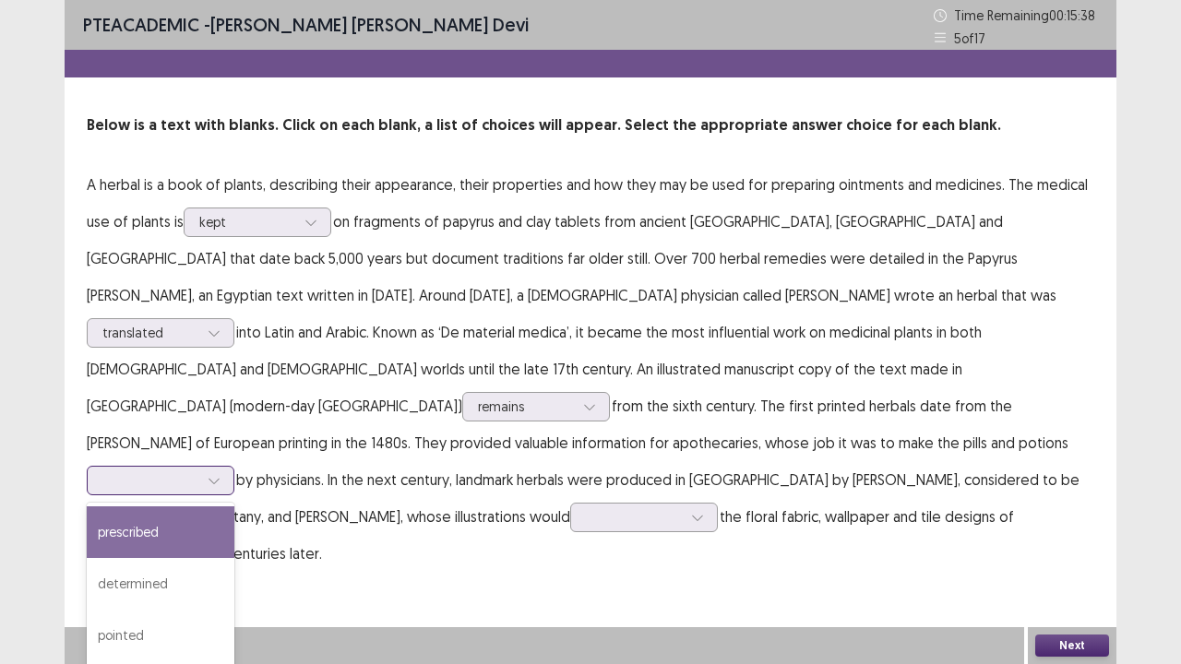
click at [228, 467] on div at bounding box center [214, 481] width 28 height 28
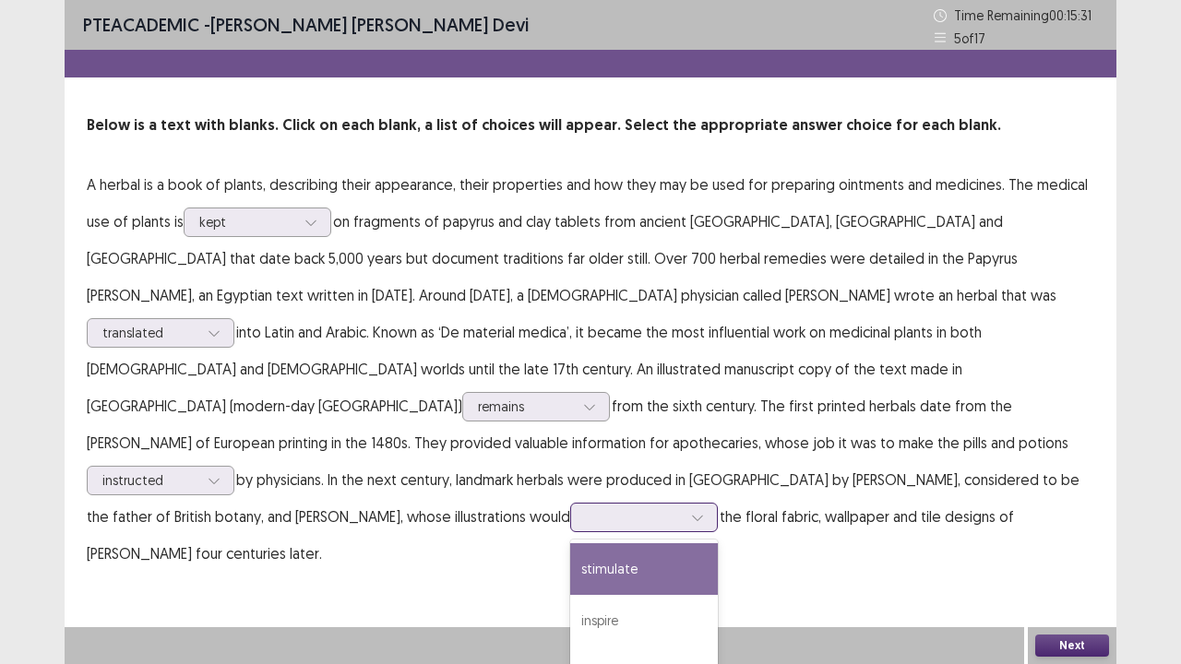
click at [586, 509] on div at bounding box center [634, 518] width 96 height 18
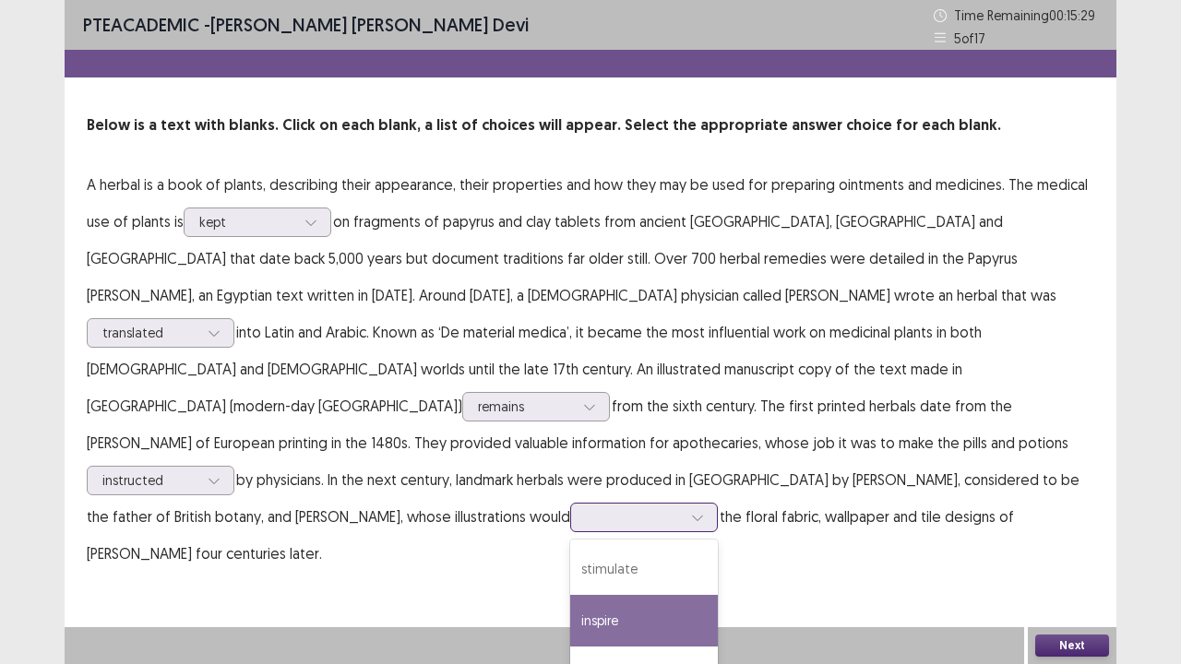
click at [570, 547] on div "inspire" at bounding box center [644, 621] width 148 height 52
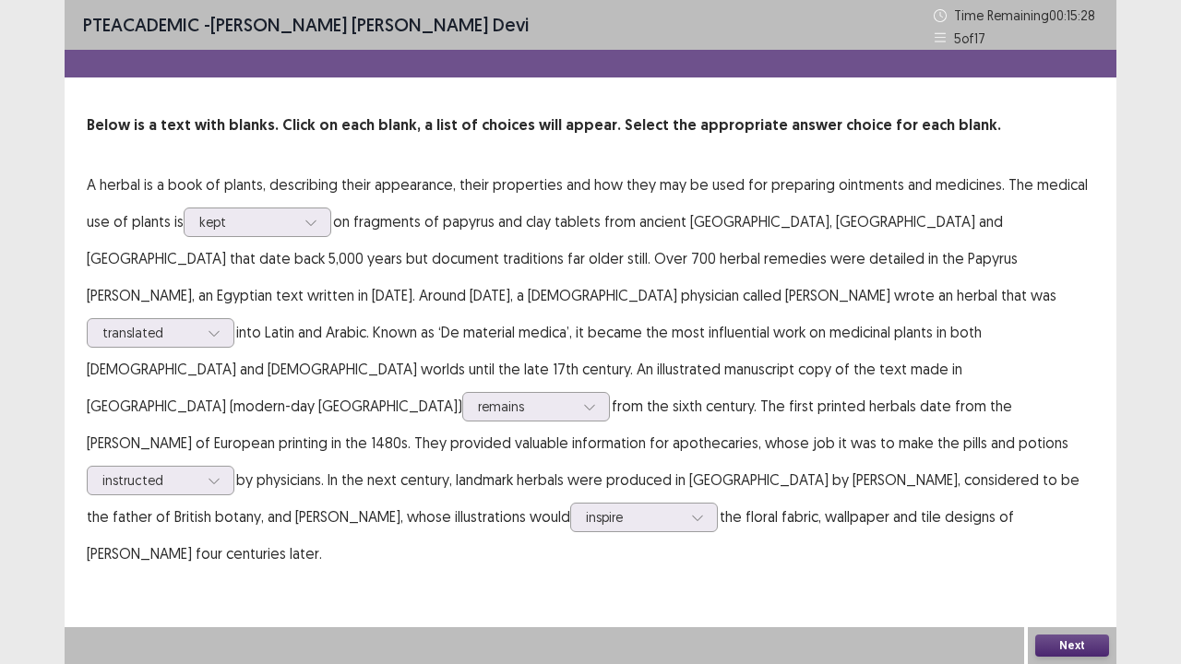
click at [1047, 547] on button "Next" at bounding box center [1072, 646] width 74 height 22
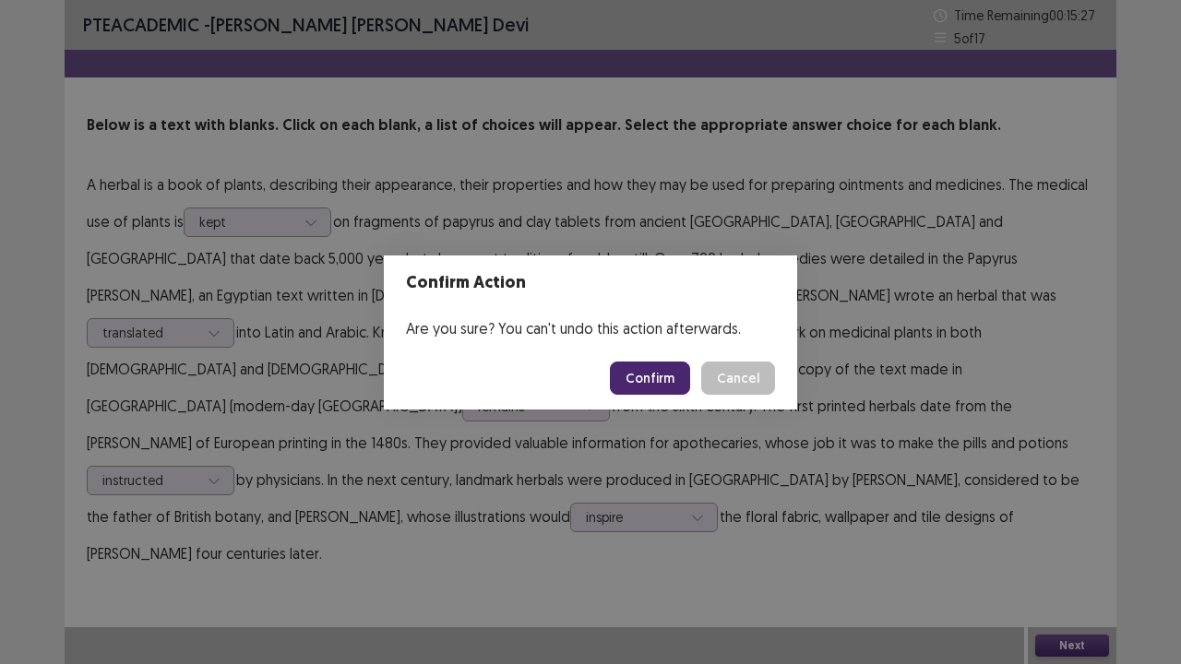
click at [621, 370] on button "Confirm" at bounding box center [650, 378] width 80 height 33
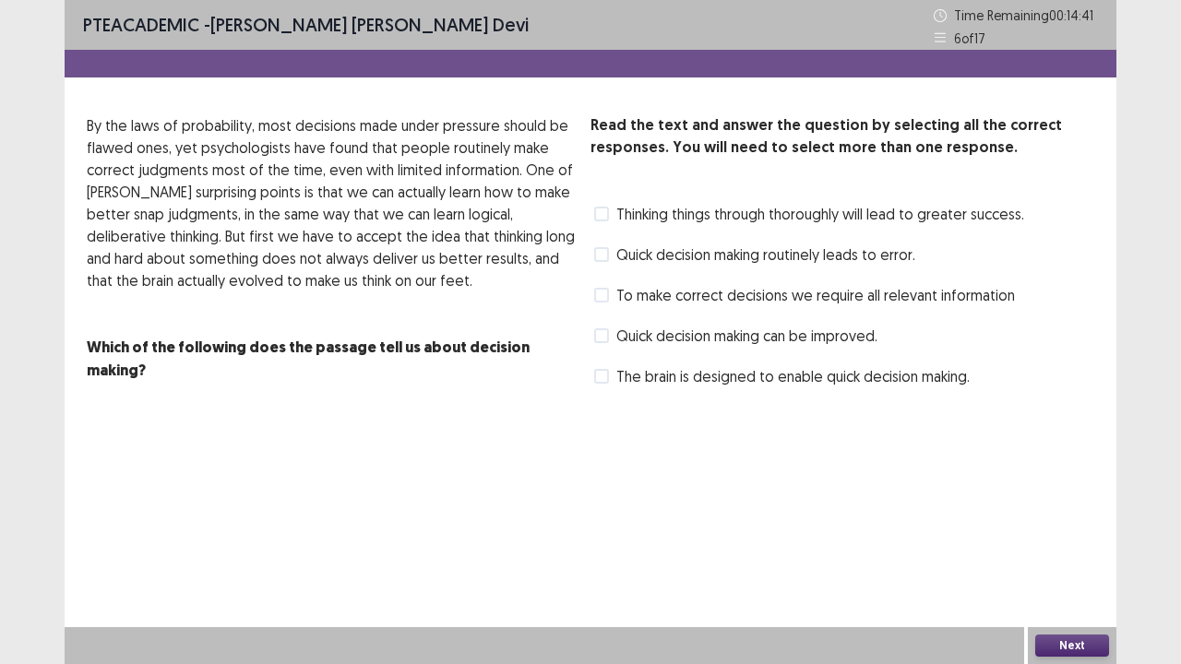
click at [674, 377] on span "The brain is designed to enable quick decision making." at bounding box center [792, 376] width 353 height 22
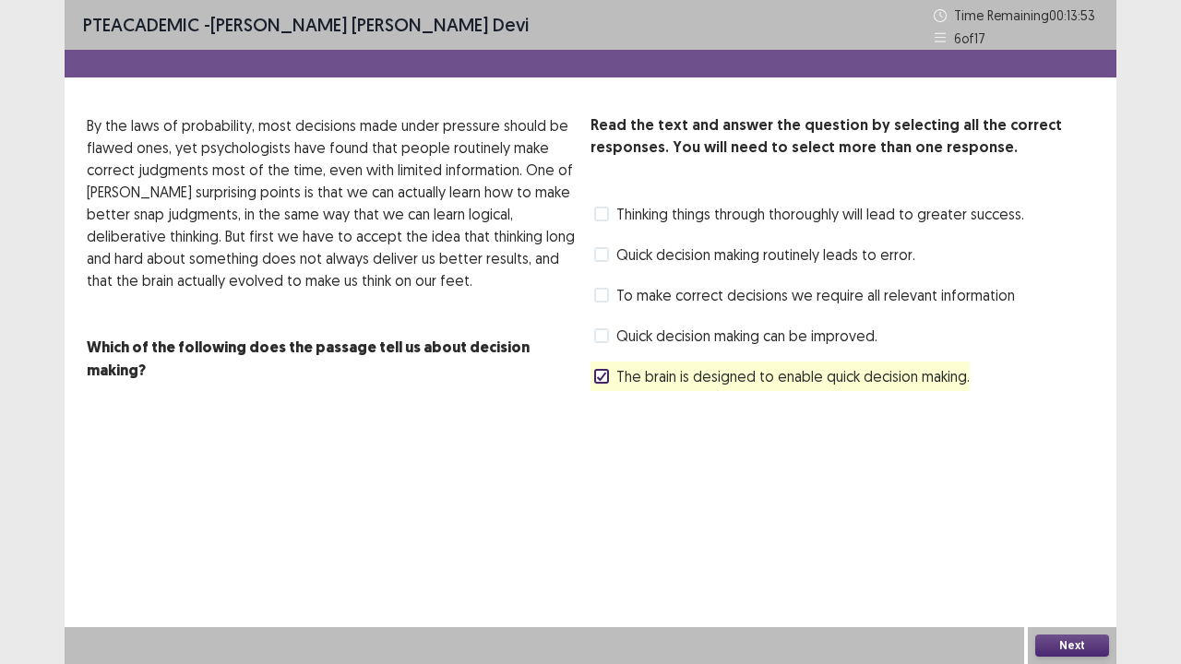
click at [604, 215] on span at bounding box center [601, 214] width 15 height 15
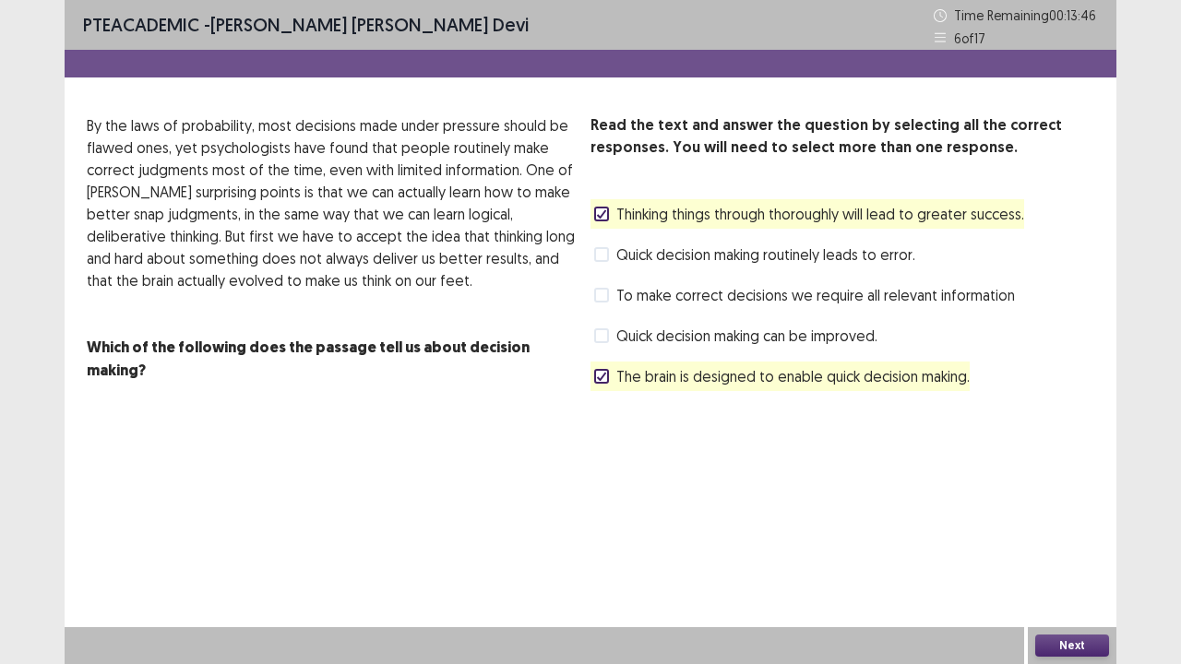
click at [611, 293] on label "To make correct decisions we require all relevant information" at bounding box center [804, 295] width 421 height 22
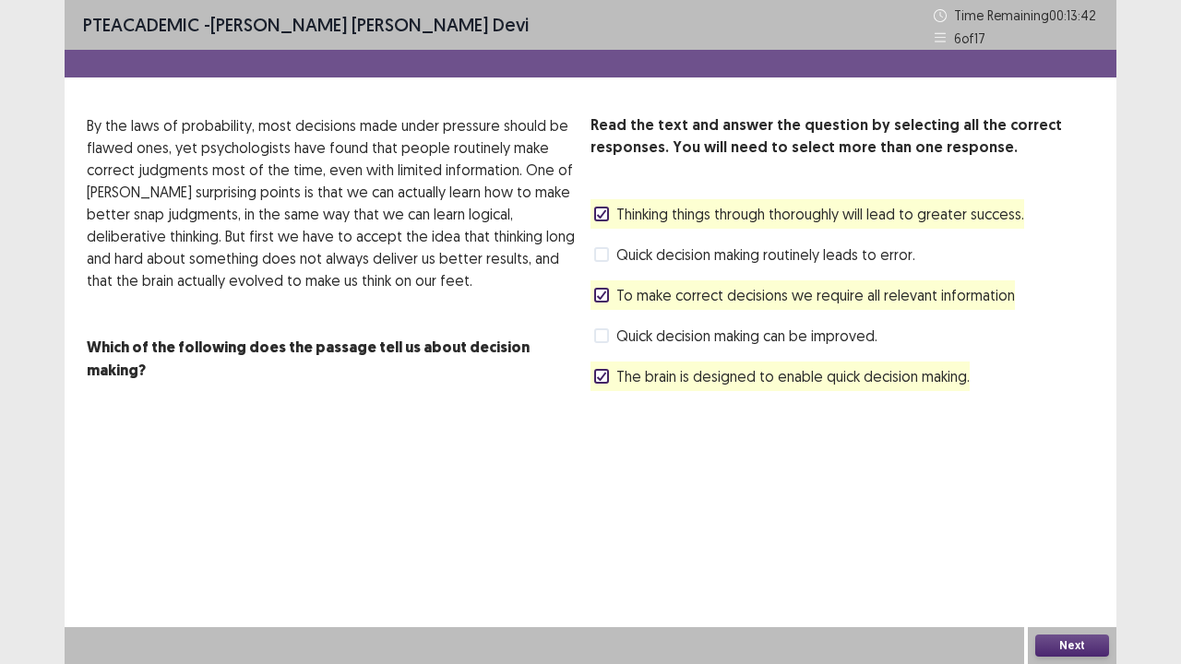
click at [1088, 547] on button "Next" at bounding box center [1072, 646] width 74 height 22
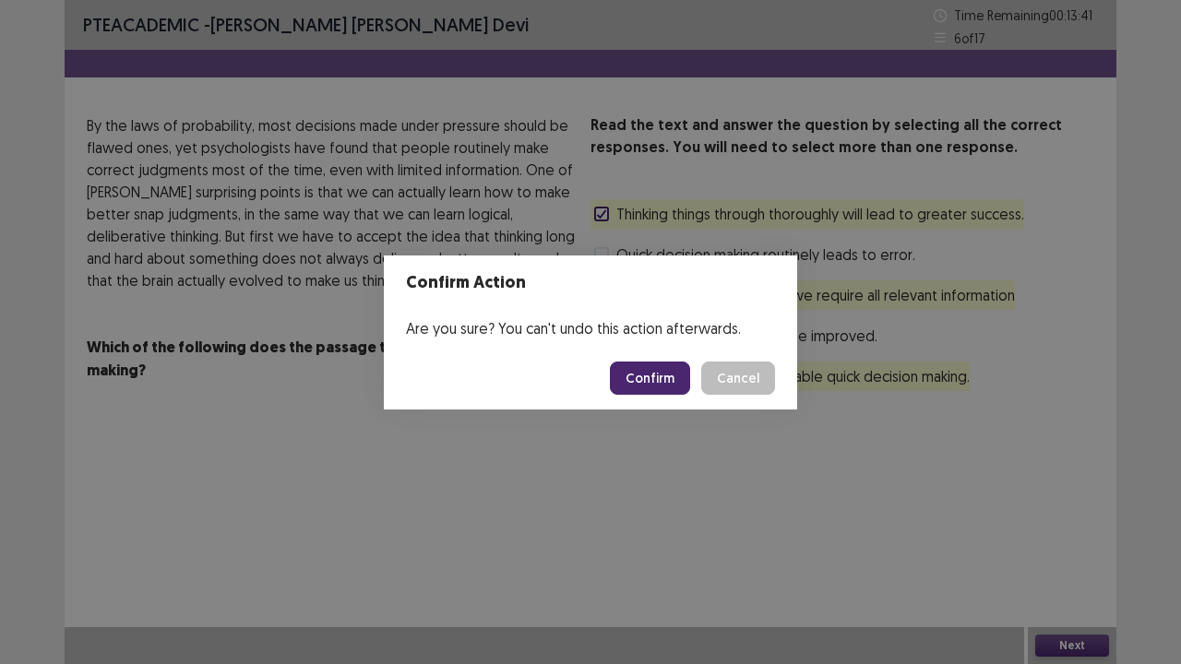
click at [664, 381] on button "Confirm" at bounding box center [650, 378] width 80 height 33
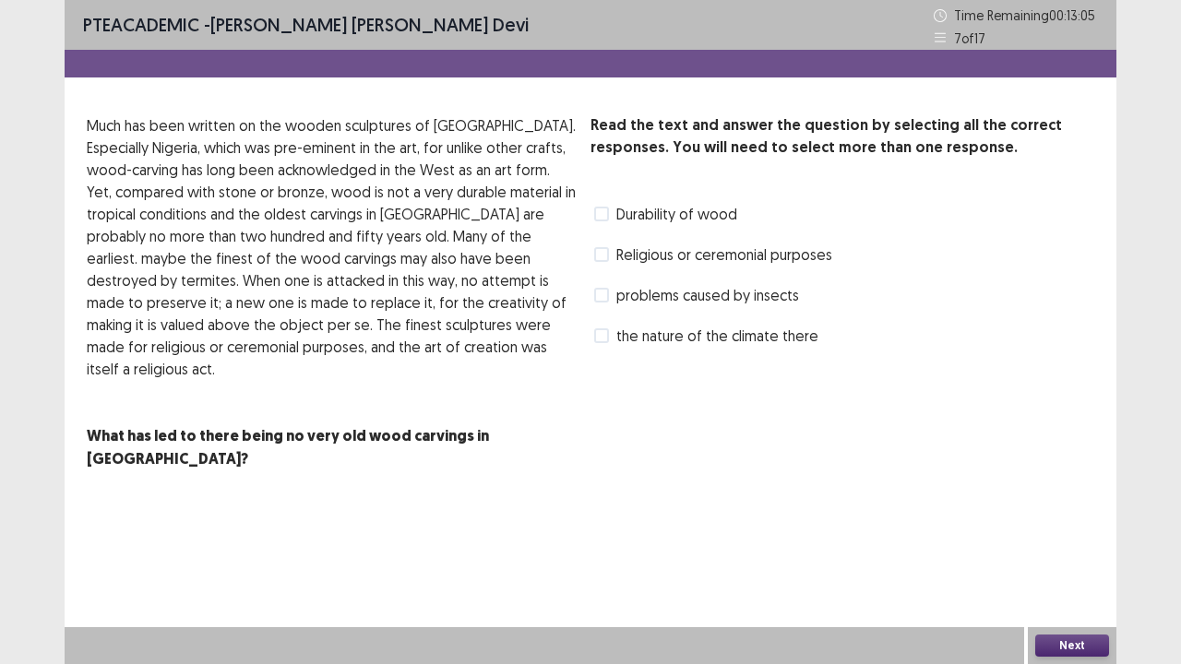
click at [603, 210] on span at bounding box center [601, 214] width 15 height 15
click at [615, 252] on label "Religious or ceremonial purposes" at bounding box center [713, 255] width 238 height 22
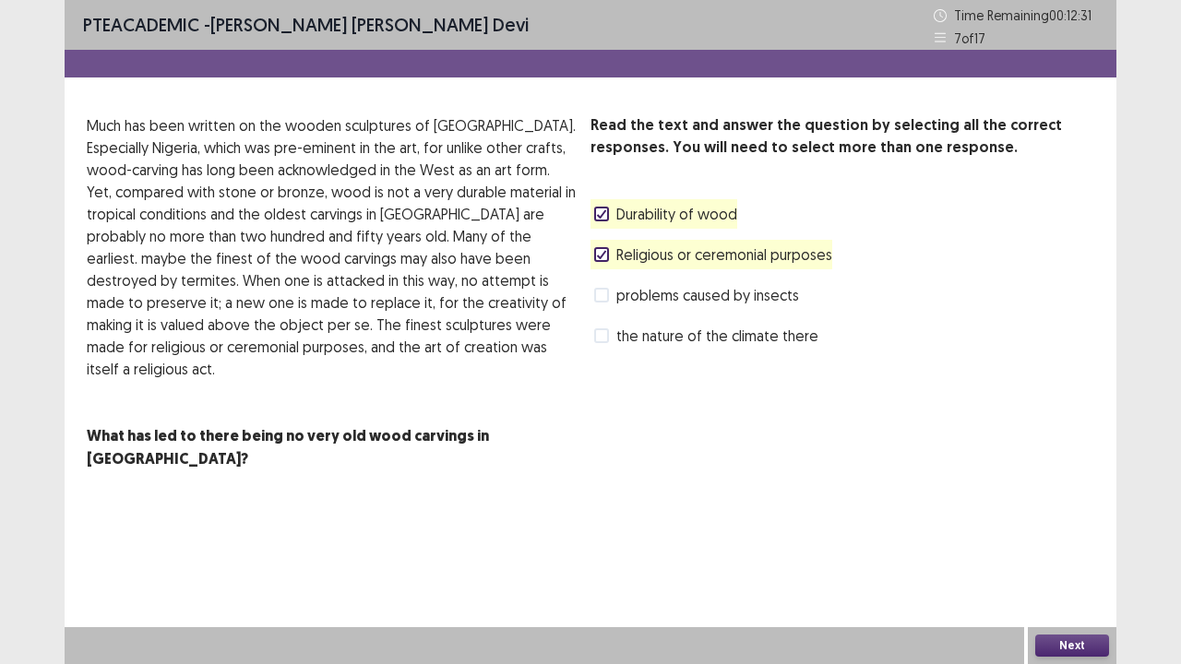
click at [1062, 547] on button "Next" at bounding box center [1072, 646] width 74 height 22
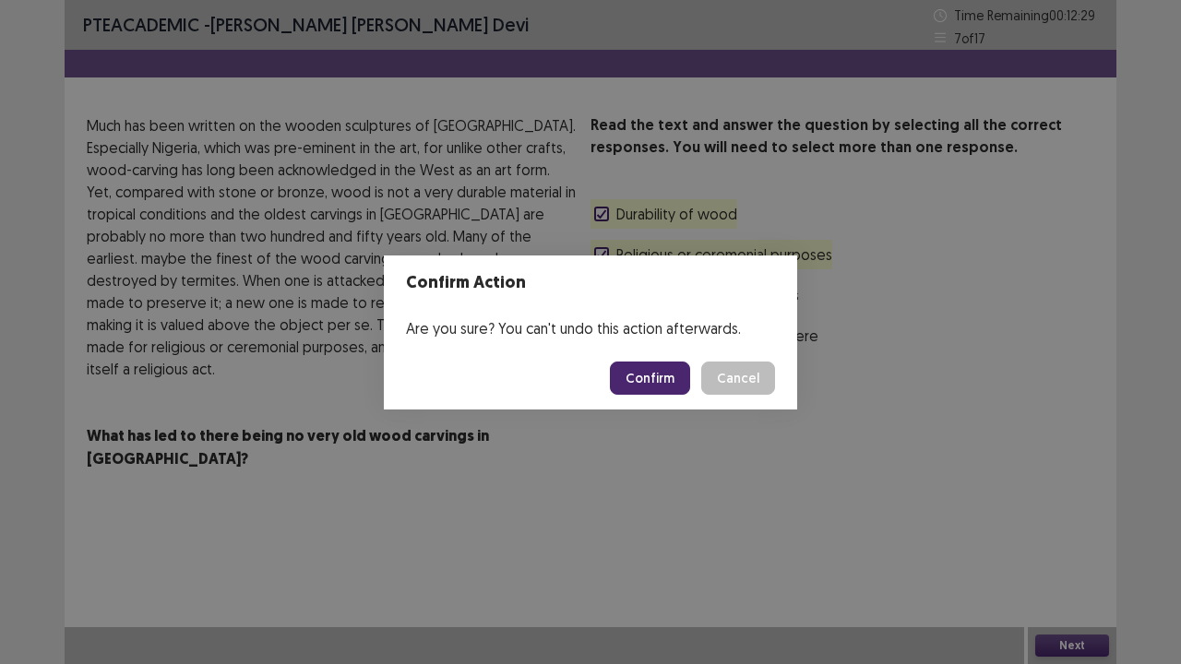
click at [642, 376] on button "Confirm" at bounding box center [650, 378] width 80 height 33
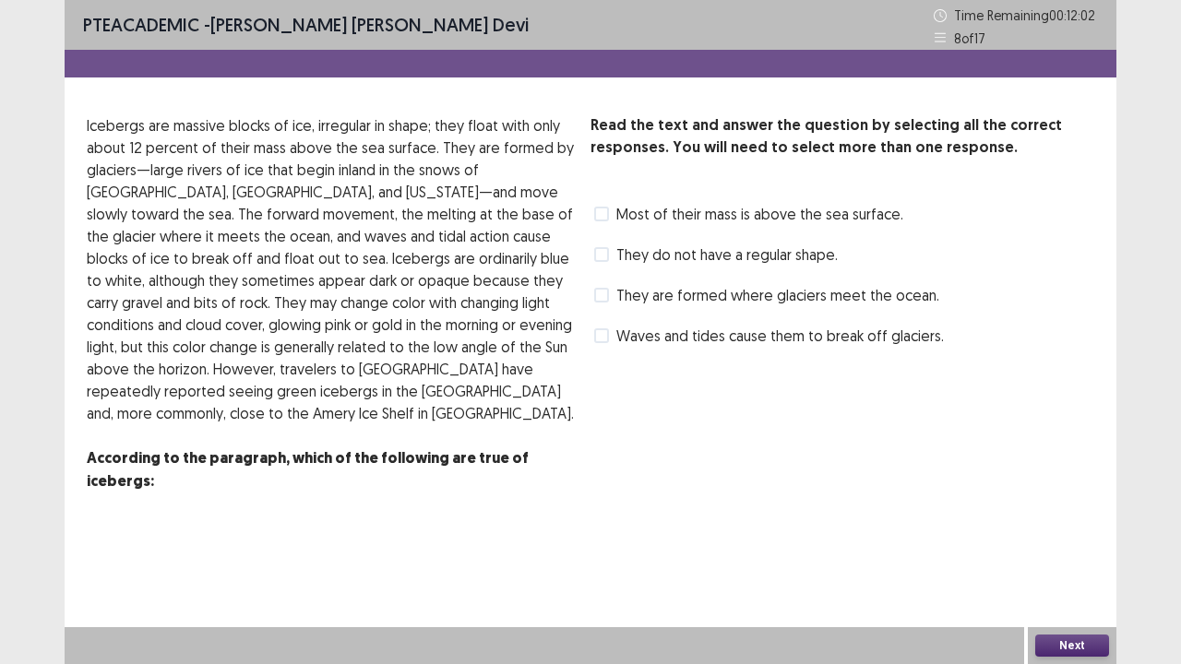
click at [608, 218] on span at bounding box center [601, 214] width 15 height 15
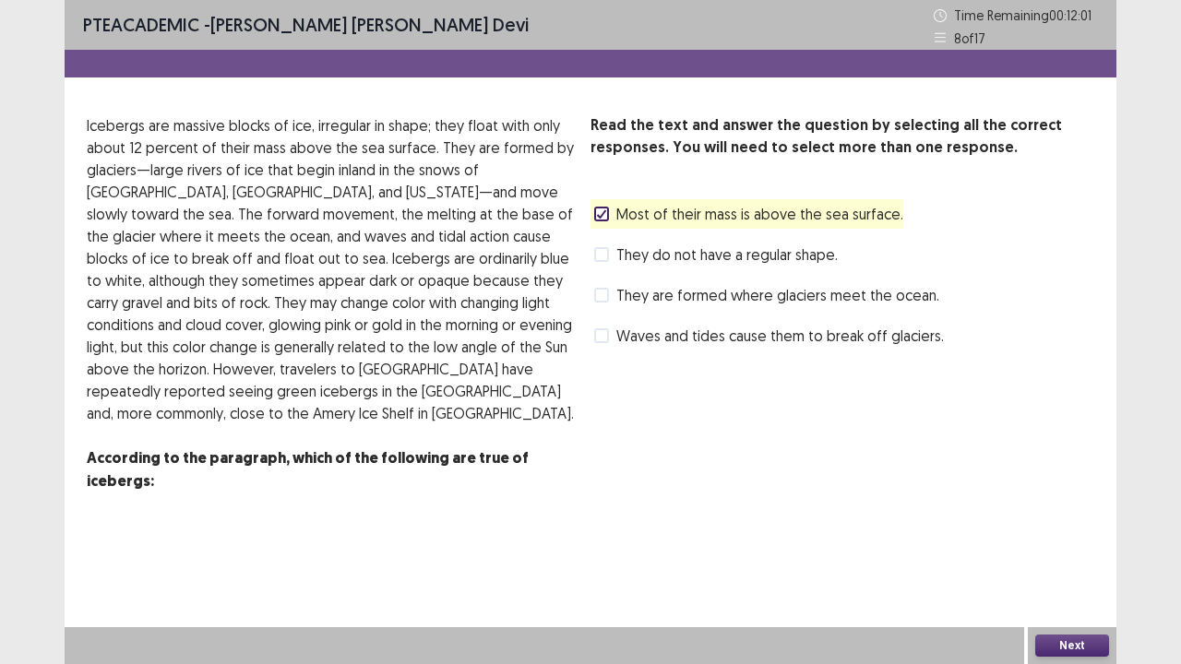
click at [596, 257] on span at bounding box center [601, 254] width 15 height 15
click at [601, 306] on div "They are formed where glaciers meet the ocean." at bounding box center [765, 296] width 349 height 30
click at [607, 295] on span at bounding box center [601, 295] width 15 height 15
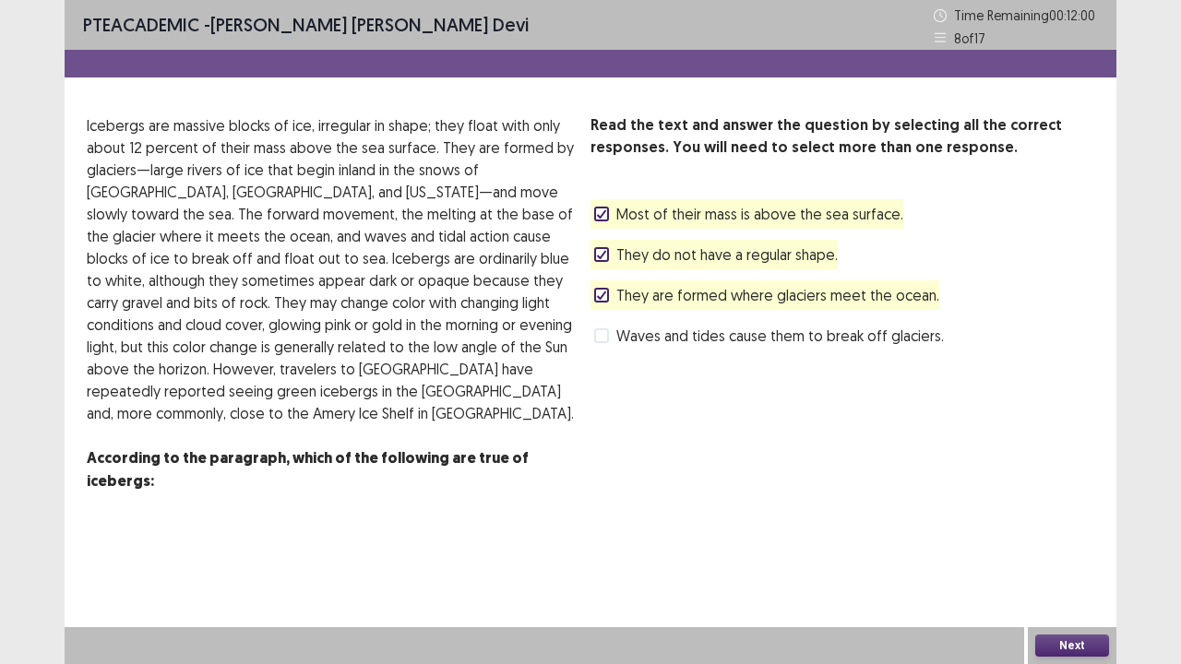
click at [606, 336] on span at bounding box center [601, 336] width 15 height 15
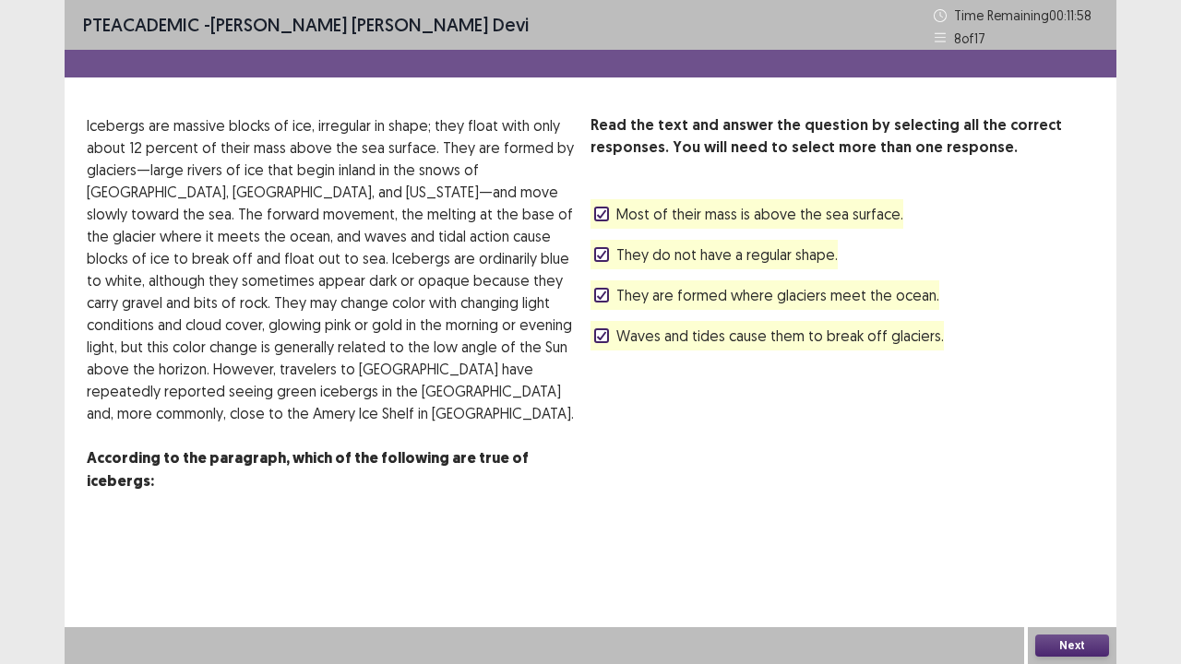
click at [1089, 547] on button "Next" at bounding box center [1072, 646] width 74 height 22
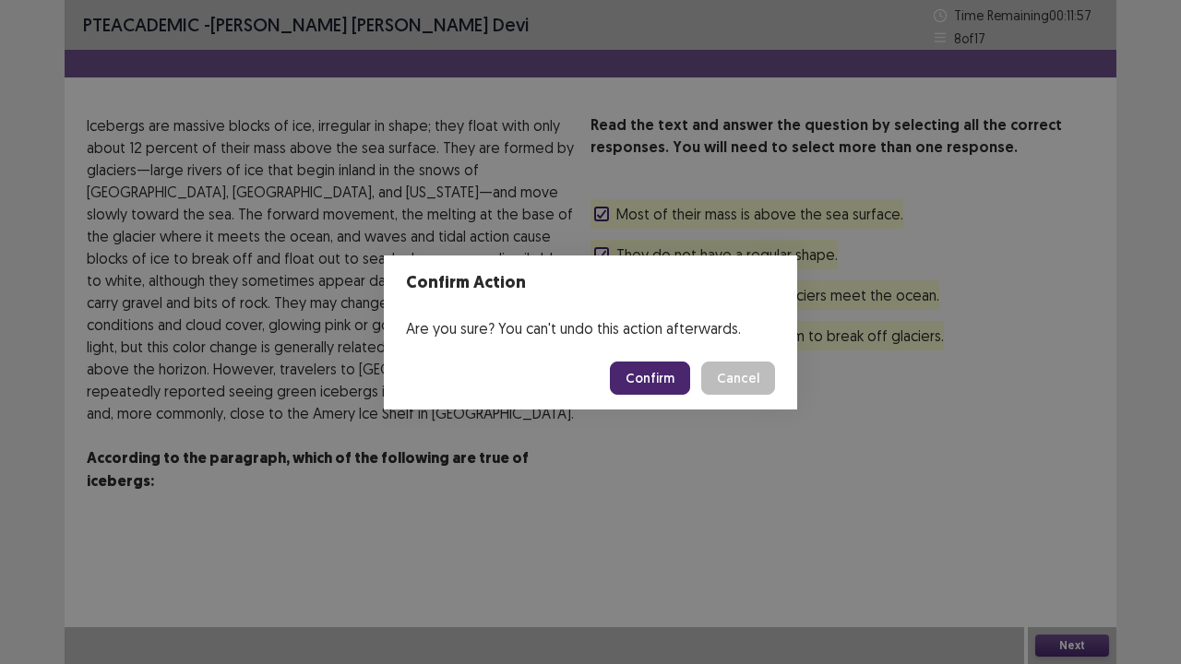
click at [639, 371] on button "Confirm" at bounding box center [650, 378] width 80 height 33
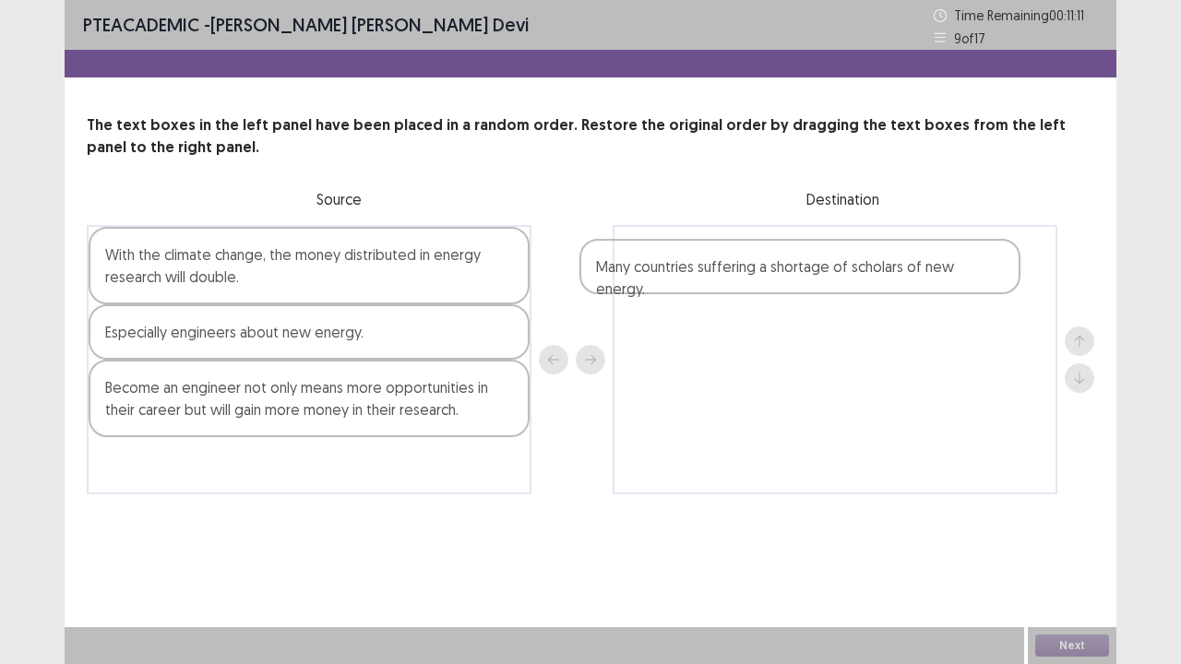
drag, startPoint x: 332, startPoint y: 332, endPoint x: 834, endPoint y: 268, distance: 506.2
click at [834, 268] on div "With the climate change, the money distributed in energy research will double. …" at bounding box center [591, 359] width 1008 height 269
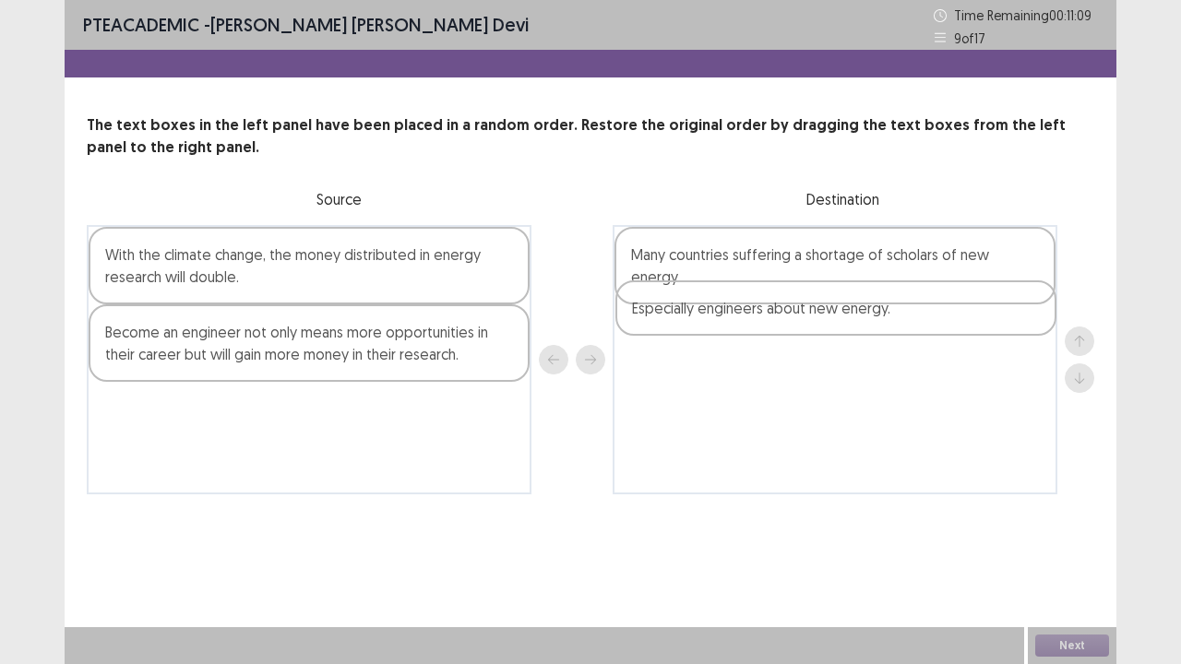
drag, startPoint x: 274, startPoint y: 331, endPoint x: 818, endPoint y: 312, distance: 543.9
click at [818, 312] on div "With the climate change, the money distributed in energy research will double. …" at bounding box center [591, 359] width 1008 height 269
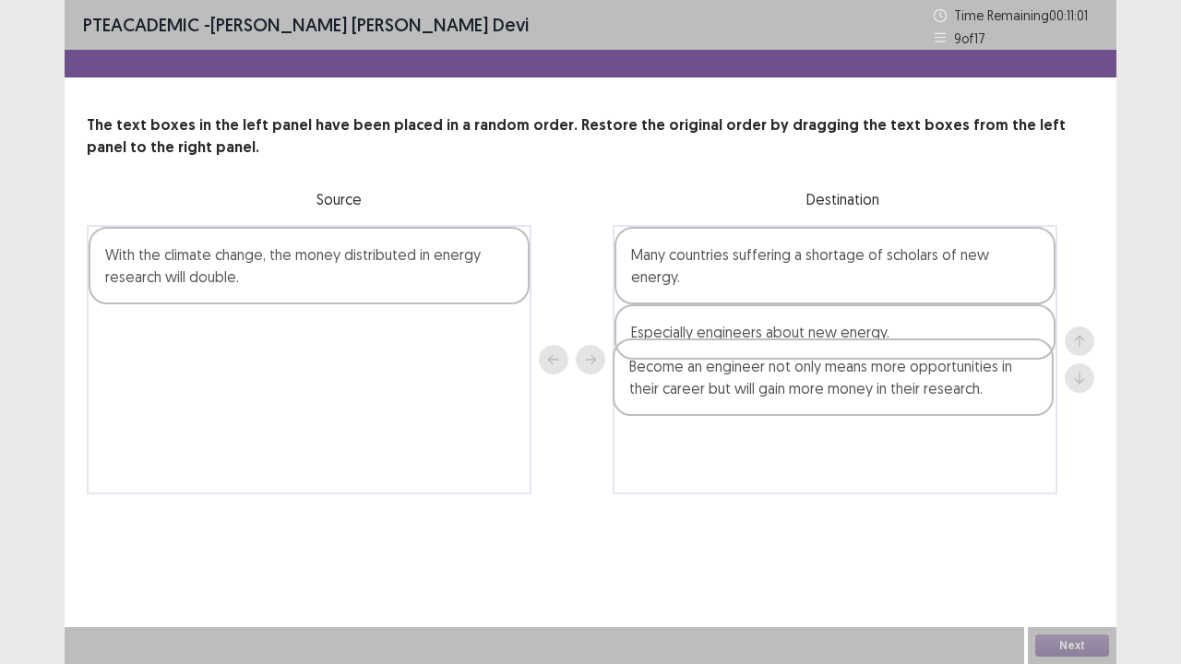
drag, startPoint x: 258, startPoint y: 355, endPoint x: 805, endPoint y: 392, distance: 547.6
click at [805, 392] on div "With the climate change, the money distributed in energy research will double. …" at bounding box center [591, 359] width 1008 height 269
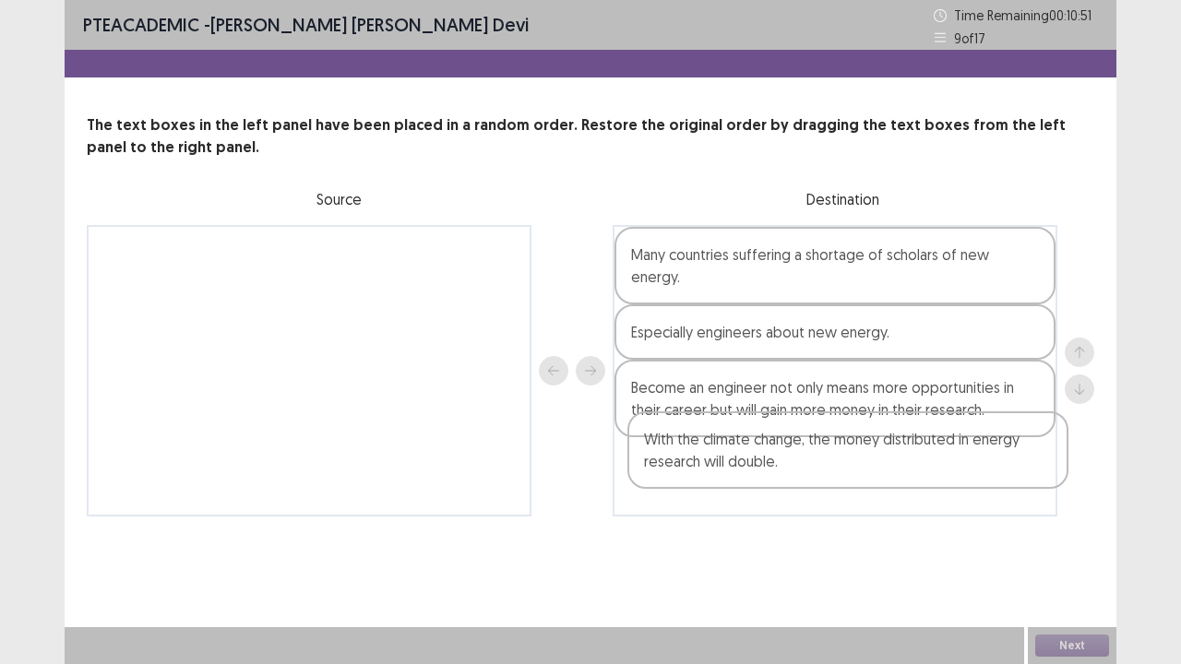
drag, startPoint x: 273, startPoint y: 269, endPoint x: 818, endPoint y: 463, distance: 578.0
click at [818, 463] on div "With the climate change, the money distributed in energy research will double. …" at bounding box center [591, 371] width 1008 height 292
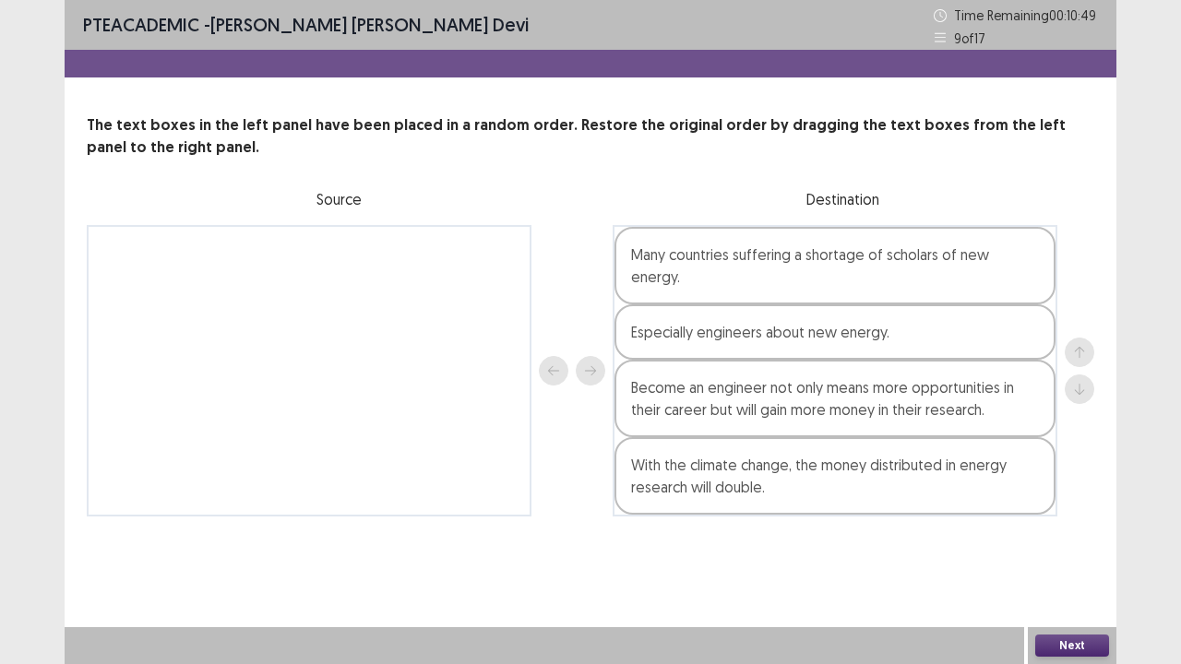
click at [1085, 547] on button "Next" at bounding box center [1072, 646] width 74 height 22
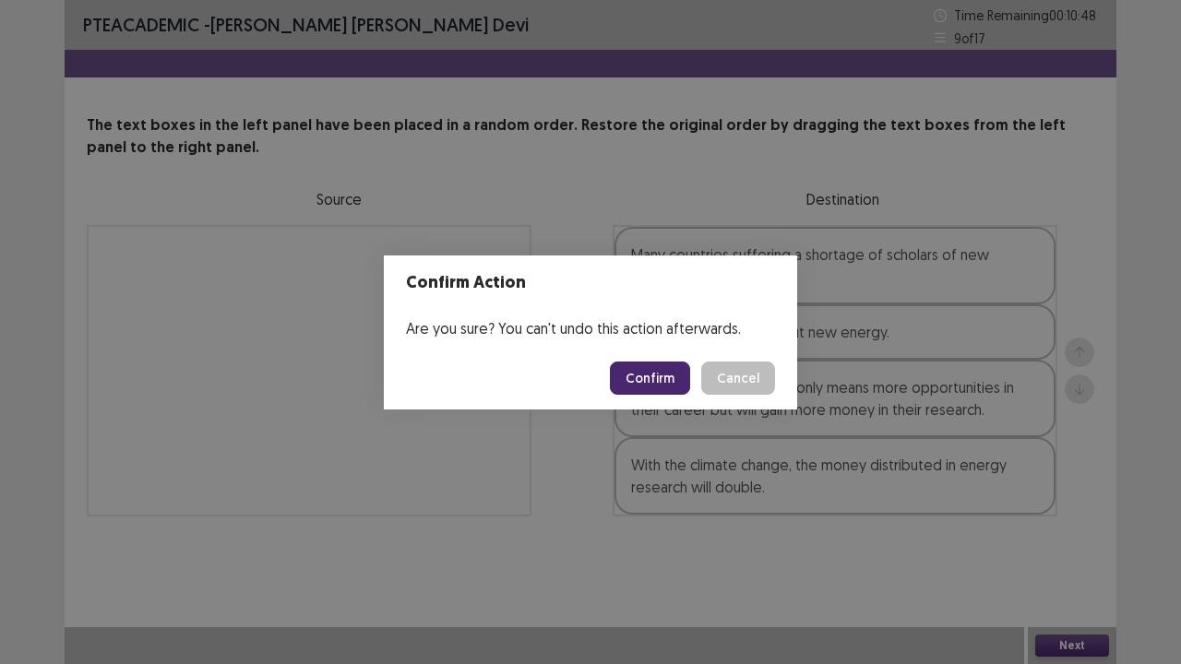
click at [648, 376] on button "Confirm" at bounding box center [650, 378] width 80 height 33
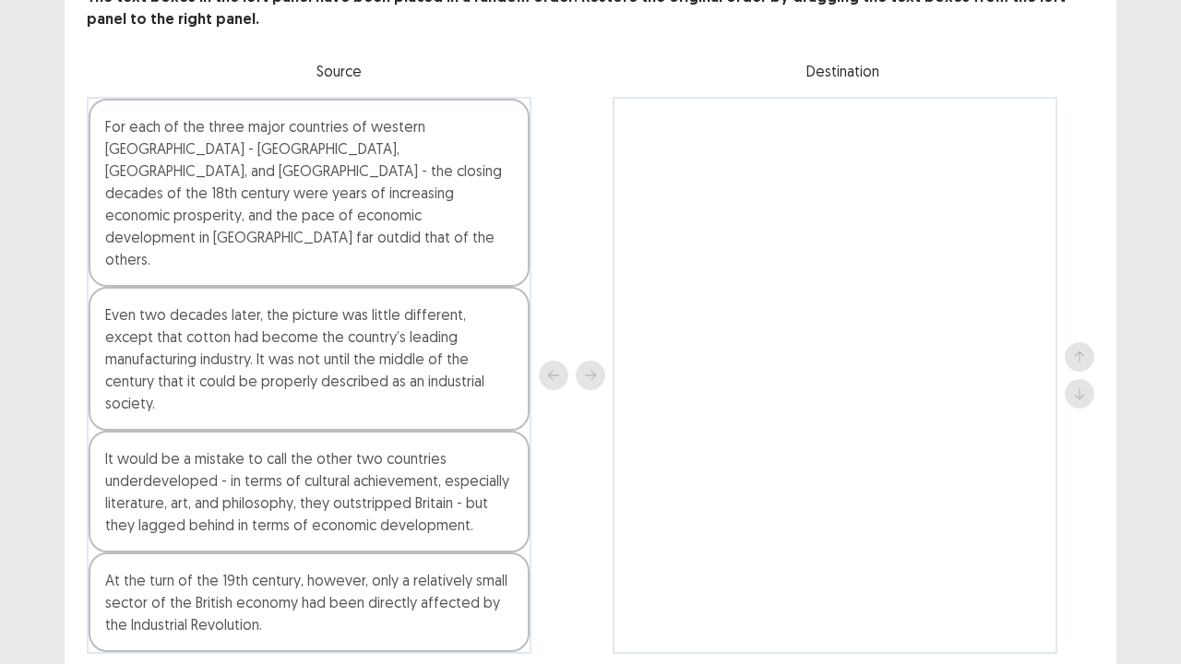
scroll to position [133, 0]
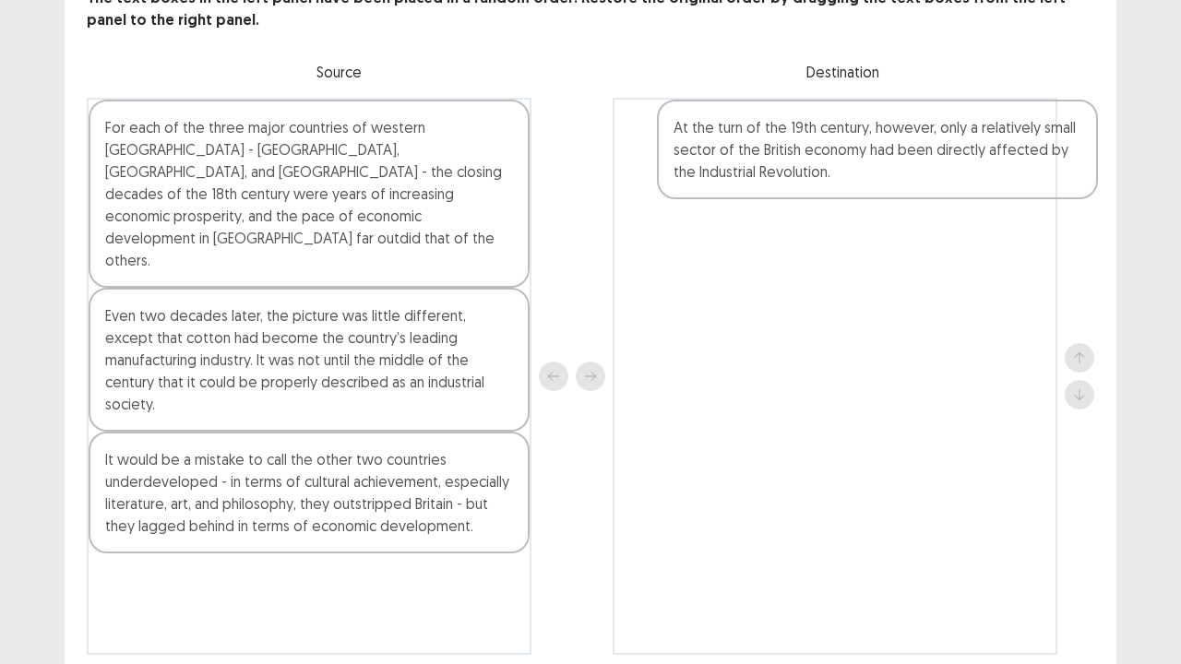
drag, startPoint x: 278, startPoint y: 568, endPoint x: 851, endPoint y: 186, distance: 688.3
click at [851, 186] on div "For each of the three major countries of western [GEOGRAPHIC_DATA] - [GEOGRAPHI…" at bounding box center [591, 376] width 1008 height 557
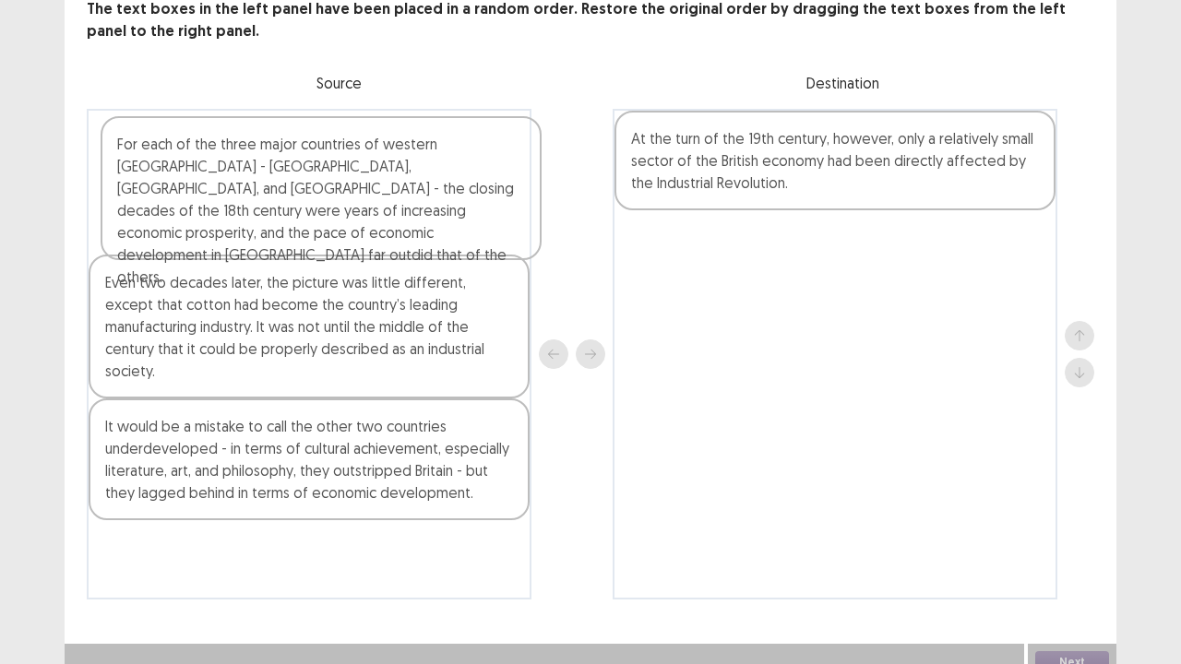
scroll to position [124, 0]
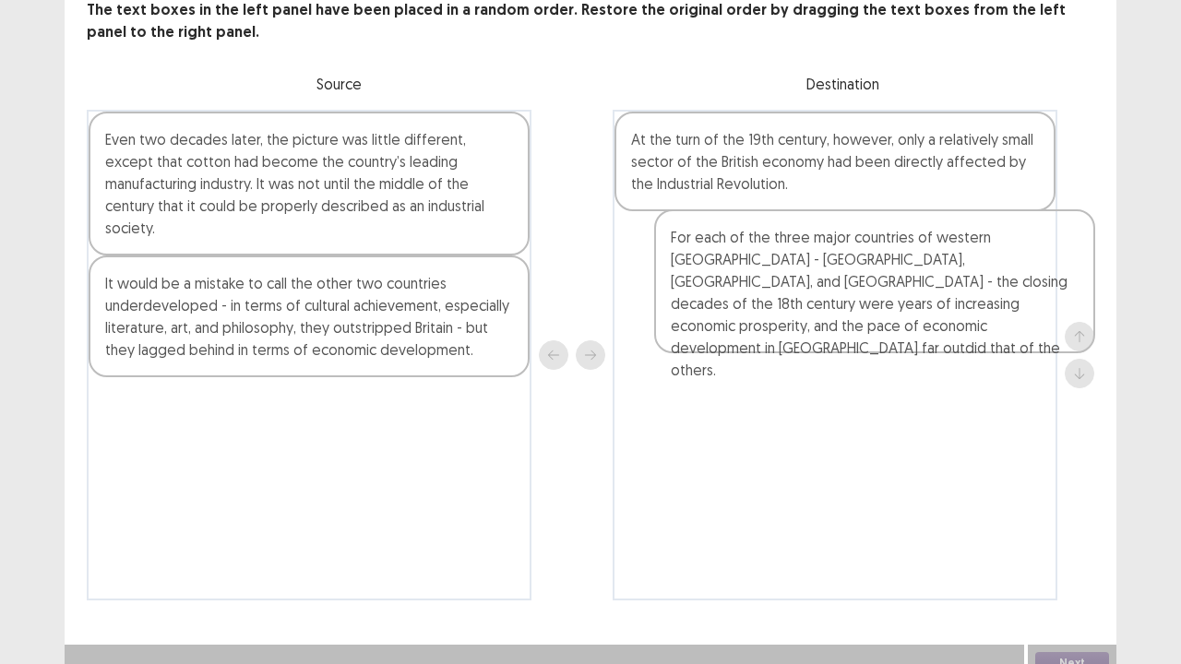
drag, startPoint x: 251, startPoint y: 159, endPoint x: 816, endPoint y: 270, distance: 575.7
click at [816, 270] on div "For each of the three major countries of western [GEOGRAPHIC_DATA] - [GEOGRAPHI…" at bounding box center [591, 355] width 1008 height 491
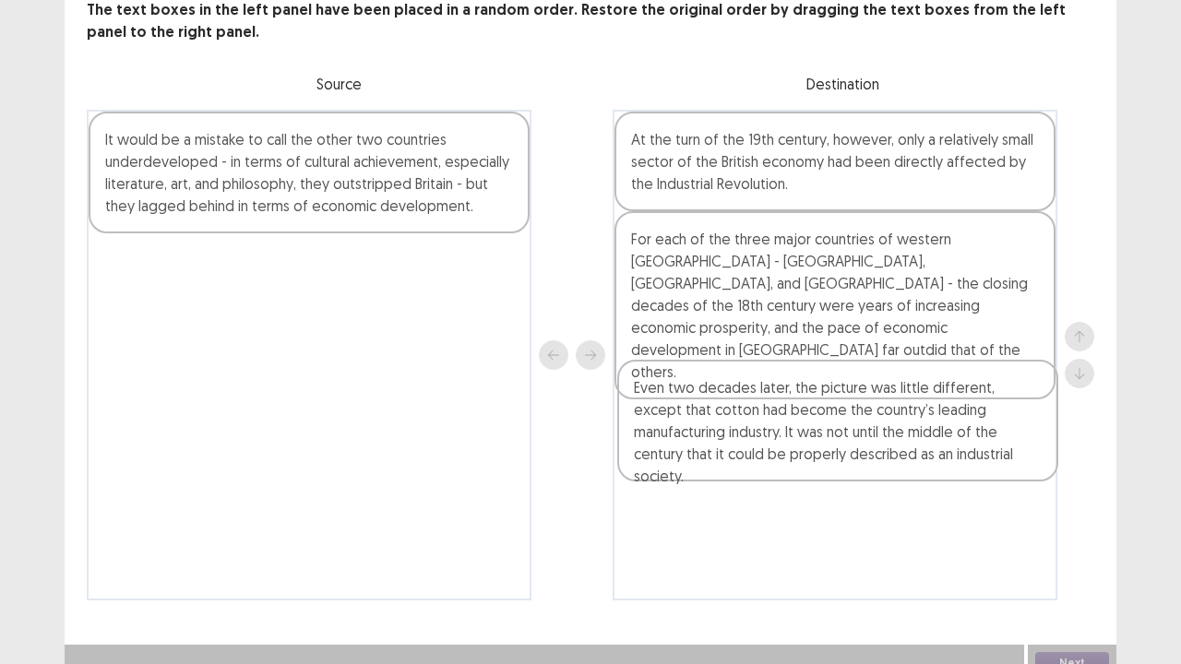
drag, startPoint x: 323, startPoint y: 150, endPoint x: 867, endPoint y: 423, distance: 608.0
click at [867, 423] on div "Even two decades later, the picture was little different, except that cotton ha…" at bounding box center [591, 355] width 1008 height 491
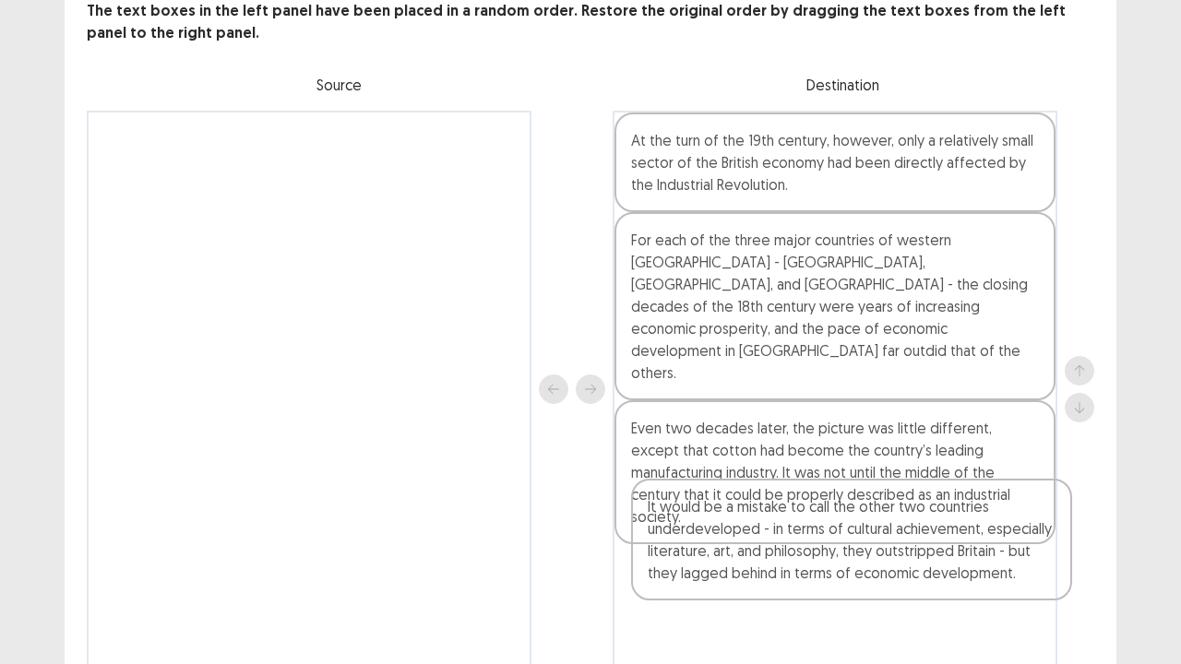
scroll to position [133, 0]
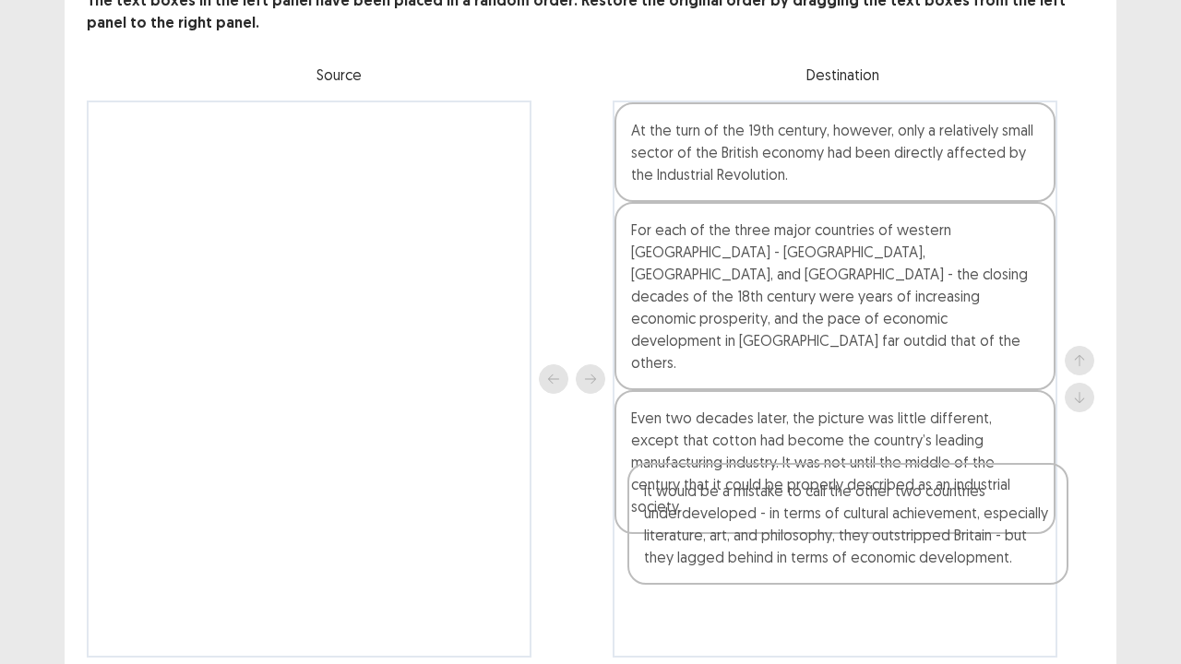
drag, startPoint x: 279, startPoint y: 131, endPoint x: 812, endPoint y: 508, distance: 652.9
click at [812, 508] on div "It would be a mistake to call the other two countries underdeveloped - in terms…" at bounding box center [591, 379] width 1008 height 557
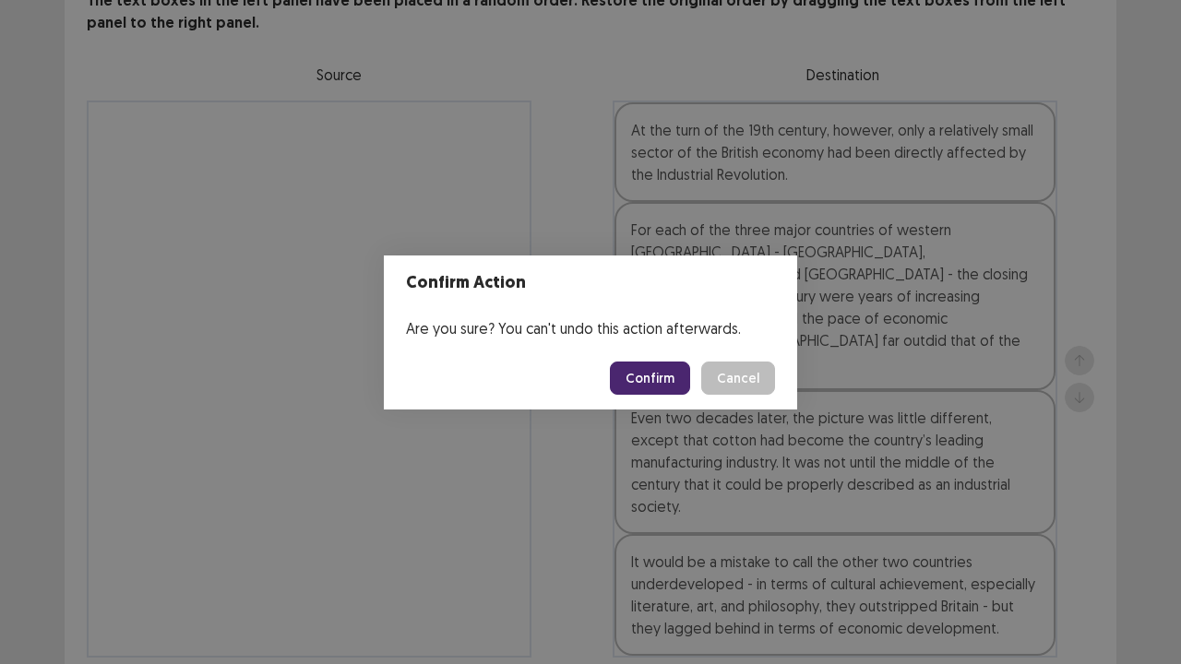
click at [676, 365] on button "Confirm" at bounding box center [650, 378] width 80 height 33
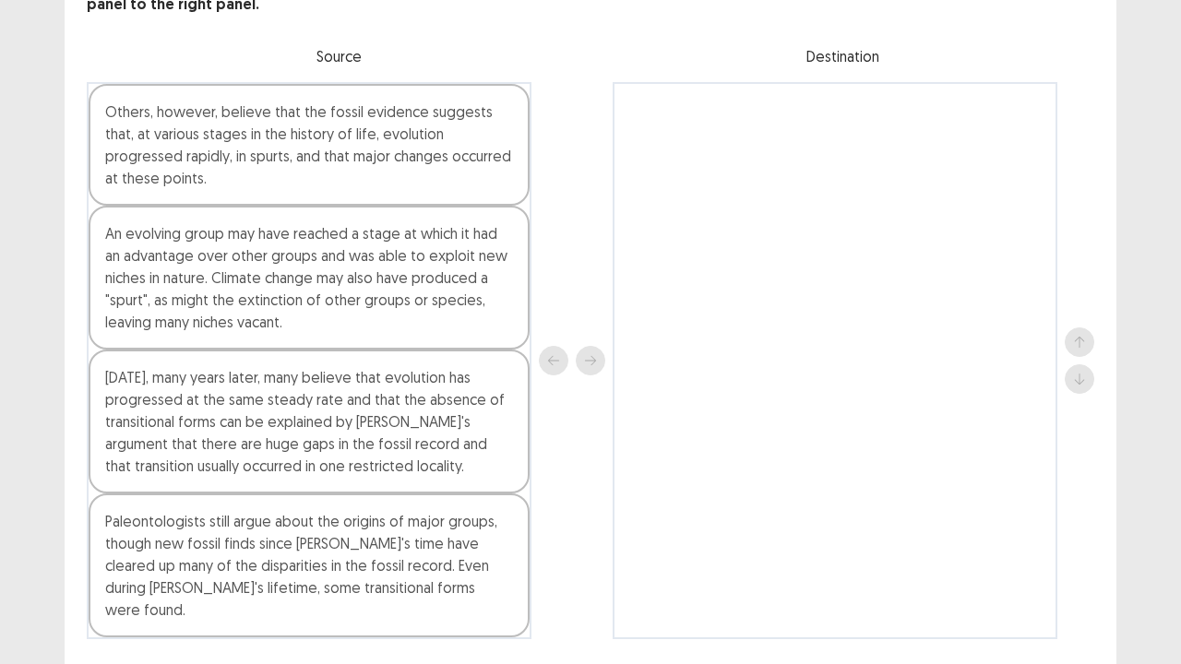
scroll to position [177, 0]
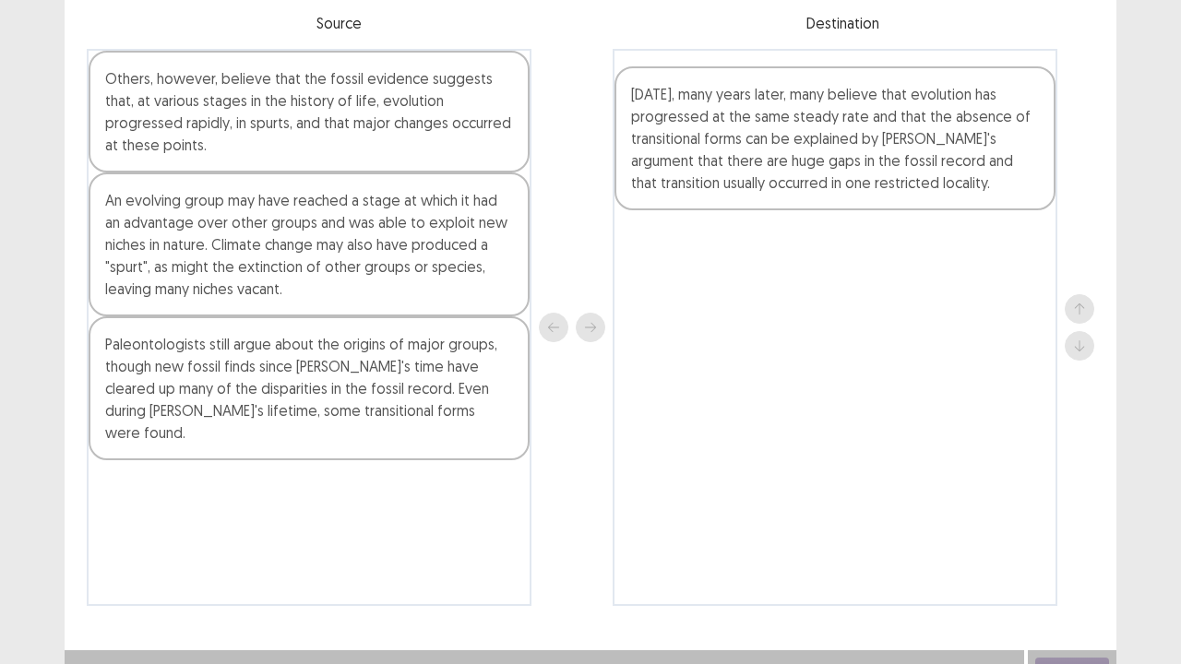
drag, startPoint x: 373, startPoint y: 378, endPoint x: 933, endPoint y: 94, distance: 628.2
click at [933, 94] on div "Others, however, believe that the fossil evidence suggests that, at various sta…" at bounding box center [591, 327] width 1008 height 557
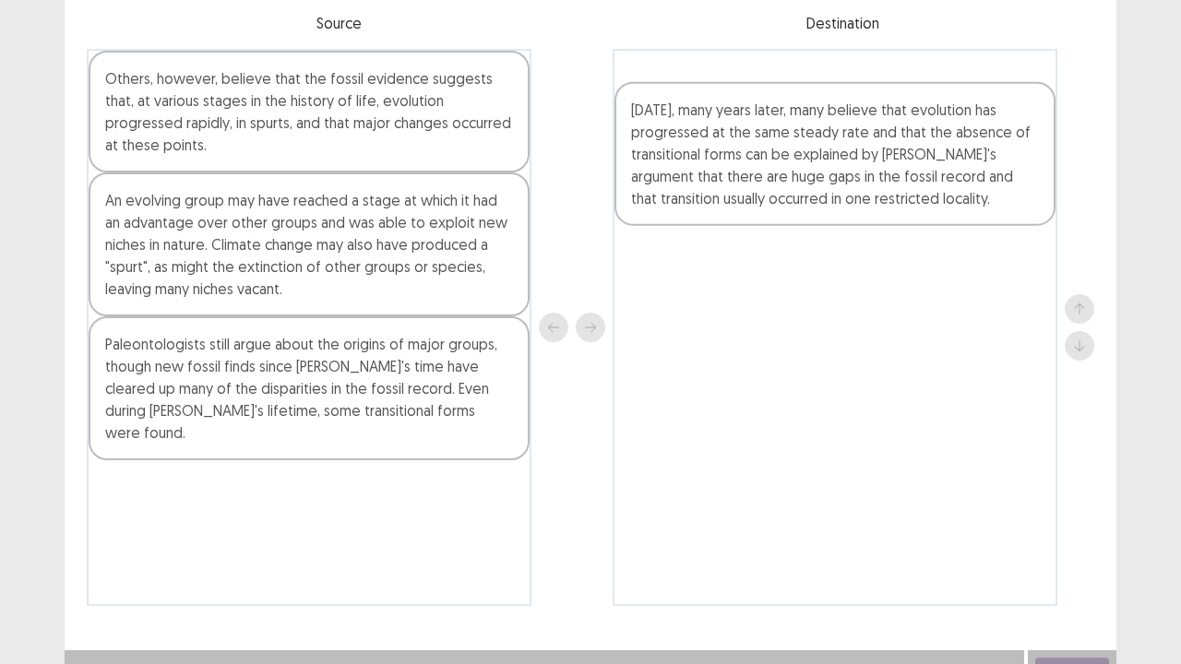
scroll to position [145, 0]
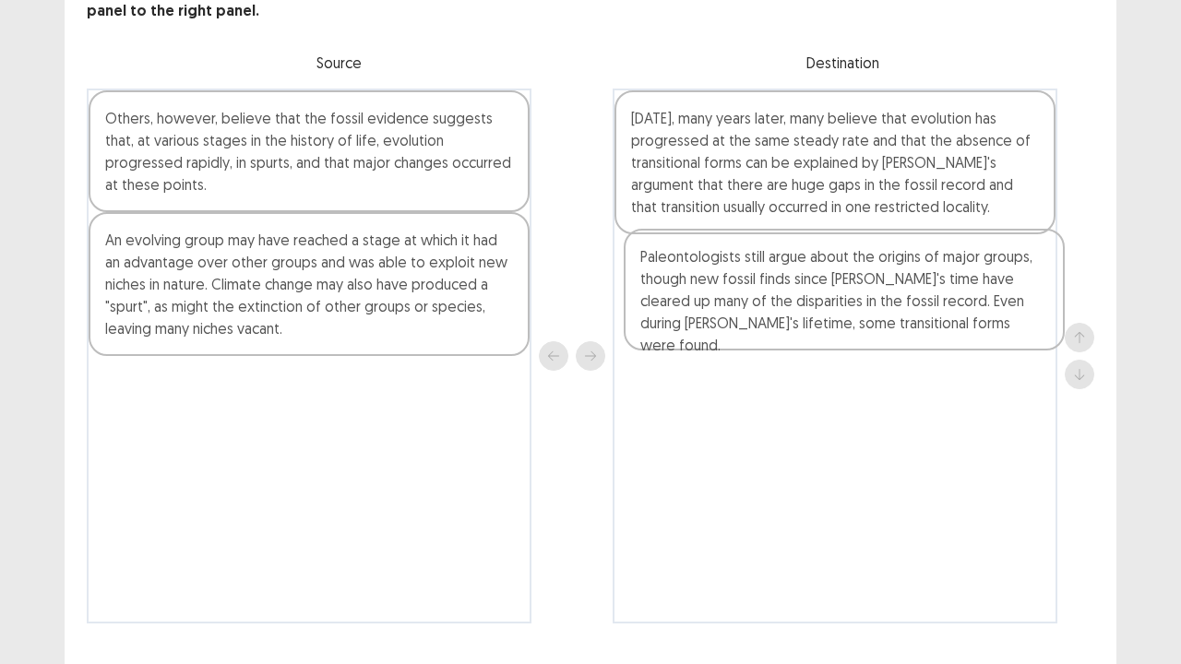
drag, startPoint x: 268, startPoint y: 419, endPoint x: 814, endPoint y: 301, distance: 559.0
click at [814, 301] on div "Others, however, believe that the fossil evidence suggests that, at various sta…" at bounding box center [591, 356] width 1008 height 535
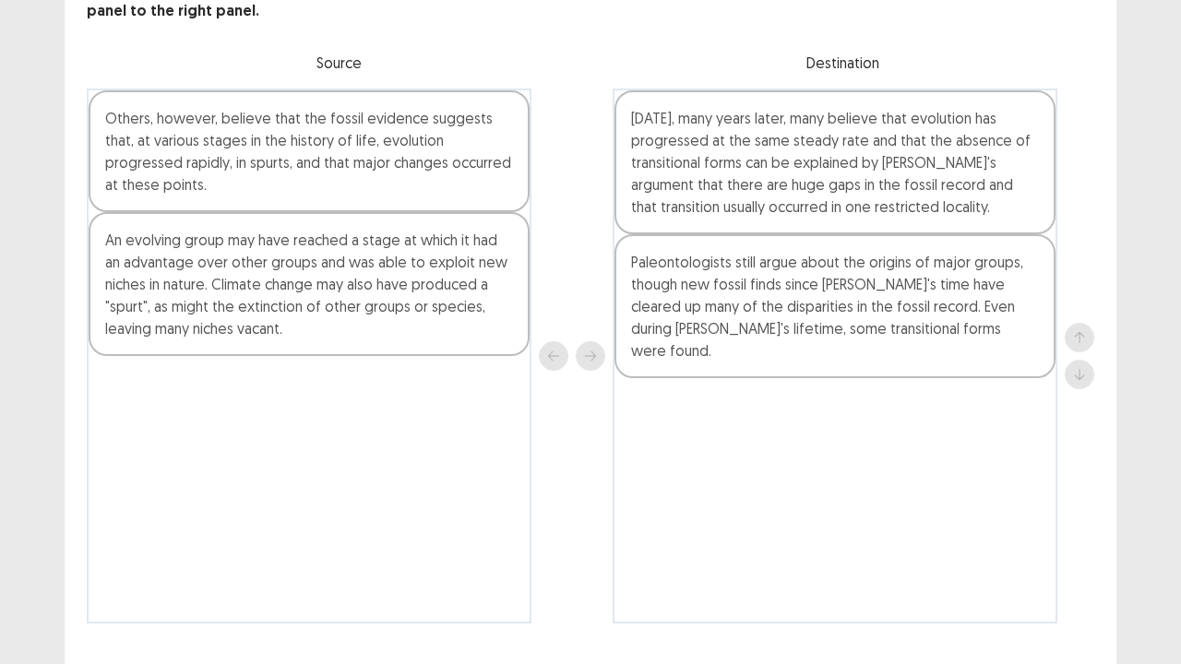
scroll to position [144, 0]
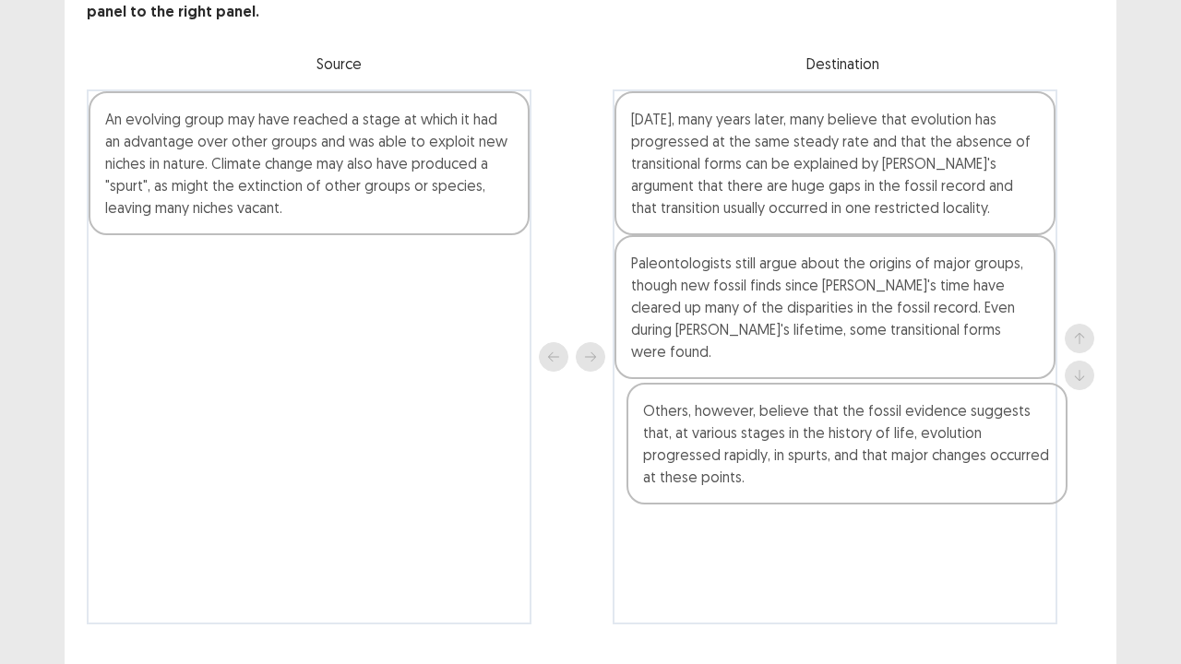
drag, startPoint x: 353, startPoint y: 127, endPoint x: 668, endPoint y: 306, distance: 362.9
click at [888, 442] on div "Others, however, believe that the fossil evidence suggests that, at various sta…" at bounding box center [591, 357] width 1008 height 535
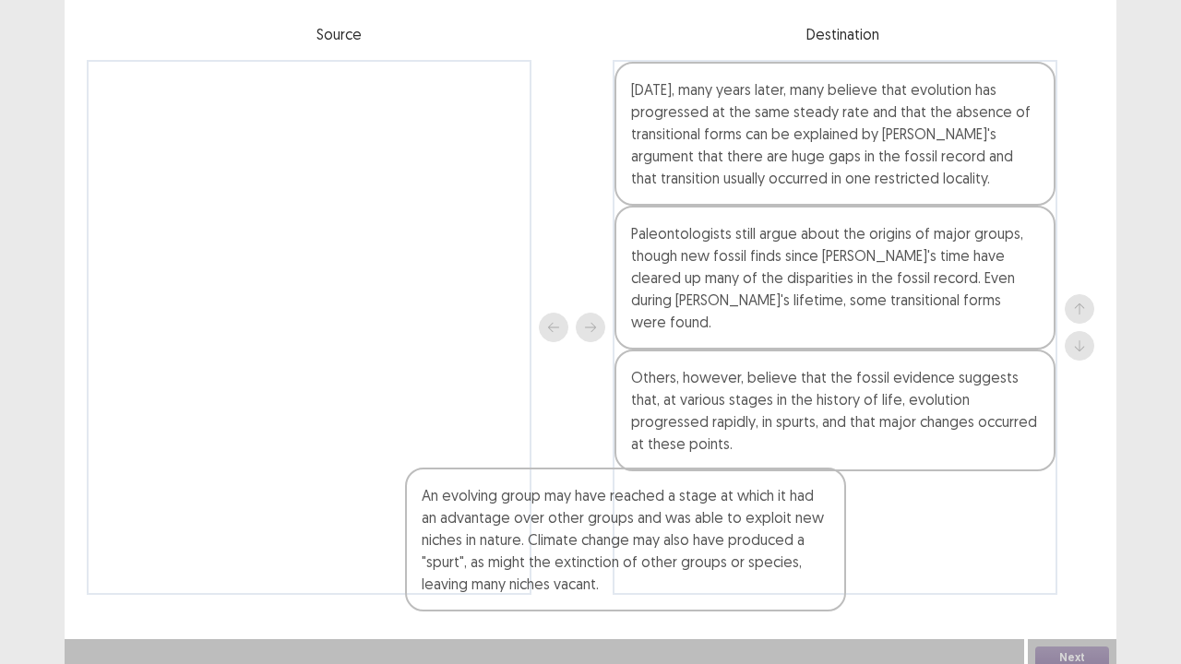
scroll to position [177, 0]
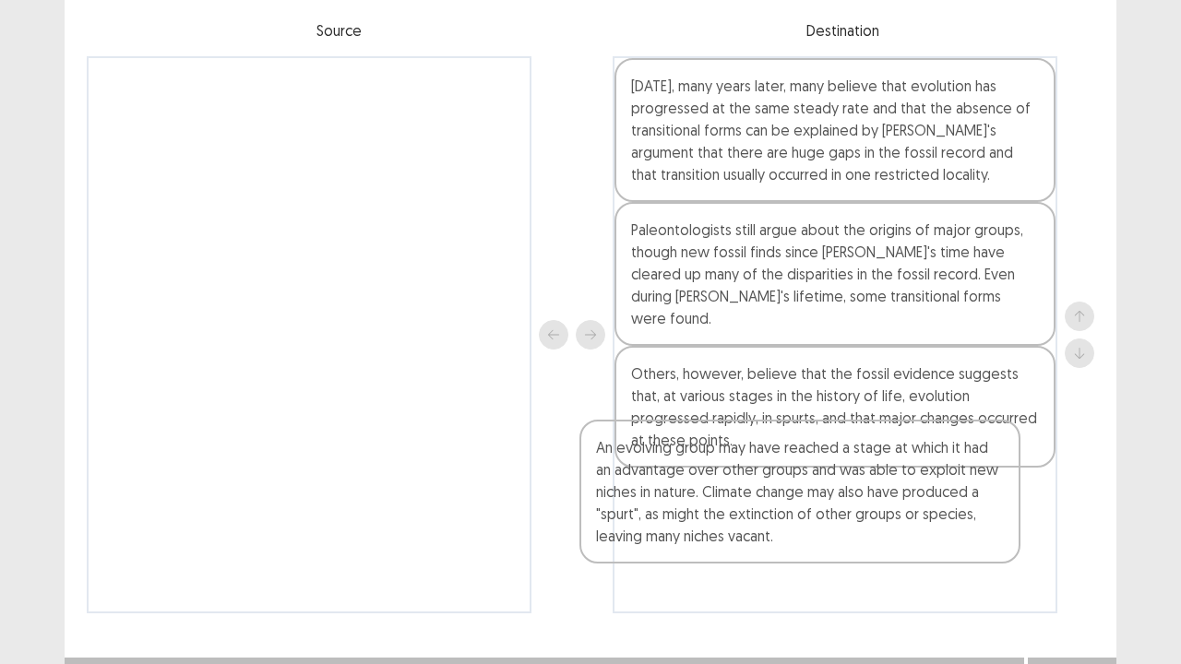
drag, startPoint x: 426, startPoint y: 190, endPoint x: 969, endPoint y: 586, distance: 671.7
click at [941, 547] on div "An evolving group may have reached a stage at which it had an advantage over ot…" at bounding box center [591, 334] width 1008 height 557
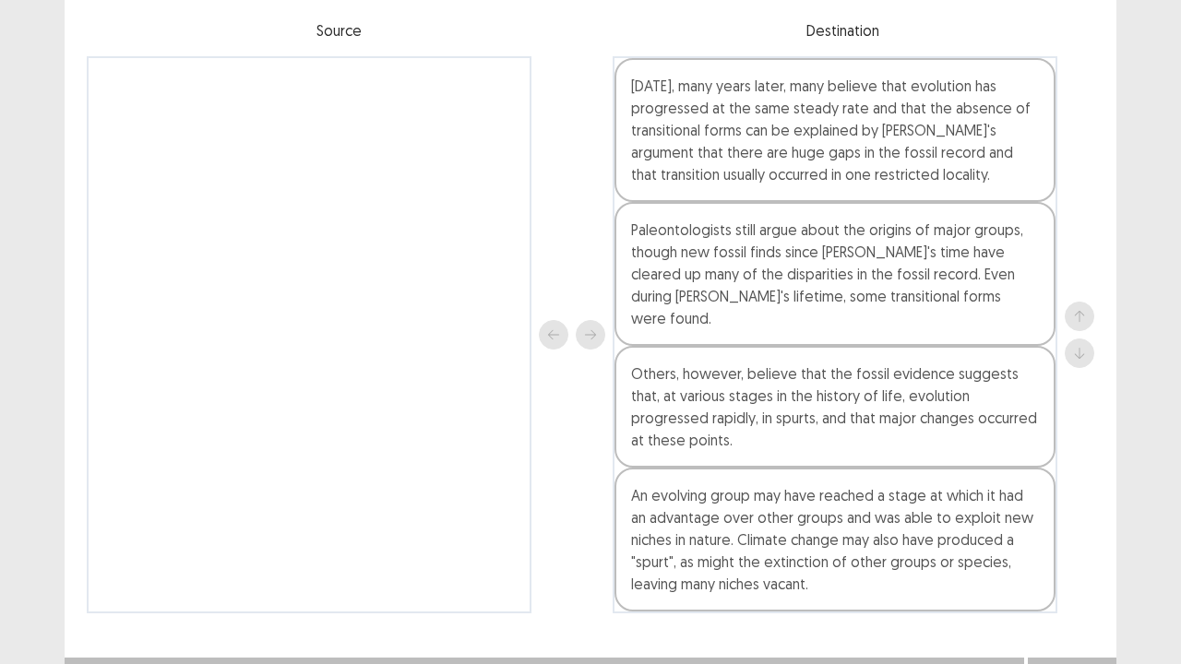
click at [1078, 547] on button "Next" at bounding box center [1072, 676] width 74 height 22
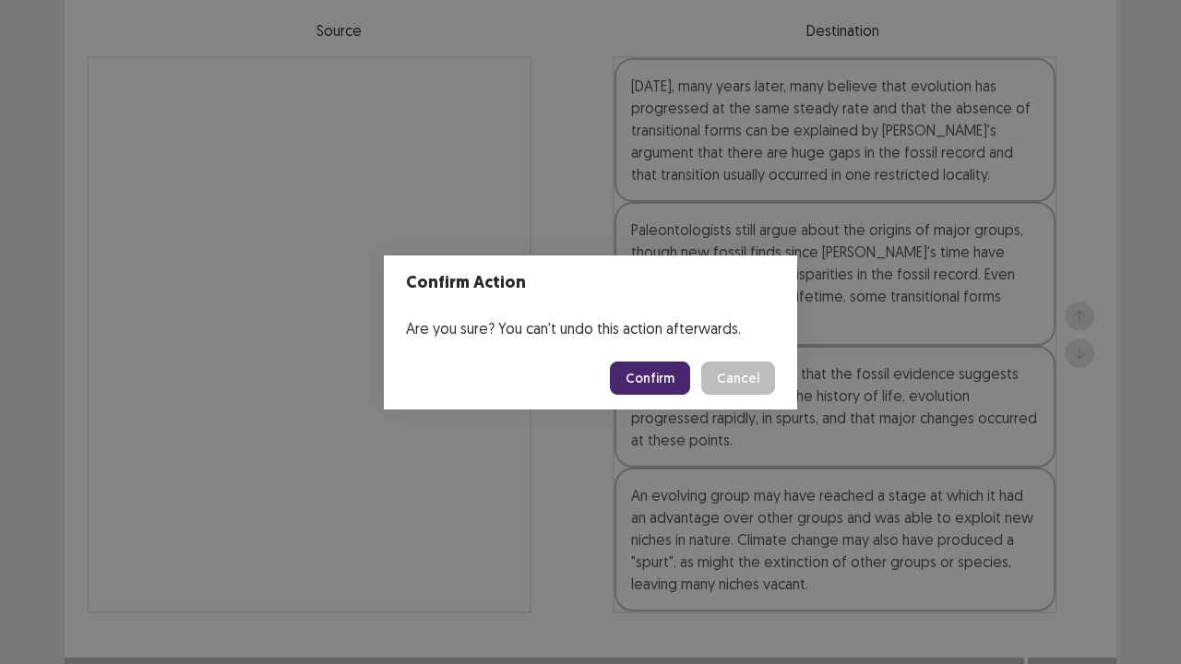
click at [655, 384] on button "Confirm" at bounding box center [650, 378] width 80 height 33
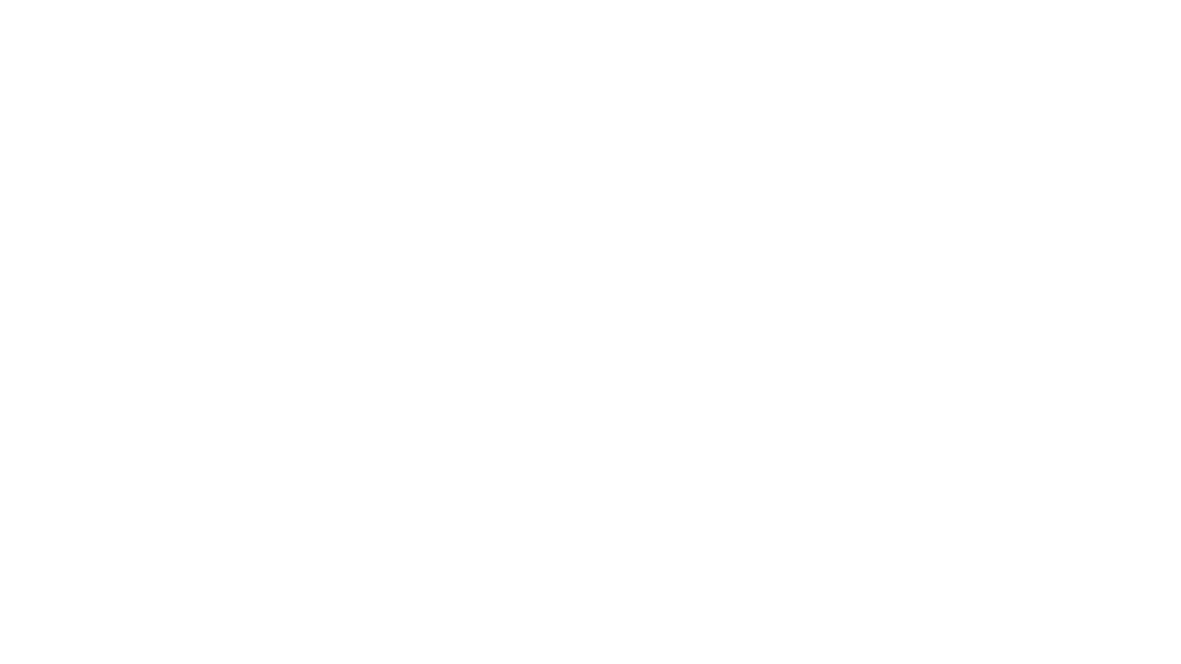
scroll to position [0, 0]
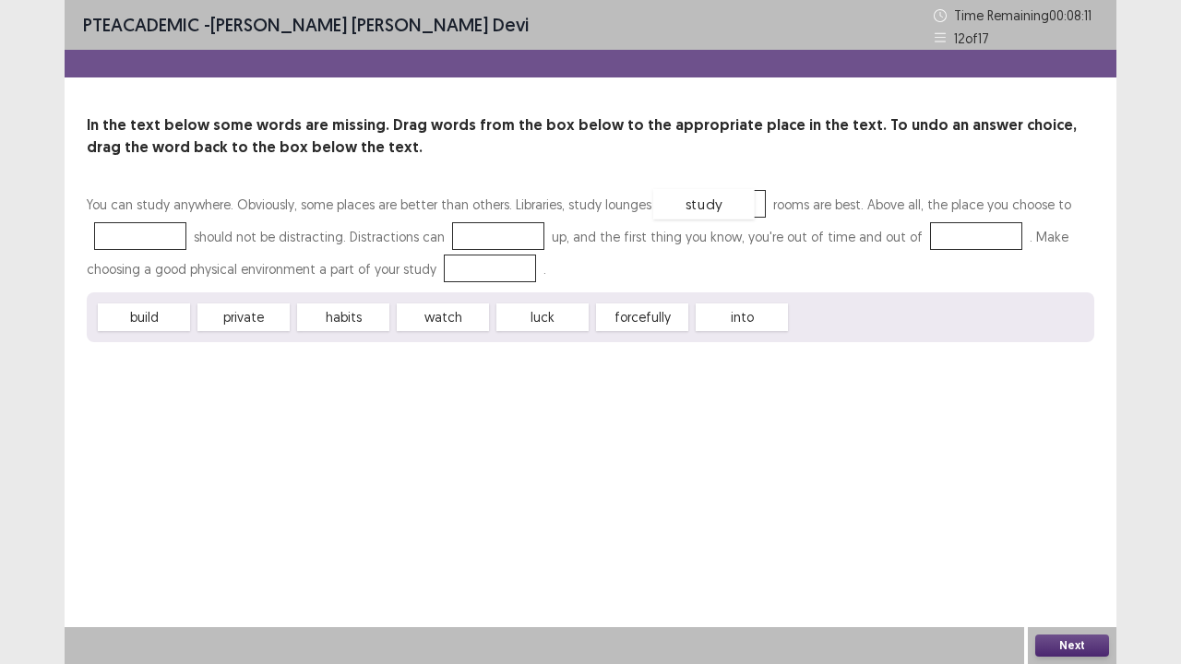
drag, startPoint x: 848, startPoint y: 323, endPoint x: 710, endPoint y: 209, distance: 179.0
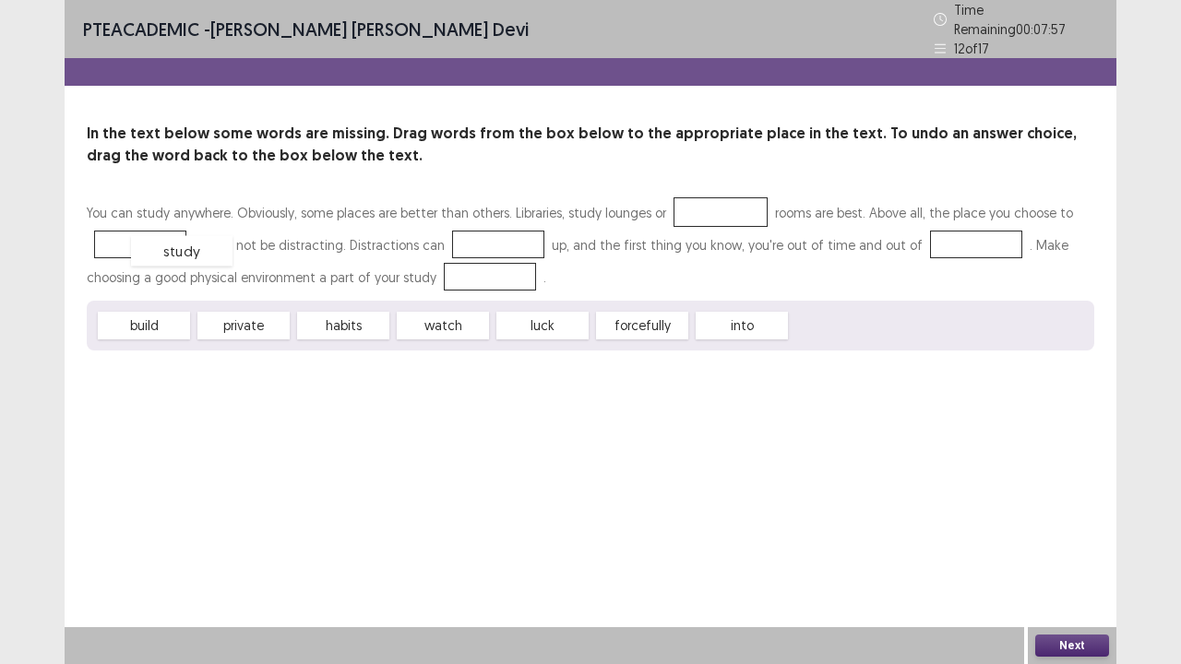
drag, startPoint x: 711, startPoint y: 198, endPoint x: 164, endPoint y: 238, distance: 547.8
drag, startPoint x: 257, startPoint y: 307, endPoint x: 709, endPoint y: 198, distance: 465.1
drag, startPoint x: 125, startPoint y: 321, endPoint x: 461, endPoint y: 230, distance: 348.1
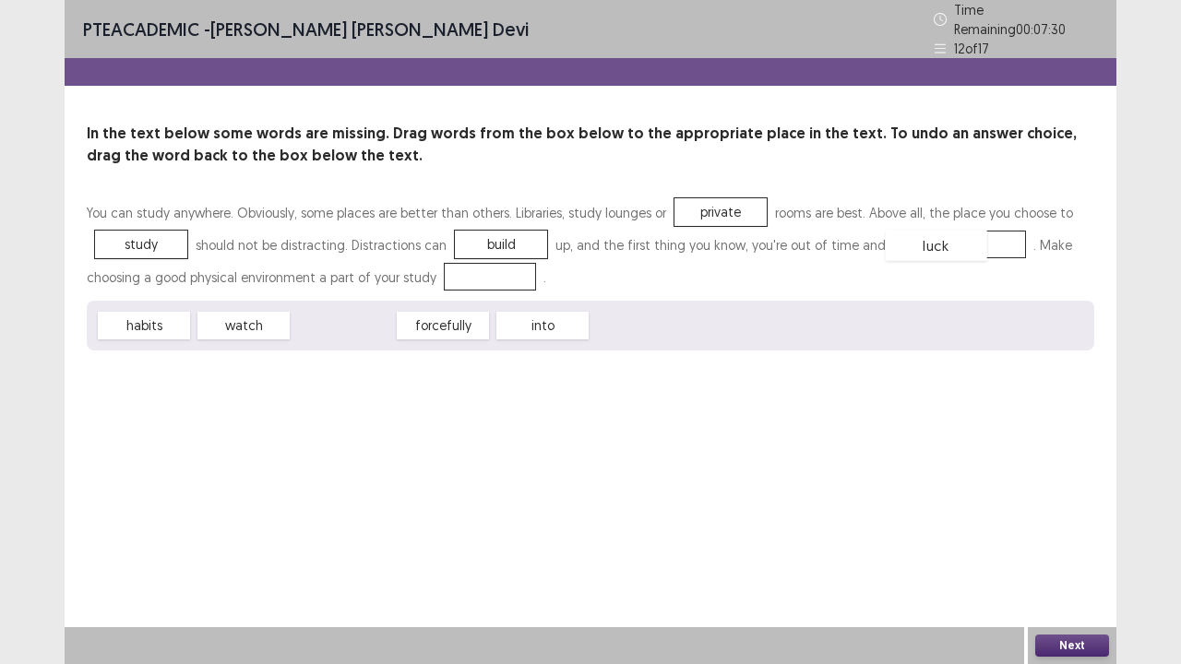
drag, startPoint x: 336, startPoint y: 316, endPoint x: 928, endPoint y: 235, distance: 597.9
drag, startPoint x: 172, startPoint y: 316, endPoint x: 159, endPoint y: 288, distance: 30.6
click at [448, 269] on div "You can study anywhere. Obviously, some places are better than others. Librarie…" at bounding box center [591, 274] width 1008 height 154
drag, startPoint x: 126, startPoint y: 313, endPoint x: 464, endPoint y: 266, distance: 342.0
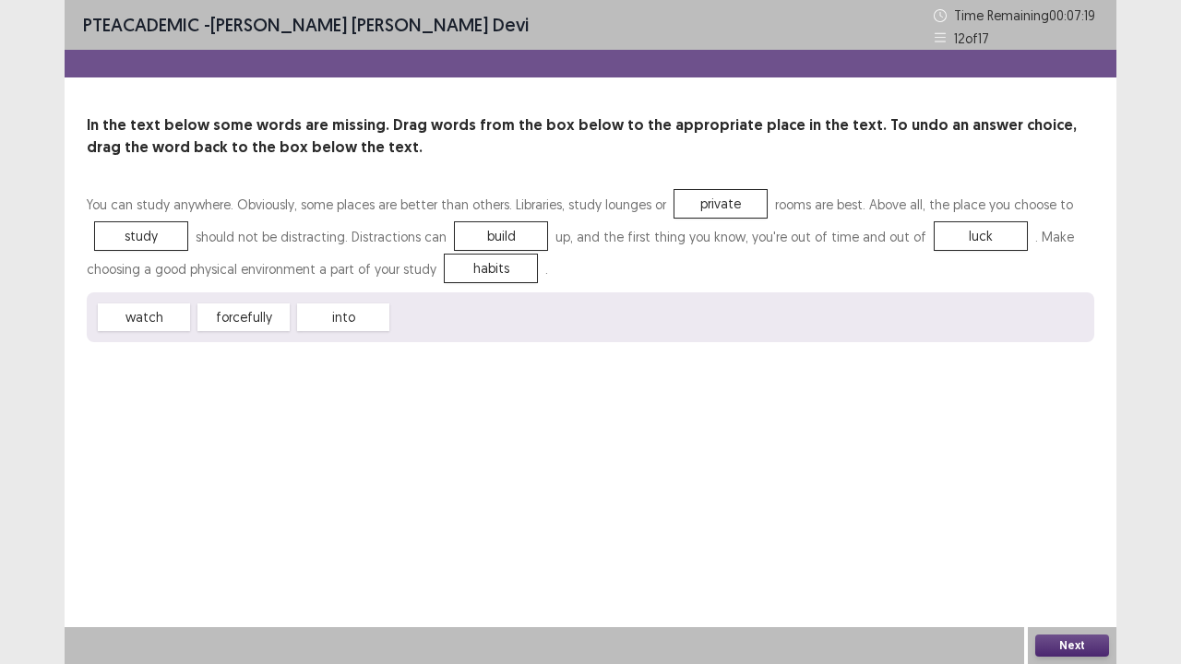
click at [1082, 547] on button "Next" at bounding box center [1072, 646] width 74 height 22
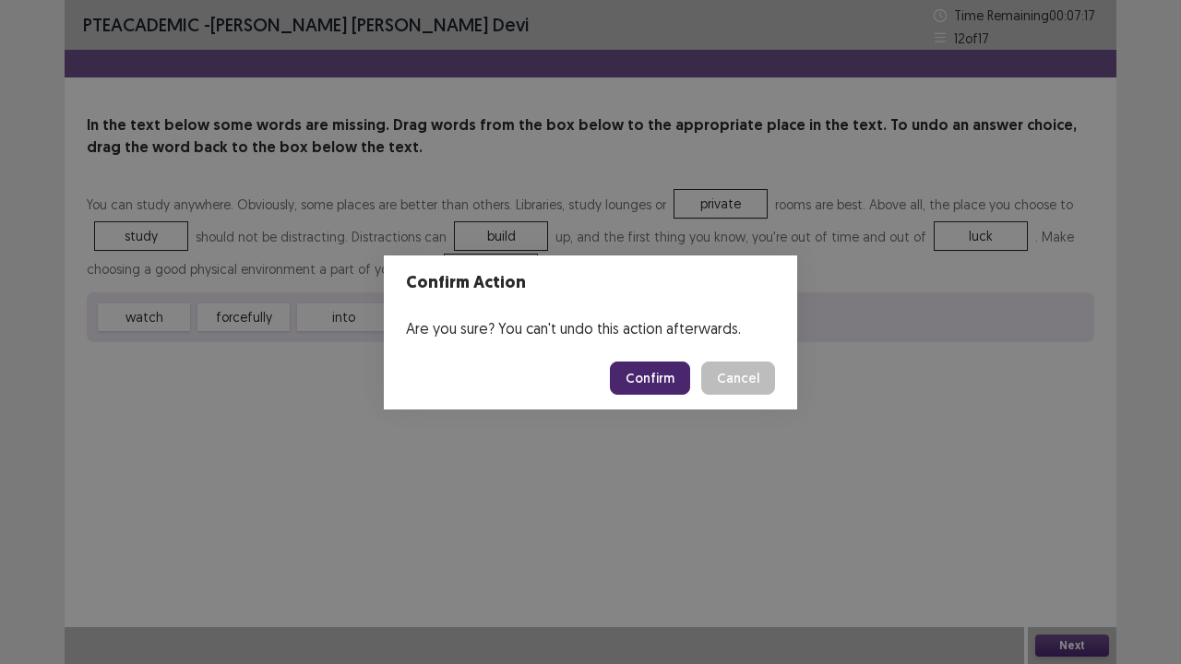
click at [663, 383] on button "Confirm" at bounding box center [650, 378] width 80 height 33
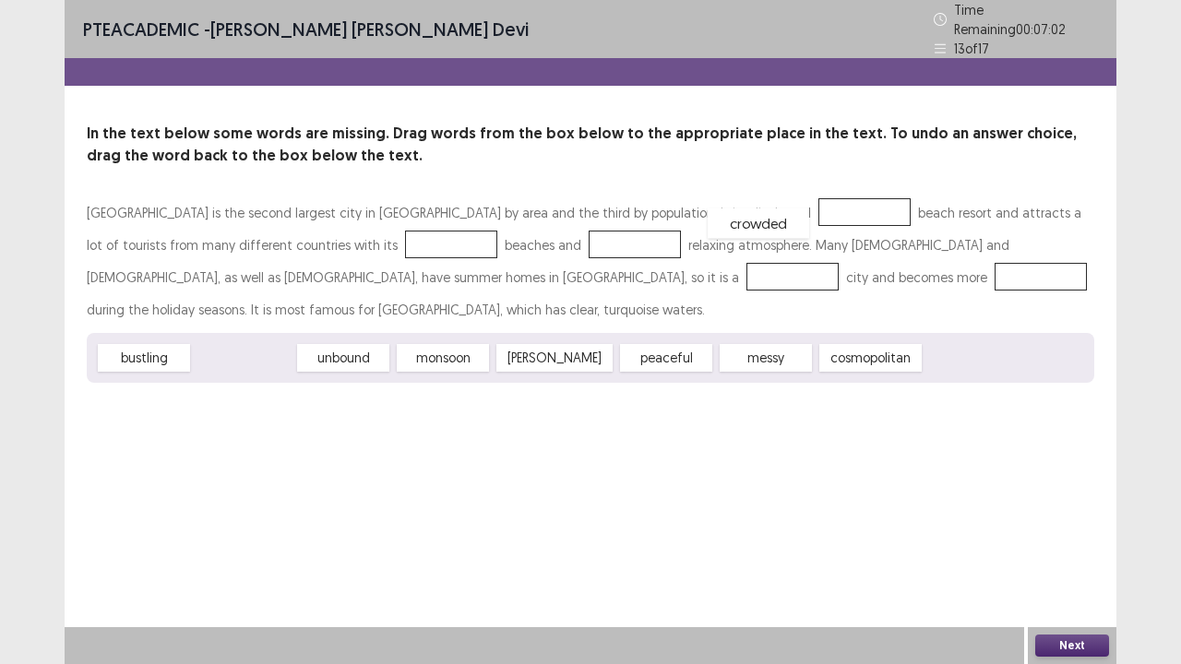
drag, startPoint x: 243, startPoint y: 351, endPoint x: 748, endPoint y: 186, distance: 532.0
click at [748, 186] on div "In the text below some words are missing. Drag words from the box below to the …" at bounding box center [591, 253] width 1052 height 260
drag, startPoint x: 740, startPoint y: 186, endPoint x: 725, endPoint y: 191, distance: 15.8
click at [725, 191] on div "In the text below some words are missing. Drag words from the box below to the …" at bounding box center [591, 253] width 1052 height 260
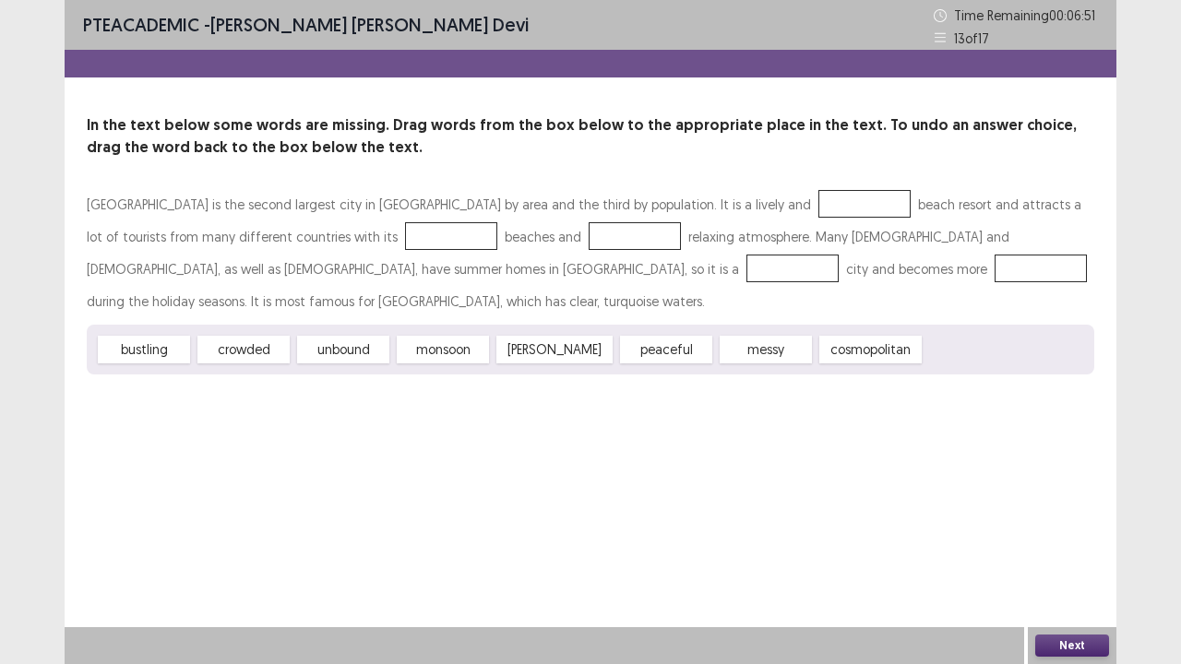
drag, startPoint x: 247, startPoint y: 349, endPoint x: 650, endPoint y: 230, distance: 419.6
click at [729, 204] on div "[GEOGRAPHIC_DATA] is the second largest city in [GEOGRAPHIC_DATA] by area and t…" at bounding box center [591, 281] width 1008 height 186
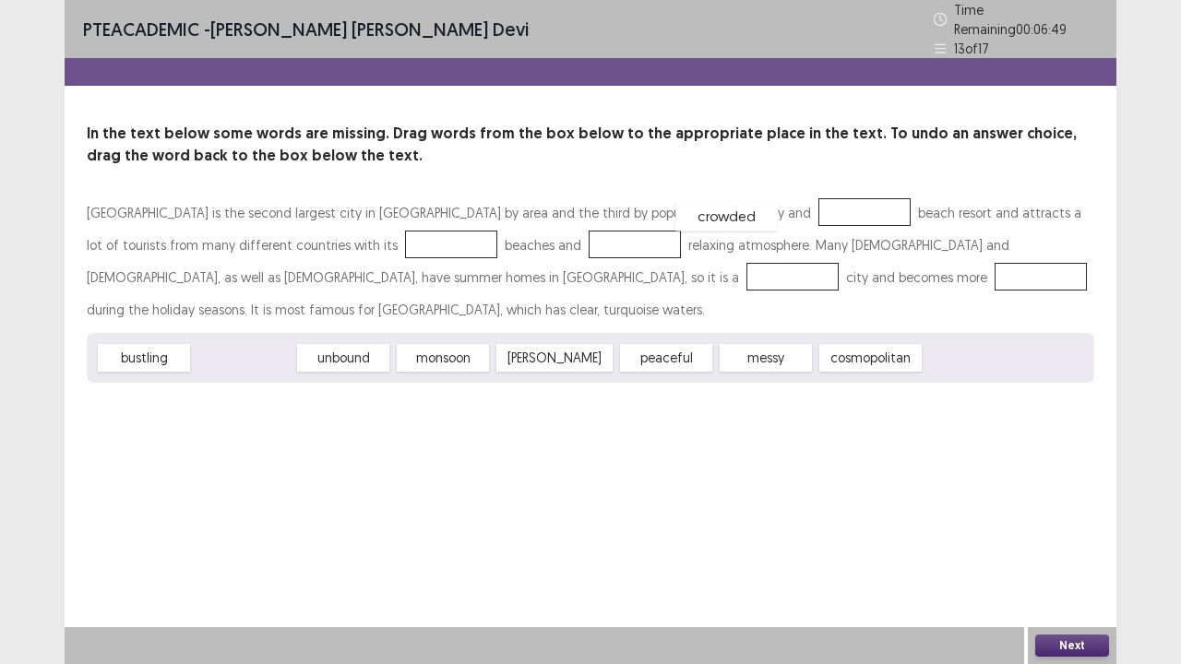
drag, startPoint x: 260, startPoint y: 354, endPoint x: 844, endPoint y: 305, distance: 585.4
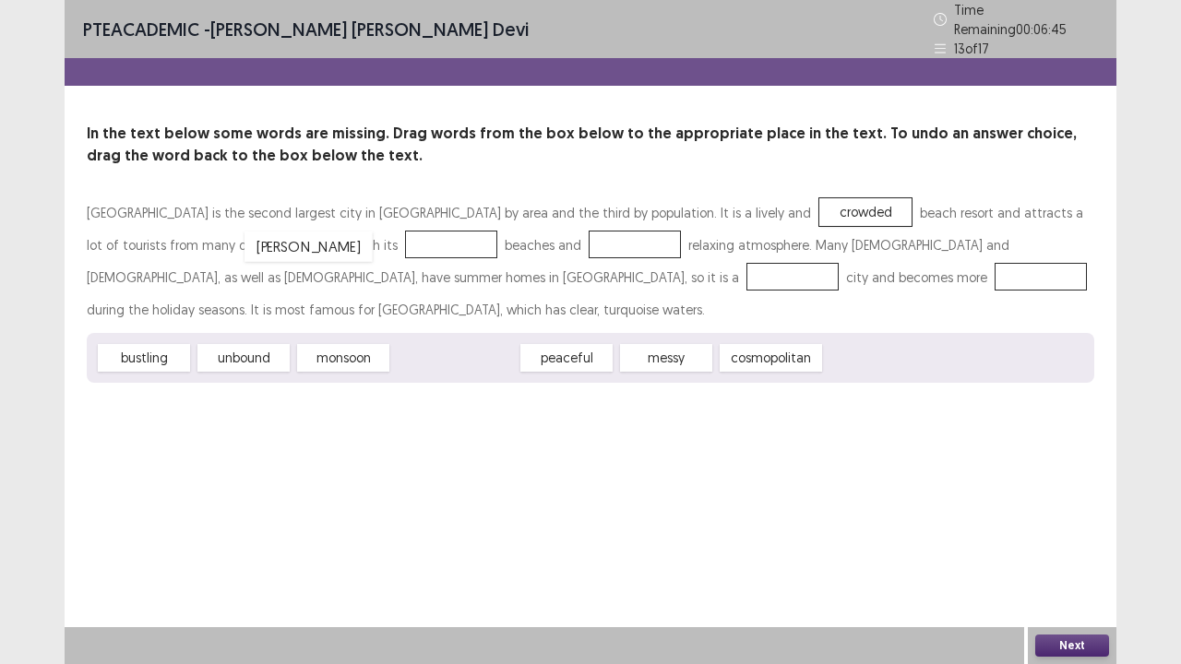
drag, startPoint x: 447, startPoint y: 353, endPoint x: 290, endPoint y: 241, distance: 192.6
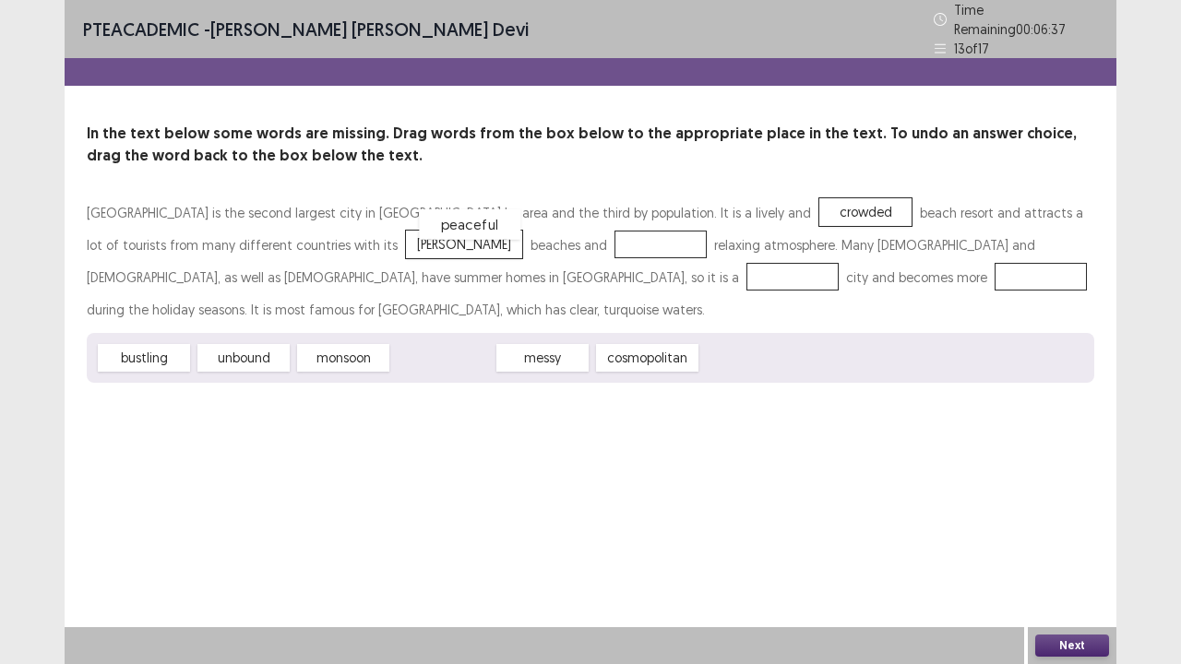
drag, startPoint x: 432, startPoint y: 345, endPoint x: 460, endPoint y: 211, distance: 136.7
drag, startPoint x: 375, startPoint y: 353, endPoint x: 320, endPoint y: 279, distance: 91.7
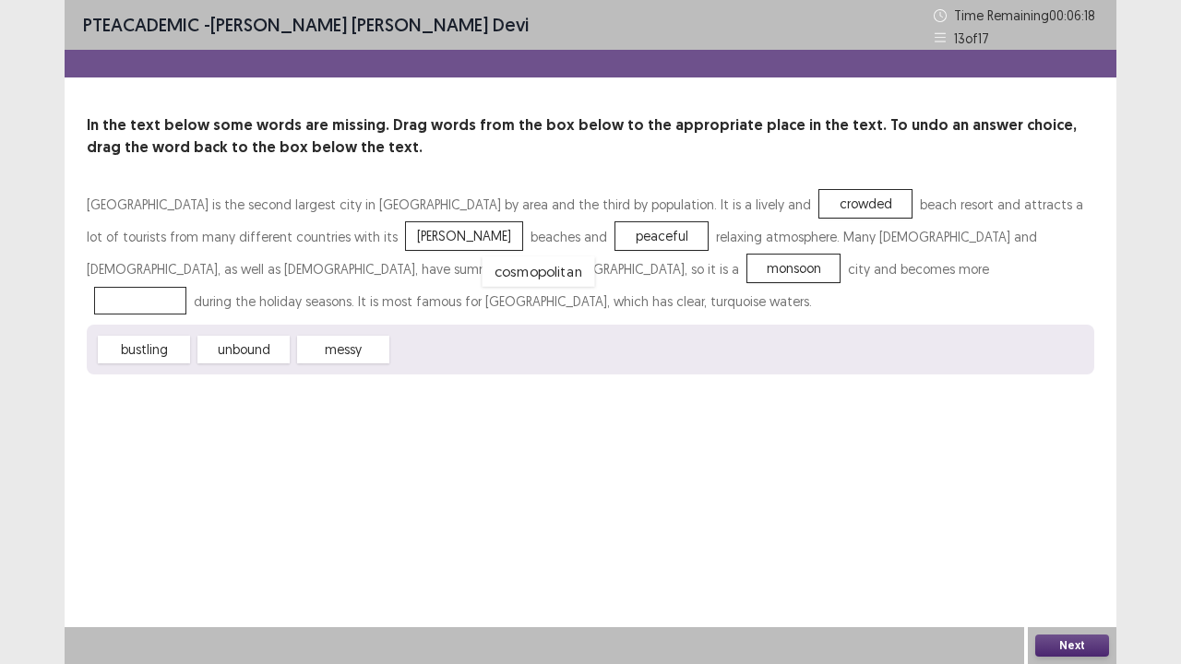
drag, startPoint x: 421, startPoint y: 353, endPoint x: 511, endPoint y: 274, distance: 119.7
click at [1062, 547] on button "Next" at bounding box center [1072, 646] width 74 height 22
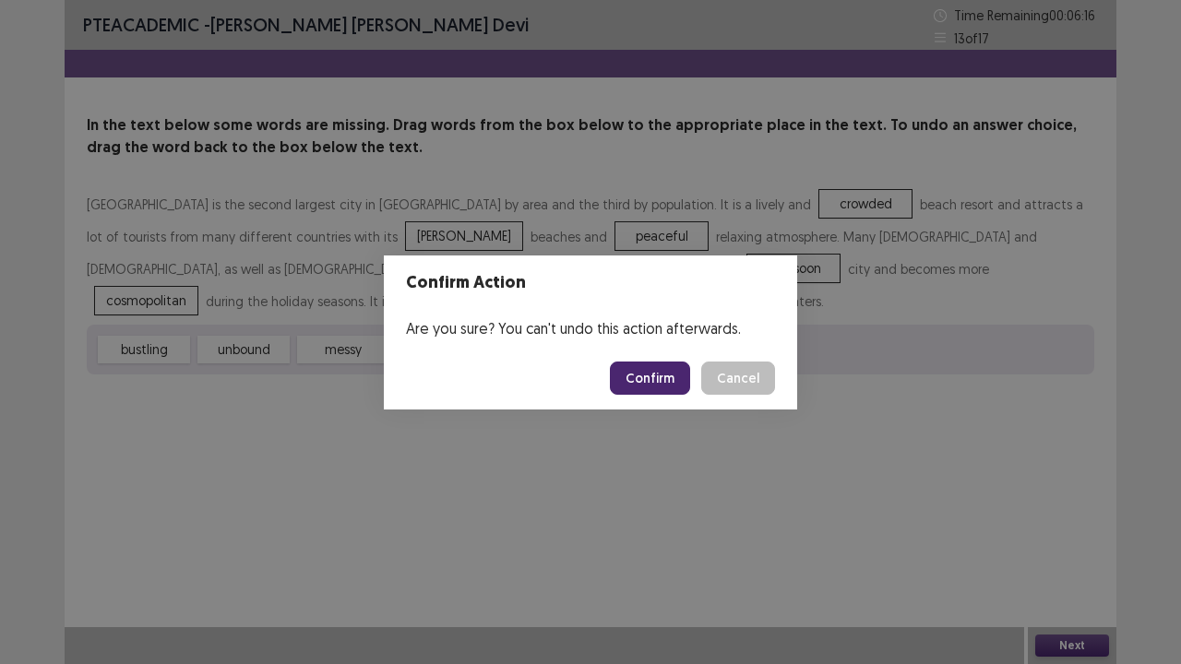
click at [651, 368] on button "Confirm" at bounding box center [650, 378] width 80 height 33
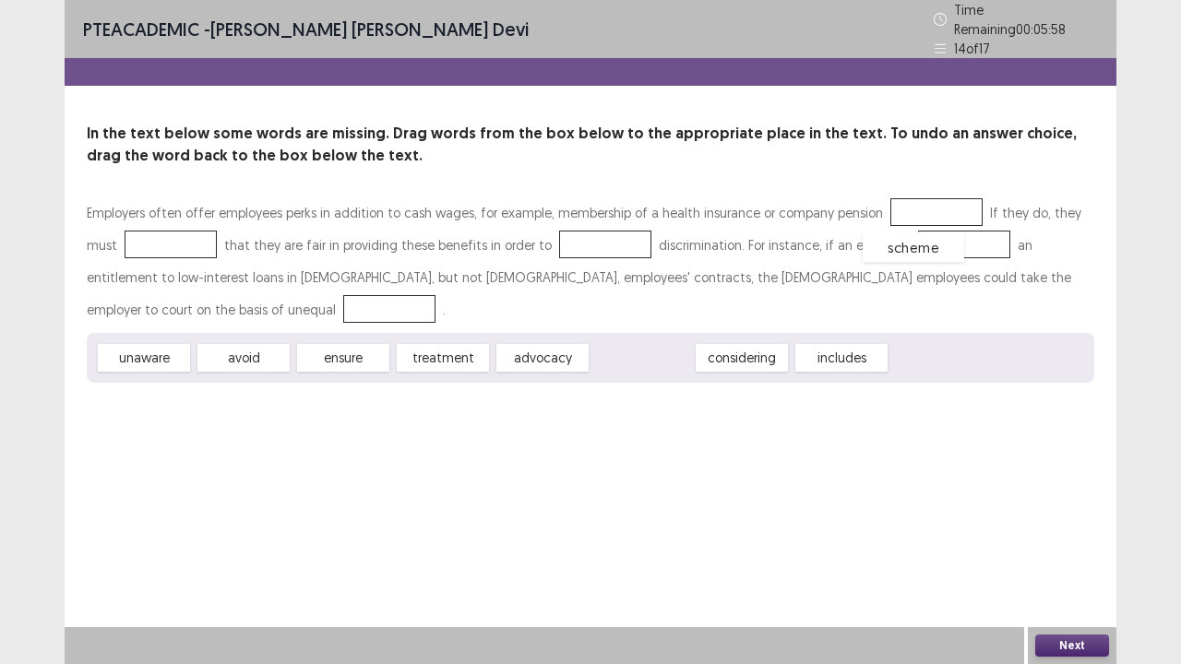
drag, startPoint x: 650, startPoint y: 318, endPoint x: 920, endPoint y: 210, distance: 291.2
drag, startPoint x: 341, startPoint y: 311, endPoint x: 162, endPoint y: 223, distance: 198.5
drag, startPoint x: 251, startPoint y: 317, endPoint x: 563, endPoint y: 233, distance: 323.3
drag, startPoint x: 544, startPoint y: 308, endPoint x: 919, endPoint y: 229, distance: 383.9
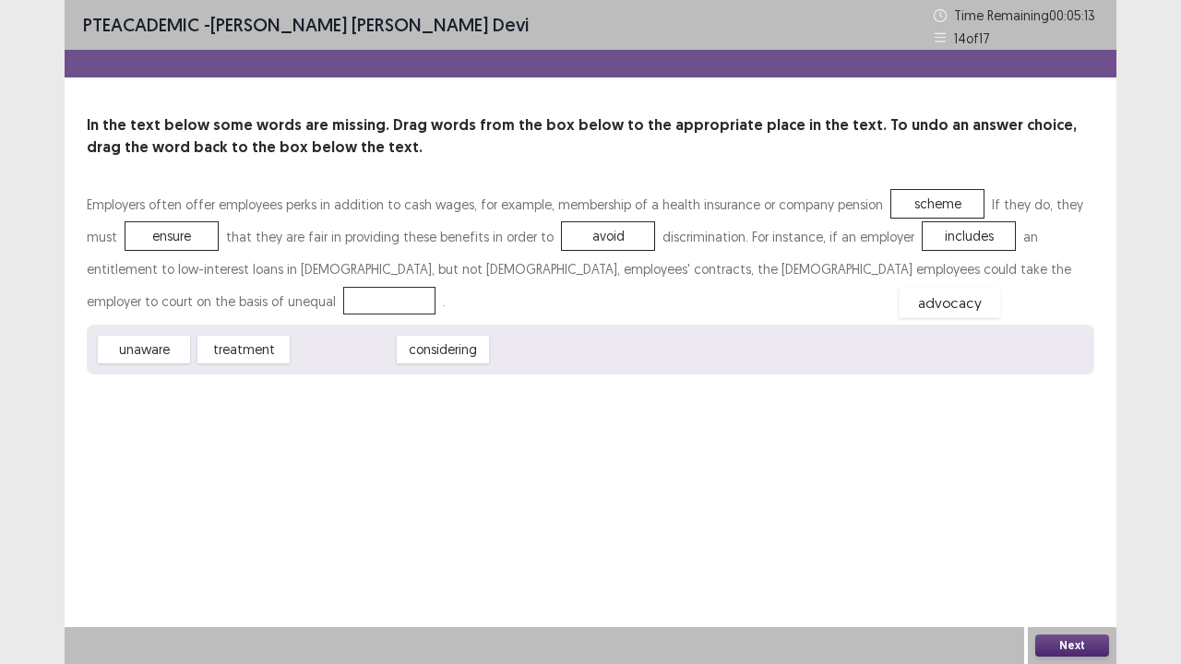
drag, startPoint x: 345, startPoint y: 315, endPoint x: 952, endPoint y: 268, distance: 609.1
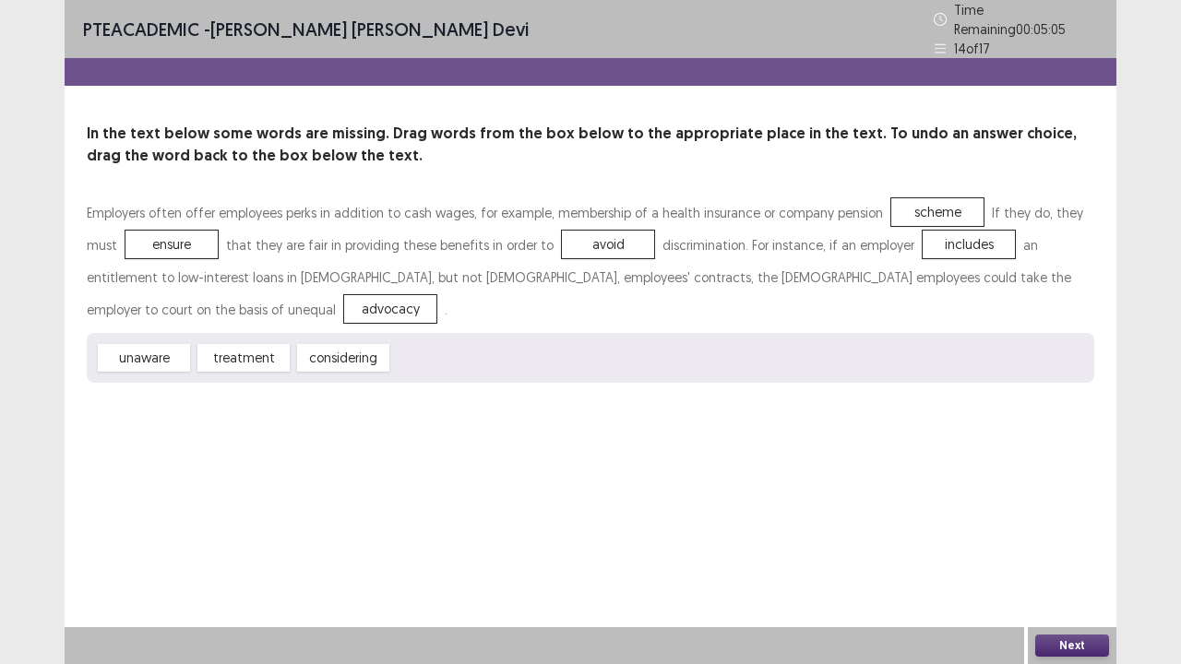
click at [1051, 547] on button "Next" at bounding box center [1072, 646] width 74 height 22
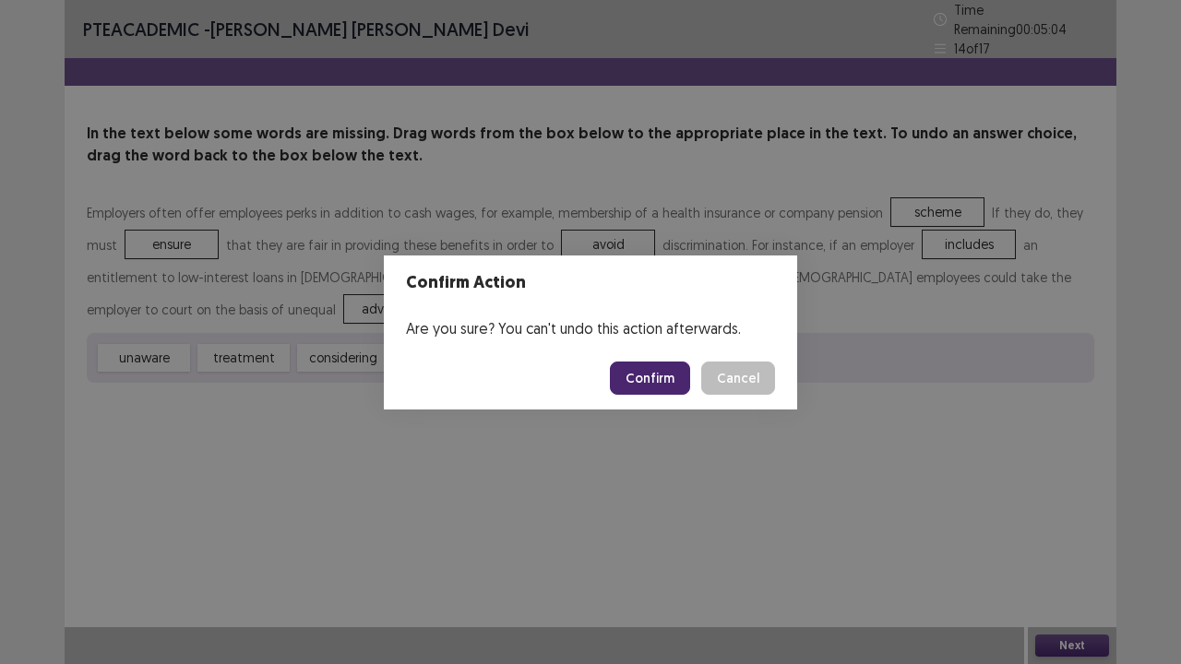
click at [668, 378] on button "Confirm" at bounding box center [650, 378] width 80 height 33
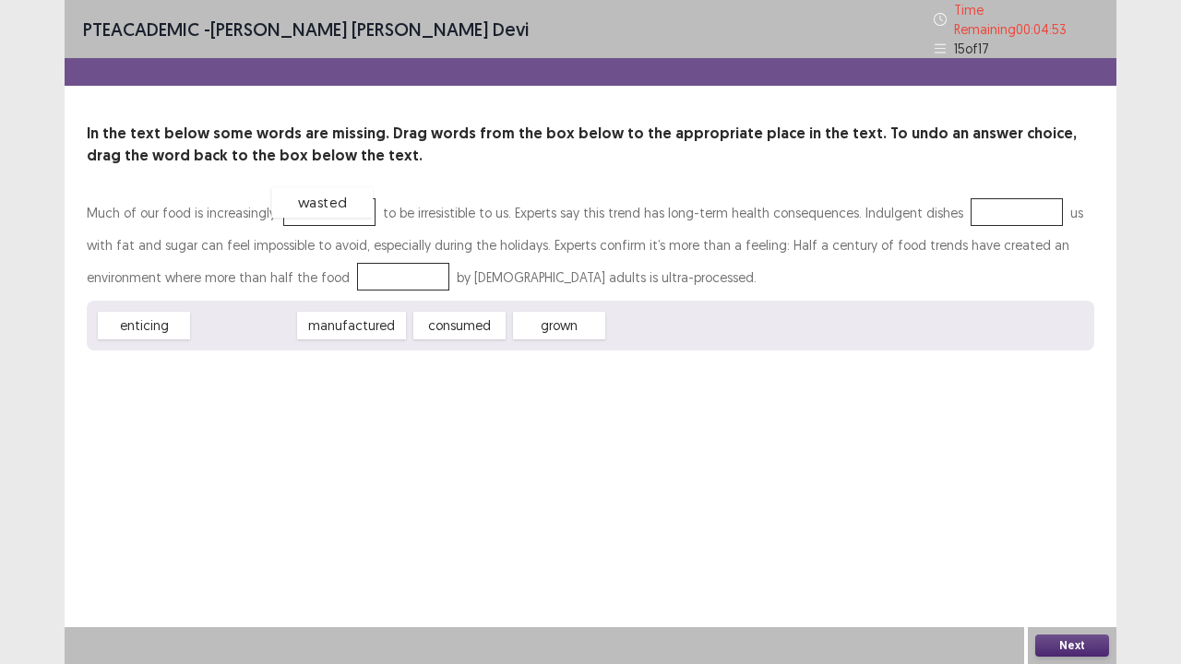
drag, startPoint x: 241, startPoint y: 319, endPoint x: 319, endPoint y: 197, distance: 145.7
drag, startPoint x: 319, startPoint y: 197, endPoint x: 576, endPoint y: 297, distance: 275.6
drag, startPoint x: 312, startPoint y: 290, endPoint x: 279, endPoint y: 256, distance: 47.6
click at [331, 231] on div "Much of our food is increasingly to be irresistible to [GEOGRAPHIC_DATA]. Exper…" at bounding box center [591, 274] width 1008 height 154
drag, startPoint x: 215, startPoint y: 314, endPoint x: 293, endPoint y: 201, distance: 136.7
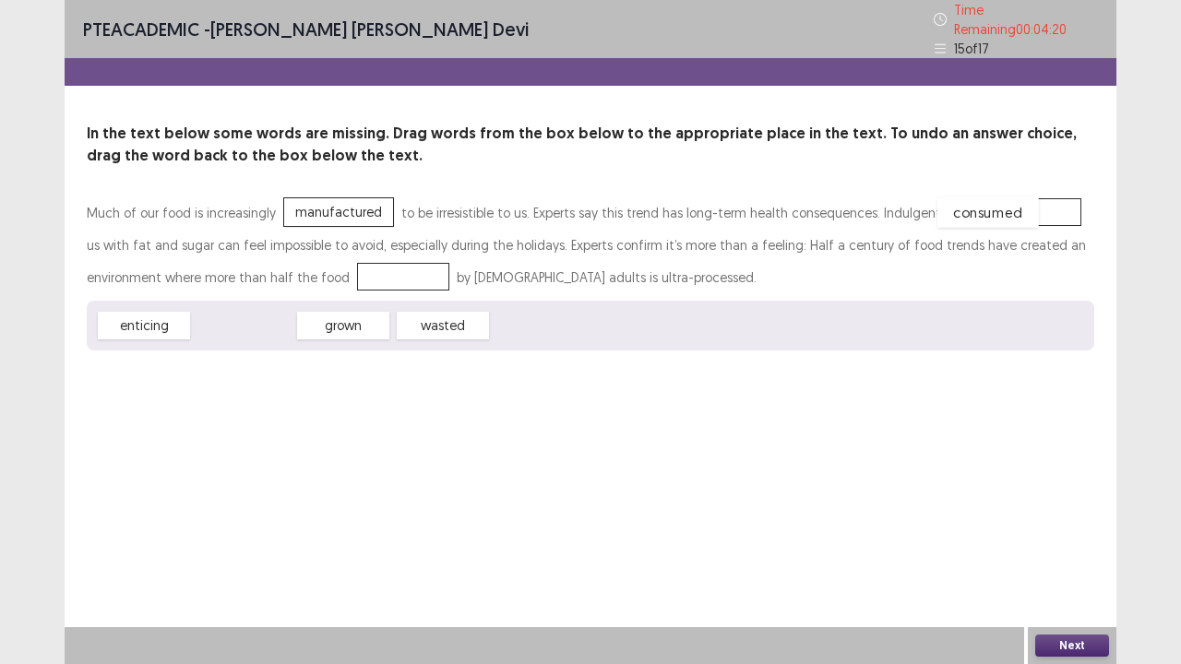
drag, startPoint x: 242, startPoint y: 306, endPoint x: 986, endPoint y: 193, distance: 752.5
drag, startPoint x: 270, startPoint y: 319, endPoint x: 341, endPoint y: 266, distance: 89.0
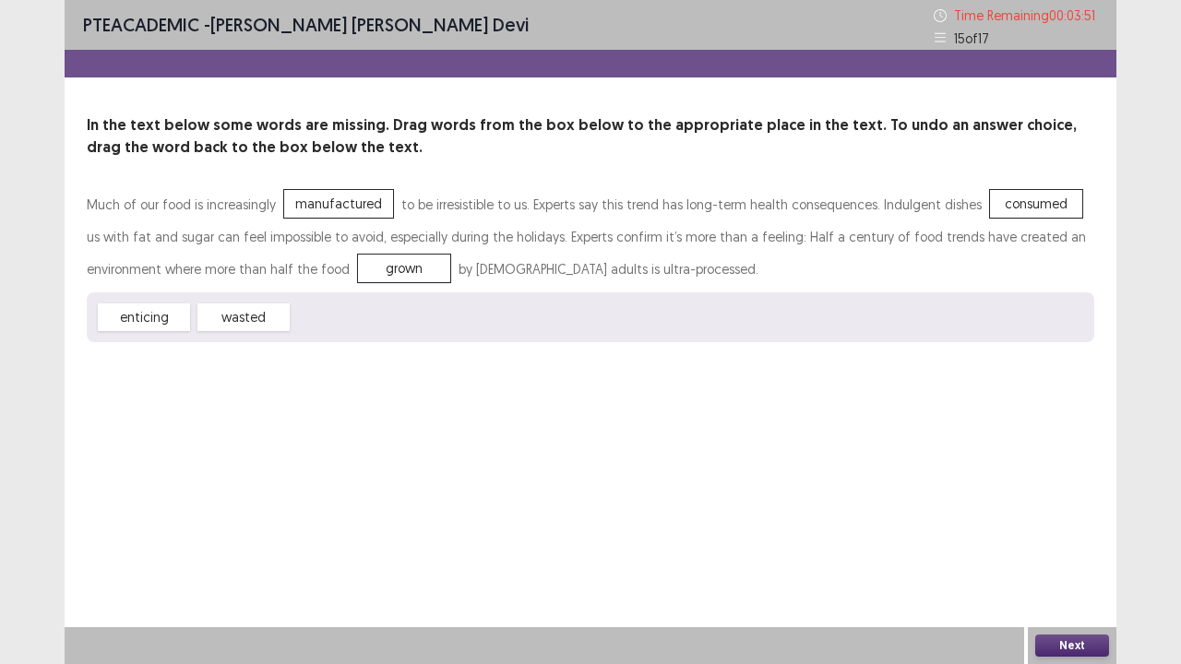
click at [1064, 547] on button "Next" at bounding box center [1072, 646] width 74 height 22
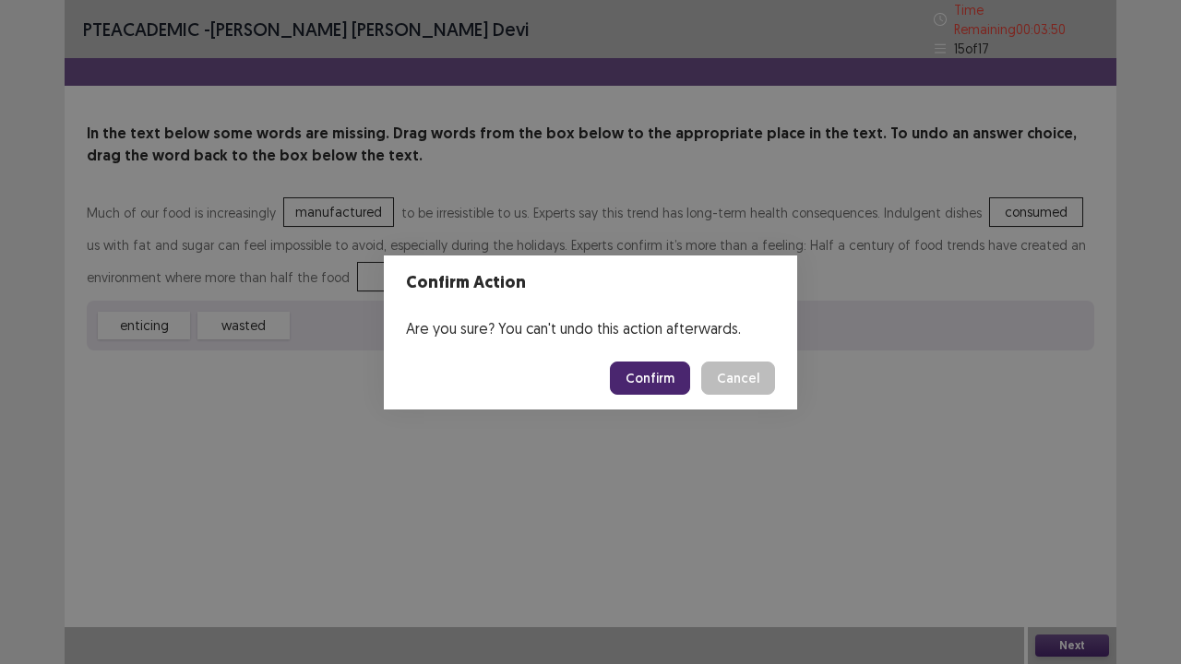
click at [674, 377] on button "Confirm" at bounding box center [650, 378] width 80 height 33
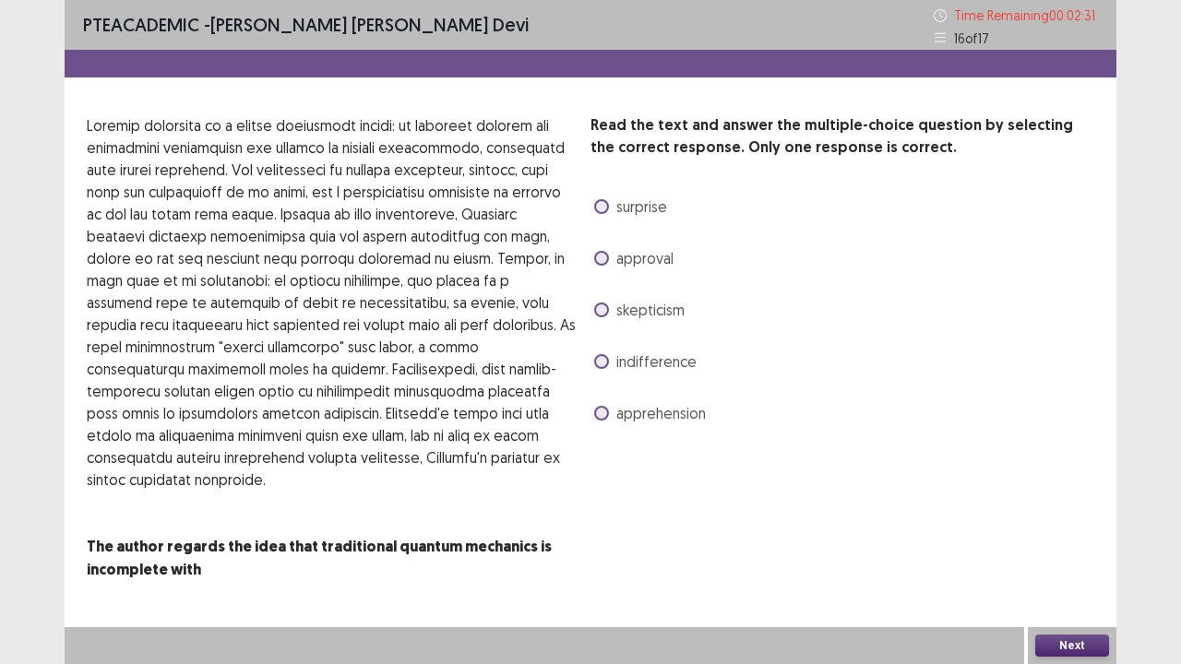
click at [600, 260] on span at bounding box center [601, 258] width 15 height 15
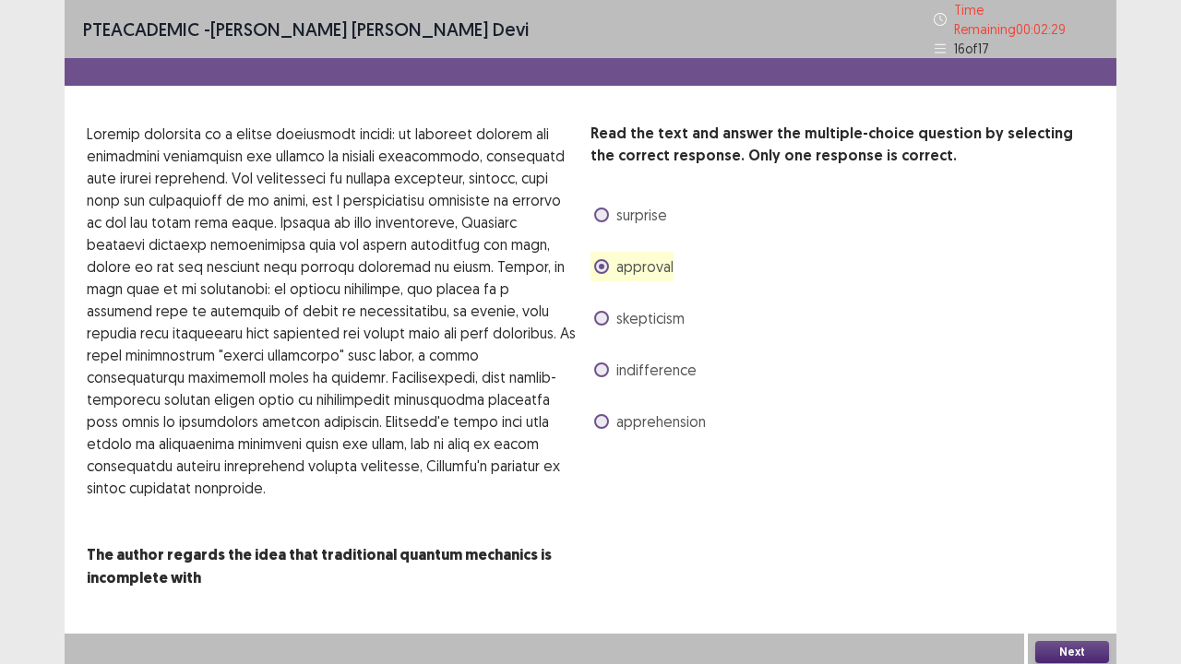
click at [1064, 547] on button "Next" at bounding box center [1072, 652] width 74 height 22
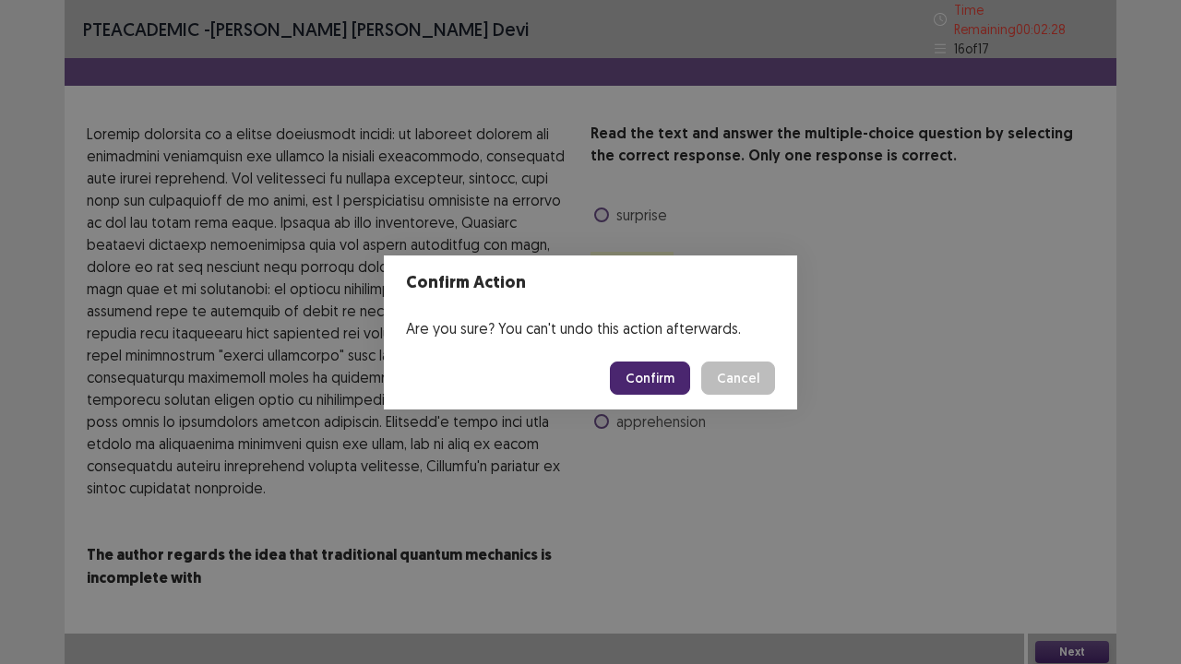
click at [646, 375] on button "Confirm" at bounding box center [650, 378] width 80 height 33
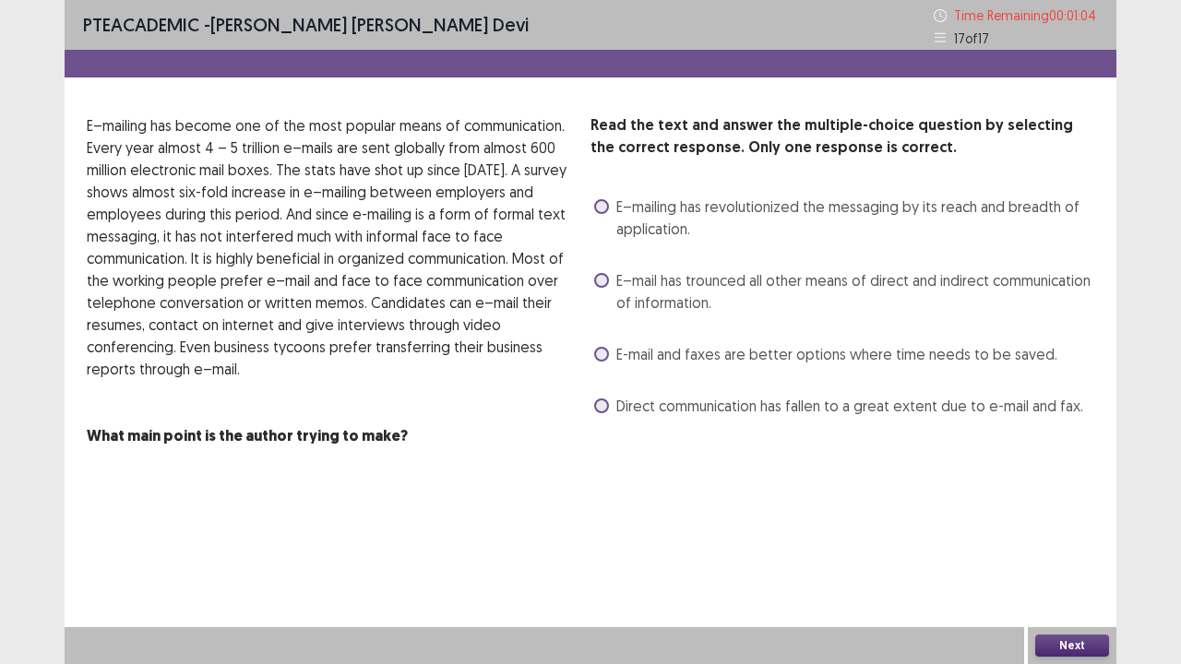
click at [605, 288] on label "E–mail has trounced all other means of direct and indirect communication of inf…" at bounding box center [844, 291] width 500 height 44
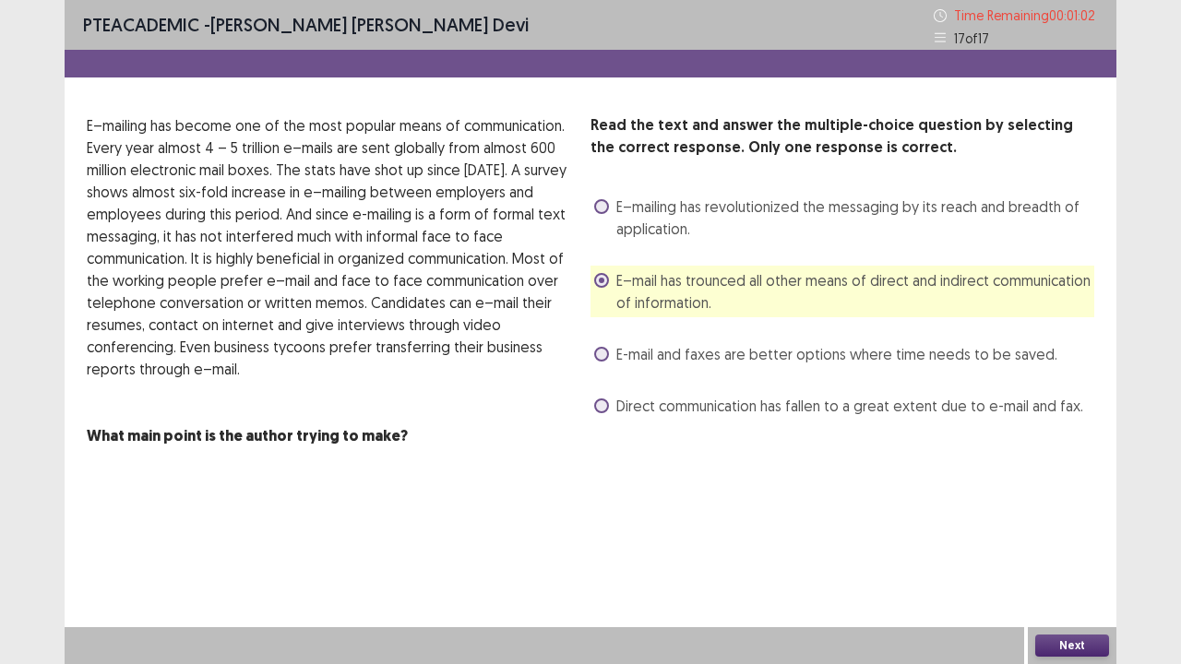
click at [817, 201] on span "E–mailing has revolutionized the messaging by its reach and breadth of applicat…" at bounding box center [855, 218] width 478 height 44
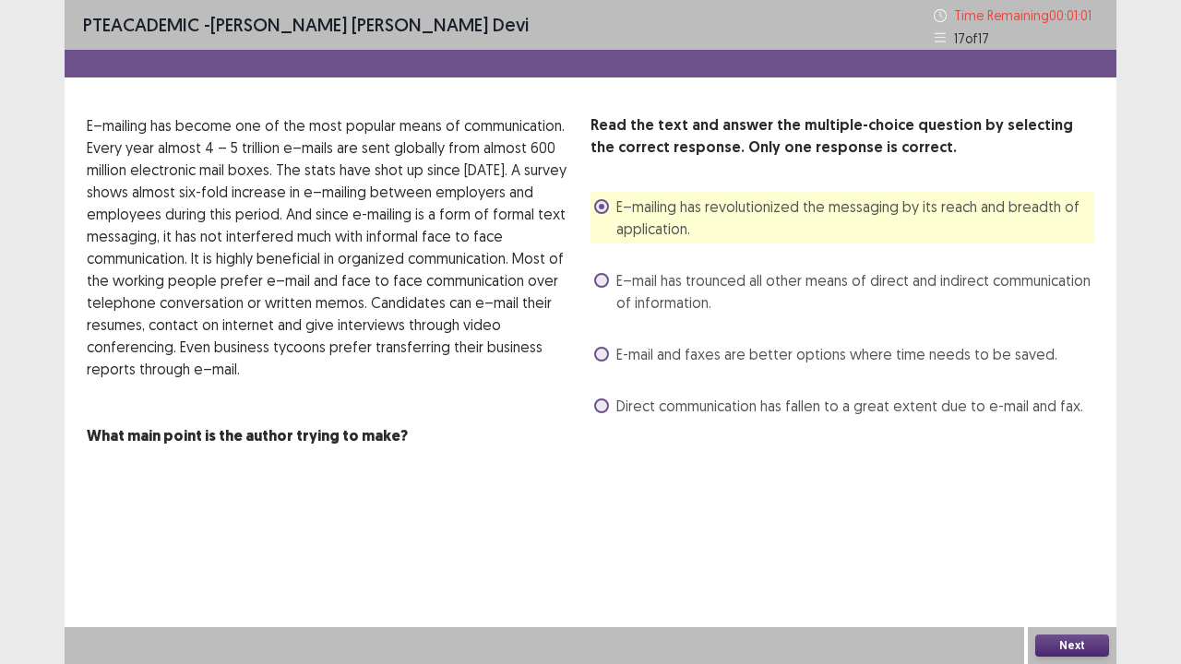
click at [659, 281] on span "E–mail has trounced all other means of direct and indirect communication of inf…" at bounding box center [855, 291] width 478 height 44
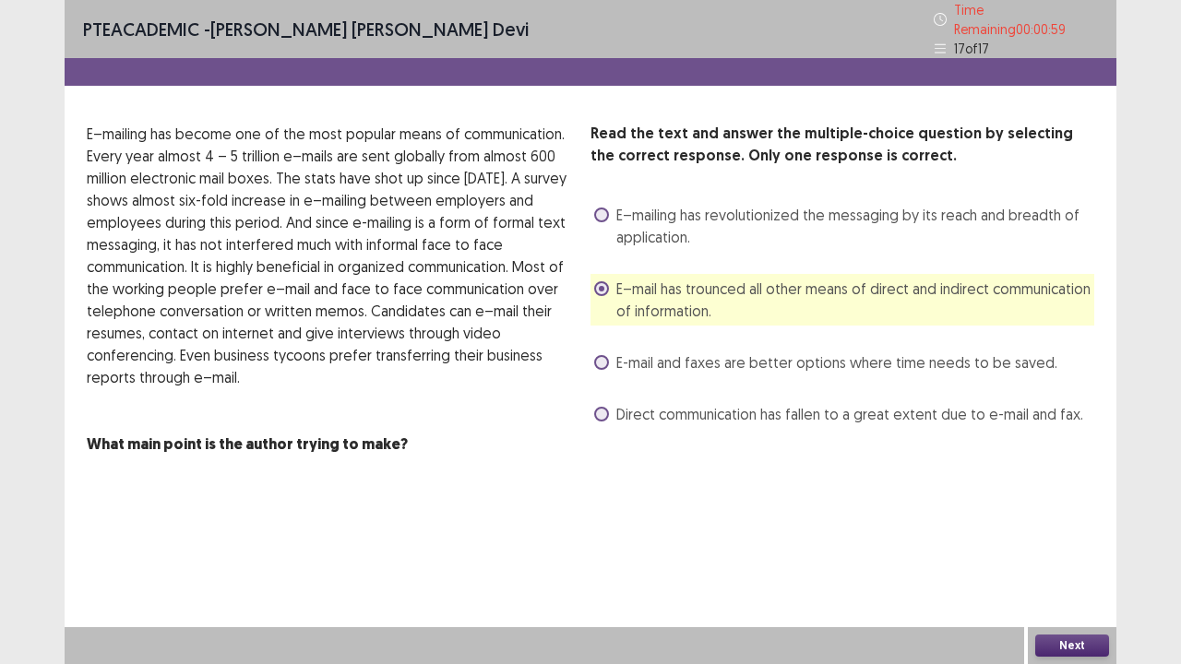
click at [1052, 547] on button "Next" at bounding box center [1072, 646] width 74 height 22
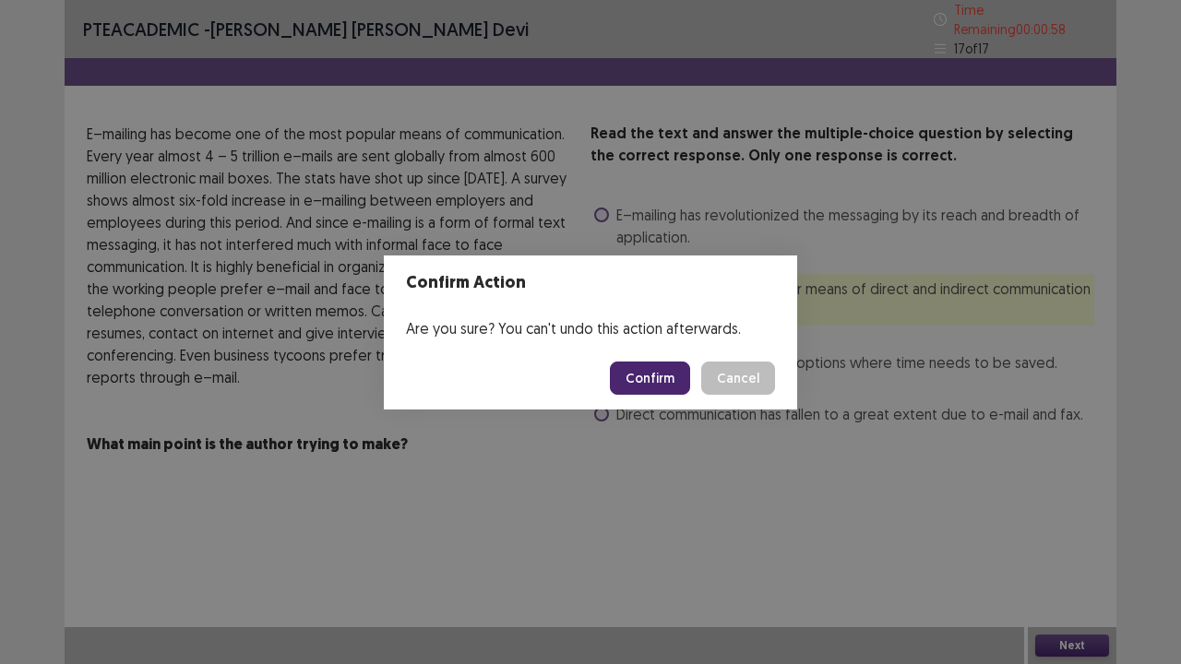
click at [644, 364] on button "Confirm" at bounding box center [650, 378] width 80 height 33
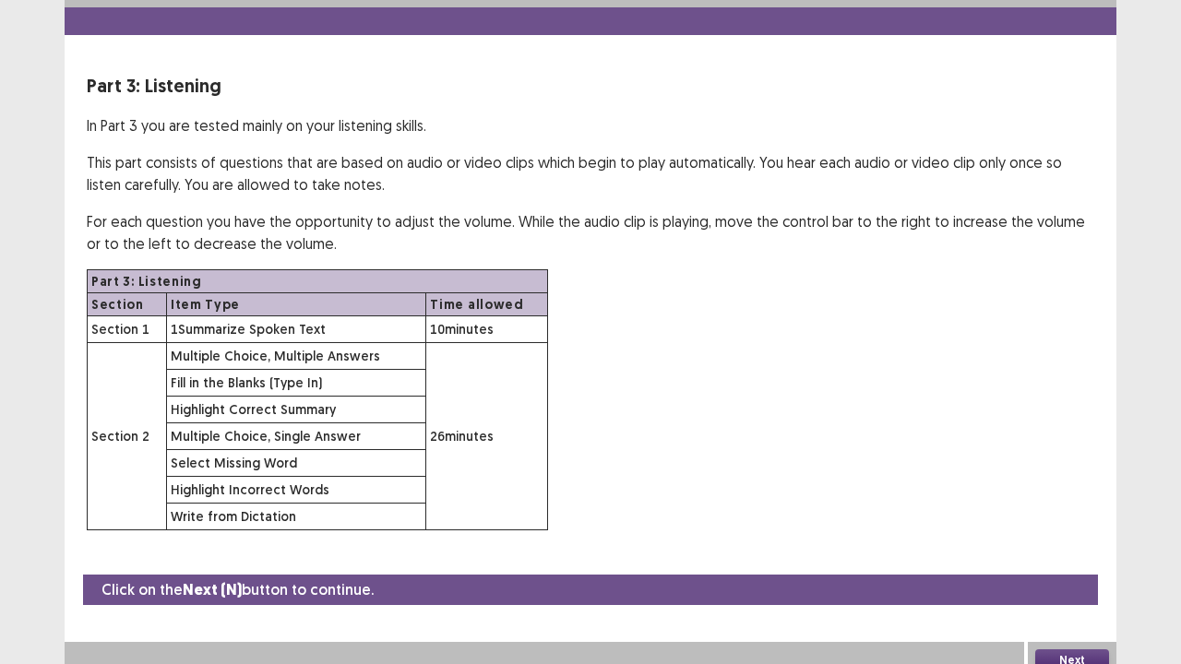
scroll to position [54, 0]
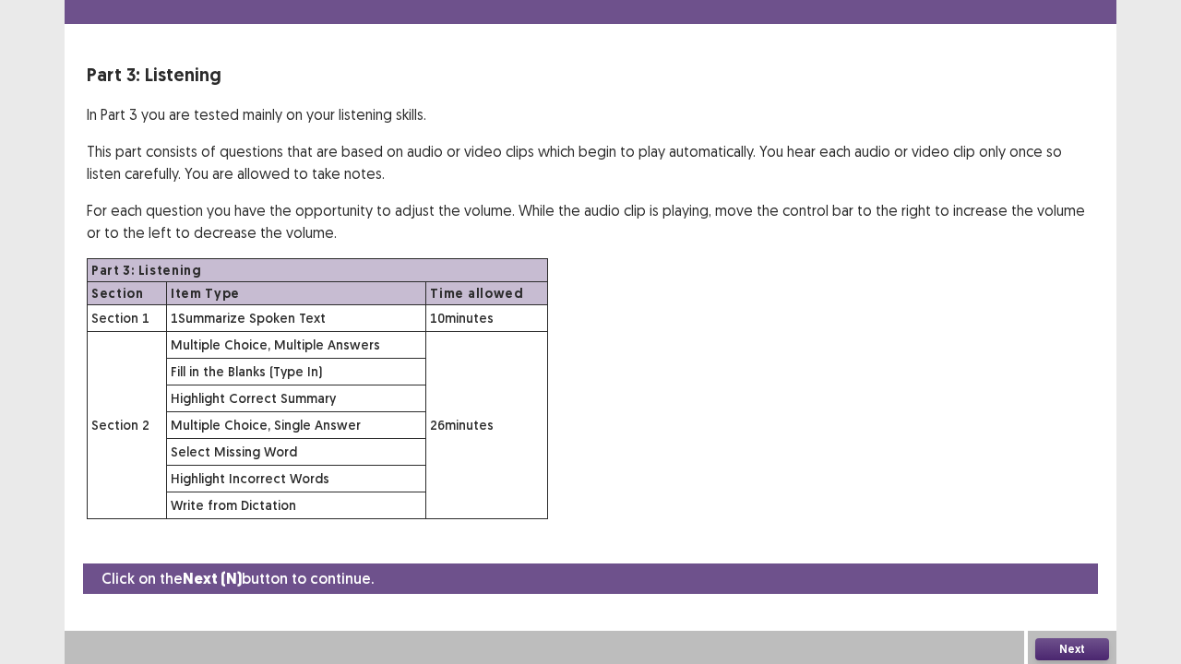
click at [1083, 547] on button "Next" at bounding box center [1072, 650] width 74 height 22
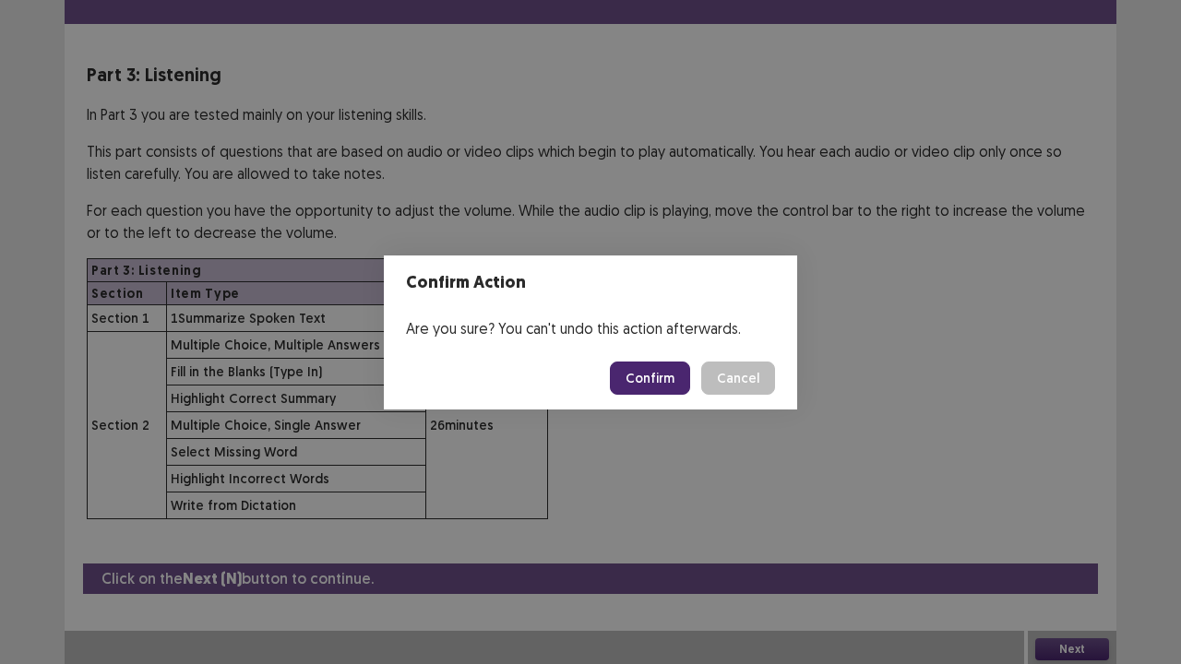
click at [642, 373] on button "Confirm" at bounding box center [650, 378] width 80 height 33
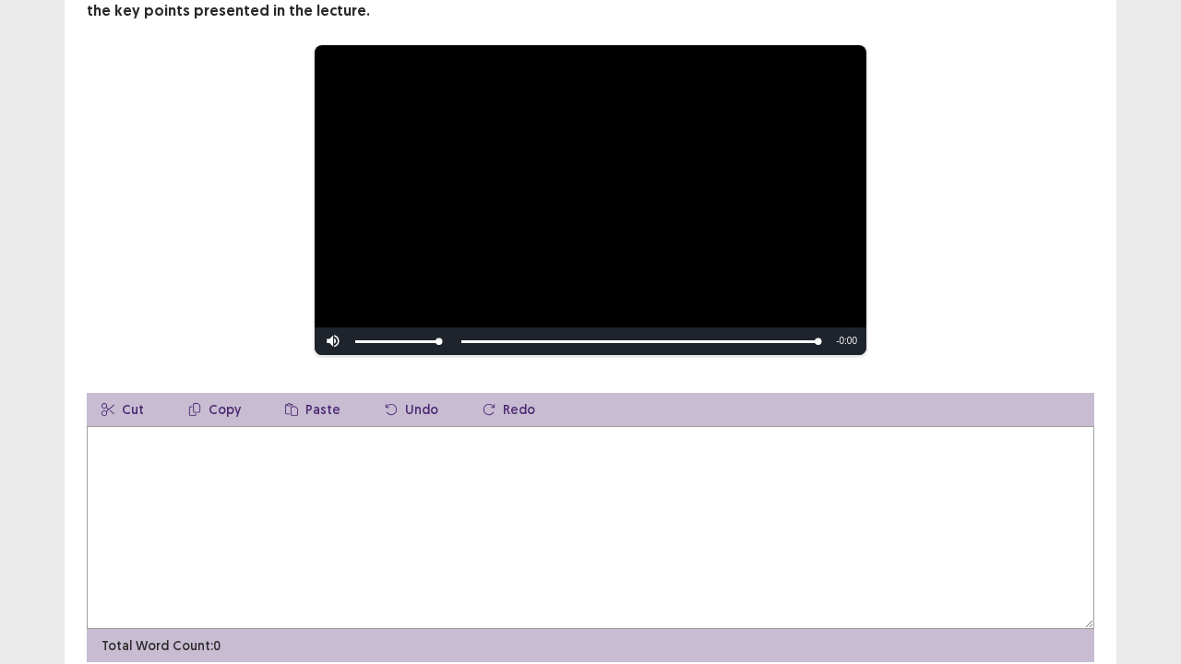
scroll to position [185, 0]
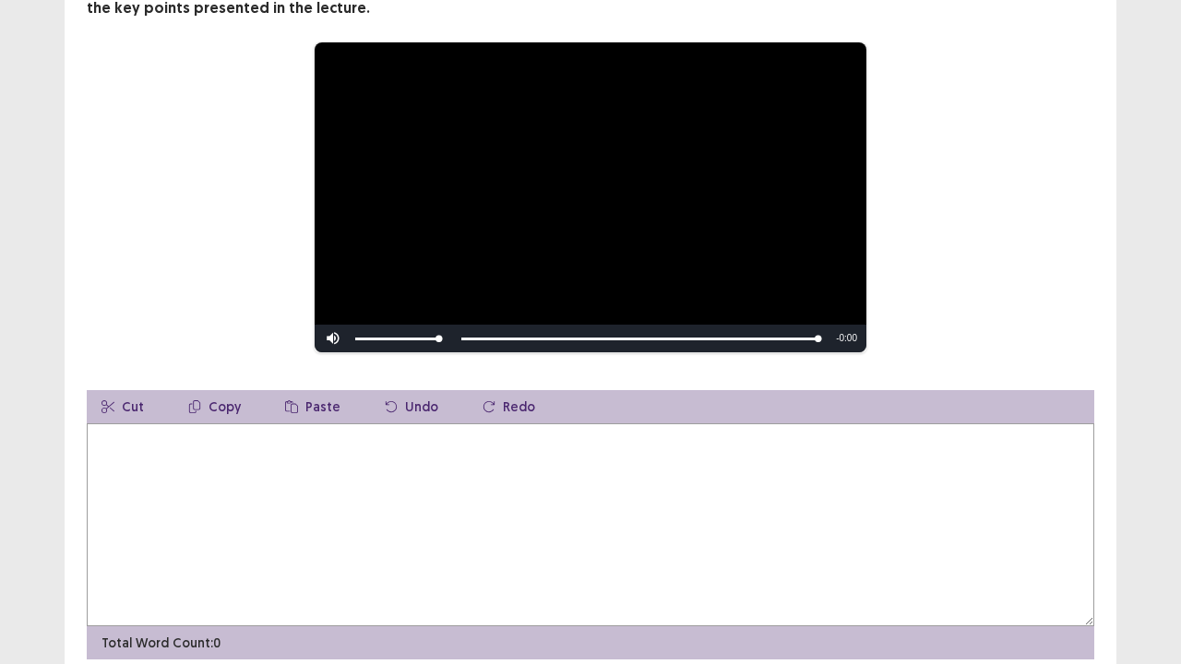
click at [148, 450] on textarea at bounding box center [591, 525] width 1008 height 203
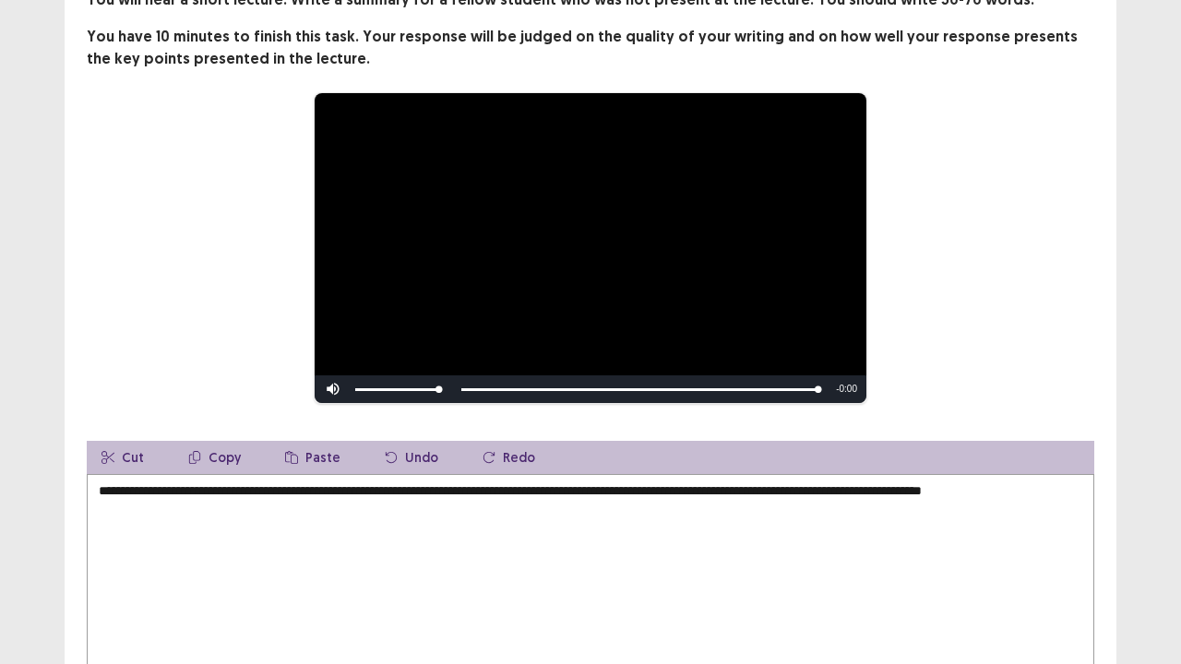
scroll to position [253, 0]
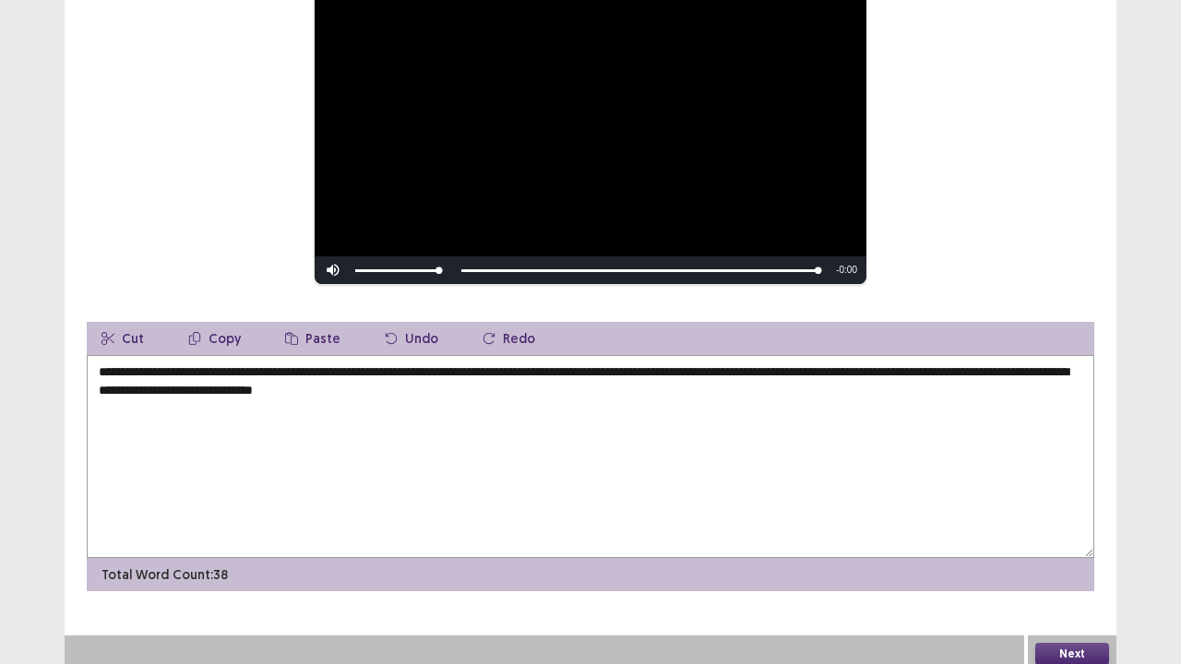
click at [473, 379] on textarea "**********" at bounding box center [591, 456] width 1008 height 203
click at [524, 384] on textarea "**********" at bounding box center [591, 456] width 1008 height 203
click at [397, 384] on textarea "**********" at bounding box center [591, 456] width 1008 height 203
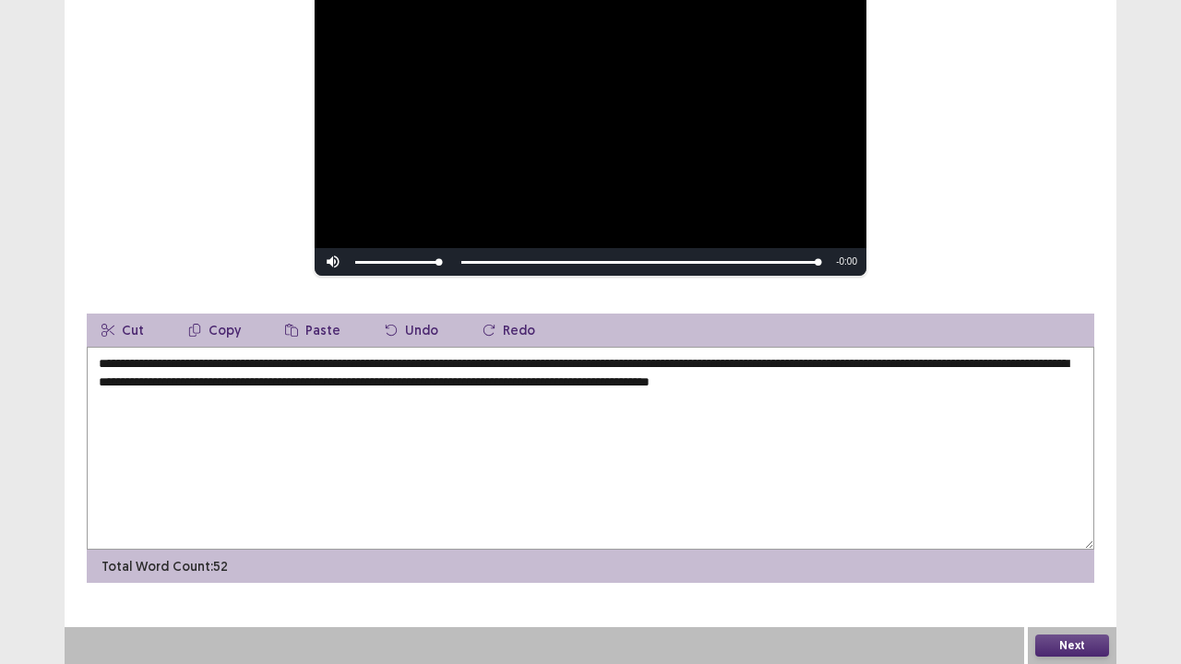
click at [1061, 547] on button "Next" at bounding box center [1072, 646] width 74 height 22
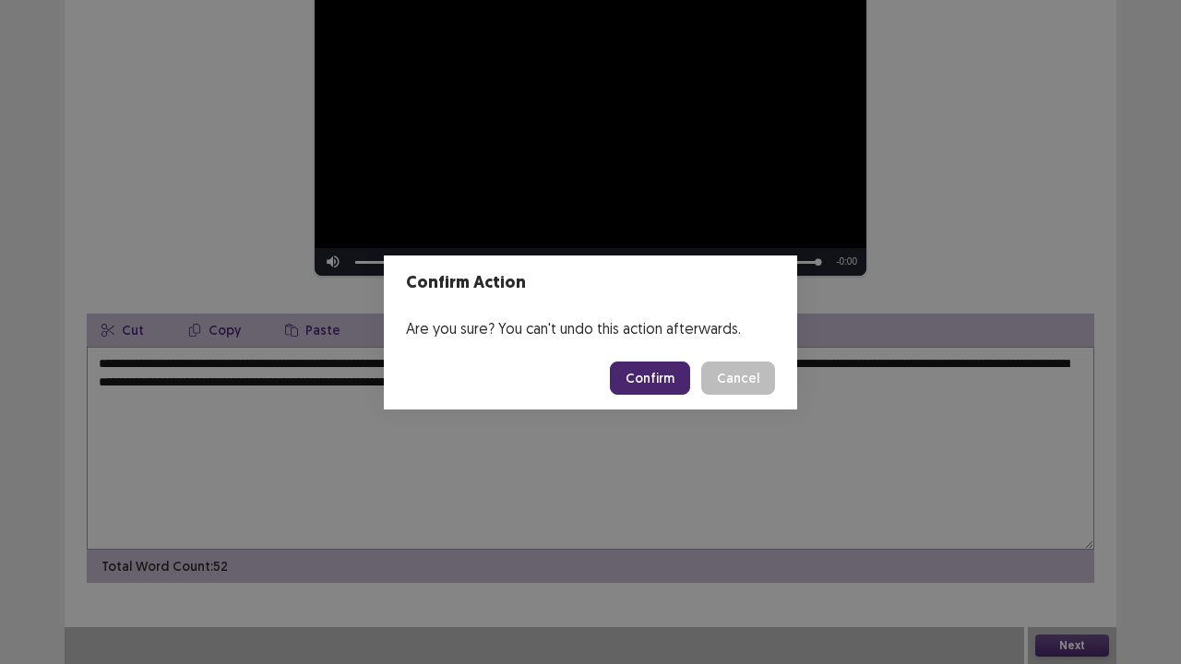
click at [746, 379] on button "Cancel" at bounding box center [738, 378] width 74 height 33
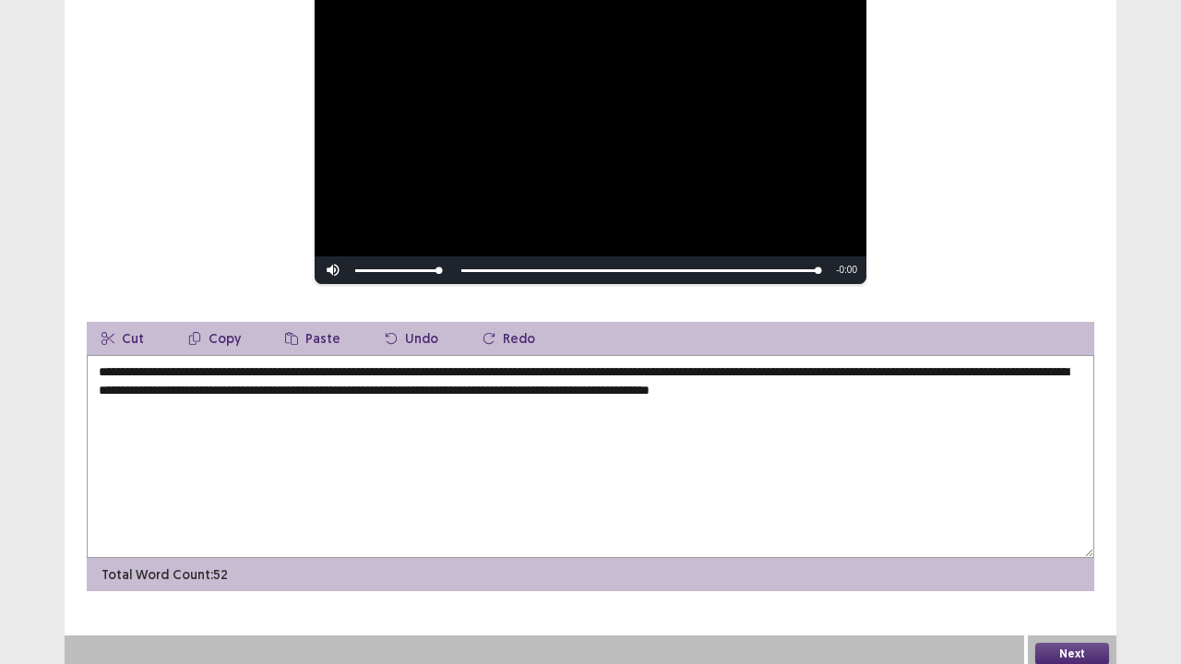
click at [816, 365] on textarea "**********" at bounding box center [591, 456] width 1008 height 203
type textarea "**********"
click at [1059, 547] on button "Next" at bounding box center [1072, 654] width 74 height 22
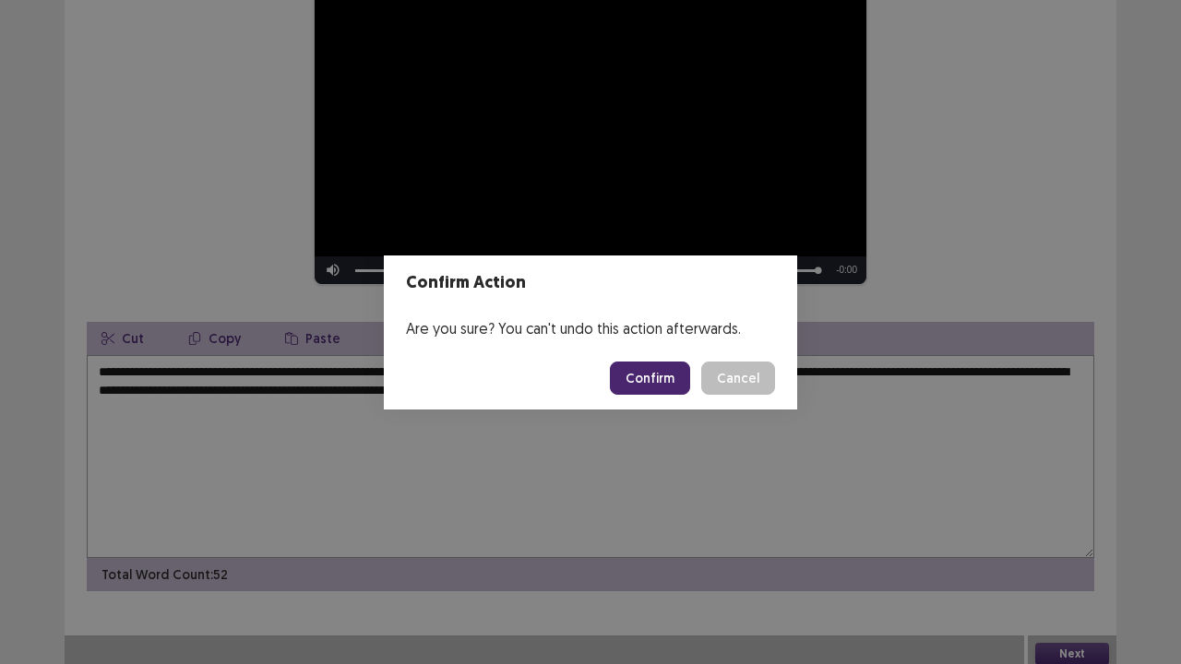
click at [652, 377] on button "Confirm" at bounding box center [650, 378] width 80 height 33
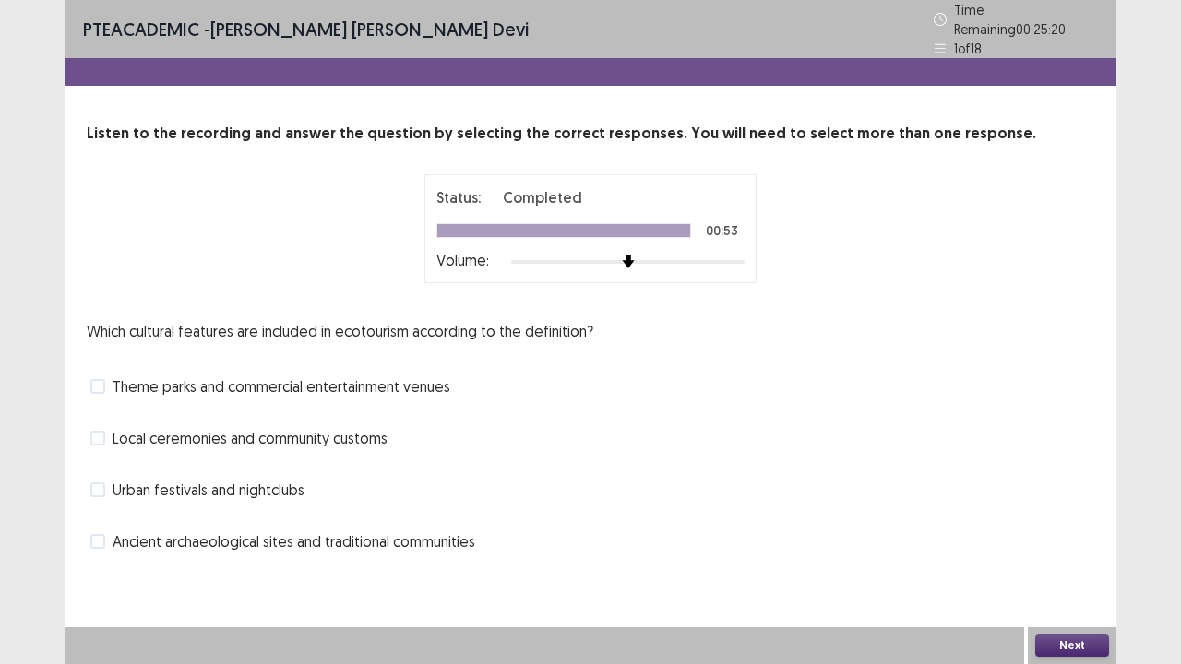
click at [97, 534] on span at bounding box center [97, 541] width 15 height 15
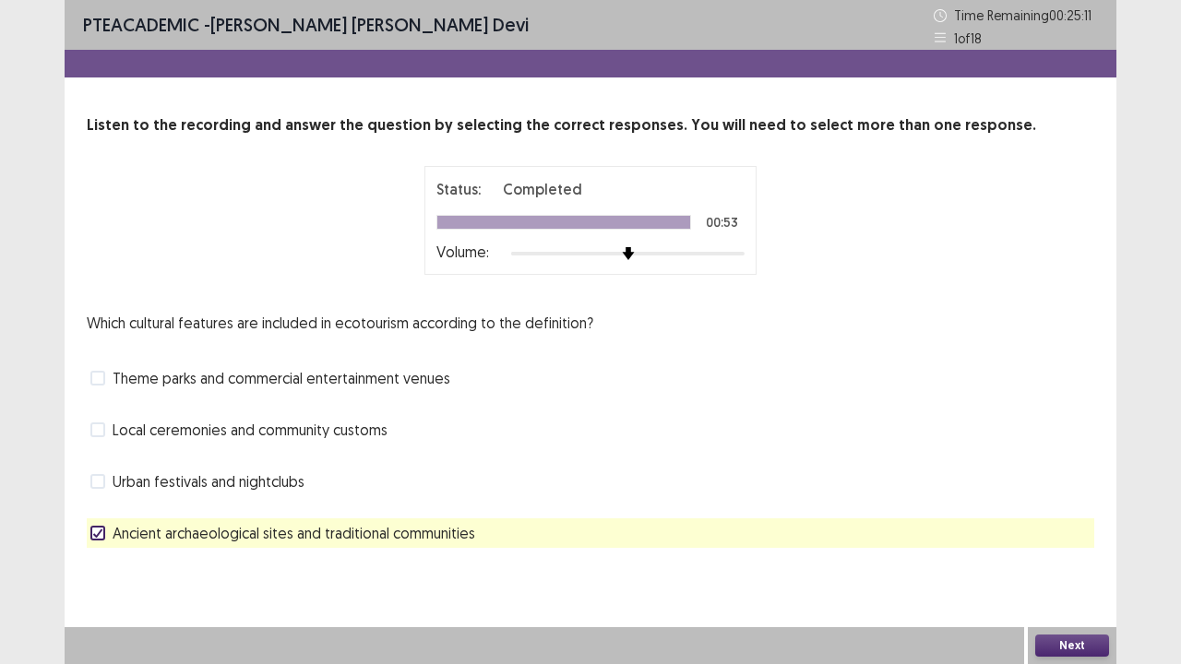
click at [1099, 547] on button "Next" at bounding box center [1072, 646] width 74 height 22
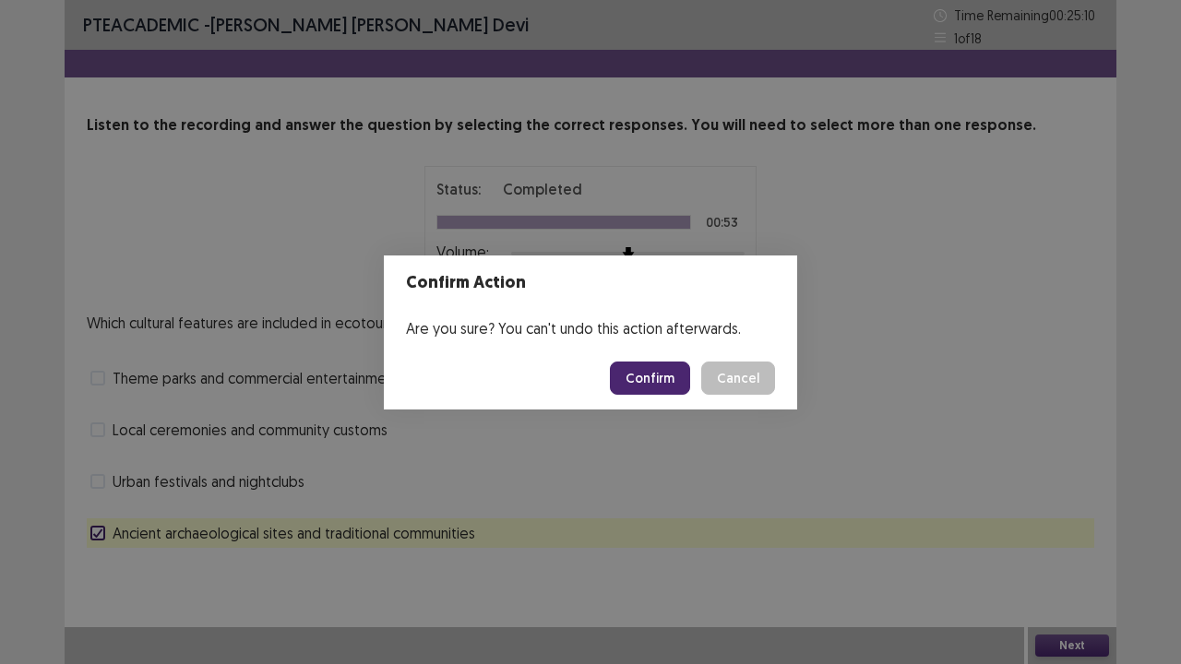
click at [648, 378] on button "Confirm" at bounding box center [650, 378] width 80 height 33
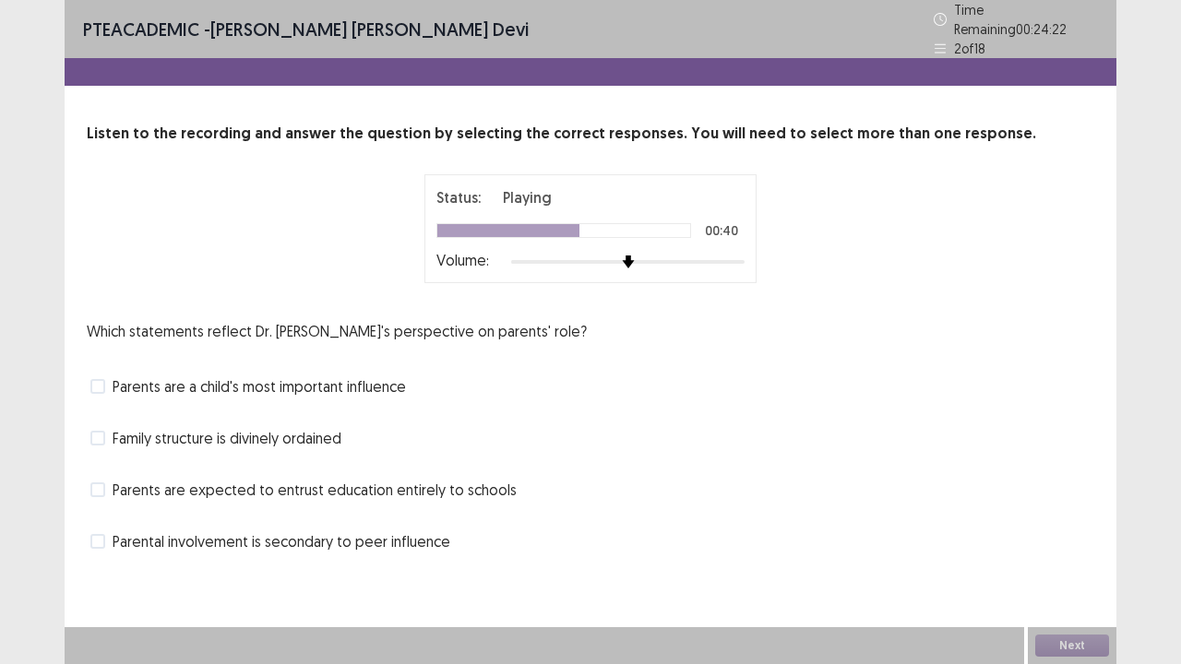
click at [103, 379] on span at bounding box center [97, 386] width 15 height 15
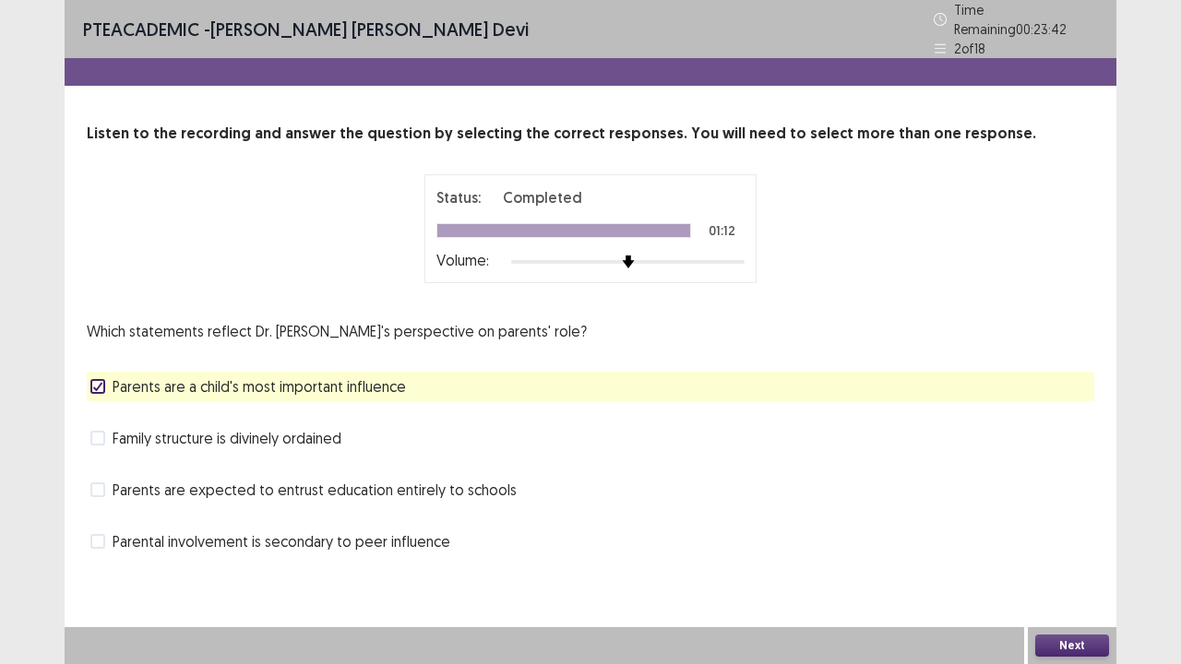
click at [98, 483] on span at bounding box center [97, 490] width 15 height 15
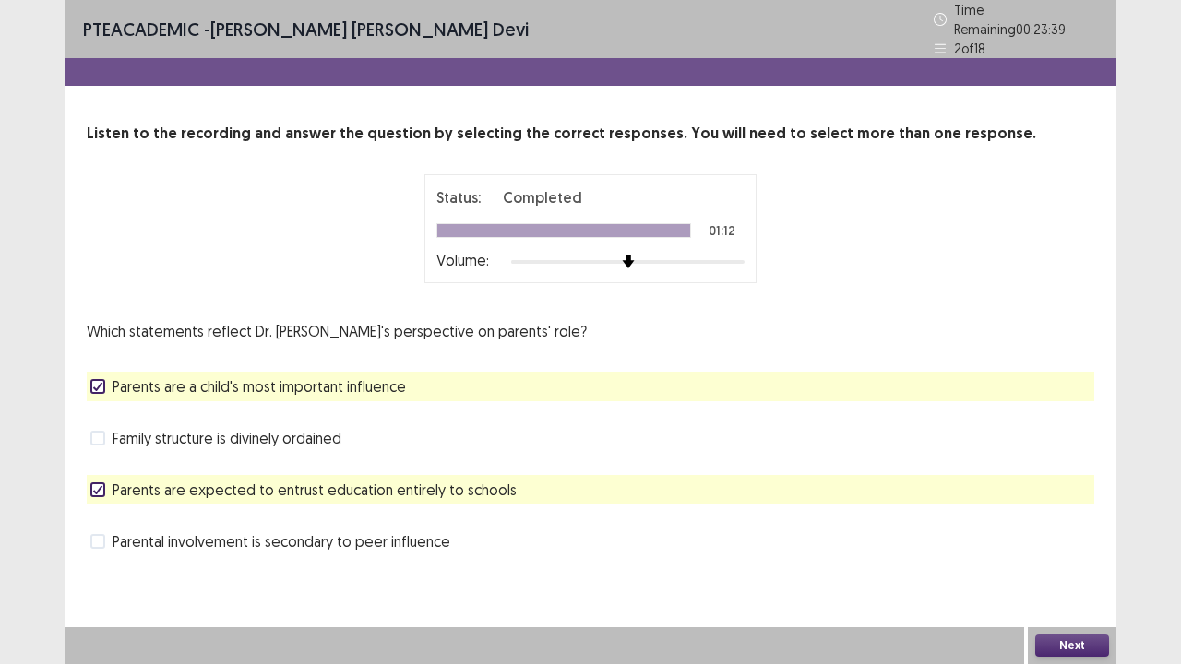
click at [98, 485] on icon at bounding box center [97, 489] width 11 height 9
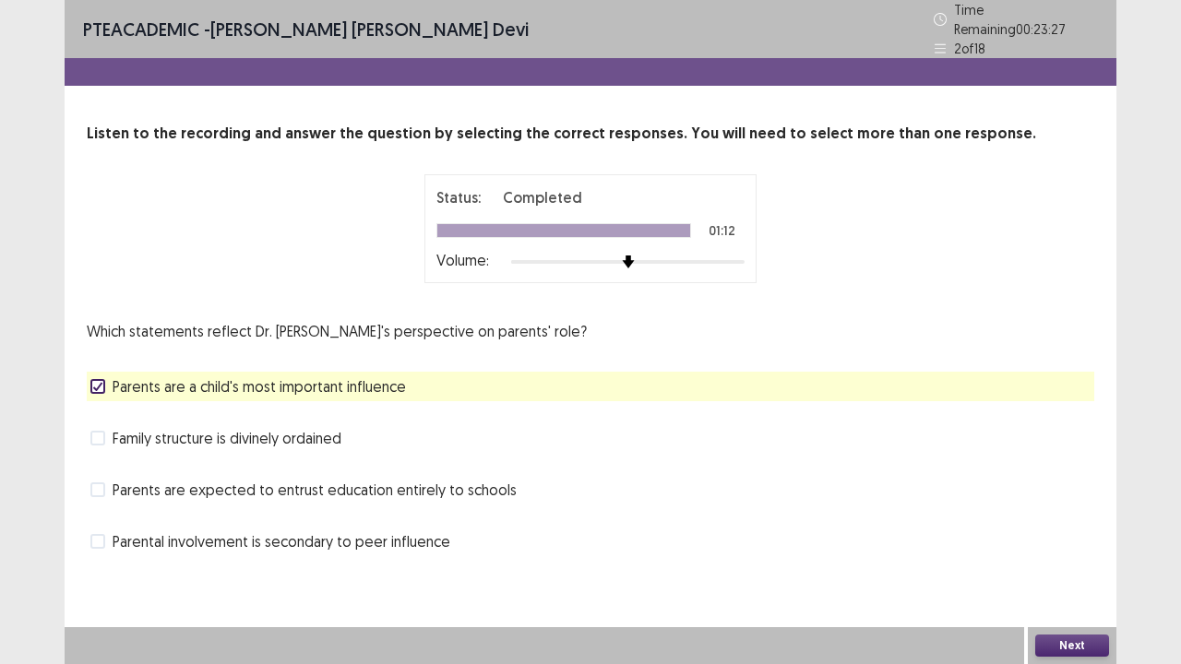
click at [90, 375] on div "Parents are a child's most important influence" at bounding box center [591, 387] width 1008 height 30
click at [97, 382] on icon at bounding box center [97, 386] width 11 height 9
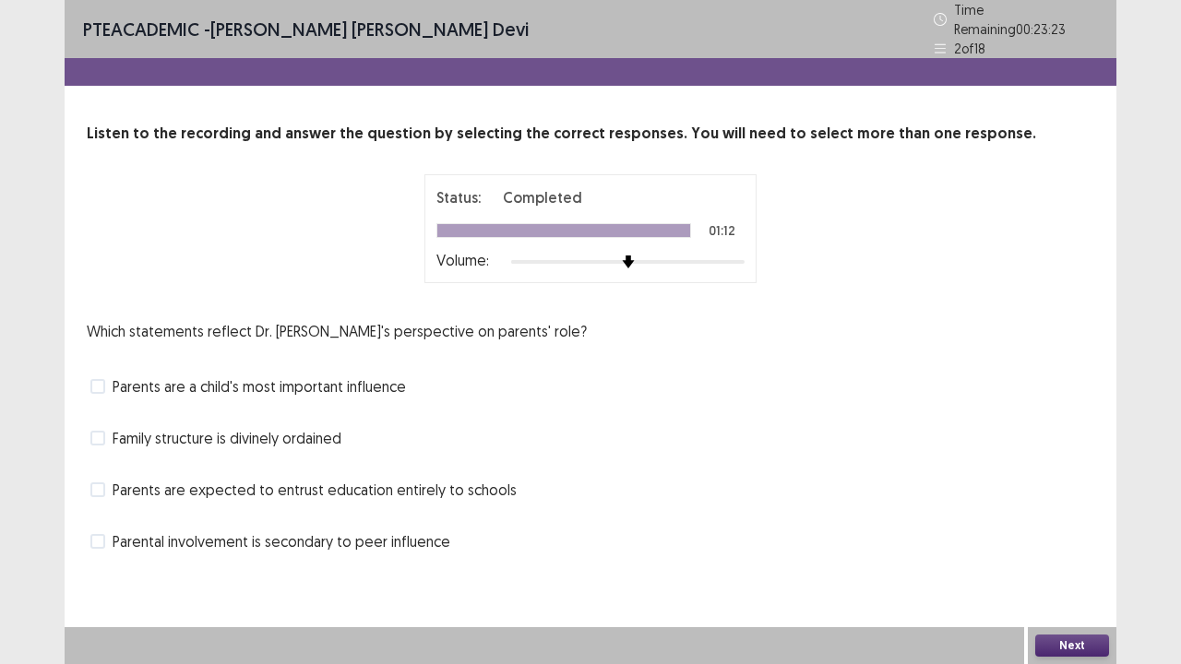
click at [102, 438] on label "Family structure is divinely ordained" at bounding box center [215, 438] width 251 height 22
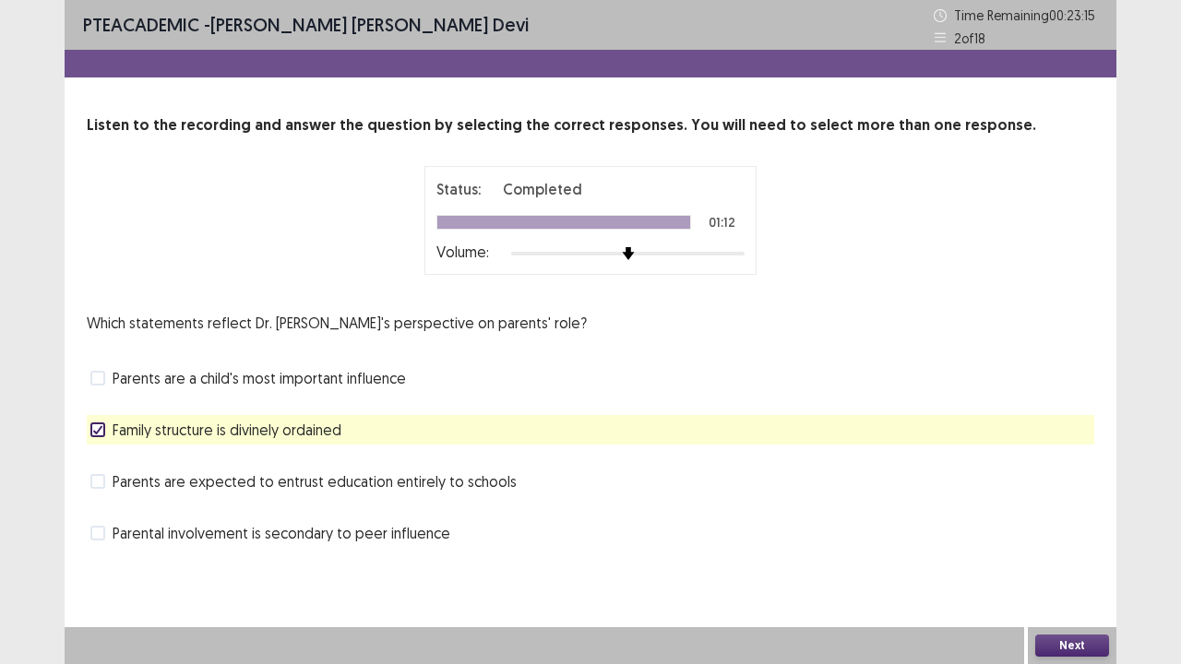
click at [112, 484] on label "Parents are expected to entrust education entirely to schools" at bounding box center [303, 482] width 426 height 22
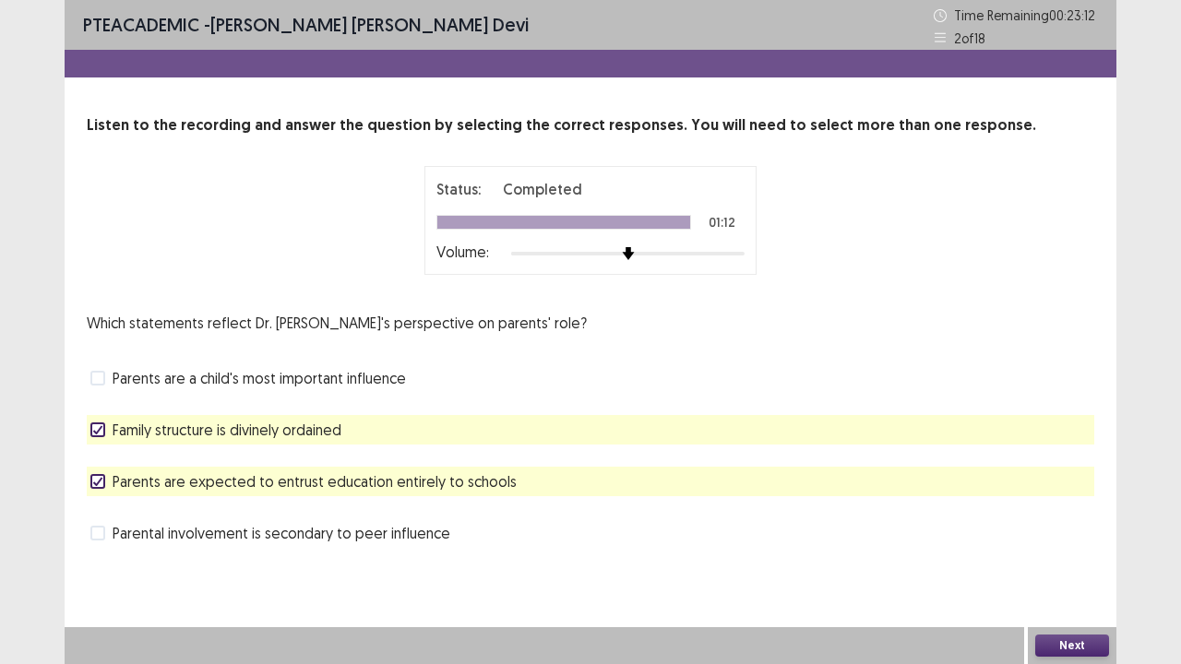
click at [94, 380] on span at bounding box center [97, 378] width 15 height 15
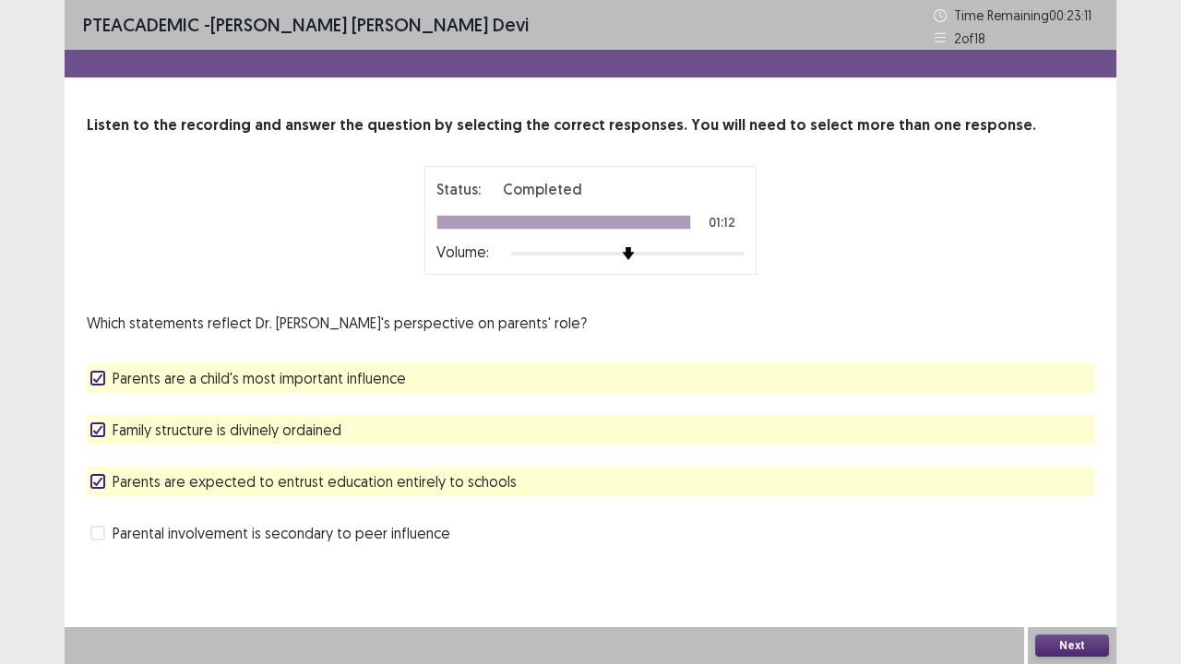
click at [96, 537] on span at bounding box center [97, 533] width 15 height 15
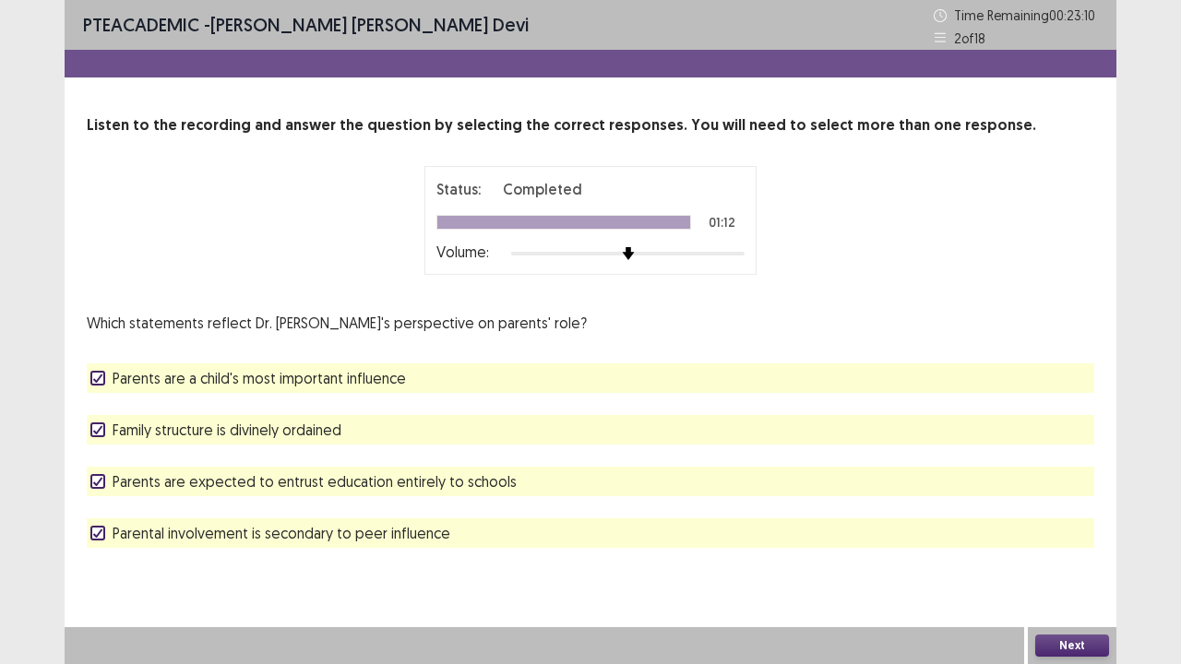
click at [1063, 547] on button "Next" at bounding box center [1072, 646] width 74 height 22
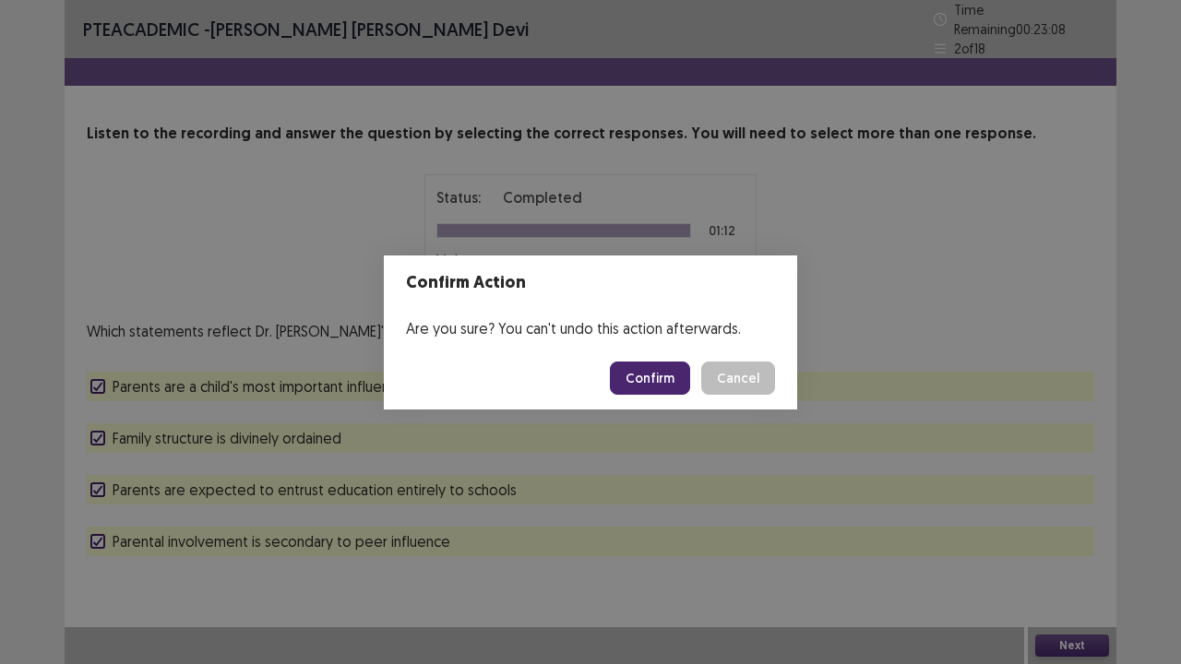
click at [642, 379] on button "Confirm" at bounding box center [650, 378] width 80 height 33
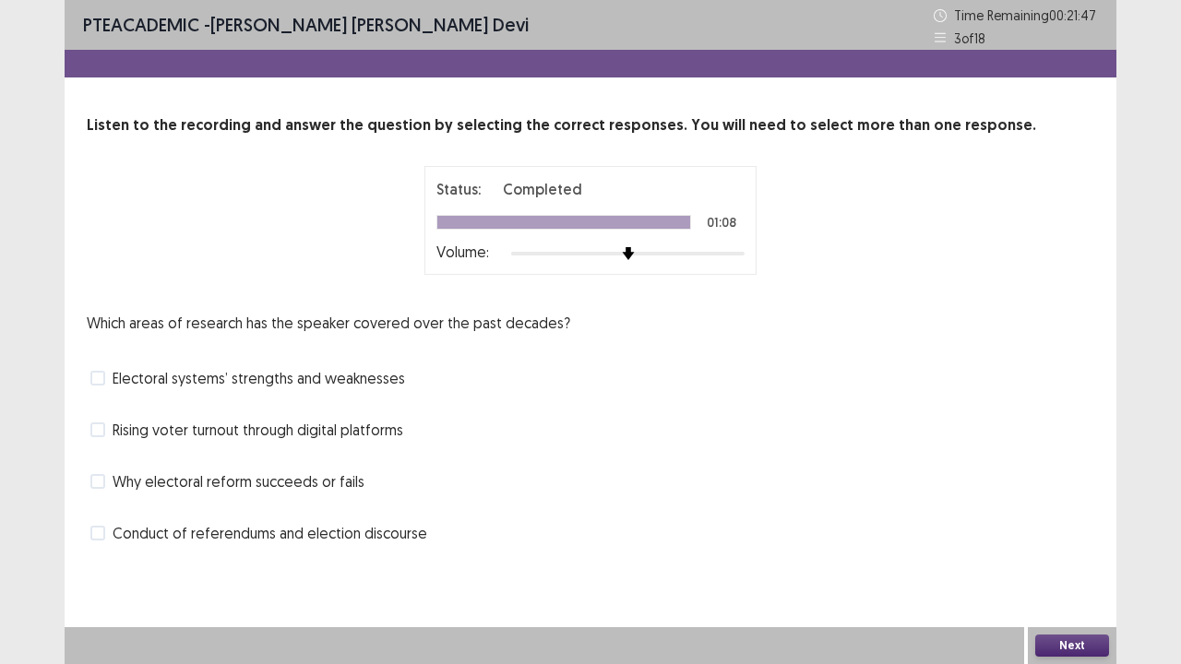
click at [102, 377] on span at bounding box center [97, 378] width 15 height 15
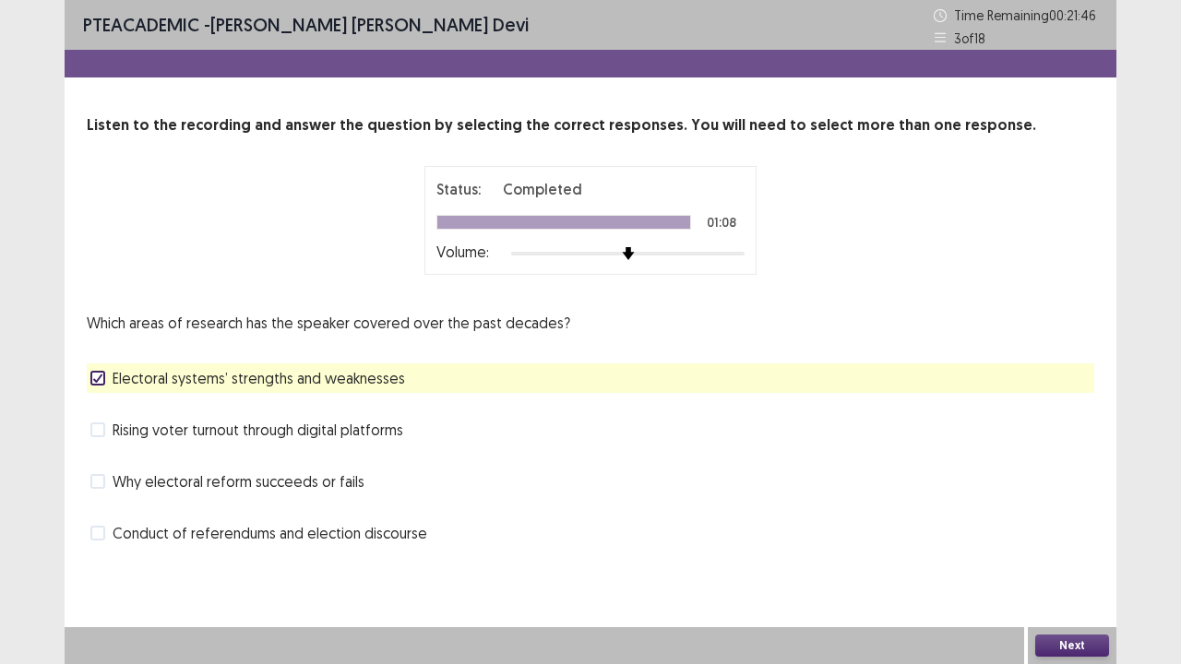
click at [107, 431] on label "Rising voter turnout through digital platforms" at bounding box center [246, 430] width 313 height 22
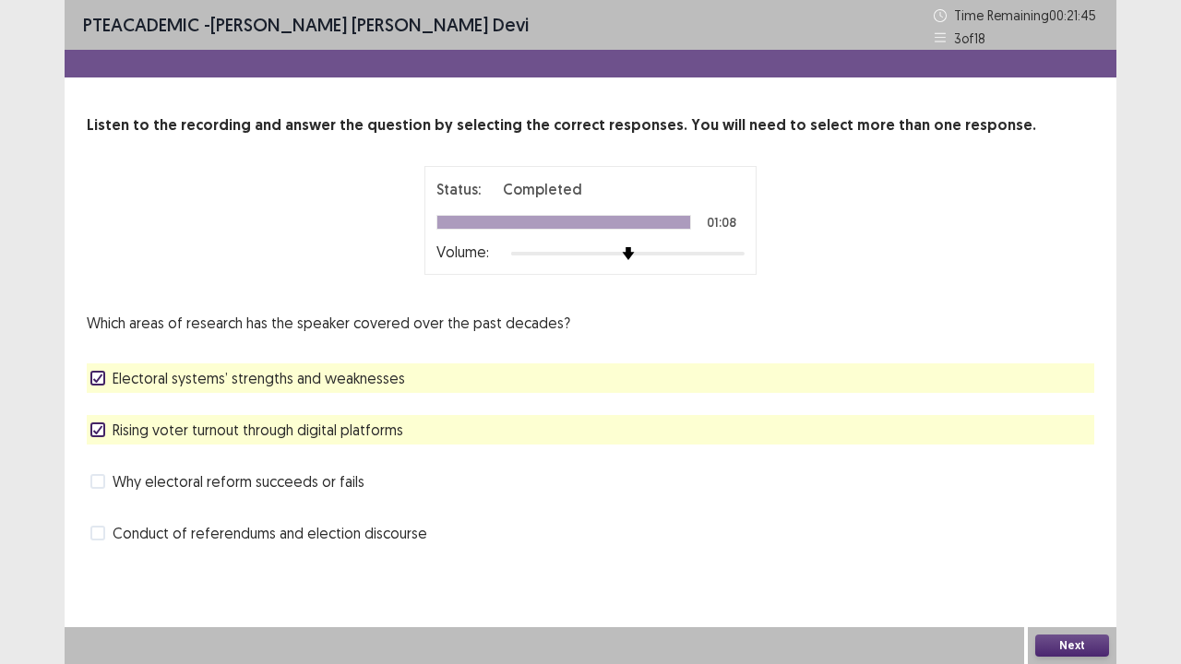
click at [100, 478] on span at bounding box center [97, 481] width 15 height 15
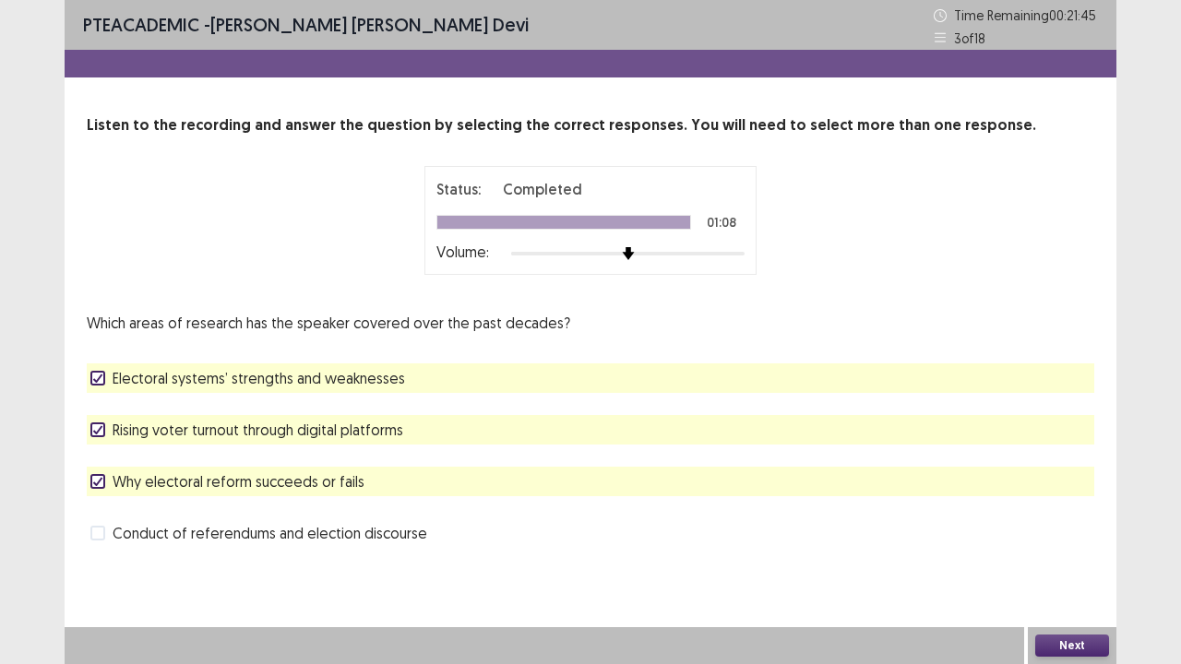
click at [100, 530] on span at bounding box center [97, 533] width 15 height 15
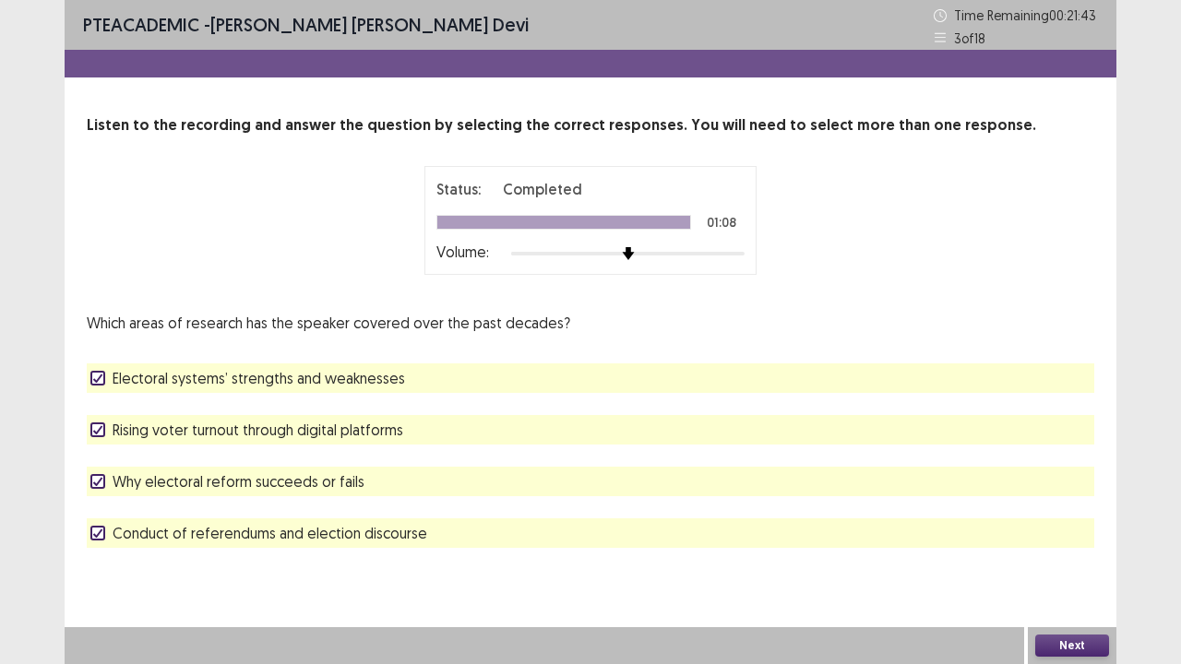
click at [1061, 547] on button "Next" at bounding box center [1072, 646] width 74 height 22
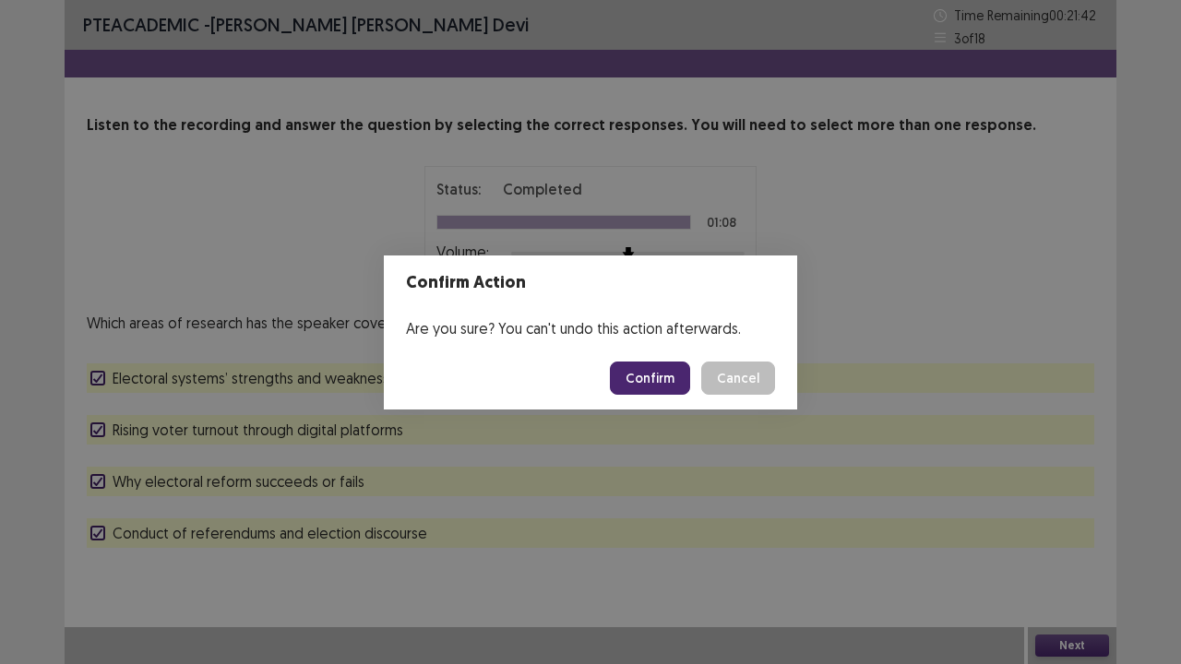
click at [645, 377] on button "Confirm" at bounding box center [650, 378] width 80 height 33
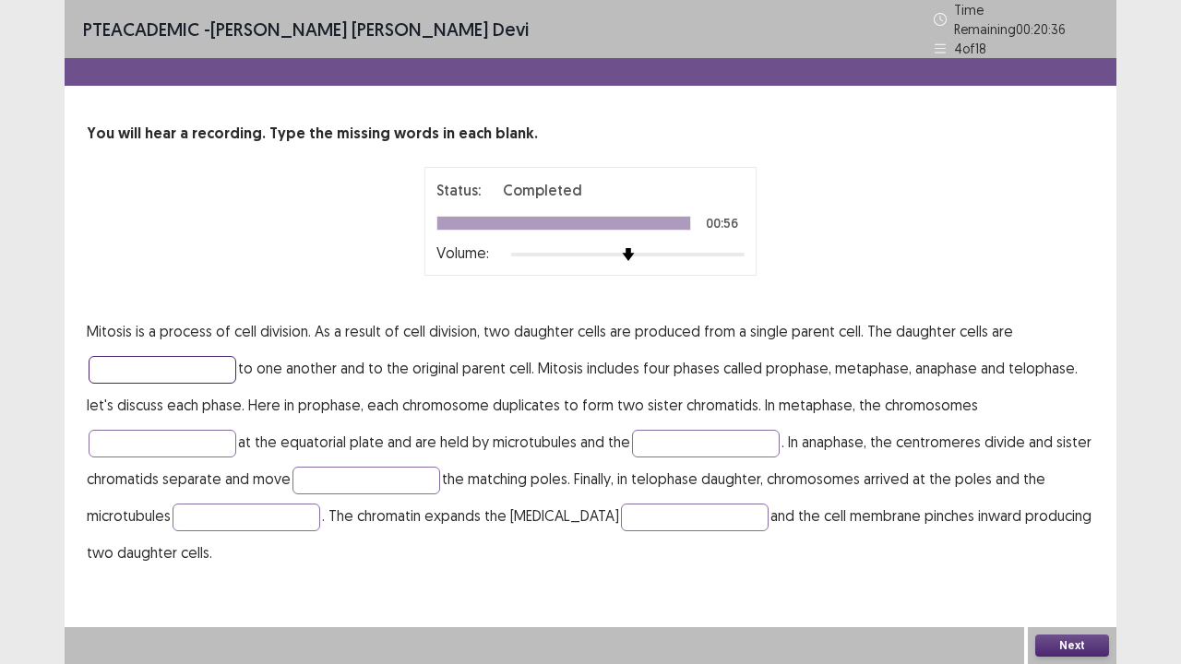
click at [141, 356] on input "text" at bounding box center [163, 370] width 148 height 28
type input "********"
click at [183, 432] on input "text" at bounding box center [163, 444] width 148 height 28
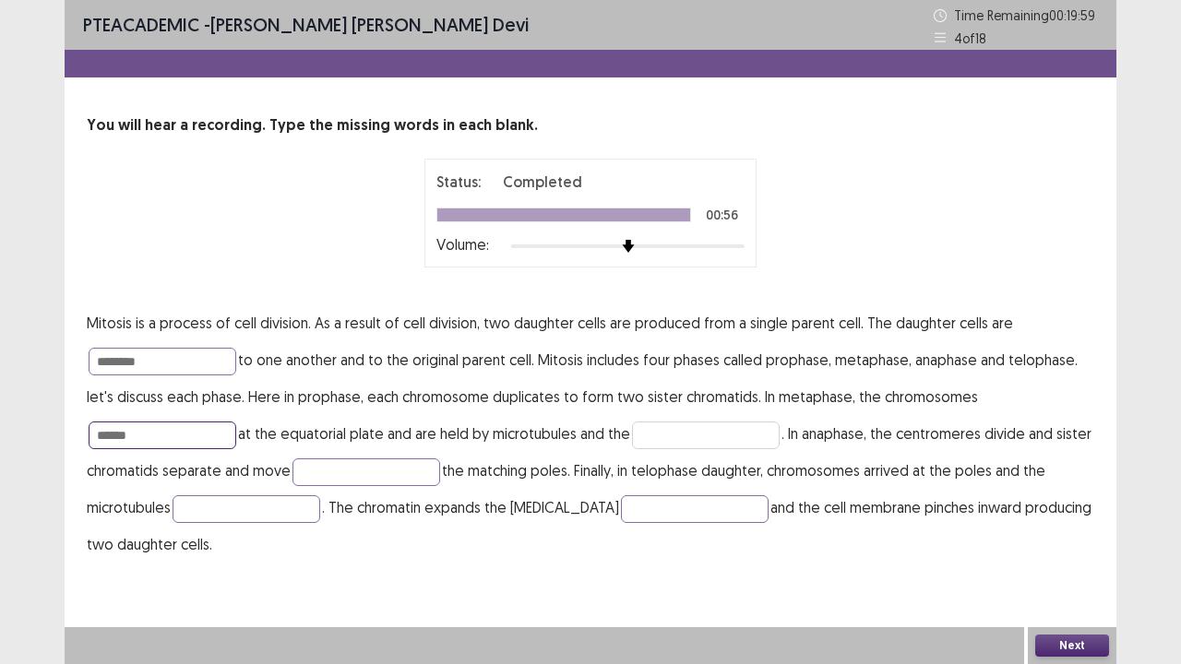
type input "******"
click at [690, 437] on input "text" at bounding box center [706, 436] width 148 height 28
type input "**********"
click at [412, 469] on input "text" at bounding box center [367, 473] width 148 height 28
type input "*******"
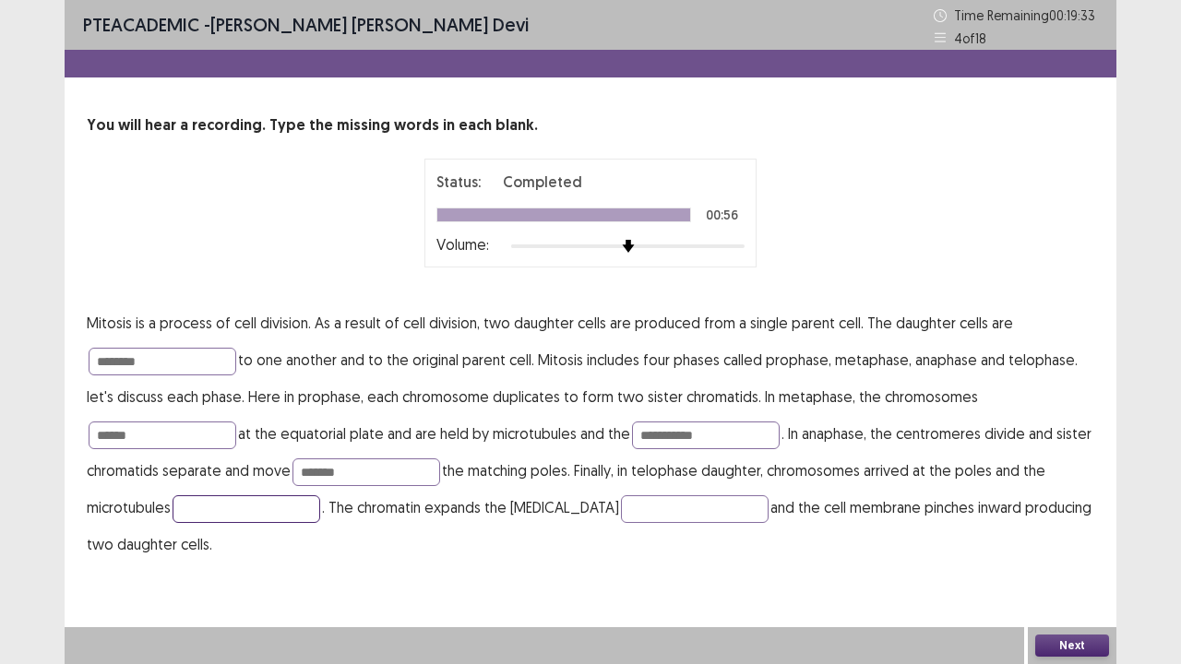
click at [250, 509] on input "text" at bounding box center [247, 510] width 148 height 28
type input "*********"
click at [295, 528] on p "**********" at bounding box center [591, 434] width 1008 height 258
click at [621, 503] on input "text" at bounding box center [695, 510] width 148 height 28
type input "*******"
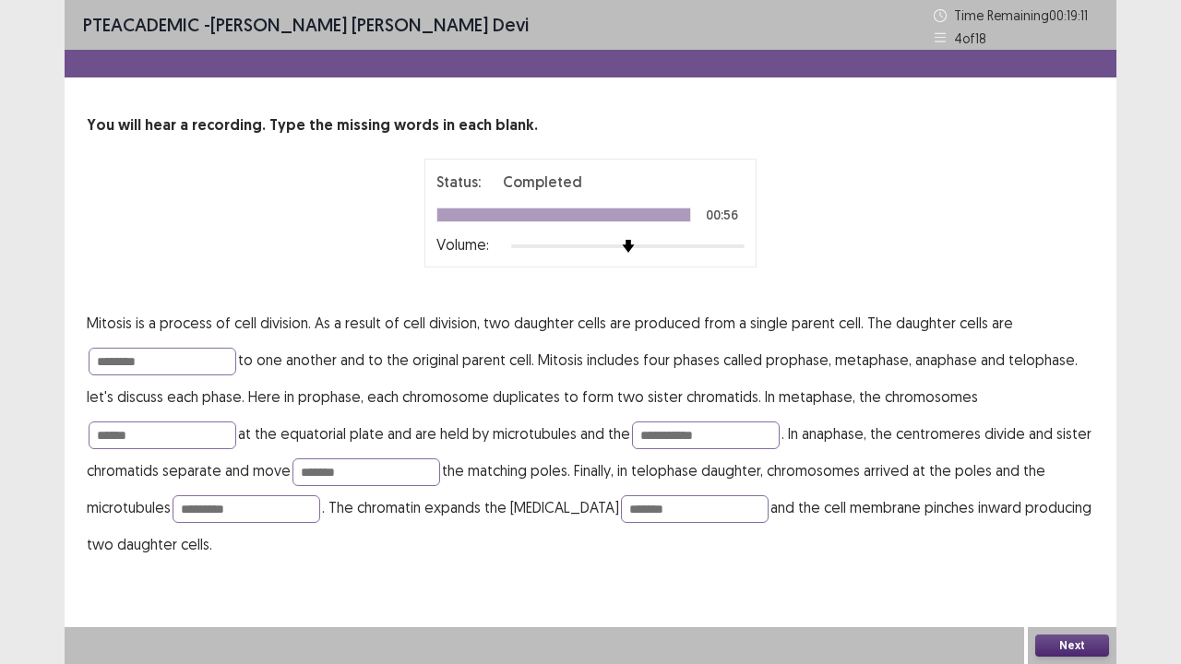
click at [1080, 547] on button "Next" at bounding box center [1072, 646] width 74 height 22
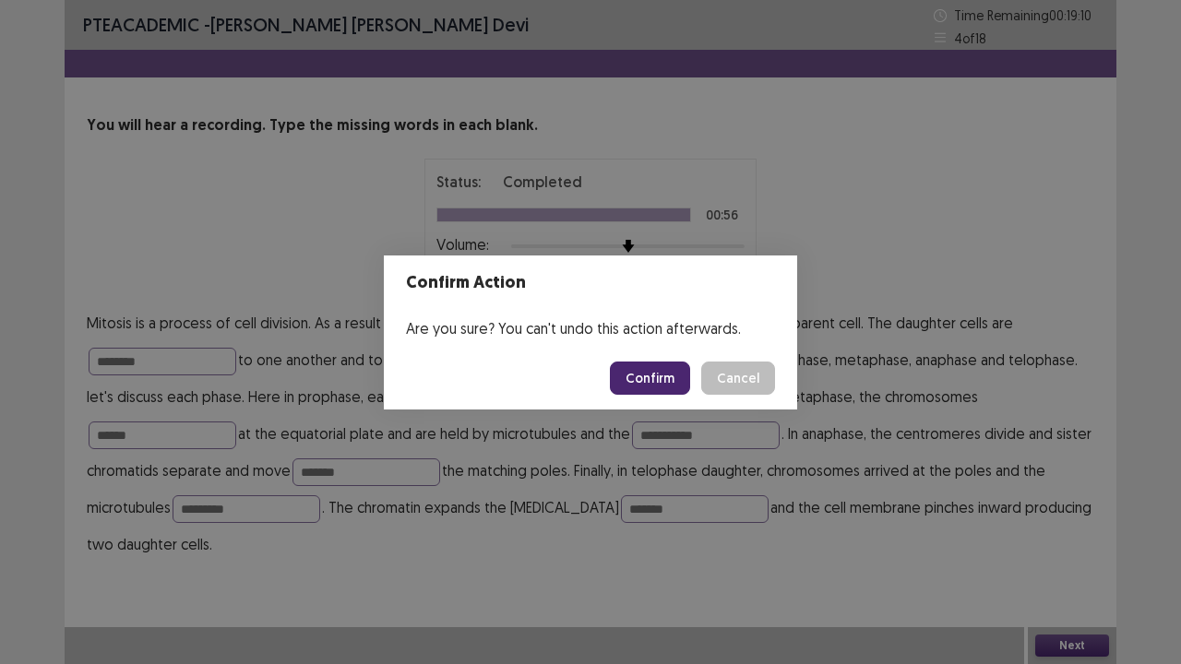
click at [664, 381] on button "Confirm" at bounding box center [650, 378] width 80 height 33
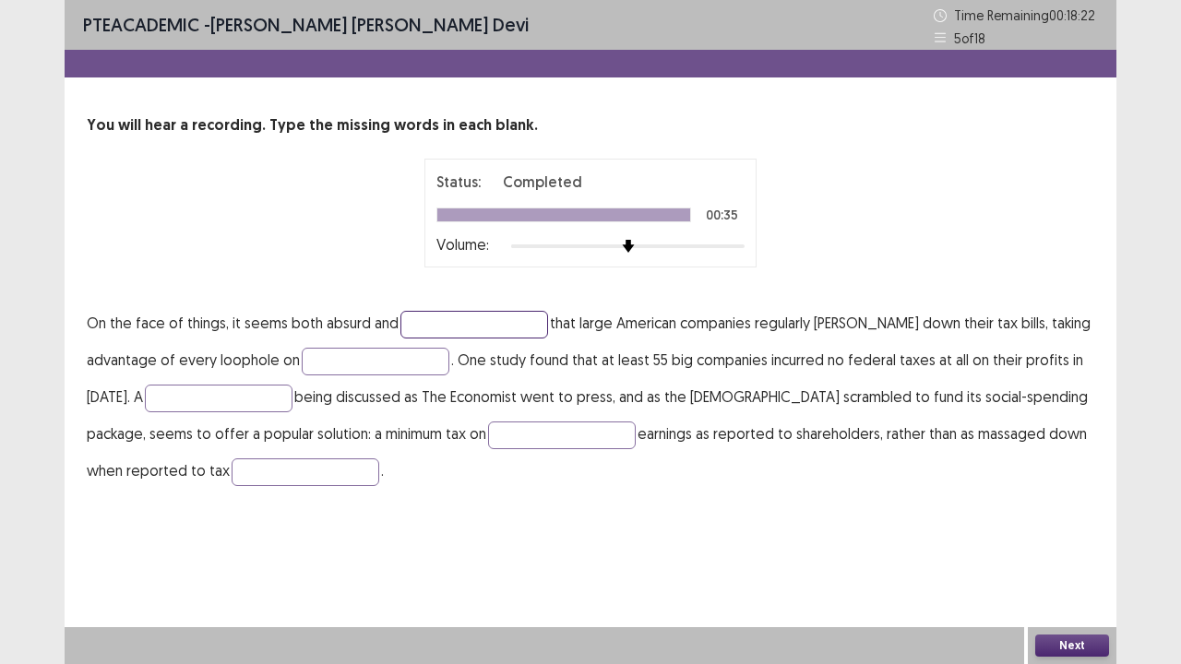
click at [428, 321] on input "text" at bounding box center [475, 325] width 148 height 28
type input "*****"
click at [338, 365] on input "text" at bounding box center [376, 362] width 148 height 28
type input "*****"
click at [245, 396] on input "text" at bounding box center [219, 399] width 148 height 28
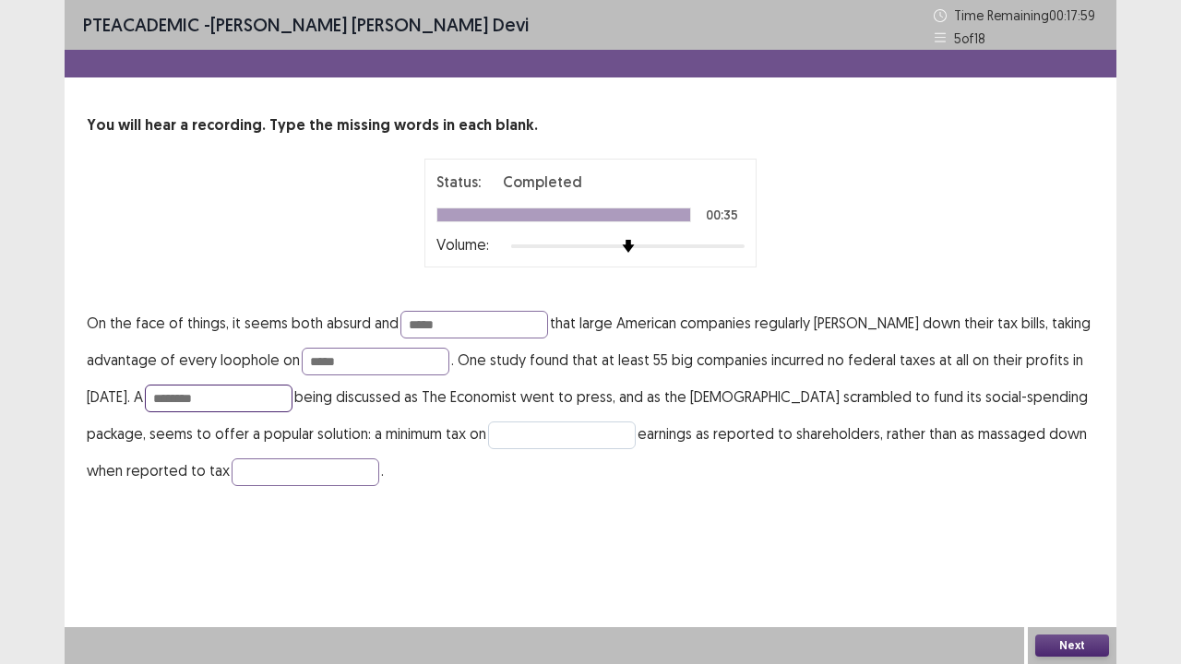
type input "********"
click at [520, 430] on input "text" at bounding box center [562, 436] width 148 height 28
type input "********"
click at [331, 471] on input "text" at bounding box center [306, 473] width 148 height 28
type input "**********"
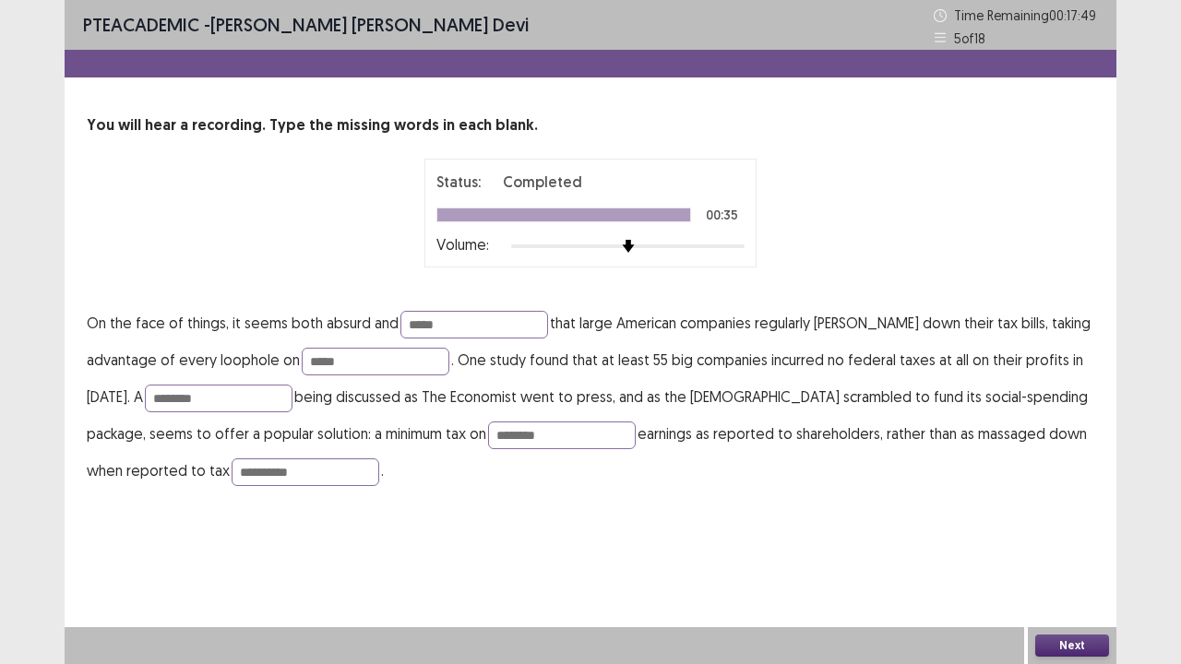
click at [454, 504] on div "**********" at bounding box center [591, 263] width 1052 height 526
click at [432, 322] on input "*****" at bounding box center [475, 325] width 148 height 28
type input "******"
click at [1054, 547] on button "Next" at bounding box center [1072, 646] width 74 height 22
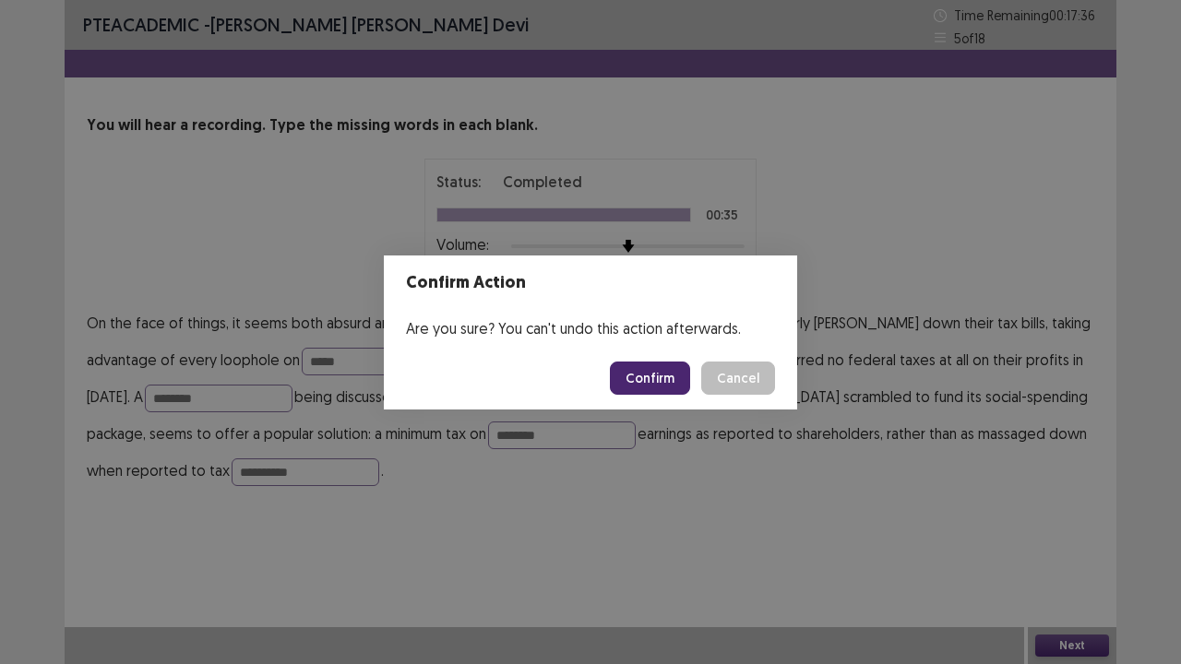
click at [648, 377] on button "Confirm" at bounding box center [650, 378] width 80 height 33
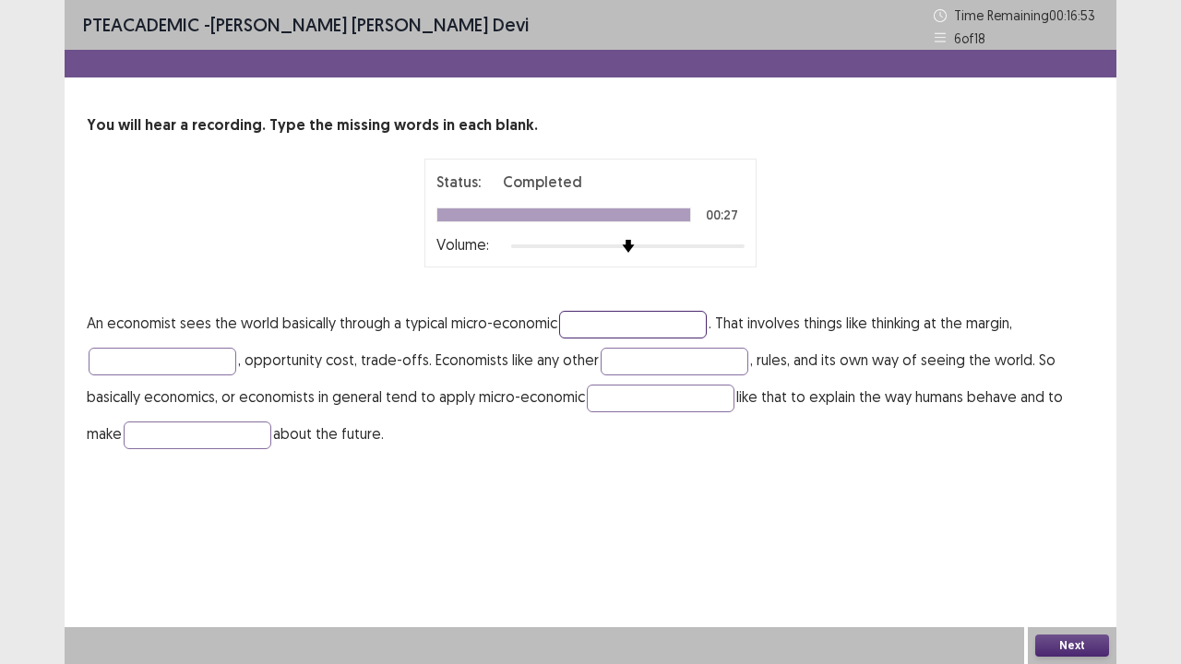
click at [583, 325] on input "text" at bounding box center [633, 325] width 148 height 28
type input "*******"
click at [137, 354] on input "text" at bounding box center [163, 362] width 148 height 28
type input "**********"
click at [629, 364] on input "text" at bounding box center [675, 362] width 148 height 28
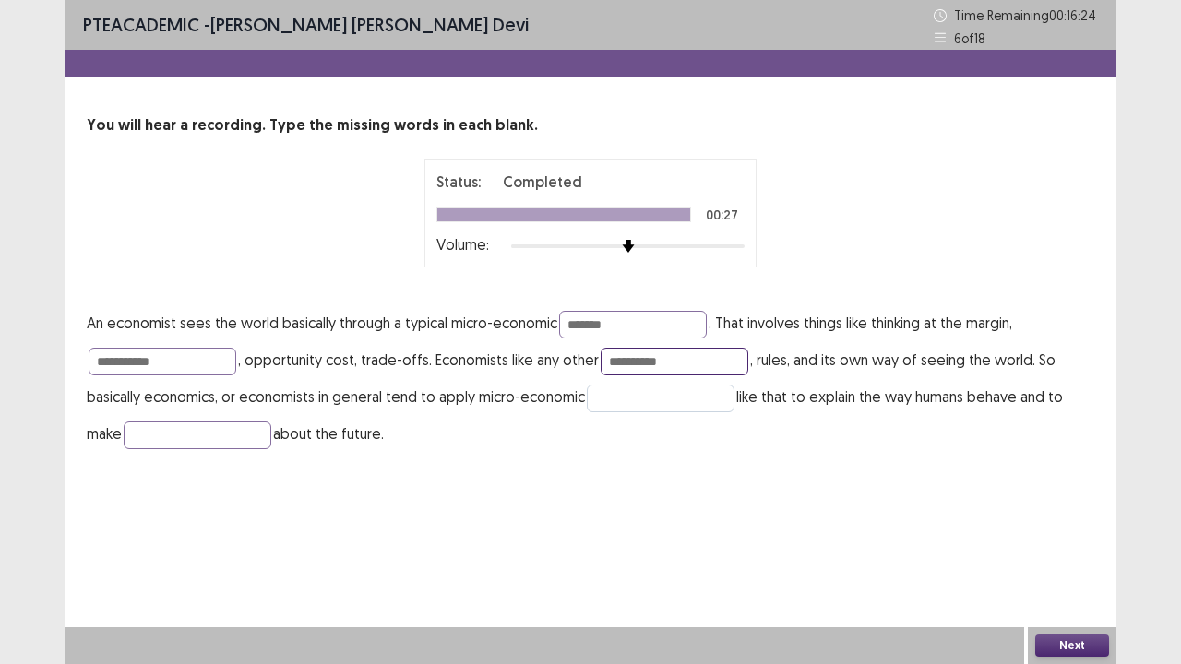
type input "**********"
click at [628, 397] on input "text" at bounding box center [661, 399] width 148 height 28
type input "********"
click at [221, 439] on input "text" at bounding box center [198, 436] width 148 height 28
type input "**********"
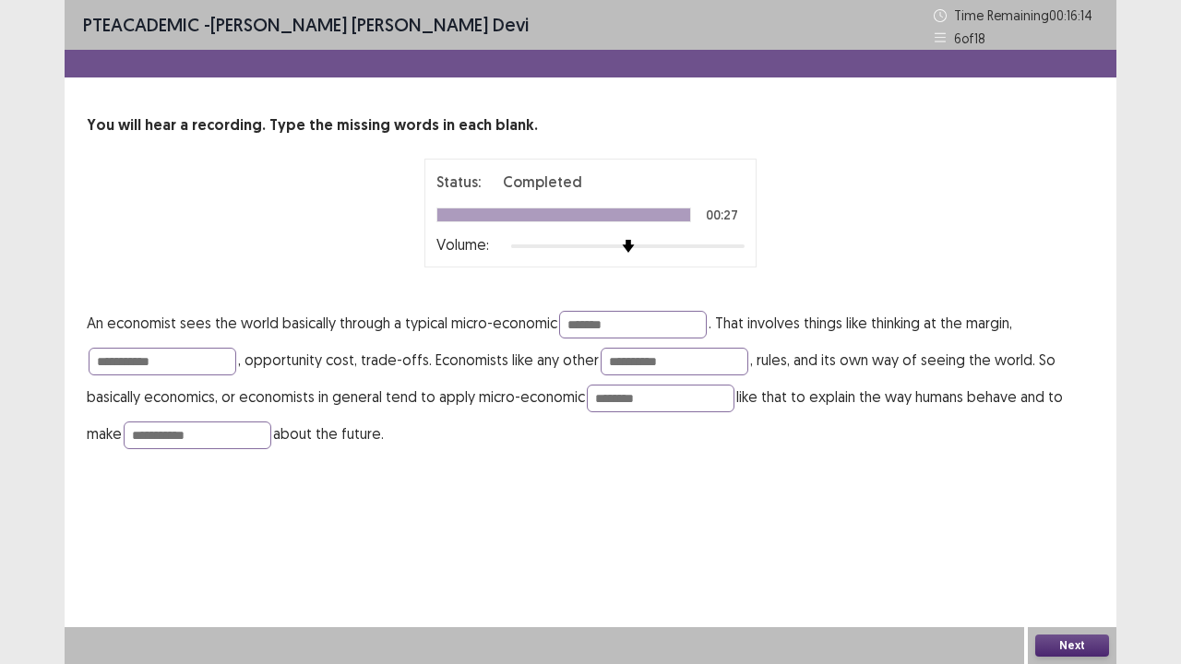
click at [308, 481] on div "**********" at bounding box center [591, 244] width 1052 height 489
click at [1073, 547] on button "Next" at bounding box center [1072, 646] width 74 height 22
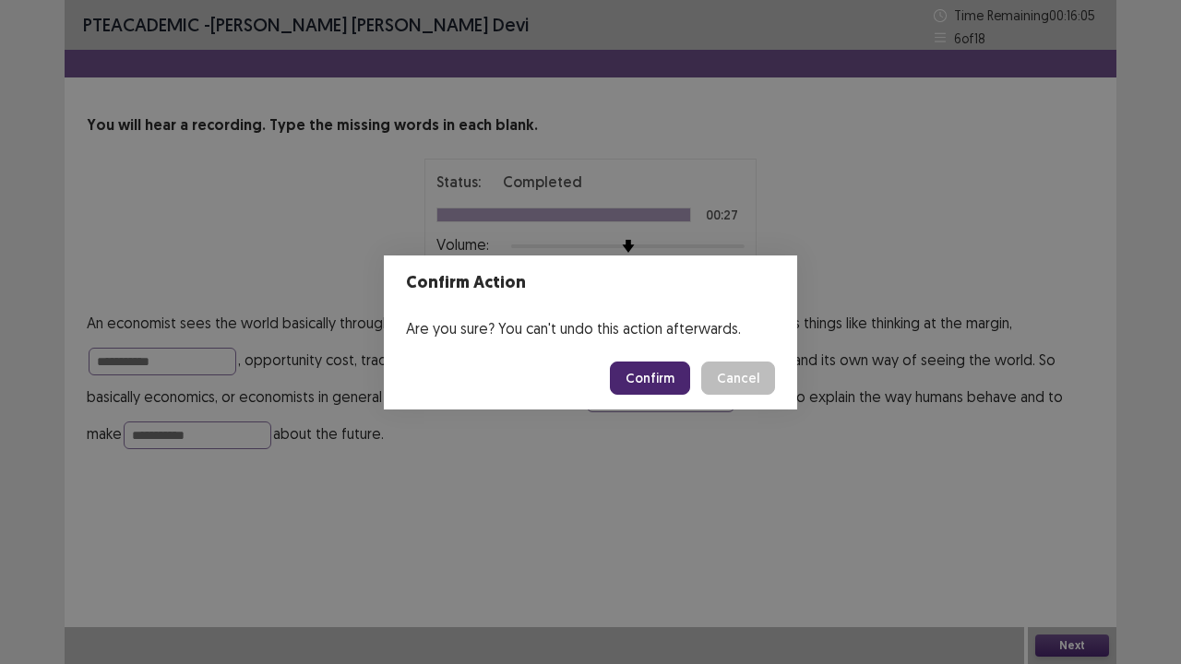
click at [672, 377] on button "Confirm" at bounding box center [650, 378] width 80 height 33
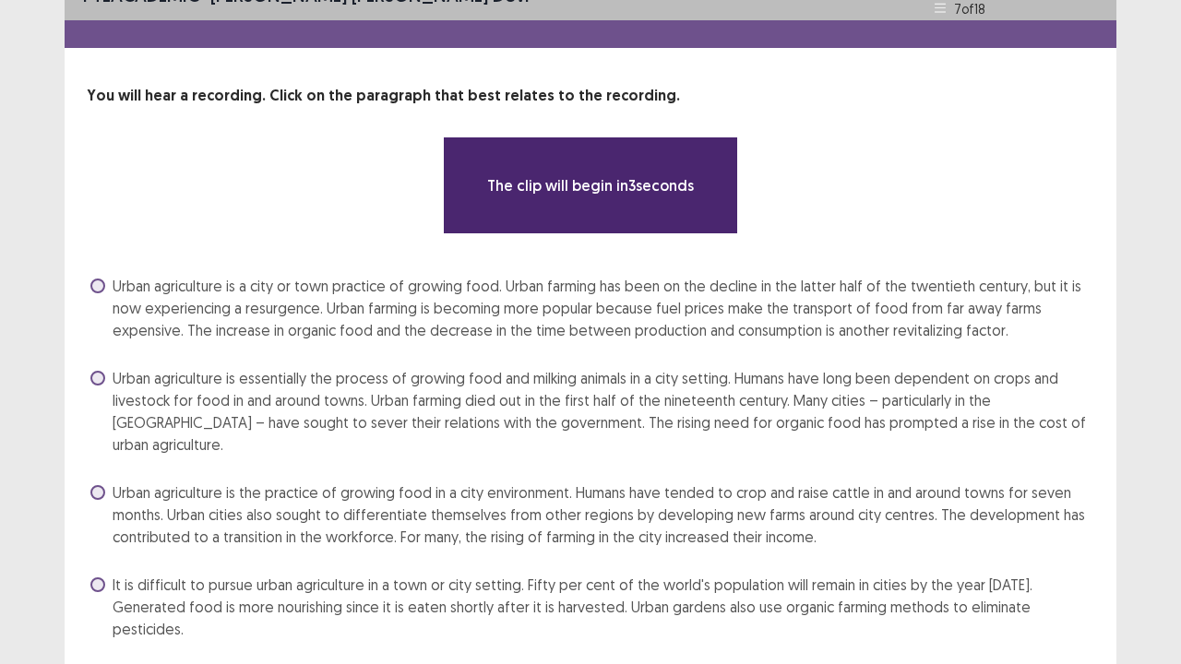
scroll to position [45, 0]
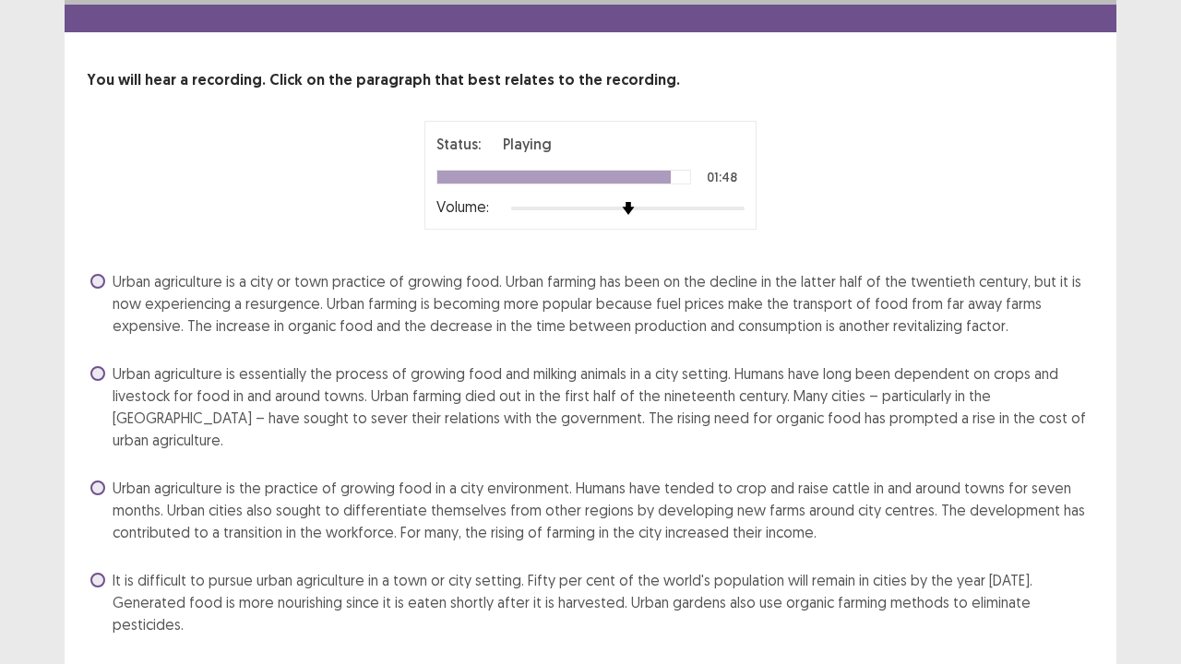
click at [98, 573] on span at bounding box center [97, 580] width 15 height 15
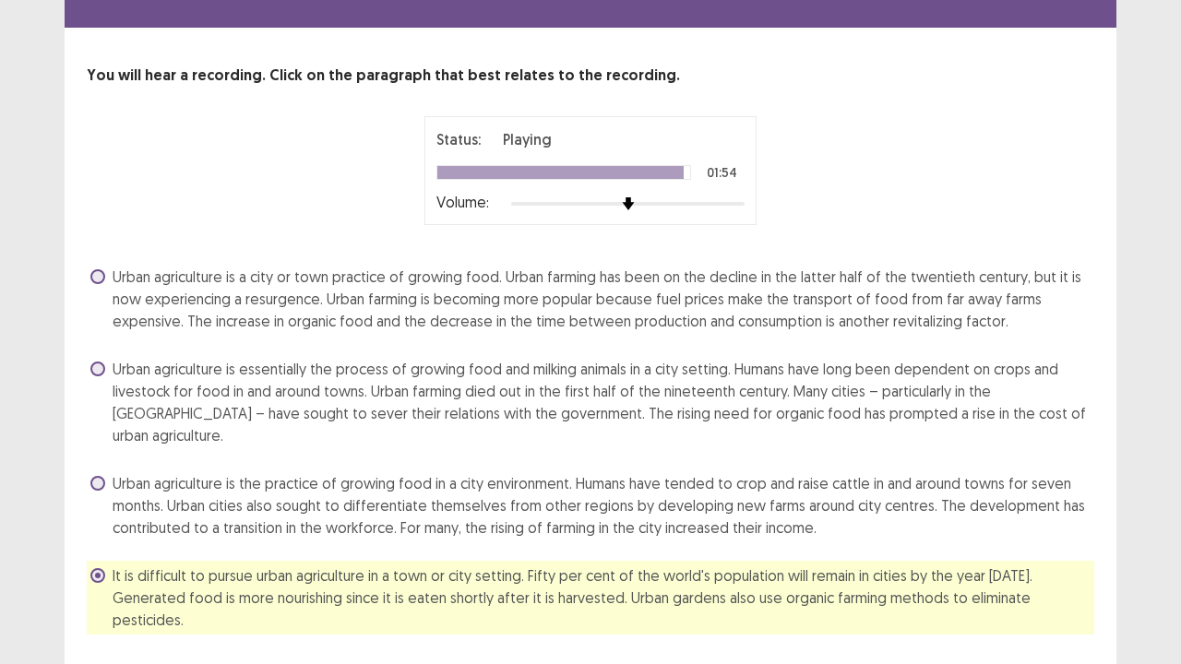
scroll to position [56, 0]
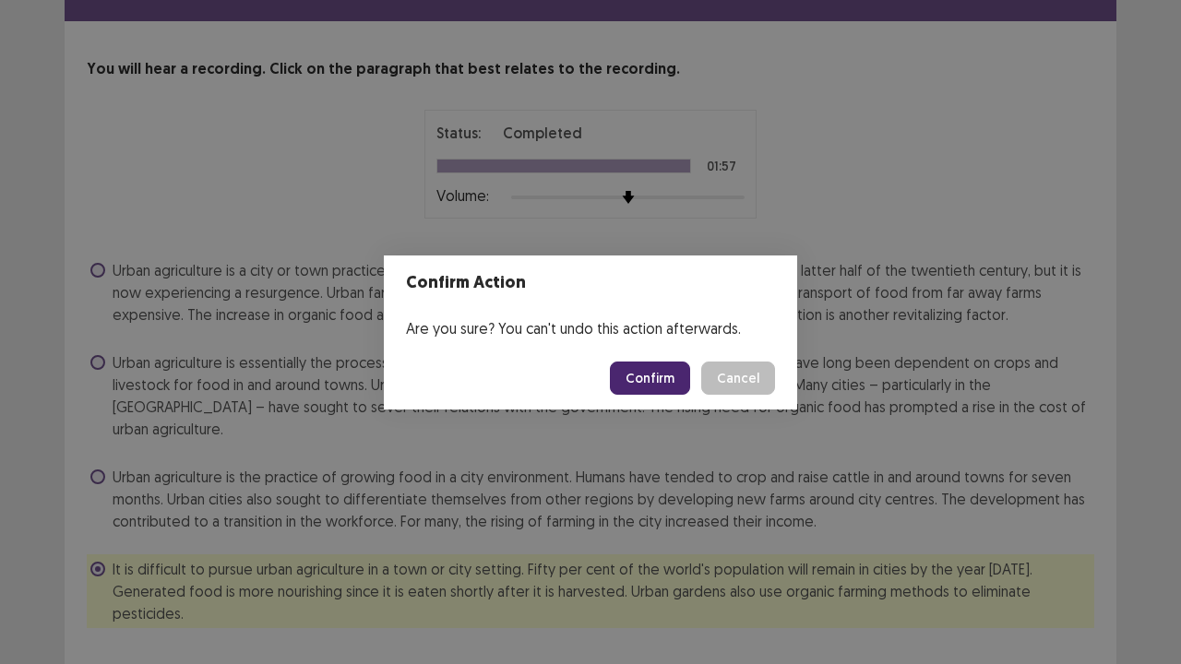
click at [648, 379] on button "Confirm" at bounding box center [650, 378] width 80 height 33
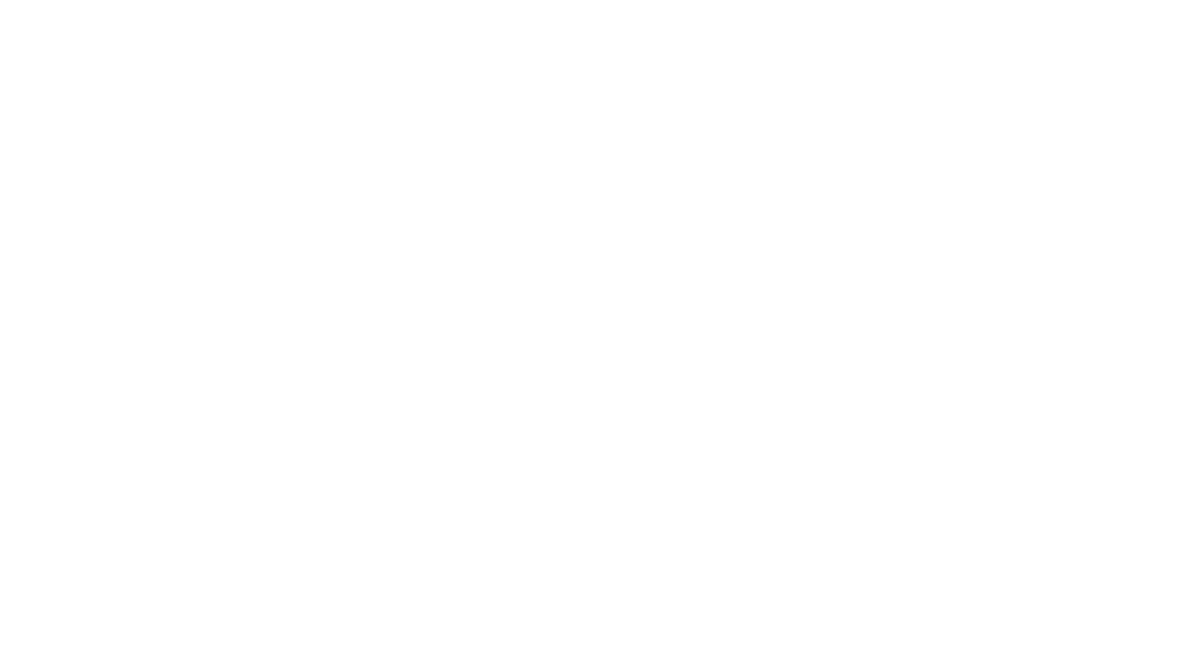
scroll to position [0, 0]
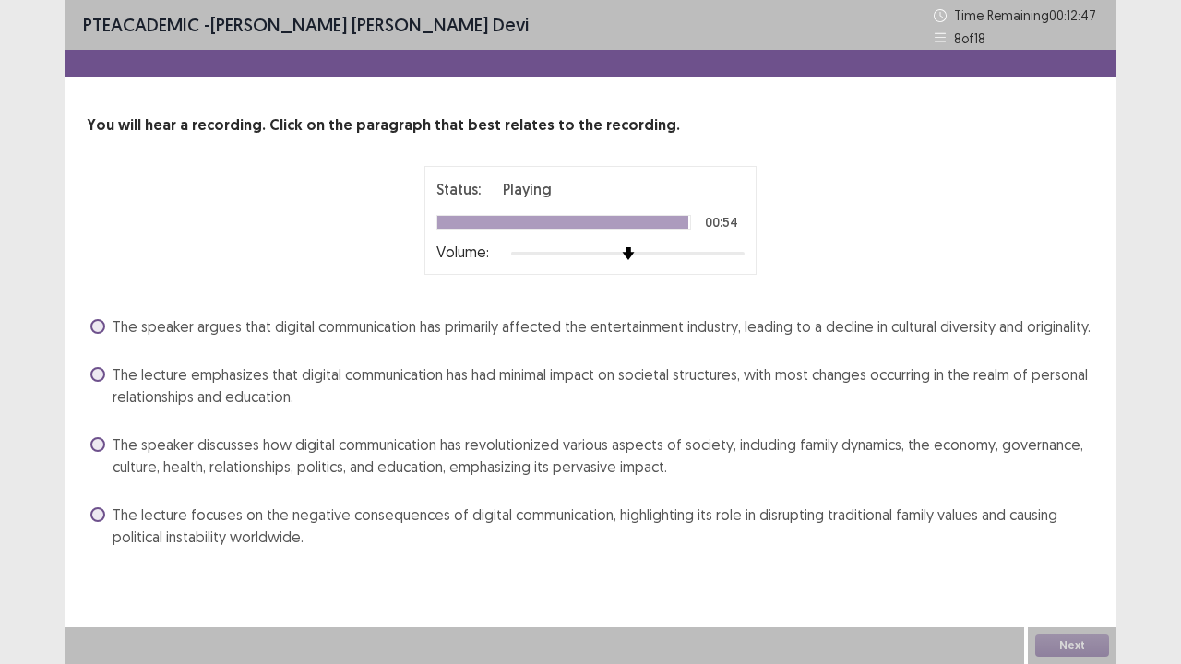
click at [96, 443] on span at bounding box center [97, 444] width 15 height 15
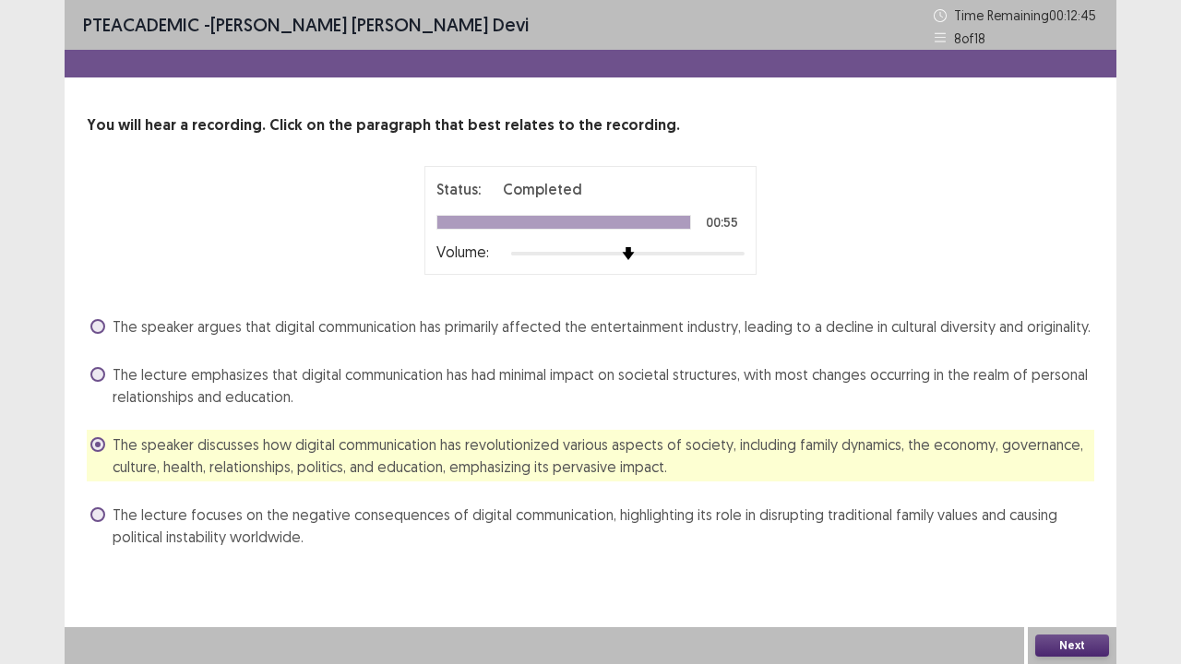
click at [1109, 648] on div "Next" at bounding box center [1072, 646] width 89 height 37
click at [1045, 642] on button "Next" at bounding box center [1072, 646] width 74 height 22
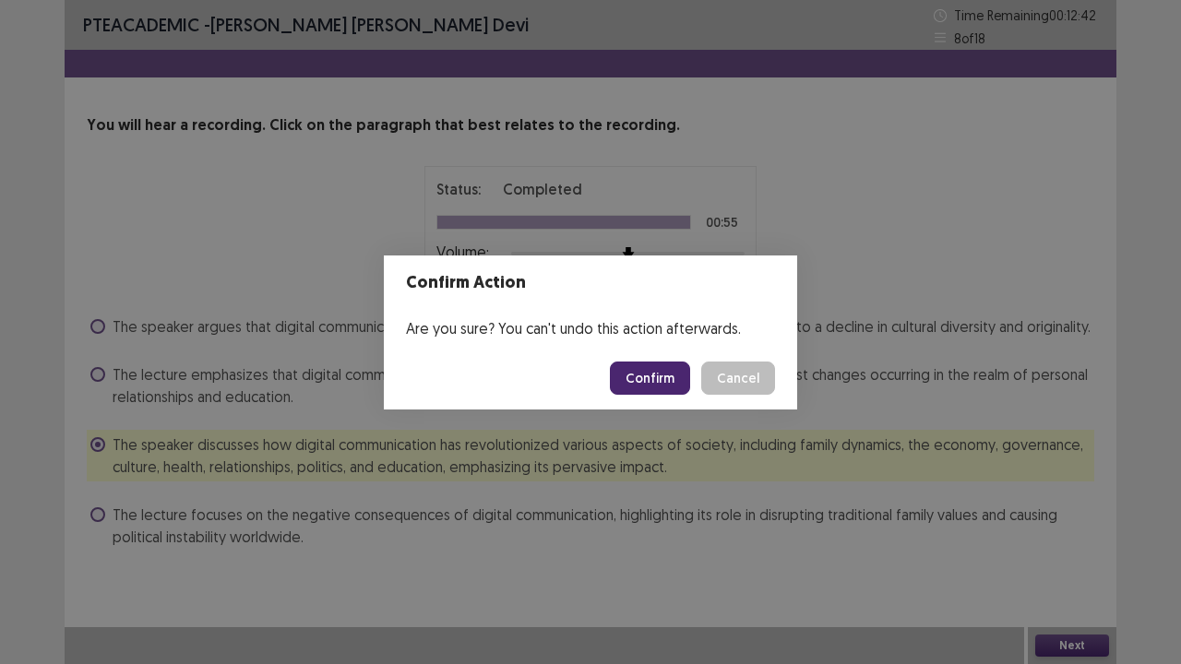
click at [659, 377] on button "Confirm" at bounding box center [650, 378] width 80 height 33
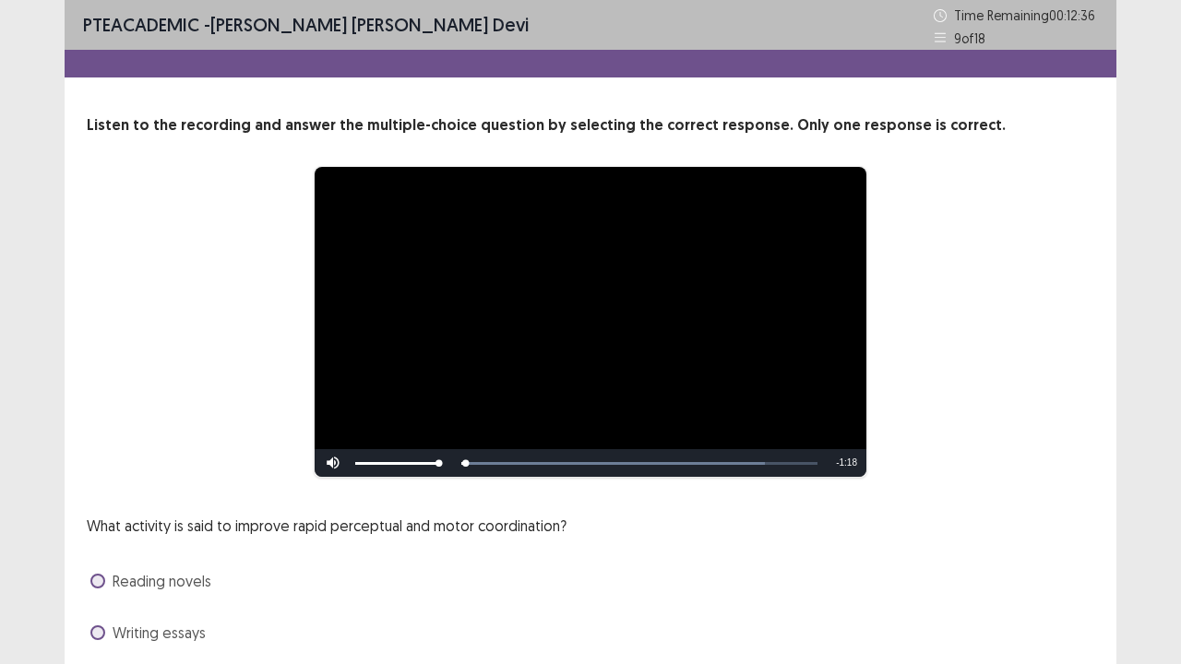
scroll to position [168, 0]
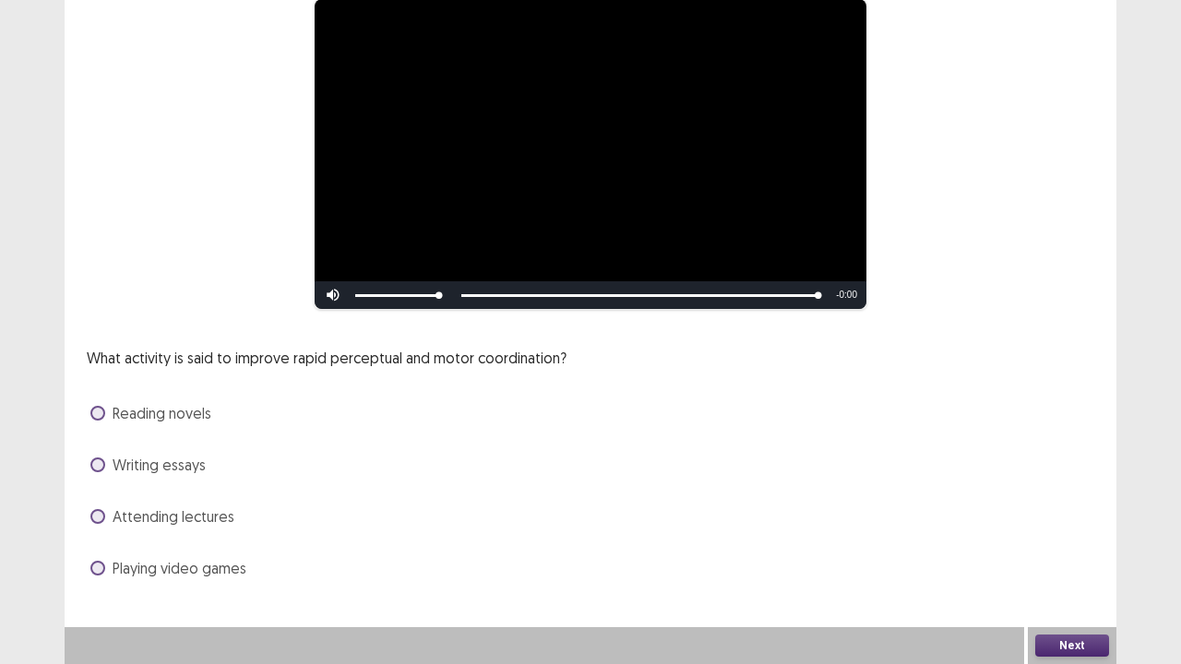
click at [172, 571] on span "Playing video games" at bounding box center [180, 568] width 134 height 22
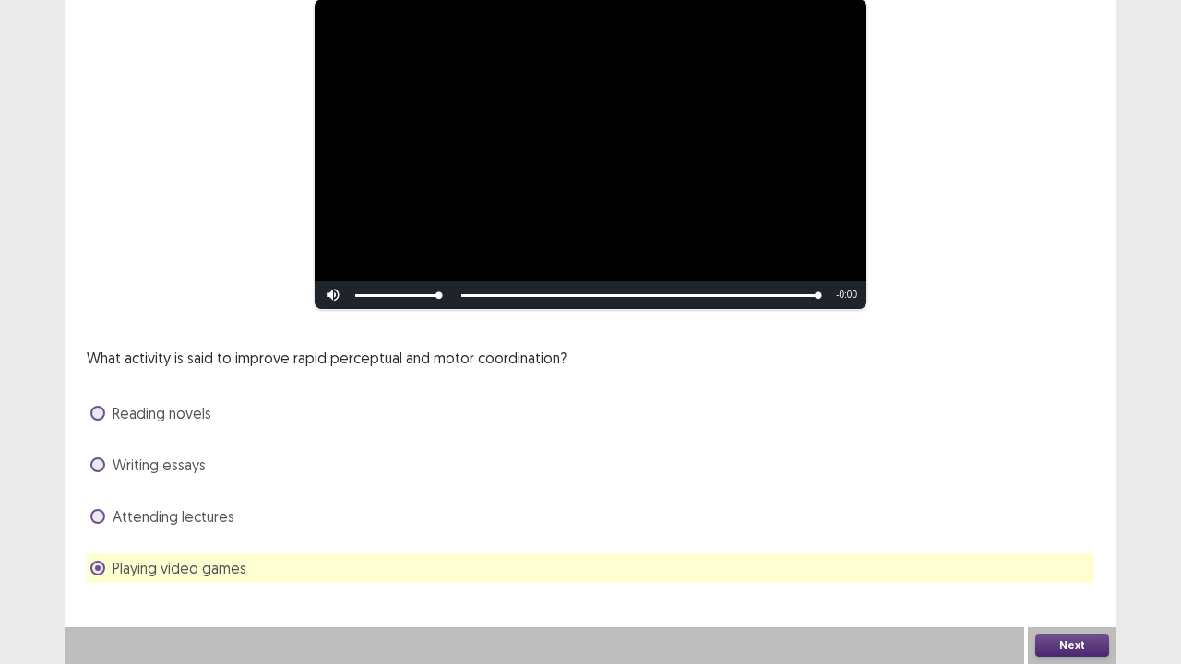
click at [1059, 639] on button "Next" at bounding box center [1072, 646] width 74 height 22
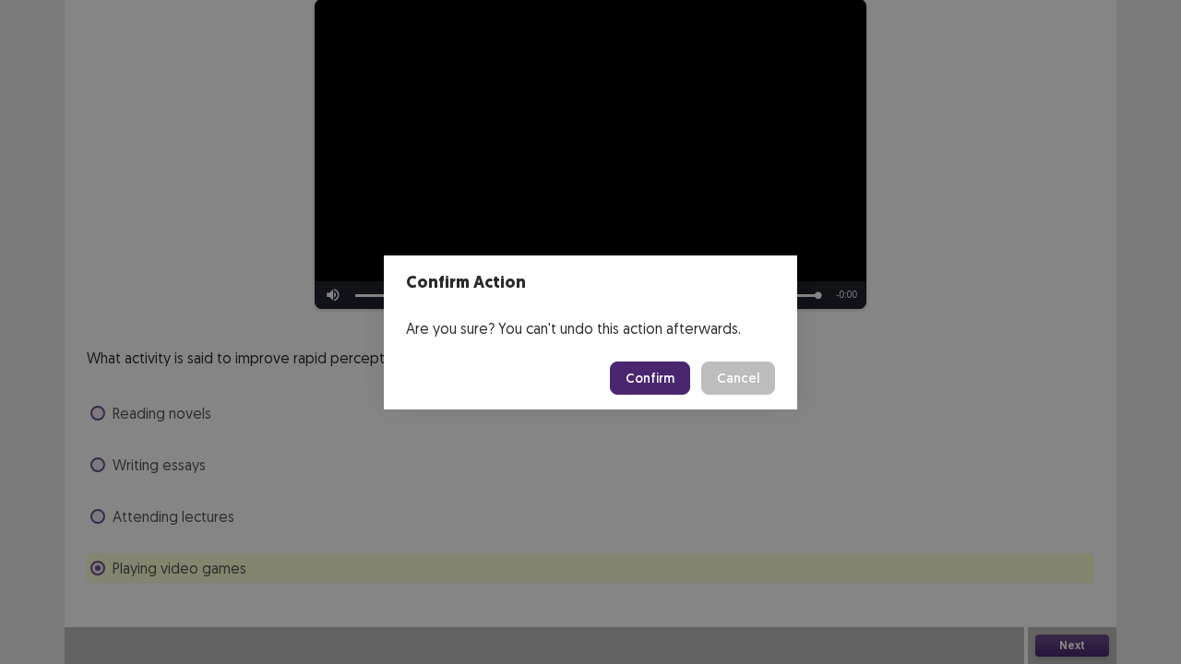
click at [659, 370] on button "Confirm" at bounding box center [650, 378] width 80 height 33
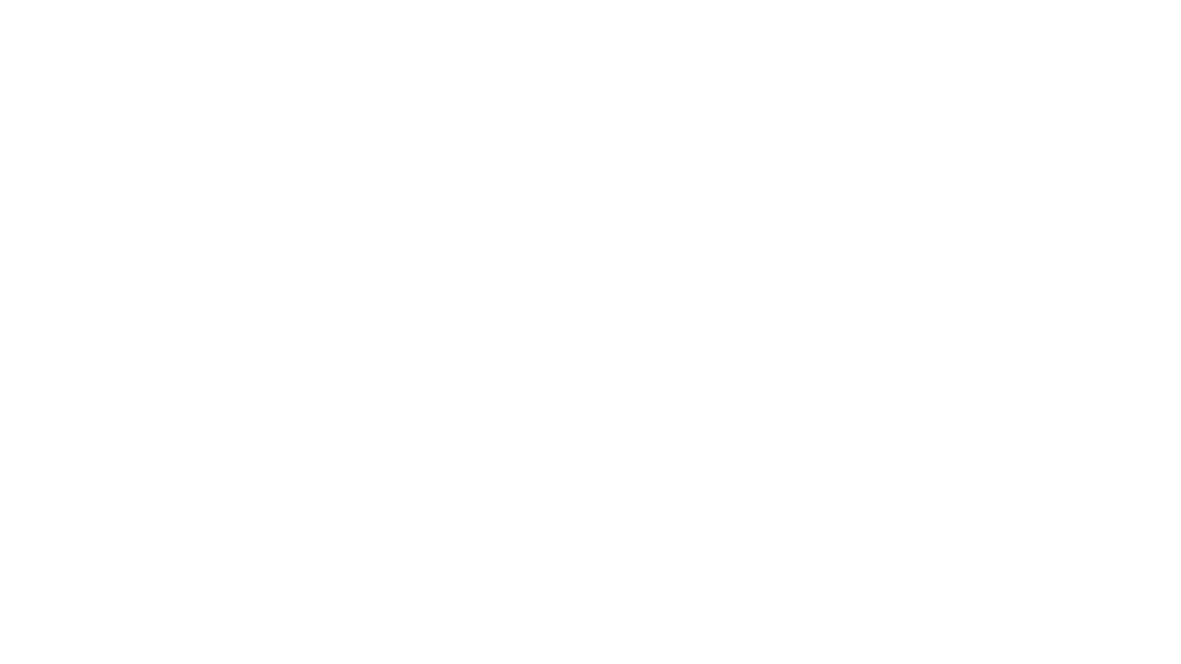
scroll to position [0, 0]
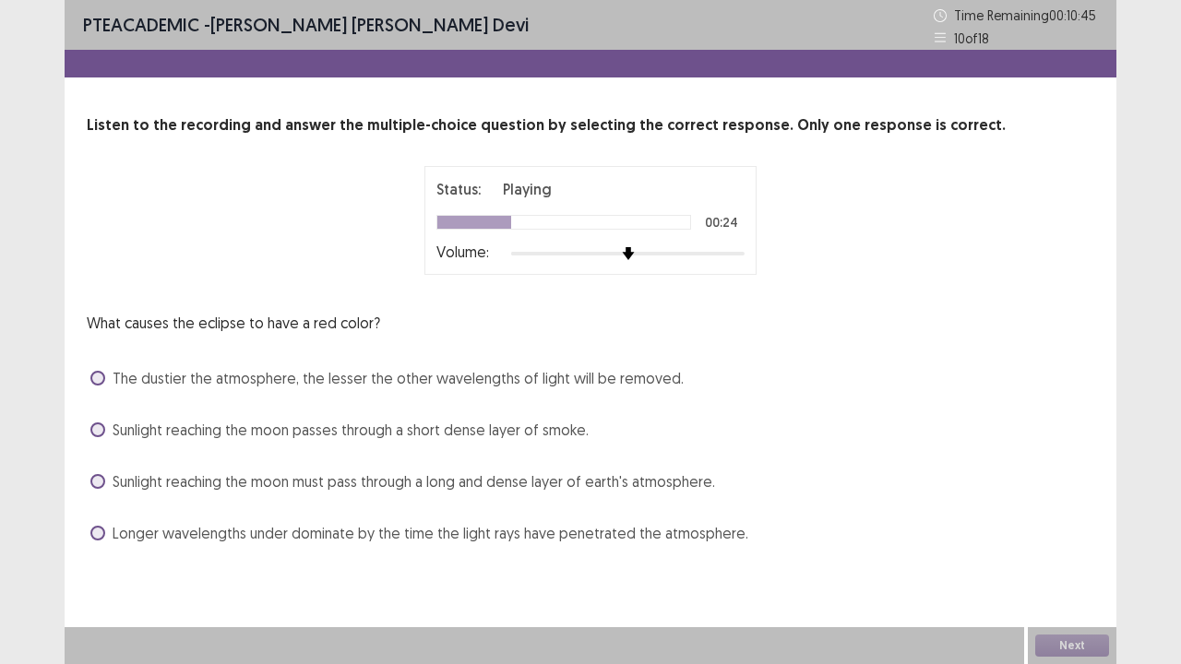
click at [95, 480] on span at bounding box center [97, 481] width 15 height 15
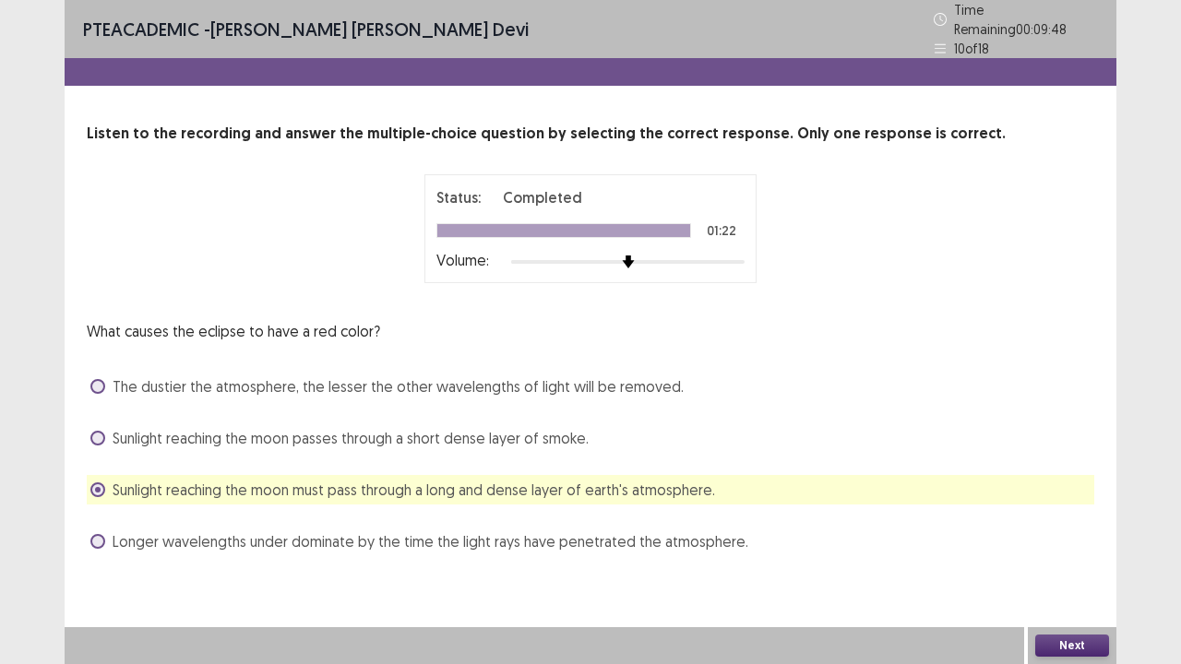
click at [1076, 645] on button "Next" at bounding box center [1072, 646] width 74 height 22
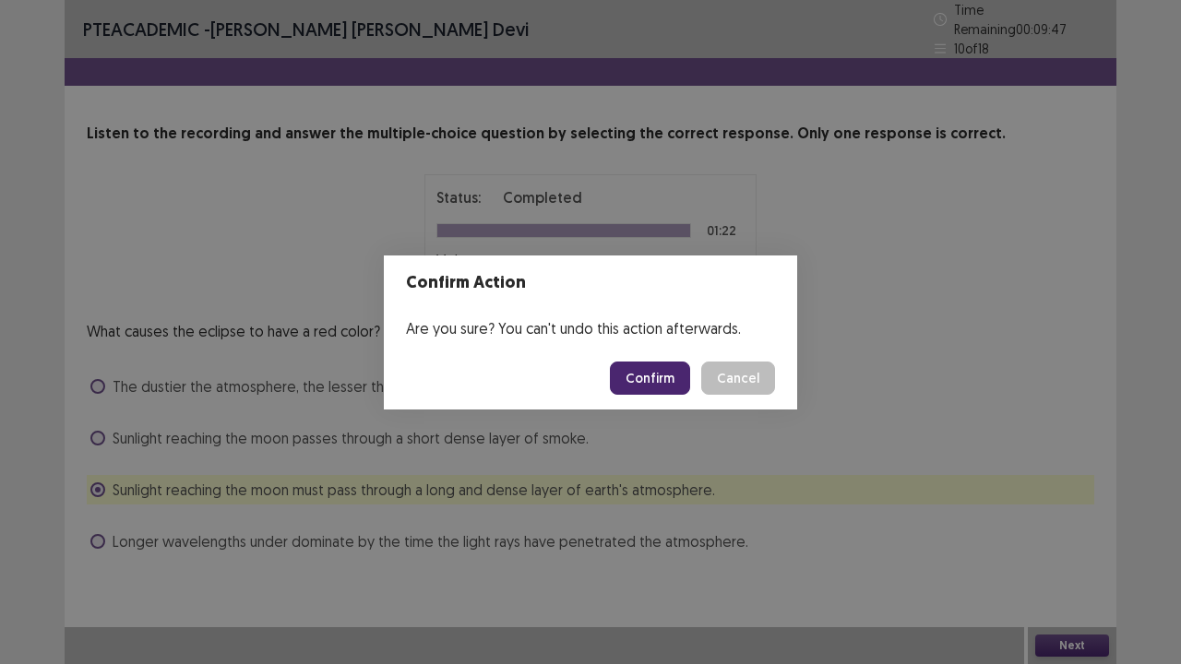
click at [653, 376] on button "Confirm" at bounding box center [650, 378] width 80 height 33
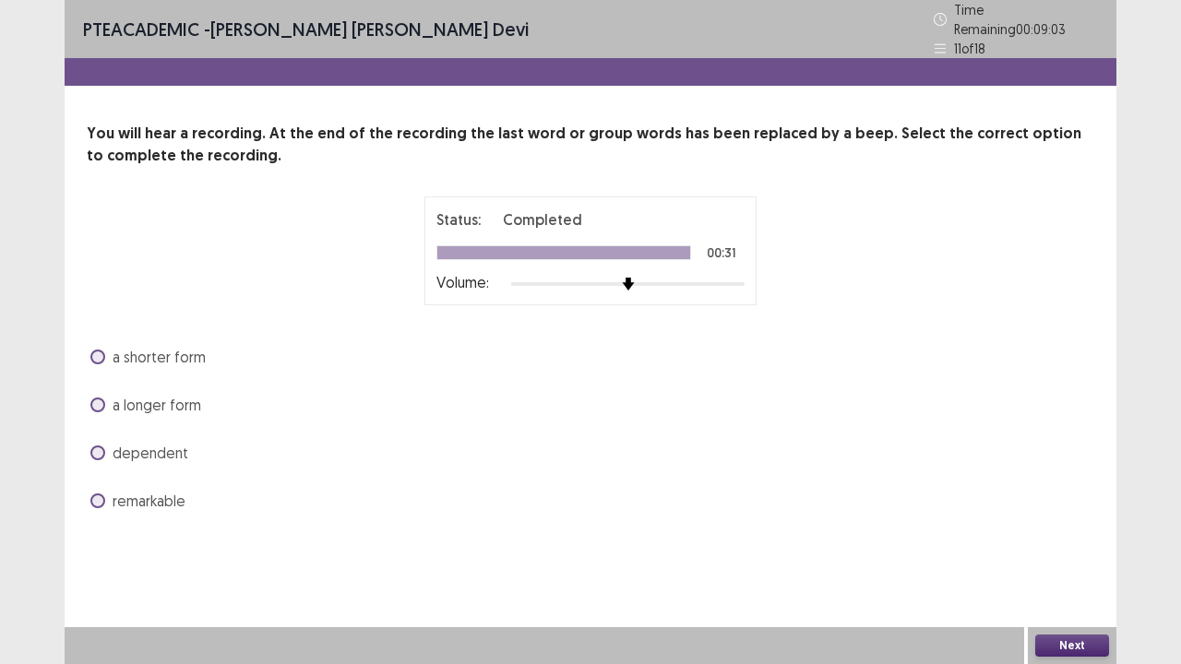
click at [98, 497] on span at bounding box center [97, 501] width 15 height 15
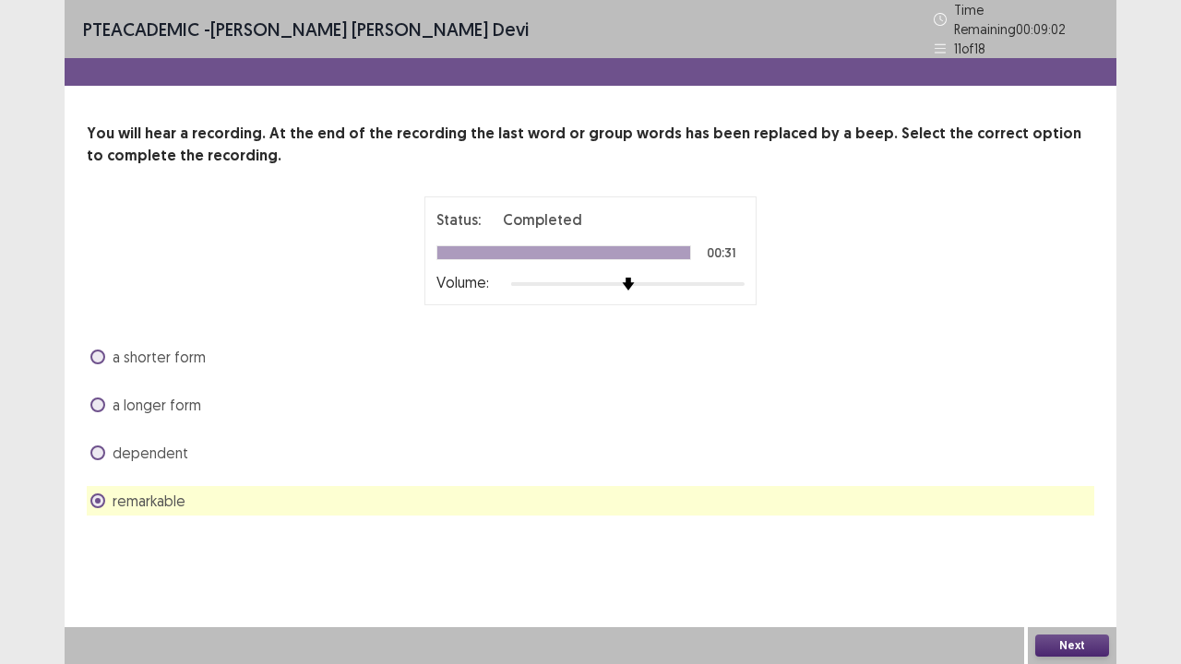
click at [1083, 639] on button "Next" at bounding box center [1072, 646] width 74 height 22
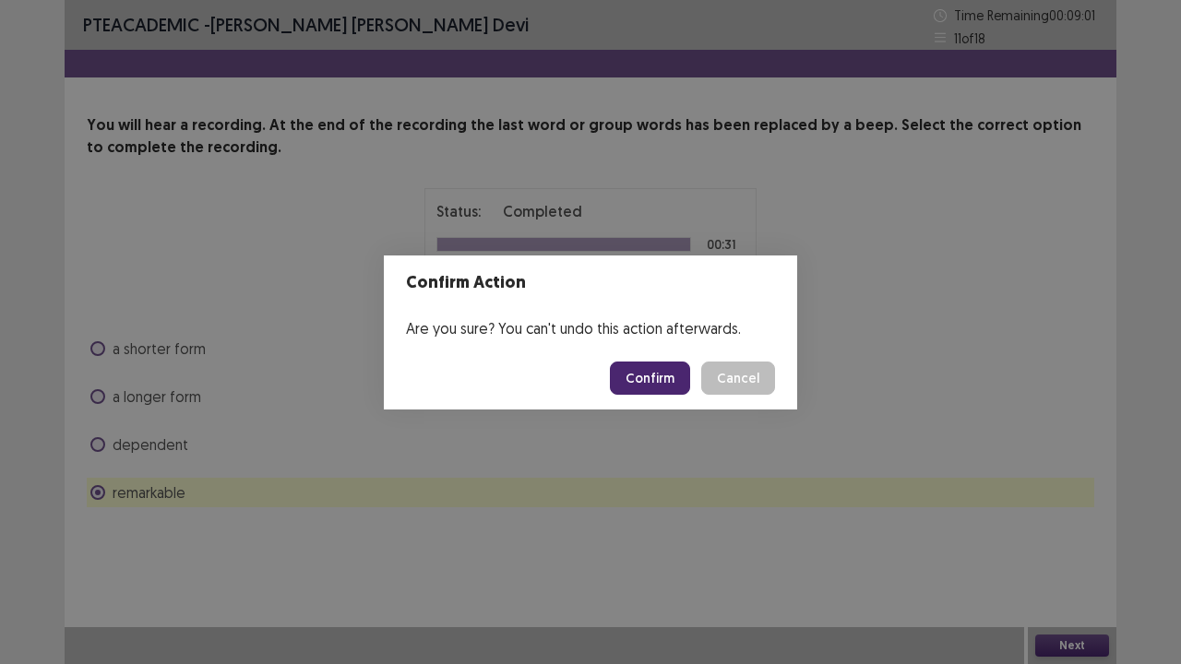
click at [650, 385] on button "Confirm" at bounding box center [650, 378] width 80 height 33
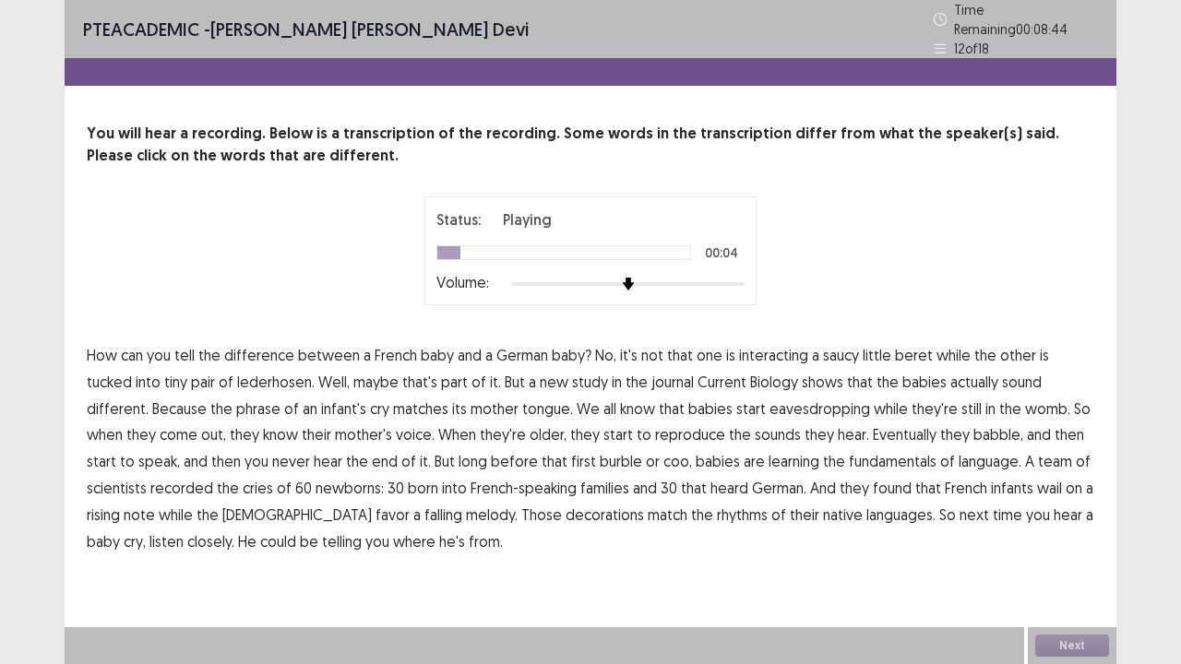
click at [770, 347] on span "interacting" at bounding box center [773, 355] width 69 height 22
click at [236, 401] on span "phrase" at bounding box center [258, 409] width 44 height 22
click at [655, 432] on span "reproduce" at bounding box center [690, 435] width 70 height 22
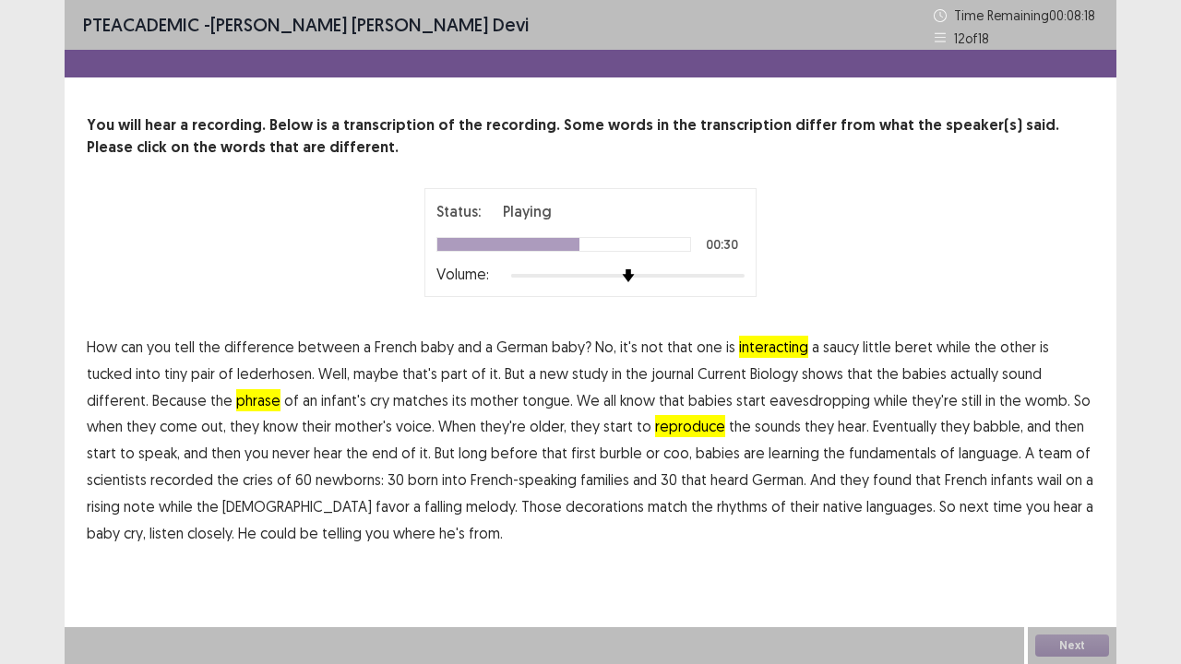
click at [600, 454] on span "burble" at bounding box center [621, 453] width 42 height 22
click at [849, 452] on span "fundamentals" at bounding box center [893, 453] width 88 height 22
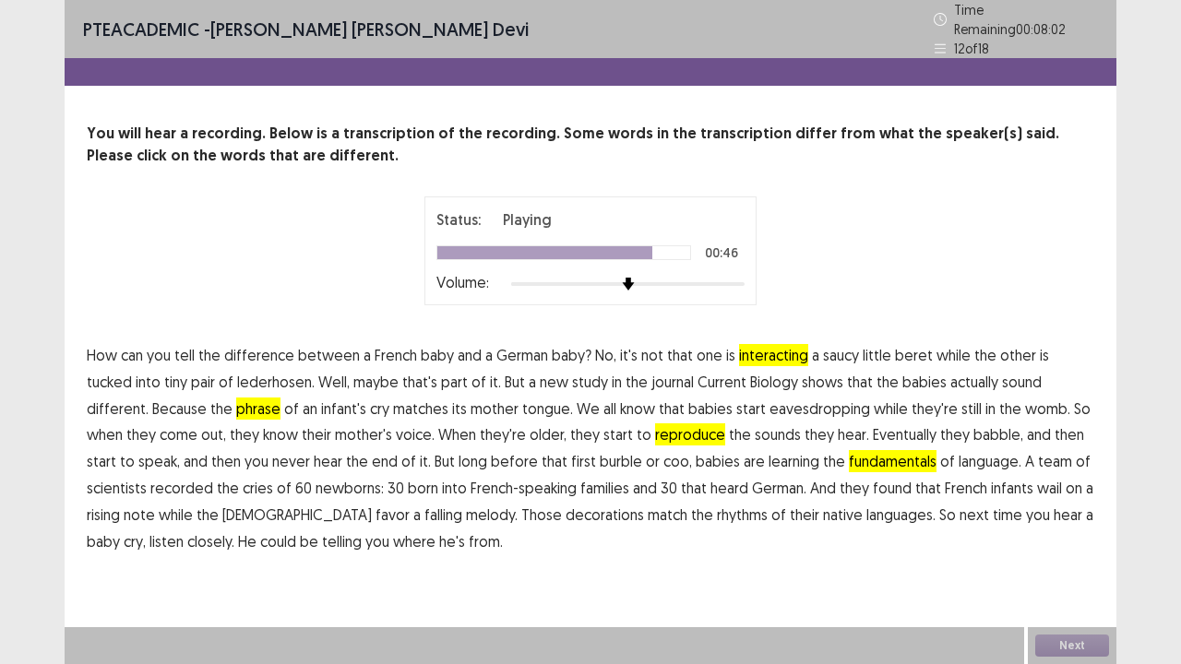
click at [566, 509] on span "decorations" at bounding box center [605, 515] width 78 height 22
click at [1071, 648] on button "Next" at bounding box center [1072, 646] width 74 height 22
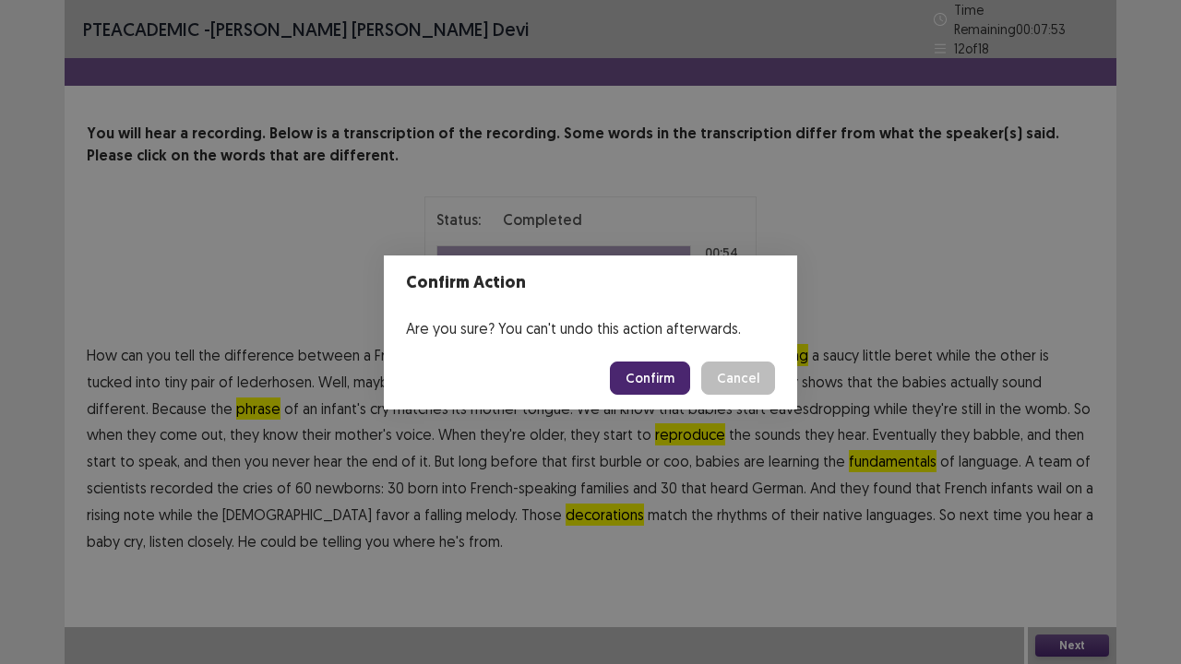
click at [668, 382] on button "Confirm" at bounding box center [650, 378] width 80 height 33
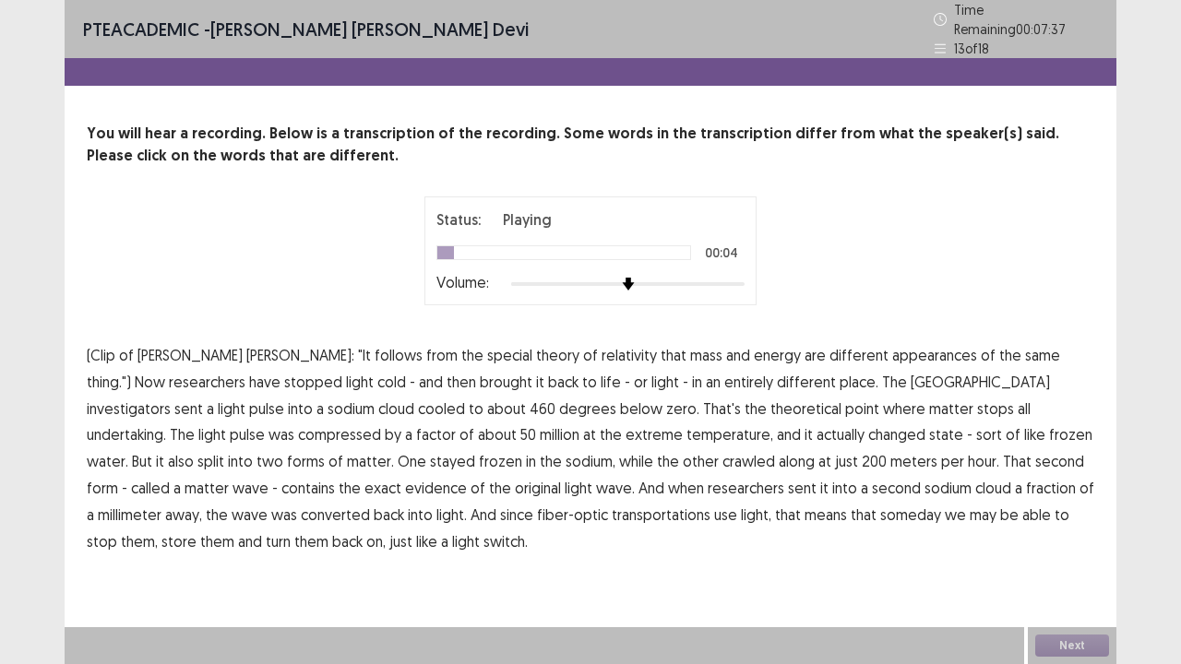
click at [830, 344] on span "different" at bounding box center [859, 355] width 59 height 22
click at [892, 349] on span "appearances" at bounding box center [934, 355] width 85 height 22
click at [171, 398] on span "investigators" at bounding box center [129, 409] width 84 height 22
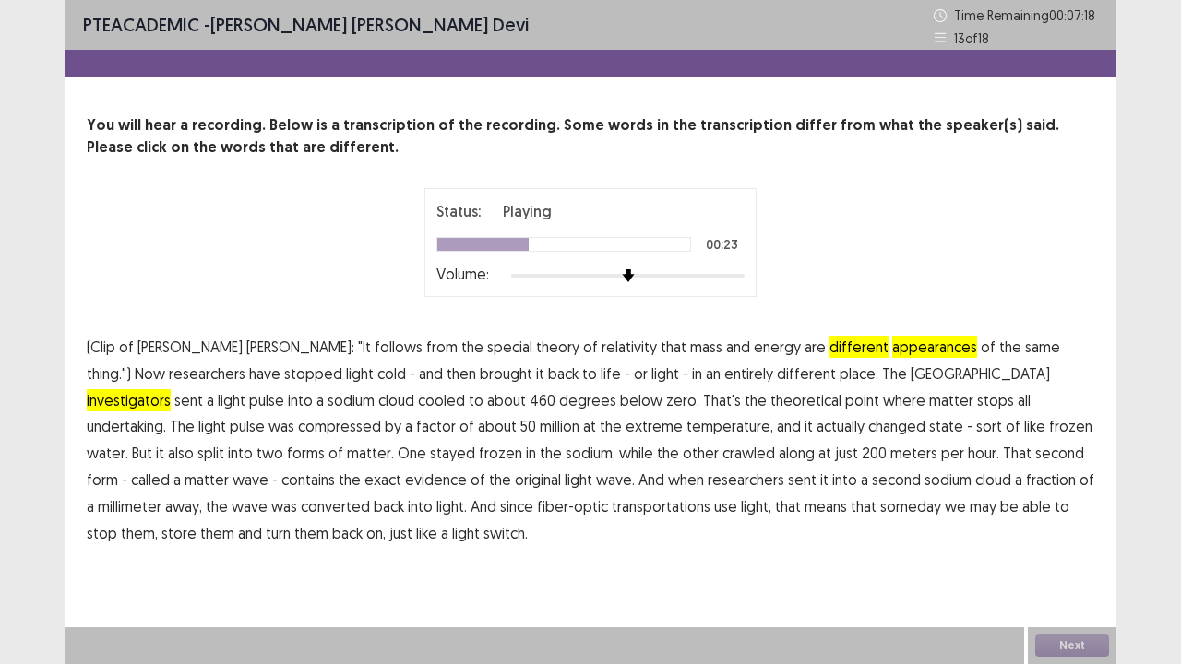
click at [166, 415] on span "undertaking." at bounding box center [126, 426] width 79 height 22
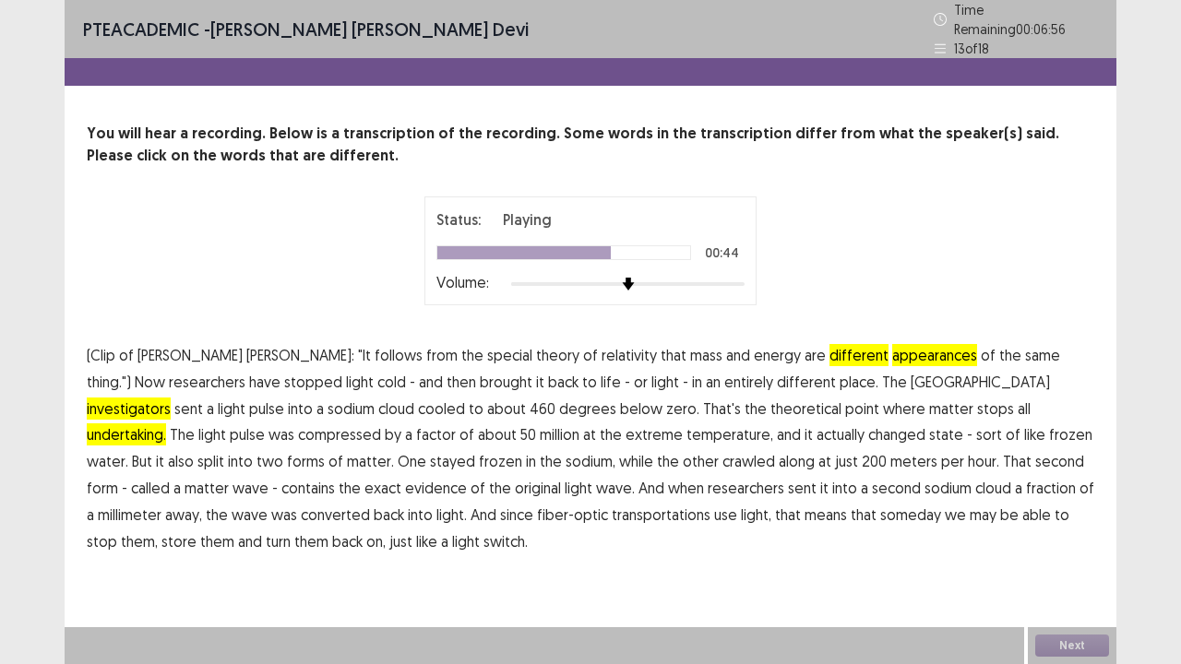
click at [467, 477] on span "evidence" at bounding box center [436, 488] width 62 height 22
click at [612, 505] on span "transportations" at bounding box center [661, 515] width 99 height 22
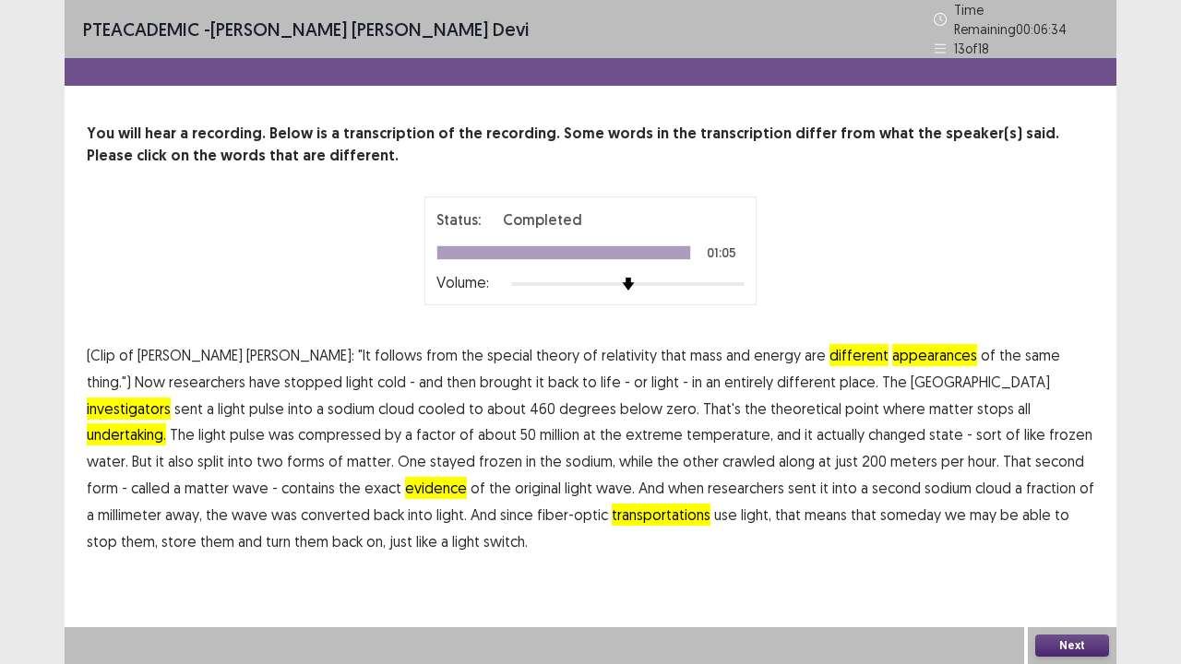
click at [1066, 642] on button "Next" at bounding box center [1072, 646] width 74 height 22
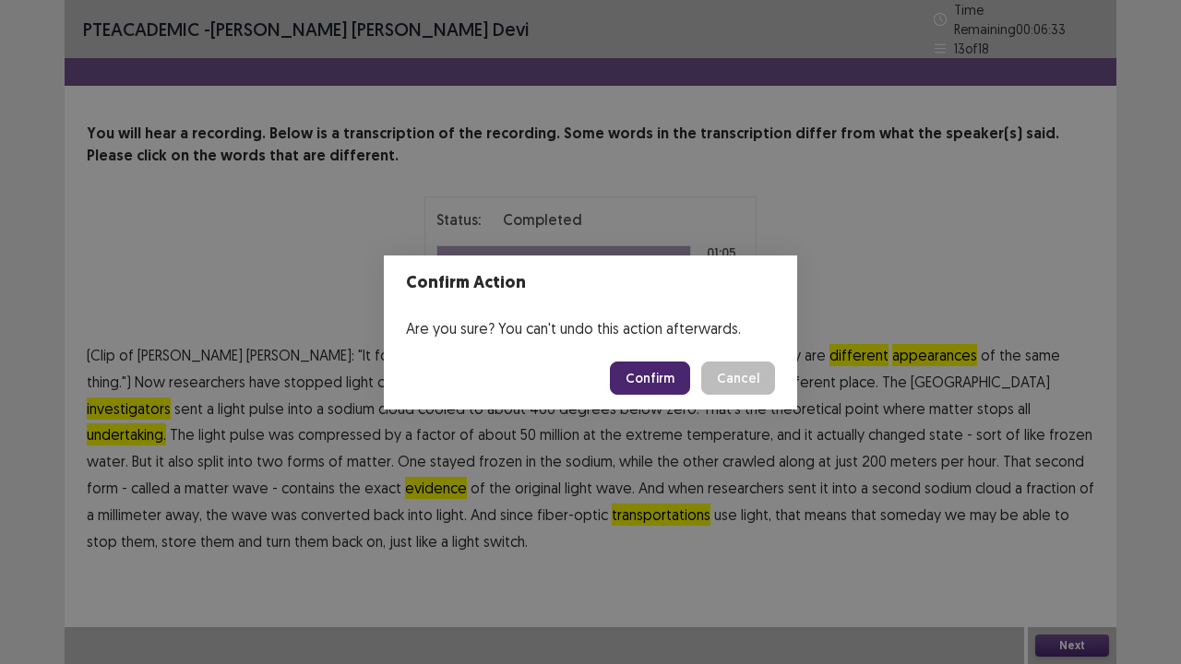
click at [670, 385] on button "Confirm" at bounding box center [650, 378] width 80 height 33
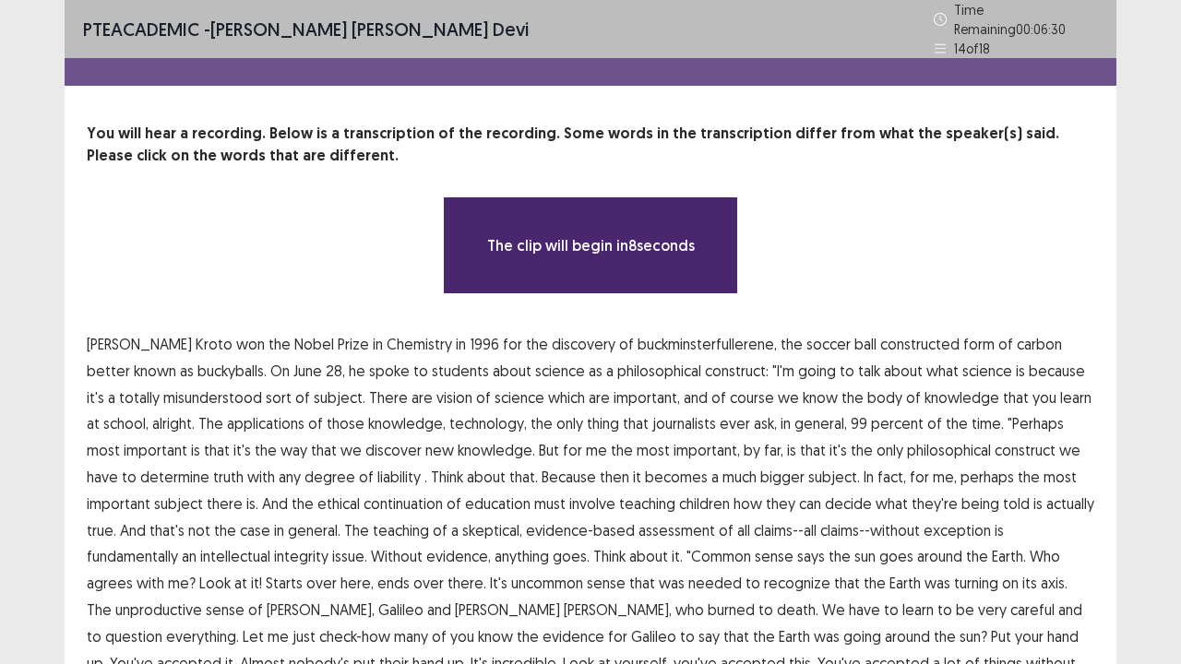
scroll to position [111, 0]
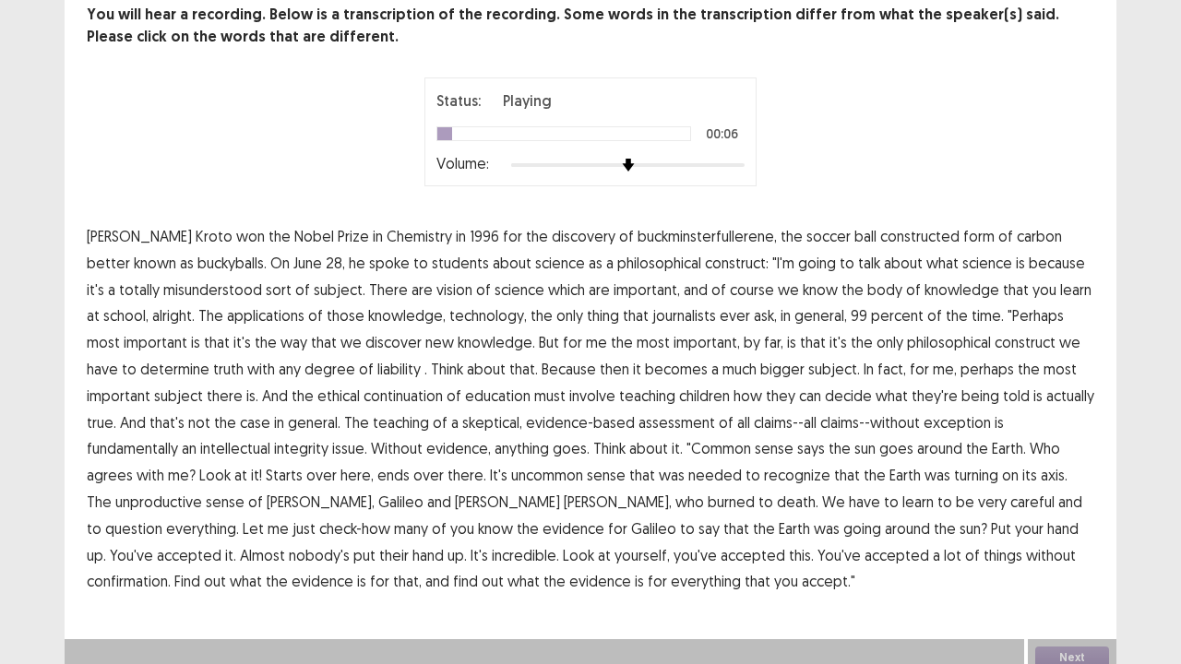
click at [880, 239] on span "constructed" at bounding box center [919, 236] width 79 height 22
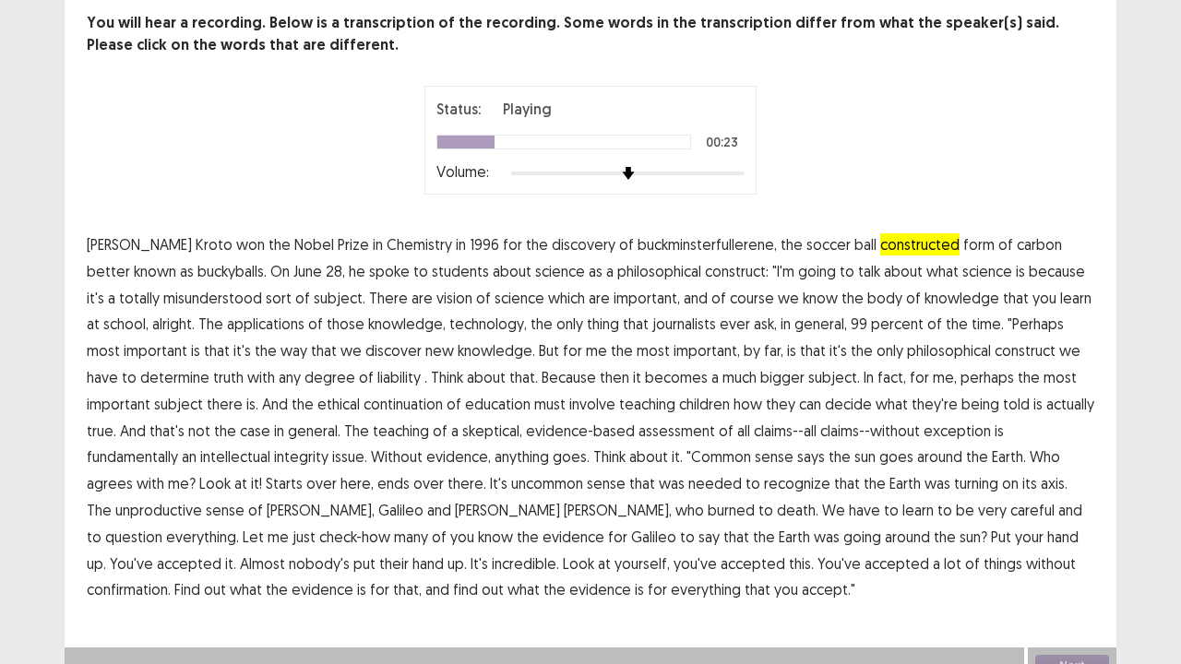
click at [152, 317] on span "alright." at bounding box center [173, 324] width 42 height 22
click at [204, 340] on span "that" at bounding box center [217, 351] width 26 height 22
click at [377, 366] on span "liability" at bounding box center [398, 377] width 43 height 22
click at [364, 393] on span "continuation" at bounding box center [403, 404] width 79 height 22
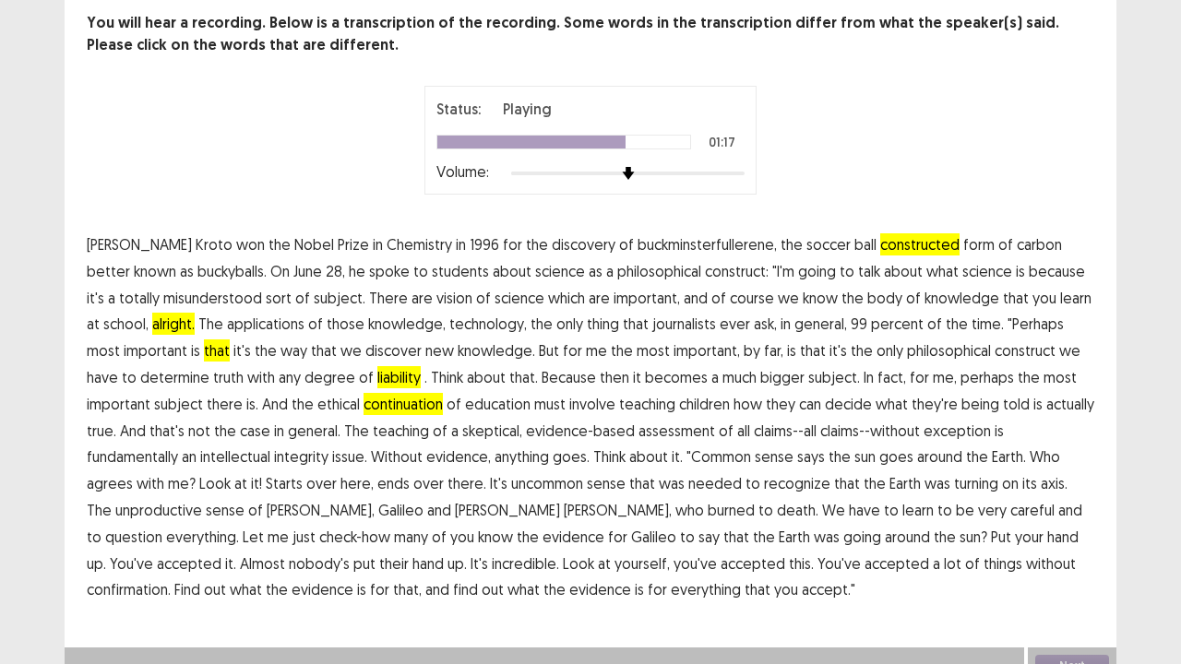
click at [202, 499] on span "unproductive" at bounding box center [158, 510] width 87 height 22
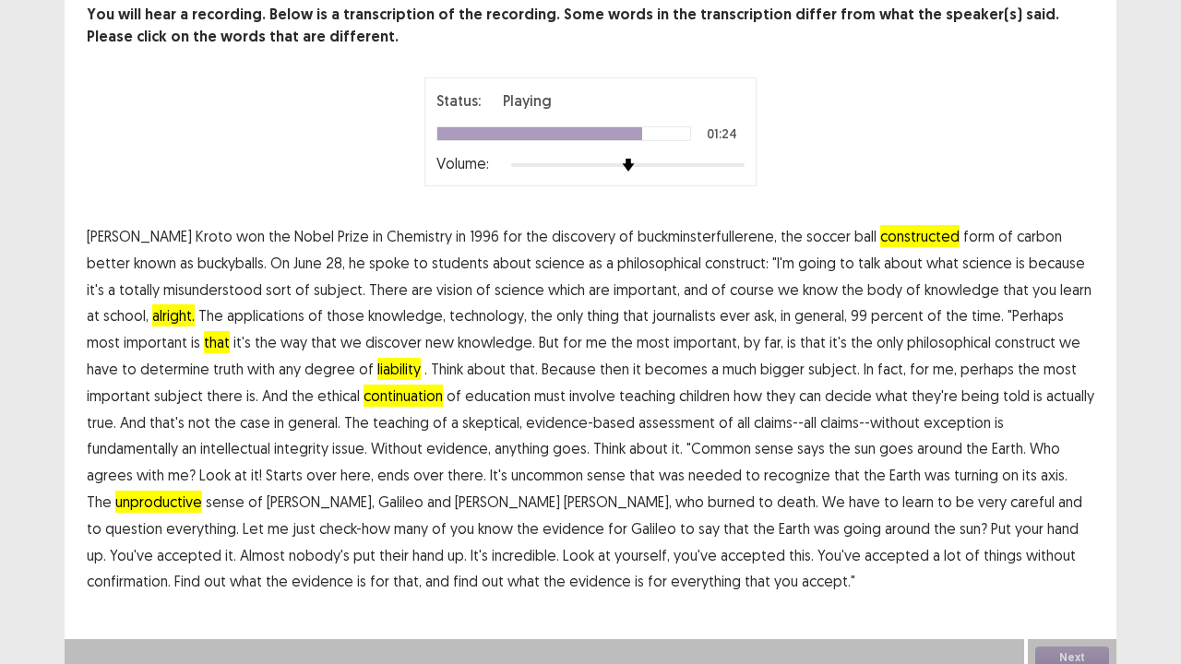
click at [478, 524] on span "know" at bounding box center [495, 529] width 35 height 22
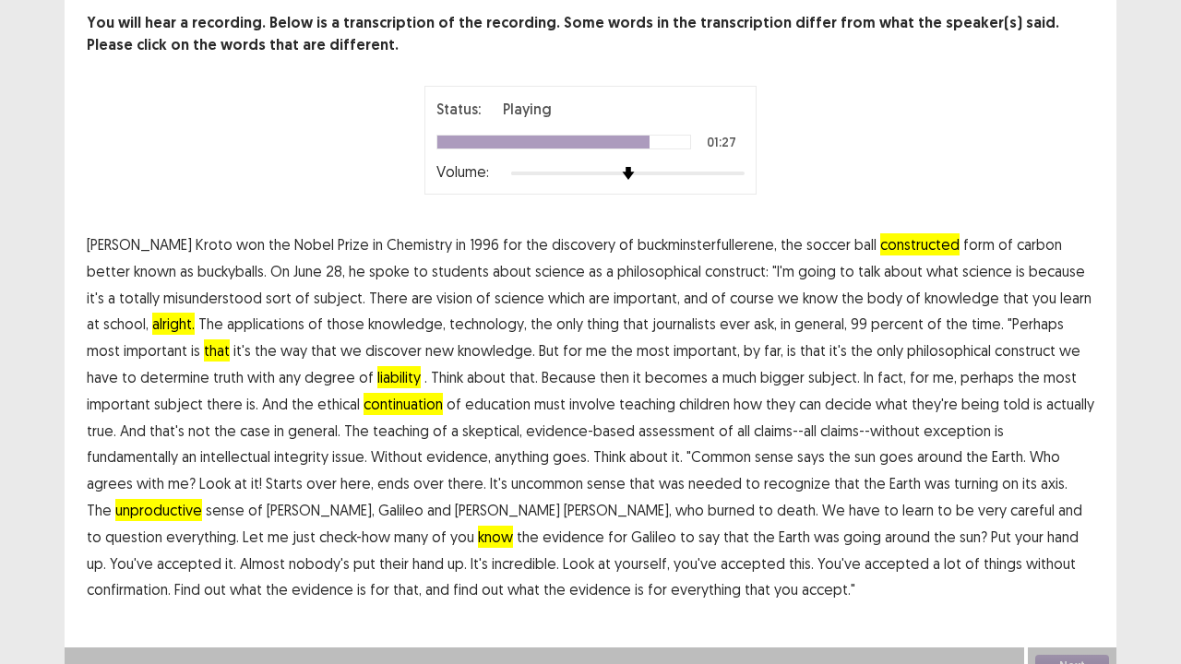
click at [517, 527] on span "the" at bounding box center [528, 537] width 22 height 22
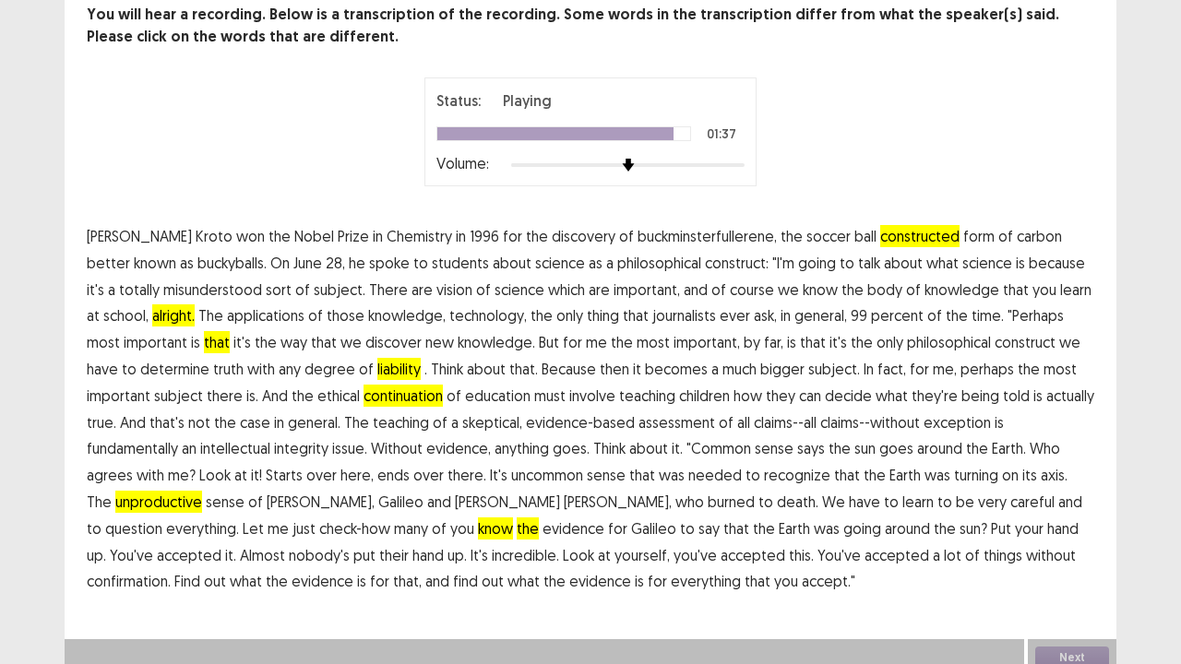
click at [171, 570] on span "confirmation." at bounding box center [129, 581] width 84 height 22
click at [802, 581] on span "accept."" at bounding box center [829, 581] width 54 height 22
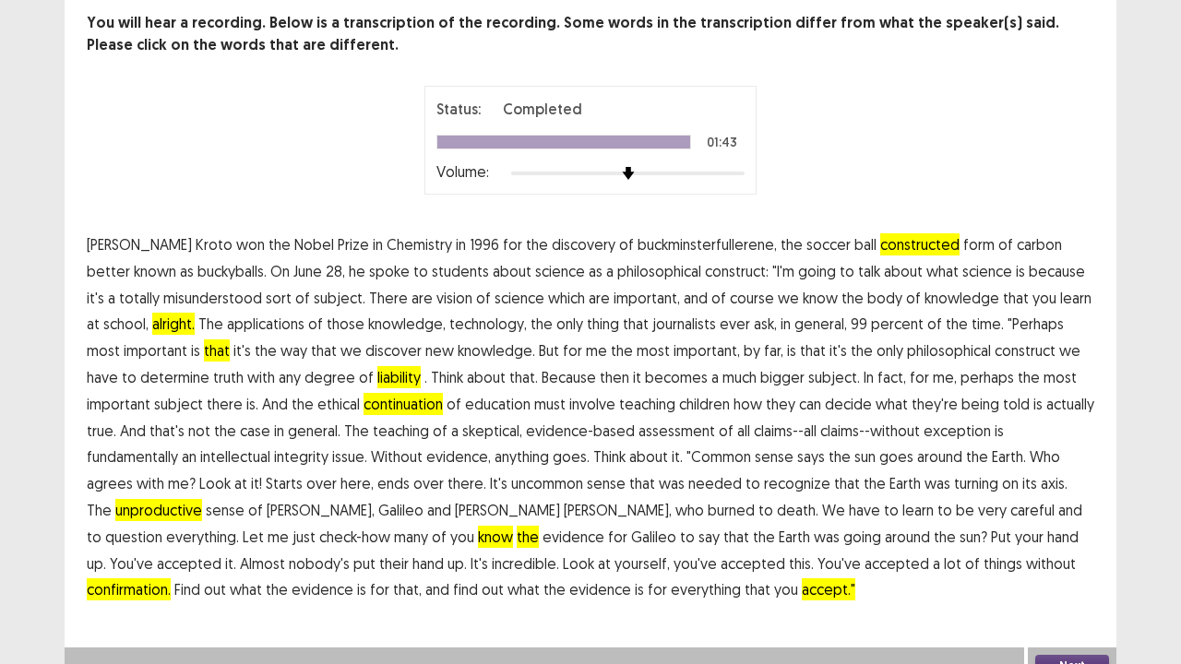
click at [1079, 655] on button "Next" at bounding box center [1072, 666] width 74 height 22
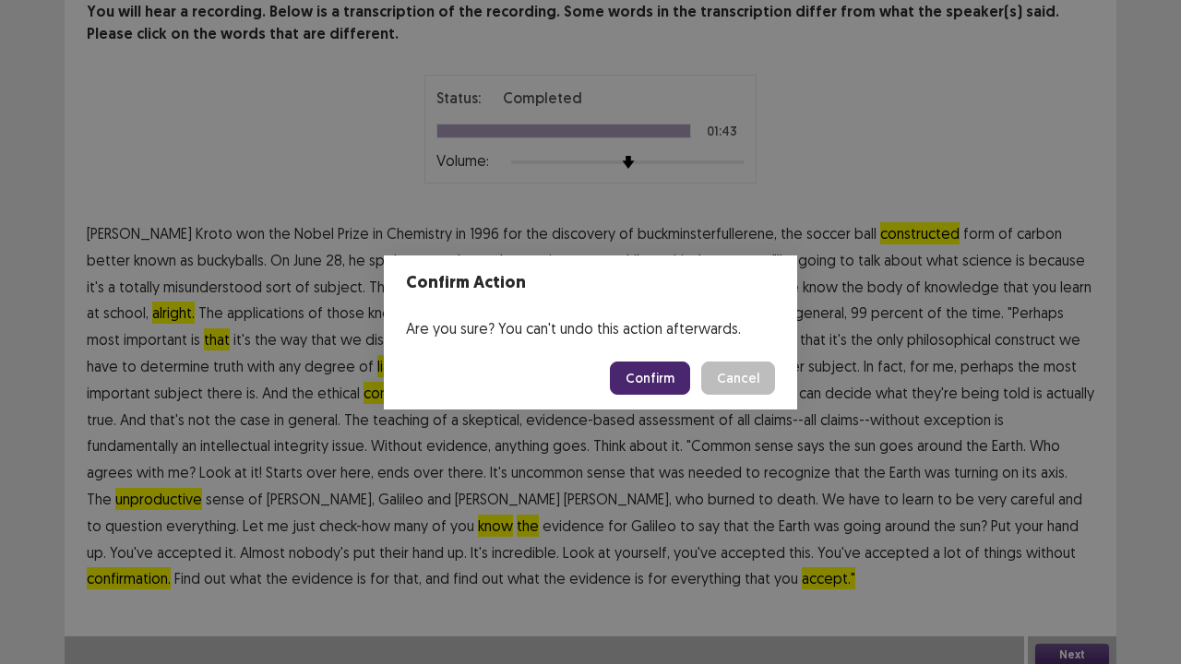
click at [646, 368] on button "Confirm" at bounding box center [650, 378] width 80 height 33
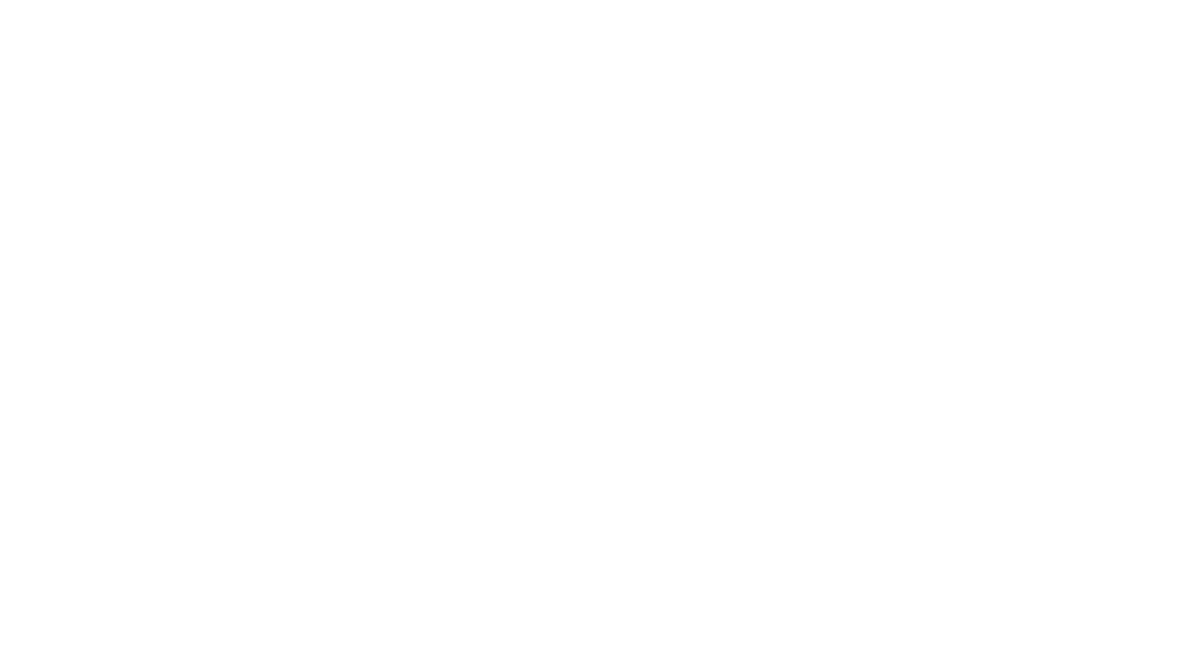
scroll to position [0, 0]
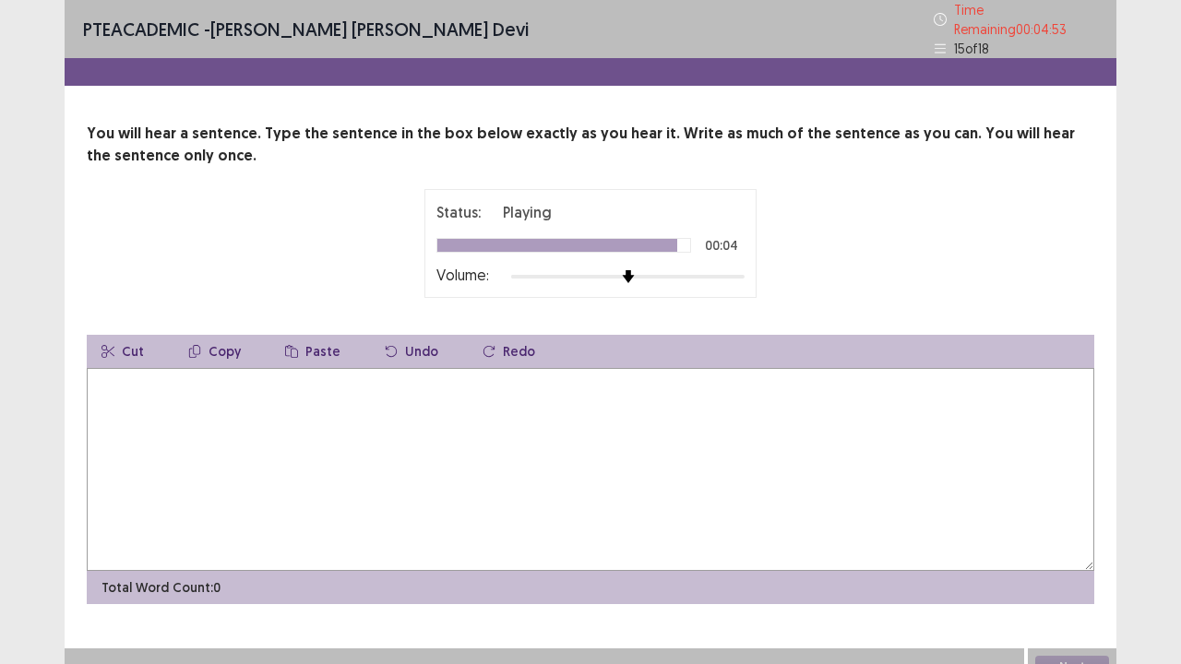
click at [186, 384] on textarea at bounding box center [591, 469] width 1008 height 203
click at [157, 377] on textarea "**********" at bounding box center [591, 469] width 1008 height 203
type textarea "**********"
click at [1071, 656] on button "Next" at bounding box center [1072, 667] width 74 height 22
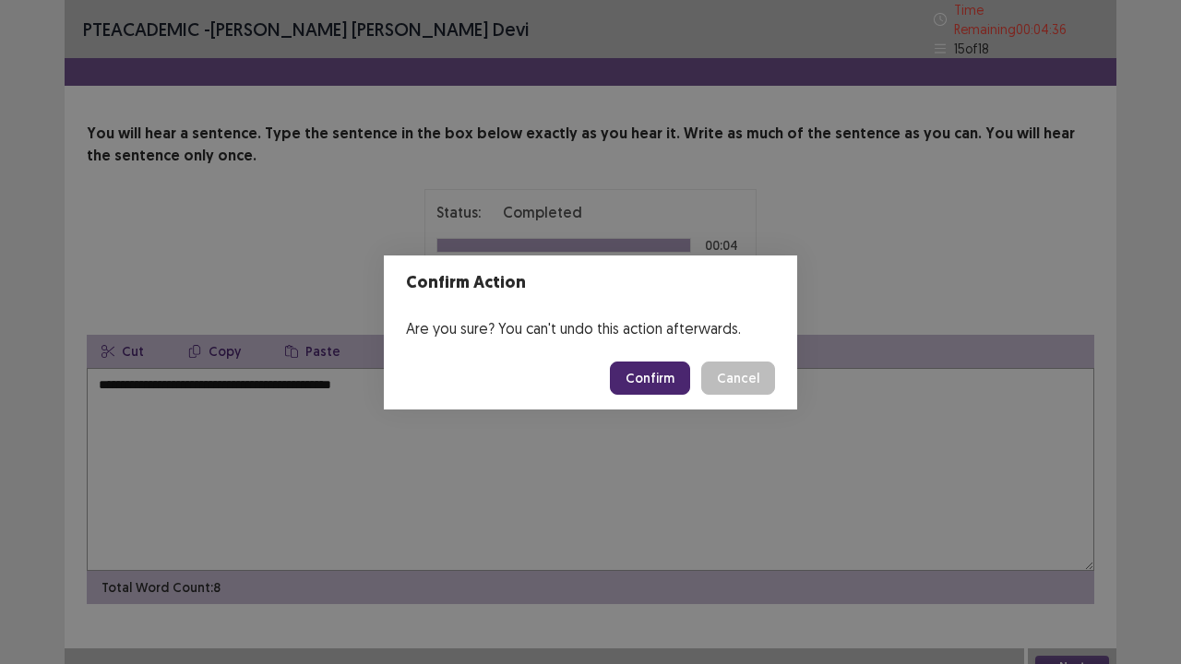
click at [661, 367] on button "Confirm" at bounding box center [650, 378] width 80 height 33
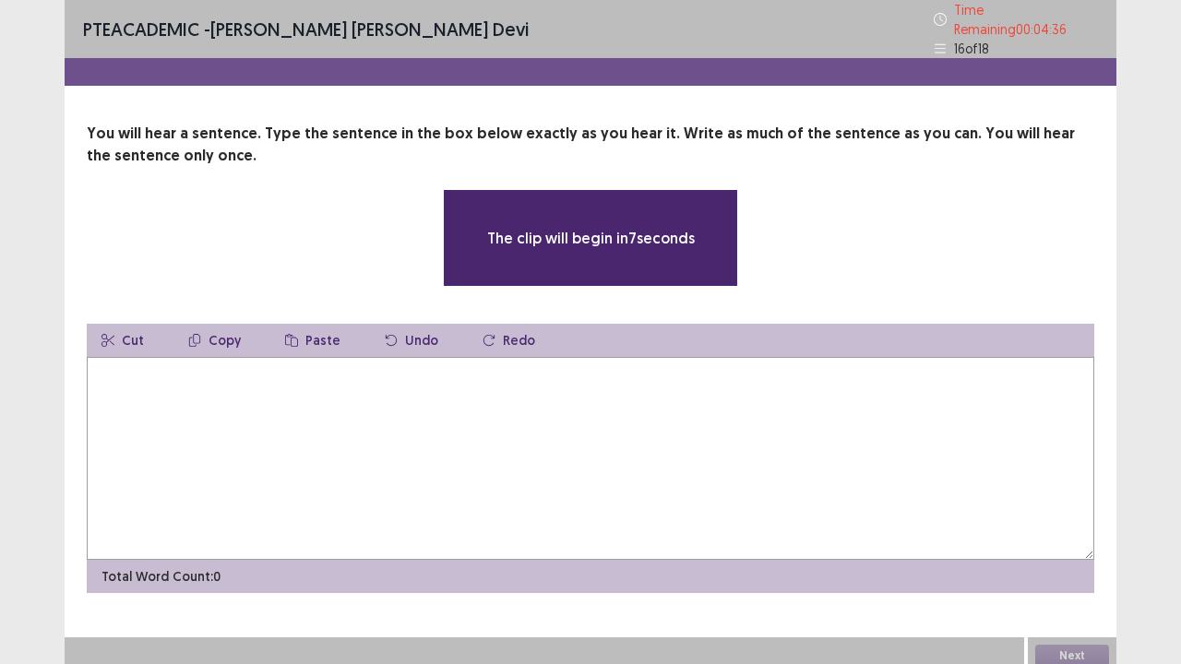
click at [207, 382] on textarea at bounding box center [591, 458] width 1008 height 203
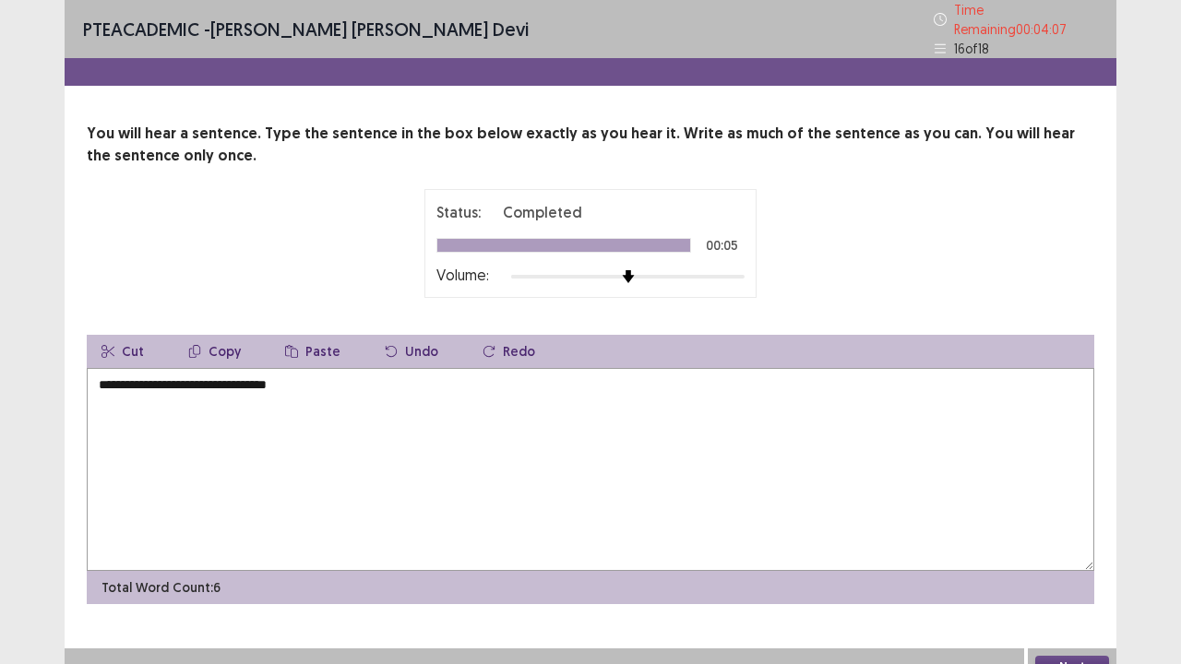
click at [112, 375] on textarea "**********" at bounding box center [591, 469] width 1008 height 203
click at [129, 376] on textarea "**********" at bounding box center [591, 469] width 1008 height 203
click at [347, 377] on textarea "**********" at bounding box center [591, 469] width 1008 height 203
type textarea "**********"
click at [1079, 656] on button "Next" at bounding box center [1072, 667] width 74 height 22
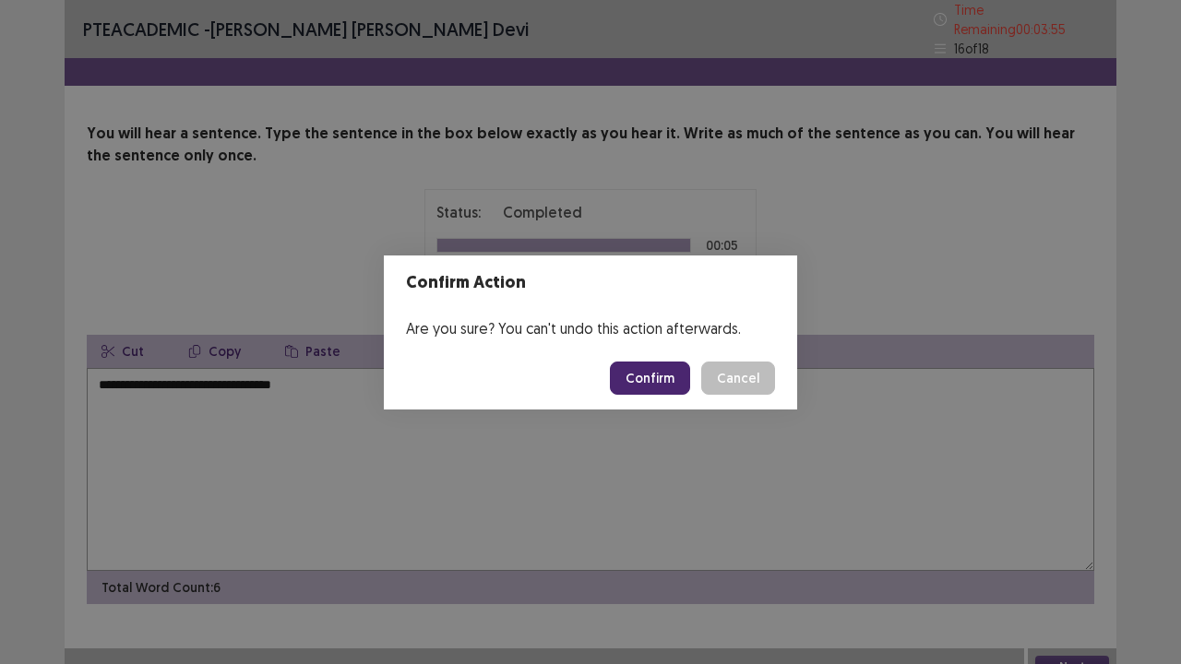
click at [664, 375] on button "Confirm" at bounding box center [650, 378] width 80 height 33
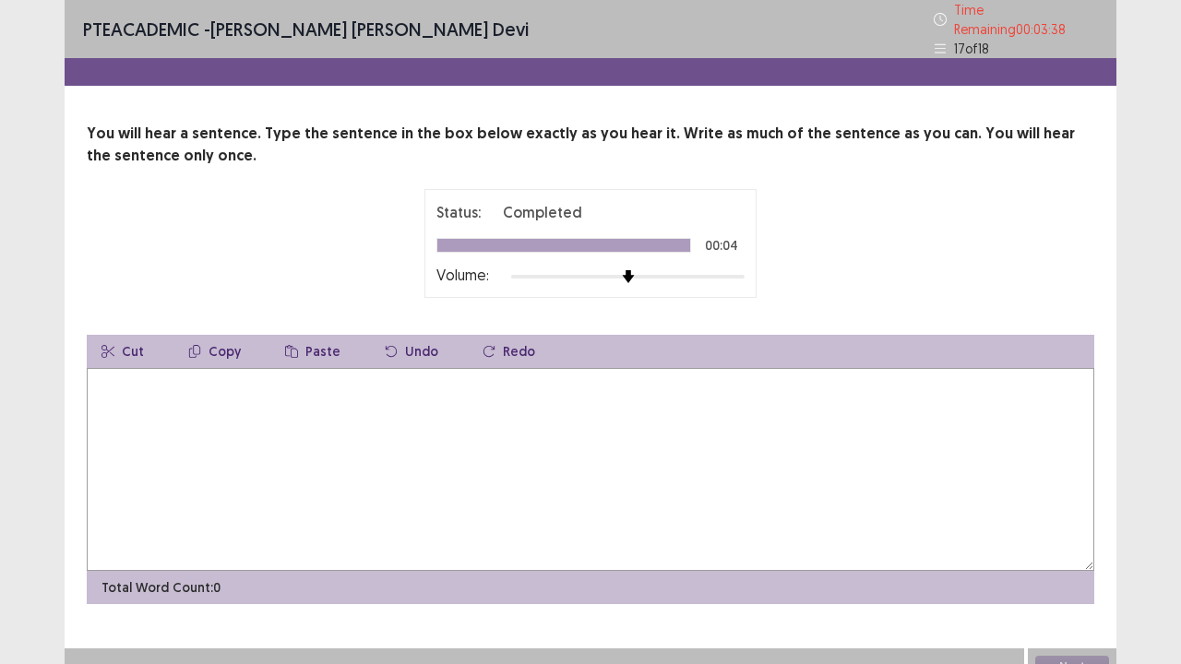
drag, startPoint x: 174, startPoint y: 391, endPoint x: 190, endPoint y: 397, distance: 17.5
click at [190, 397] on textarea at bounding box center [591, 469] width 1008 height 203
click at [166, 368] on textarea "**********" at bounding box center [591, 469] width 1008 height 203
click at [163, 369] on textarea "**********" at bounding box center [591, 469] width 1008 height 203
click at [293, 380] on textarea "**********" at bounding box center [591, 469] width 1008 height 203
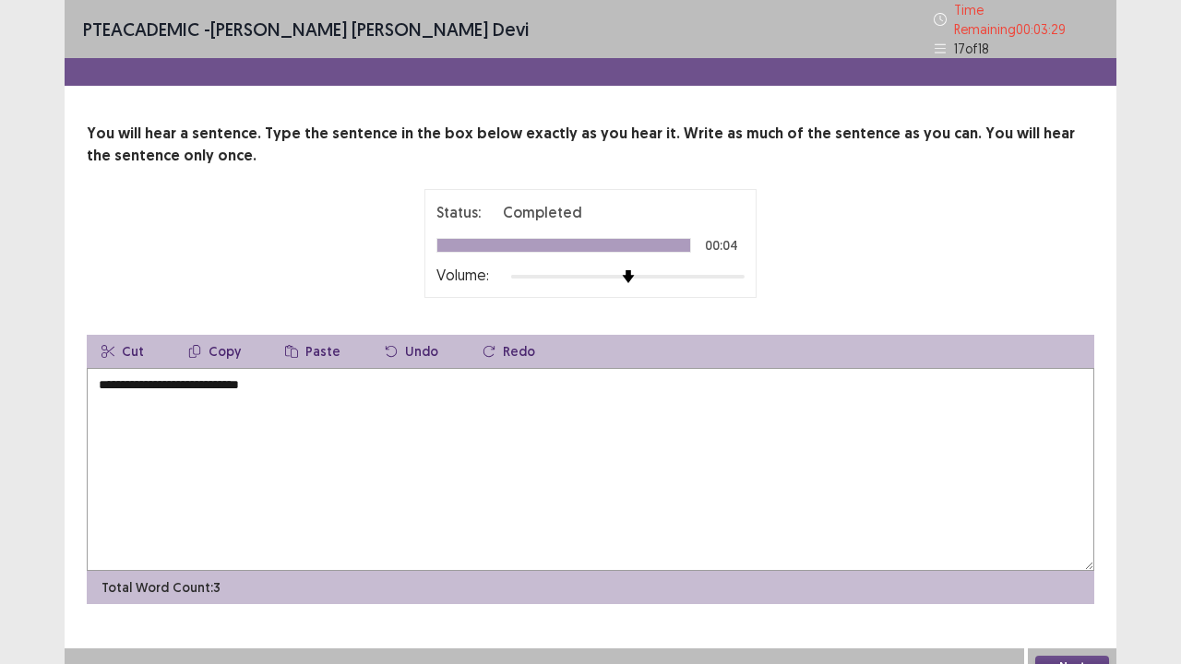
type textarea "**********"
click at [1066, 656] on button "Next" at bounding box center [1072, 667] width 74 height 22
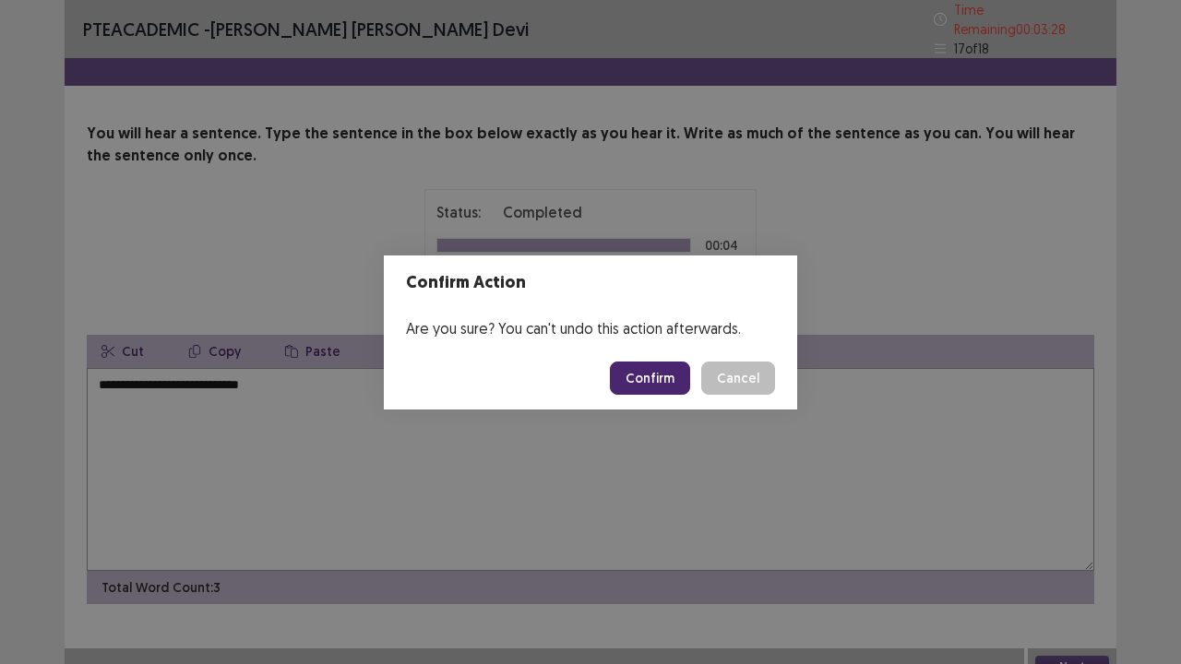
click at [643, 372] on button "Confirm" at bounding box center [650, 378] width 80 height 33
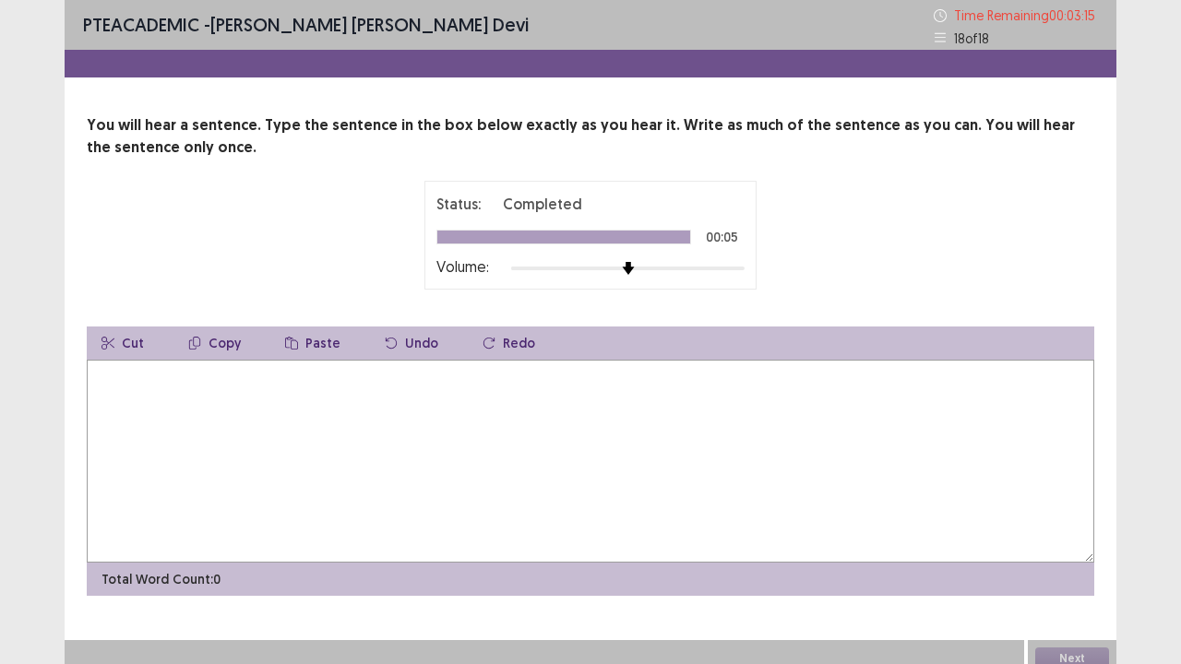
click at [155, 387] on textarea at bounding box center [591, 461] width 1008 height 203
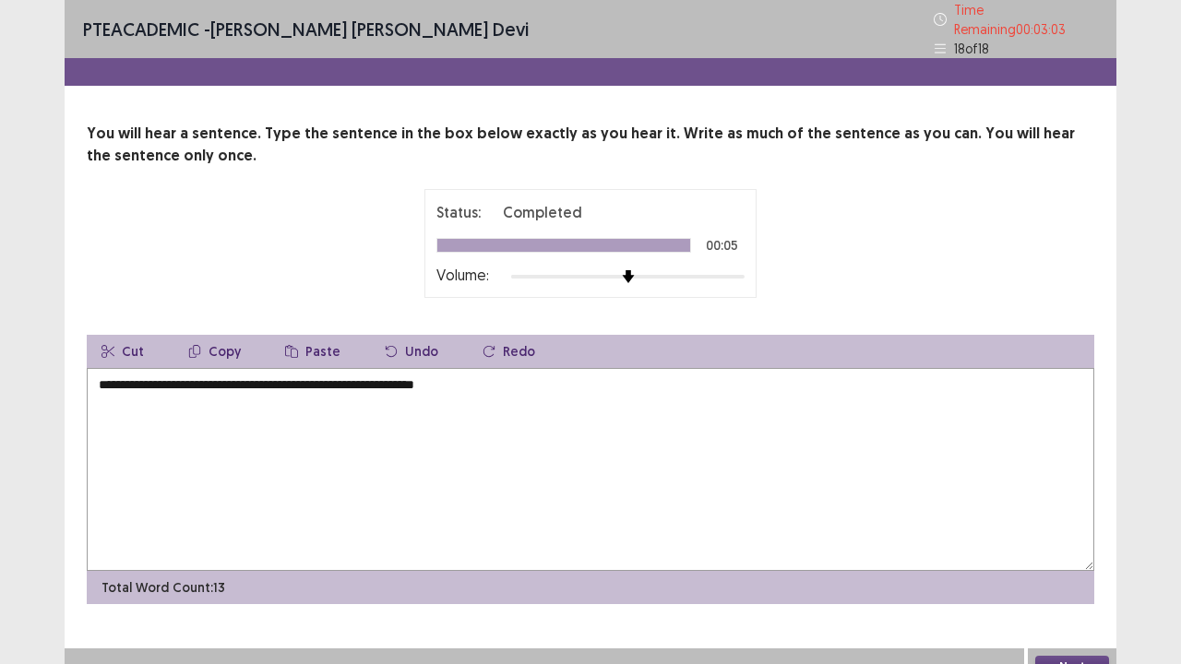
scroll to position [12, 0]
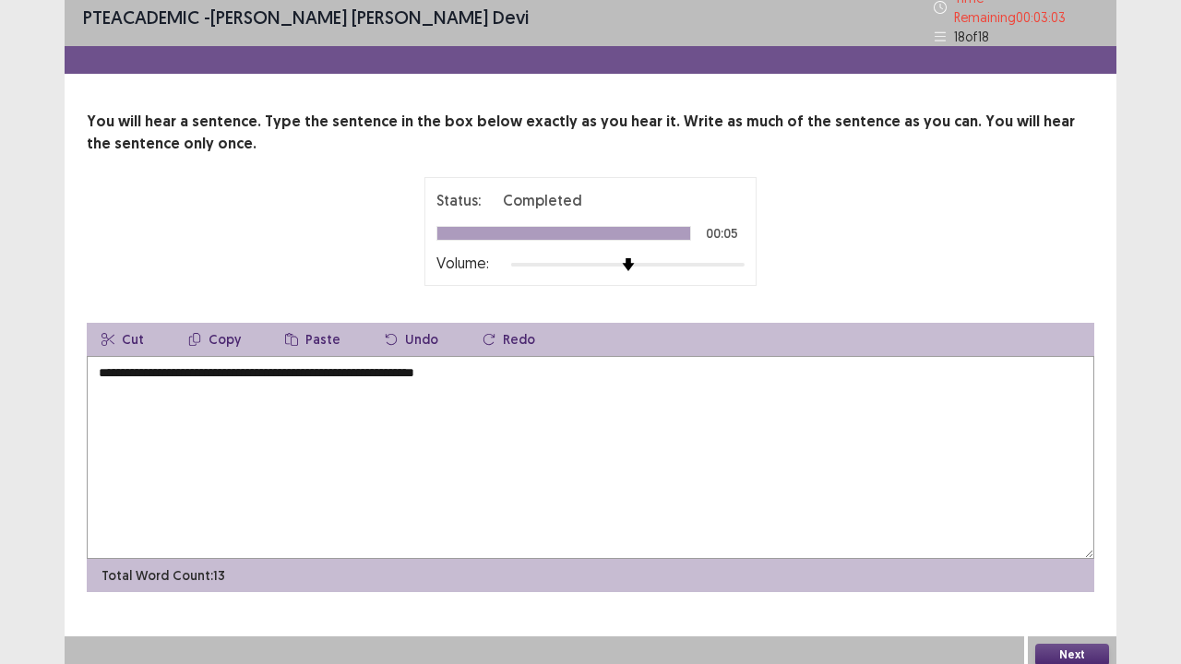
type textarea "**********"
click at [1065, 644] on button "Next" at bounding box center [1072, 655] width 74 height 22
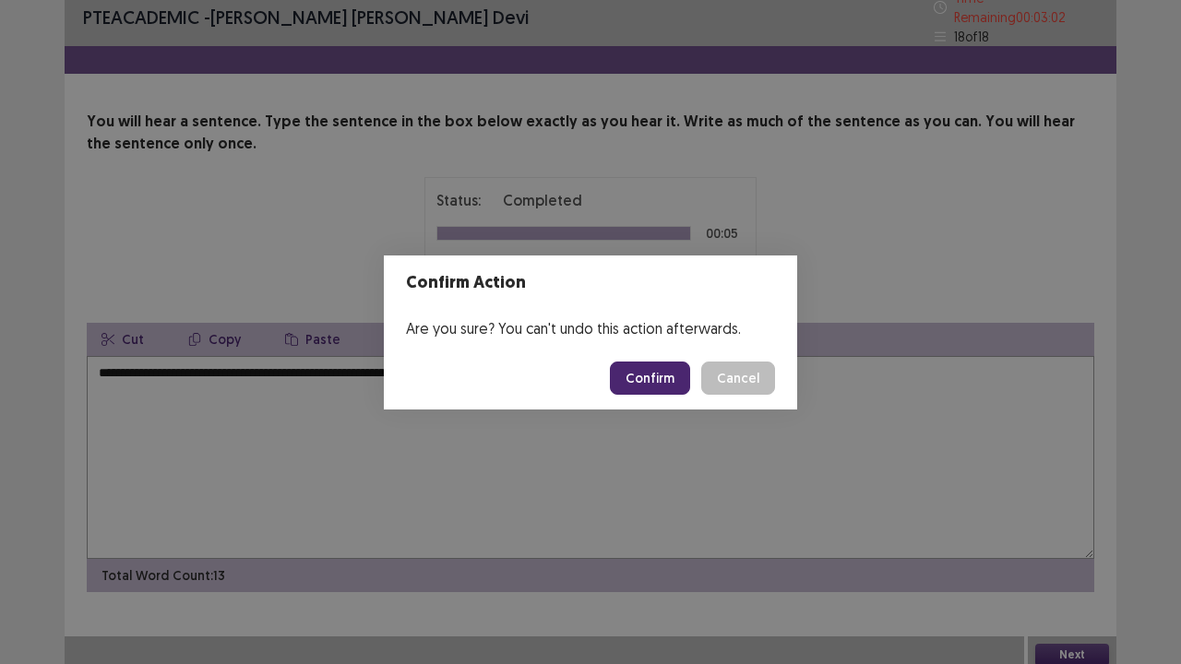
click at [673, 377] on button "Confirm" at bounding box center [650, 378] width 80 height 33
